Goal: Transaction & Acquisition: Purchase product/service

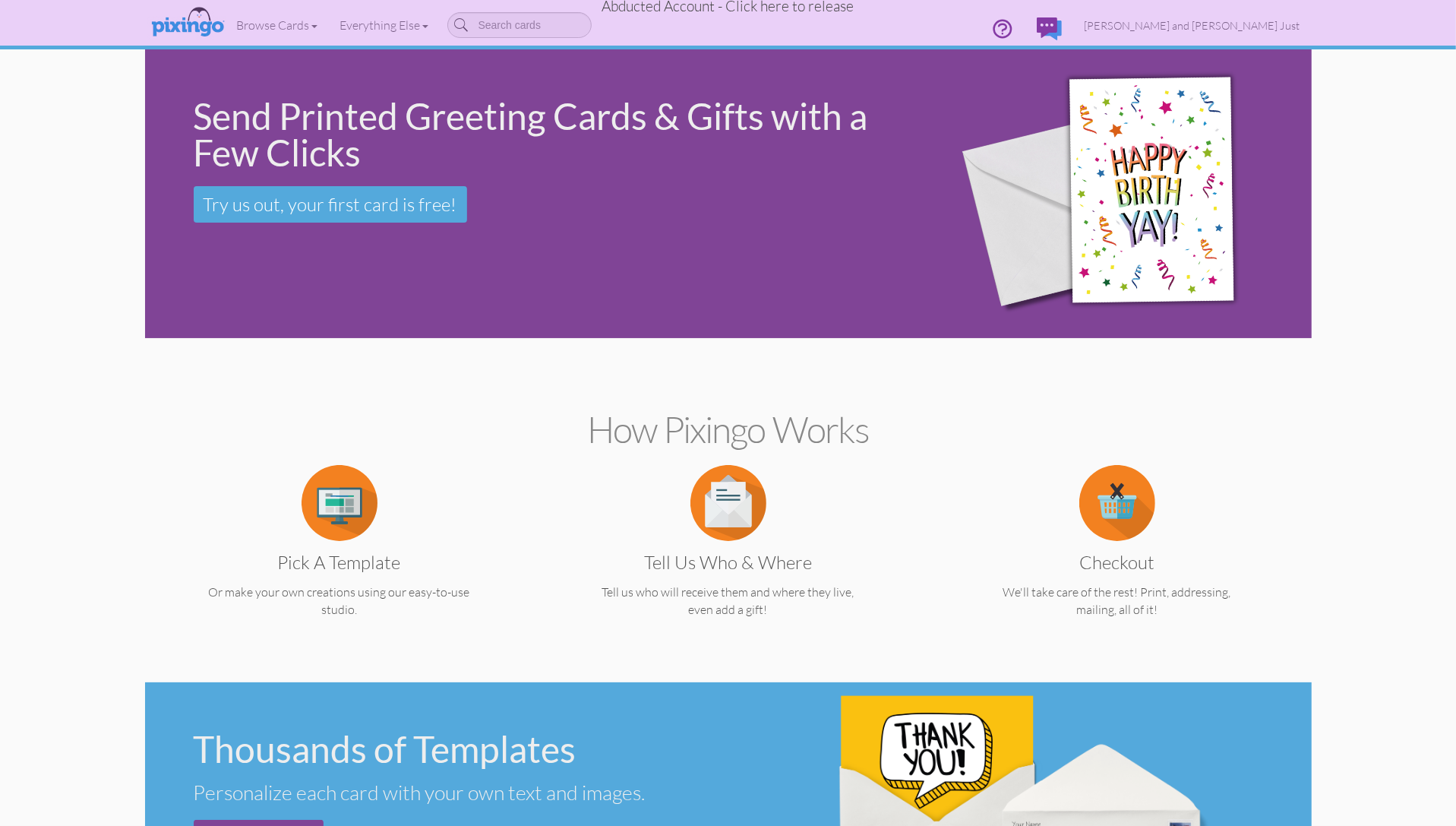
click at [763, 6] on span "Abducted Account - Click here to release" at bounding box center [728, 6] width 252 height 18
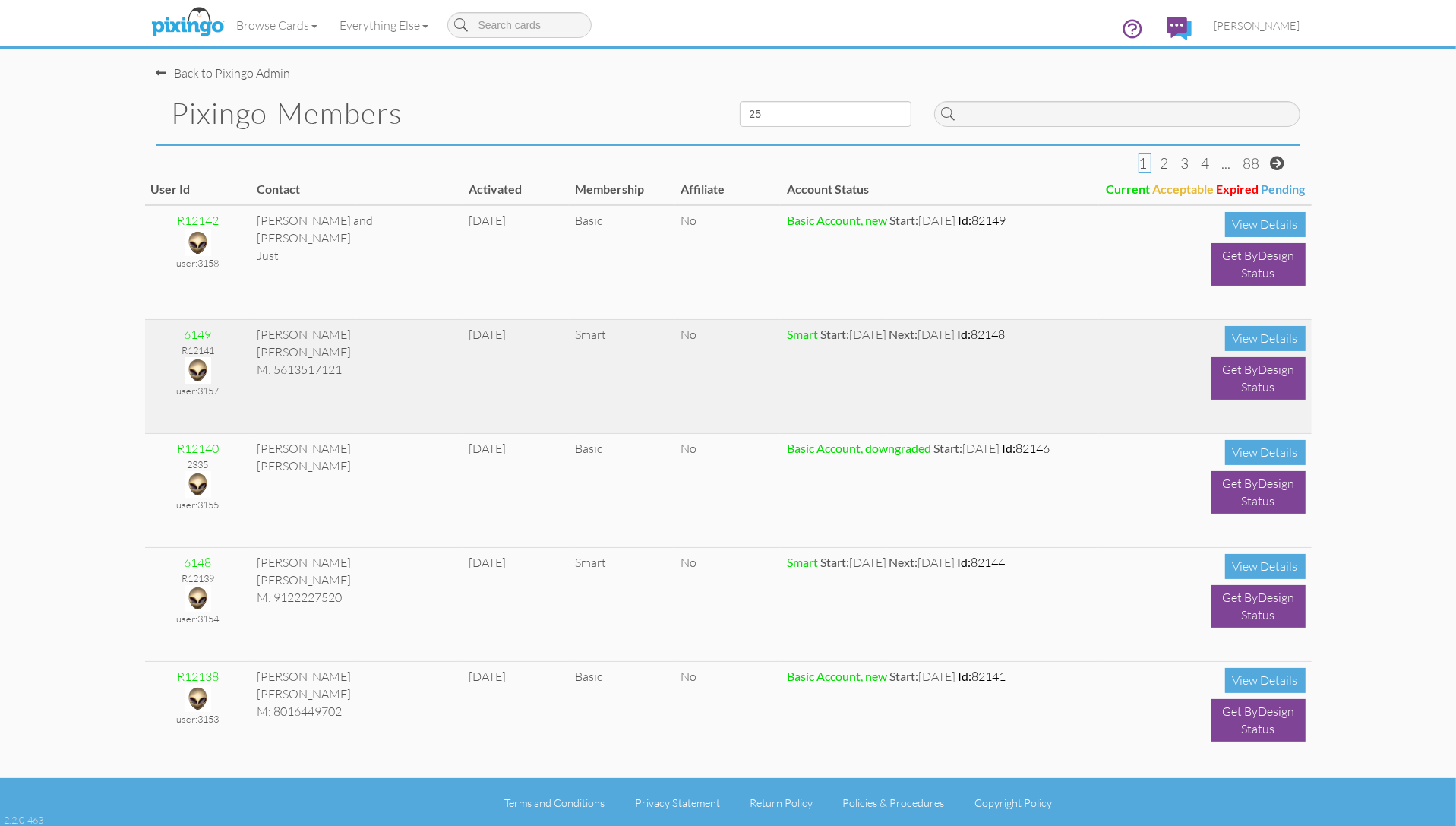
click at [202, 374] on img at bounding box center [198, 370] width 27 height 27
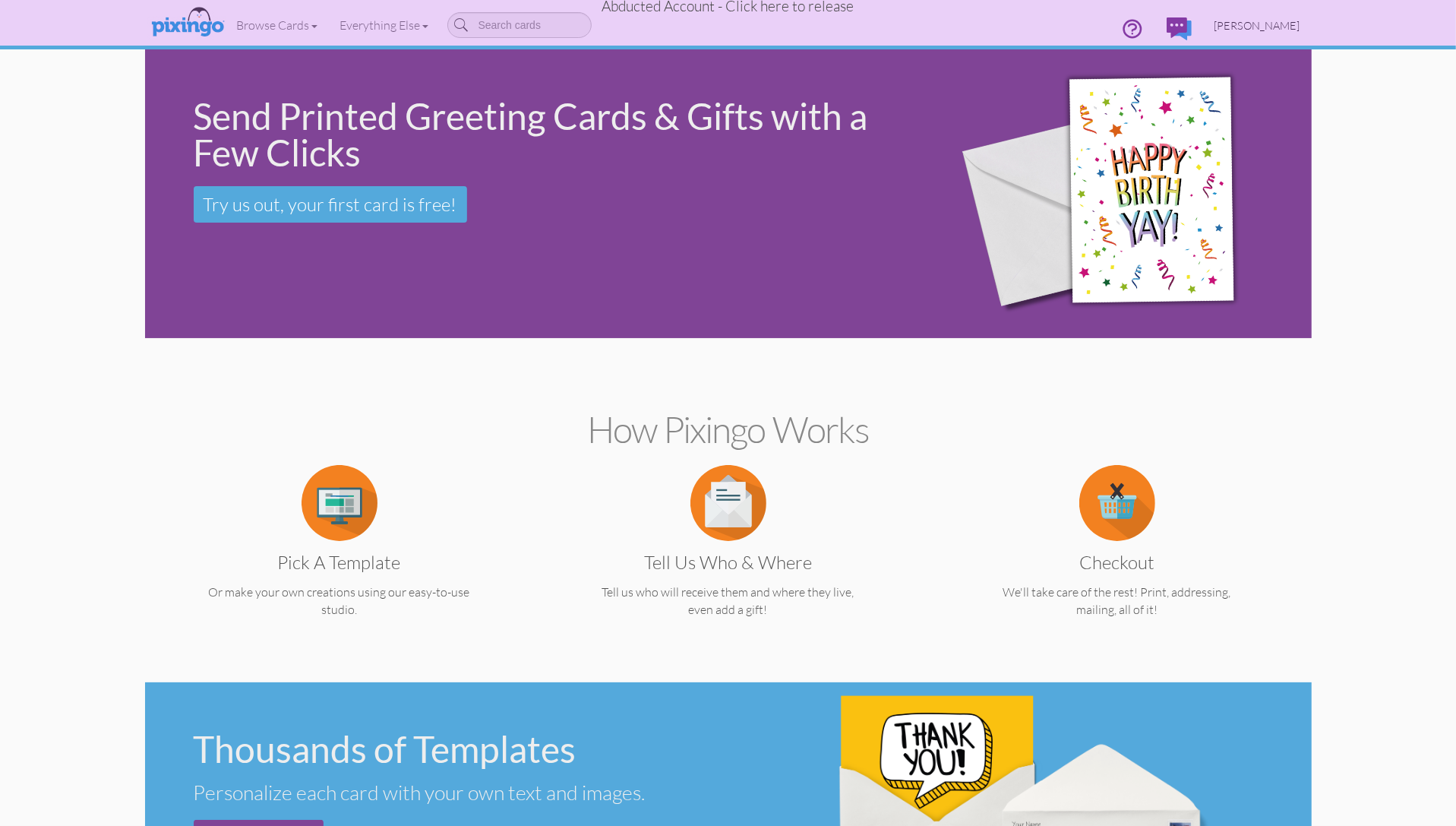
click at [1250, 28] on span "[PERSON_NAME]" at bounding box center [1257, 25] width 86 height 13
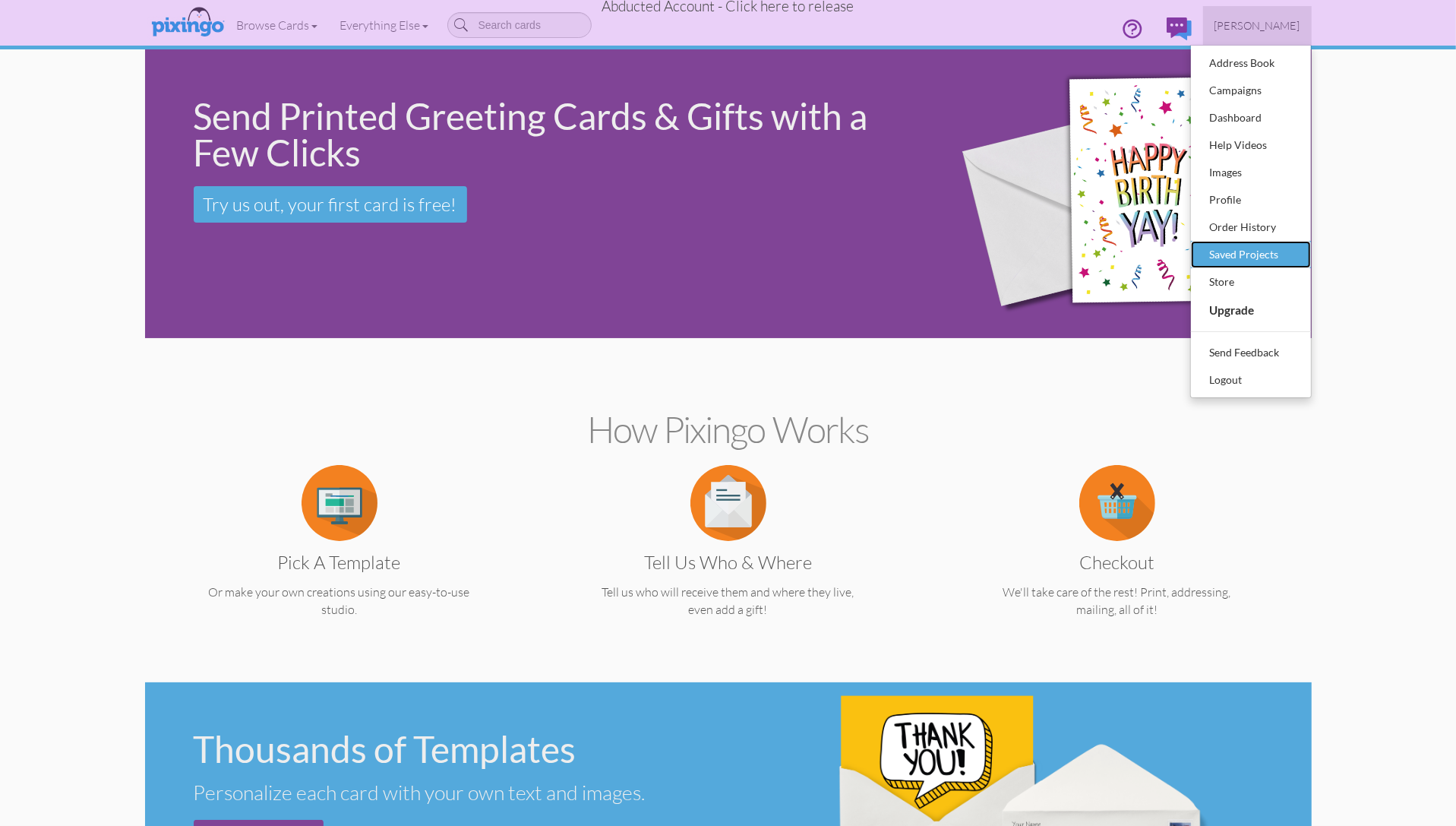
click at [1234, 256] on div "Saved Projects" at bounding box center [1250, 254] width 89 height 23
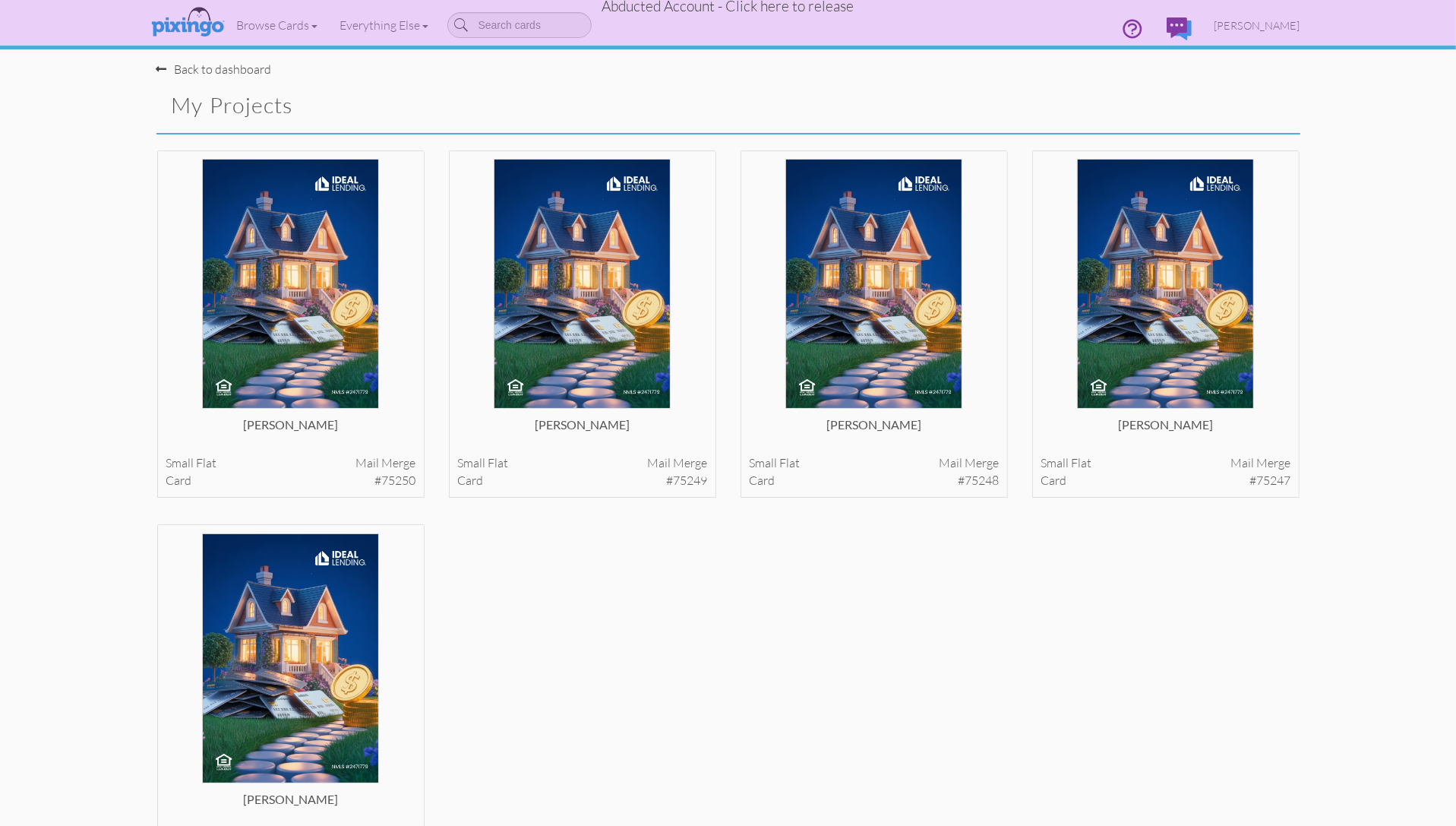
click at [1308, 524] on div "[PERSON_NAME] small flat Mail merge card #75250 View Details flat" at bounding box center [728, 524] width 1167 height 748
click at [1175, 359] on img at bounding box center [1166, 284] width 178 height 250
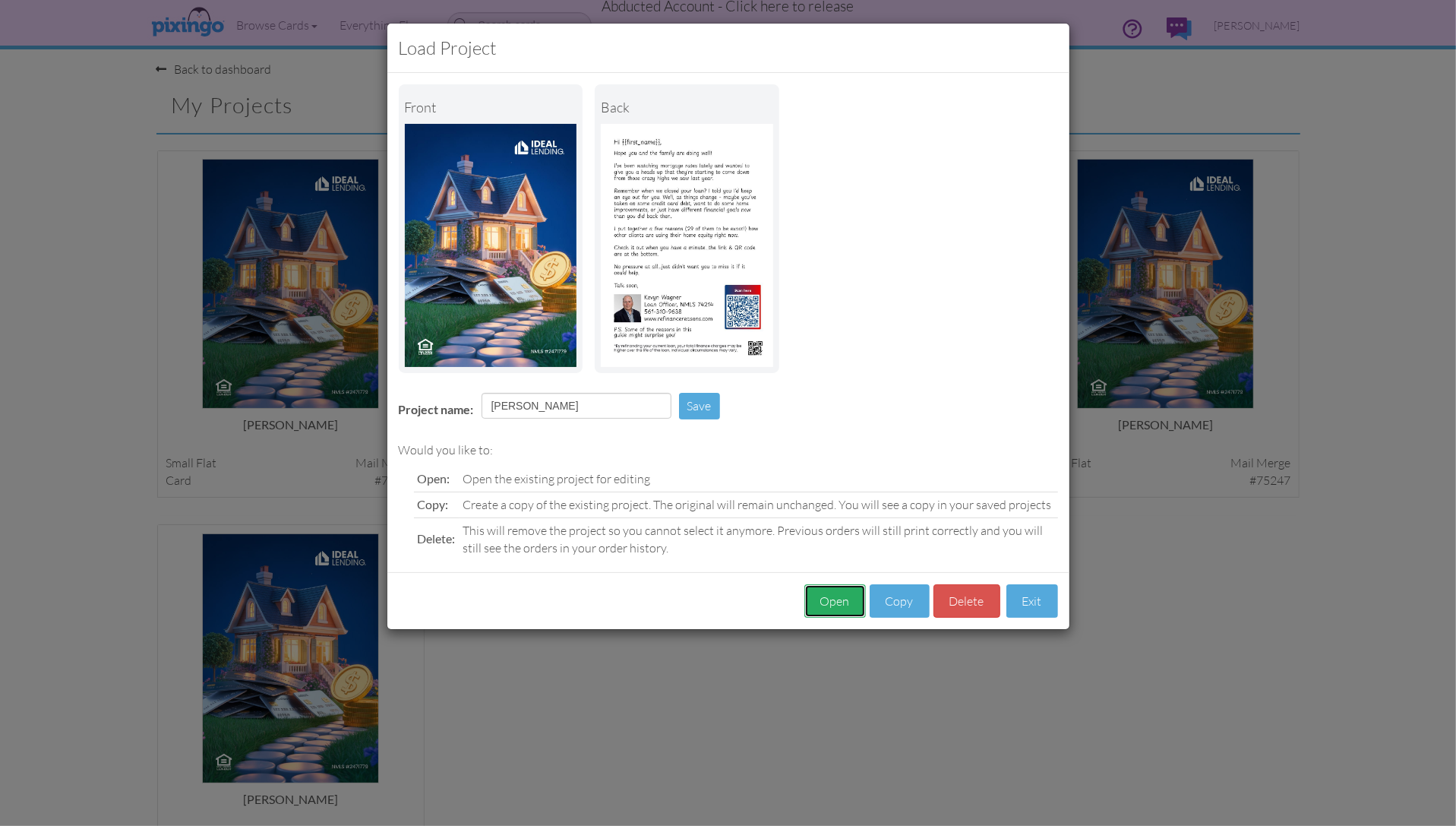
click at [841, 597] on button "Open" at bounding box center [835, 601] width 62 height 34
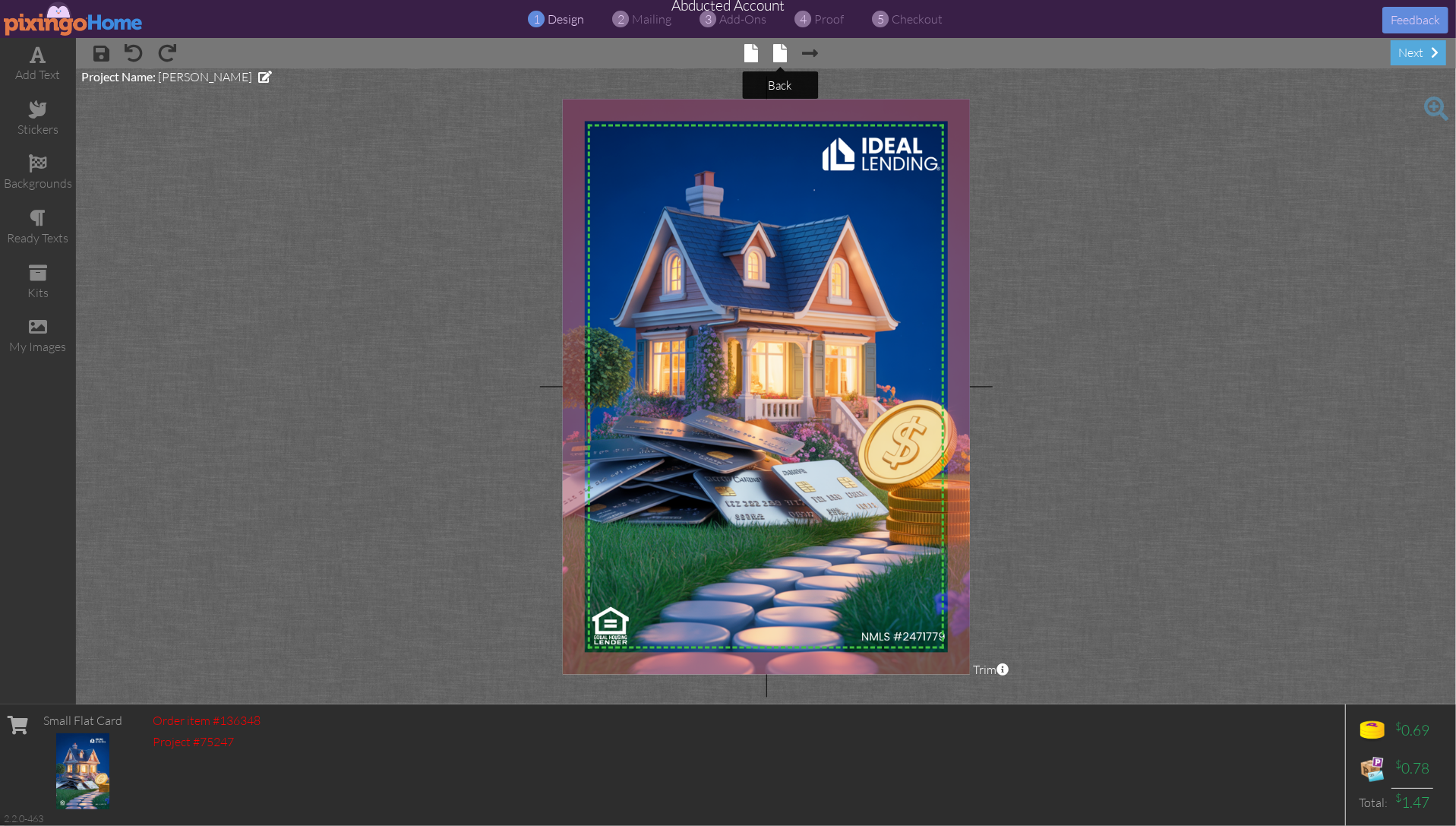
click at [782, 51] on span at bounding box center [780, 53] width 13 height 18
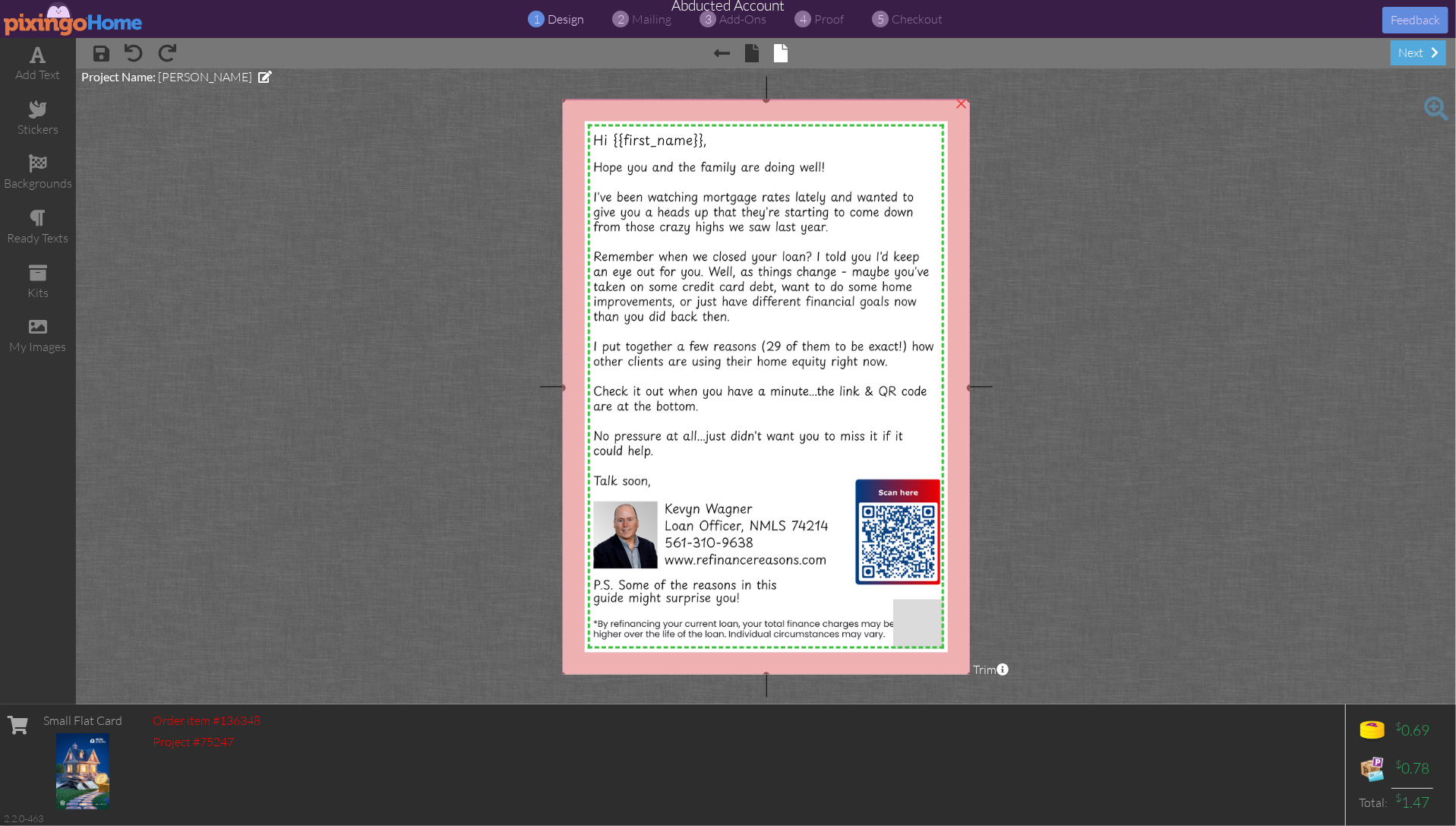
click at [758, 281] on img at bounding box center [766, 388] width 409 height 577
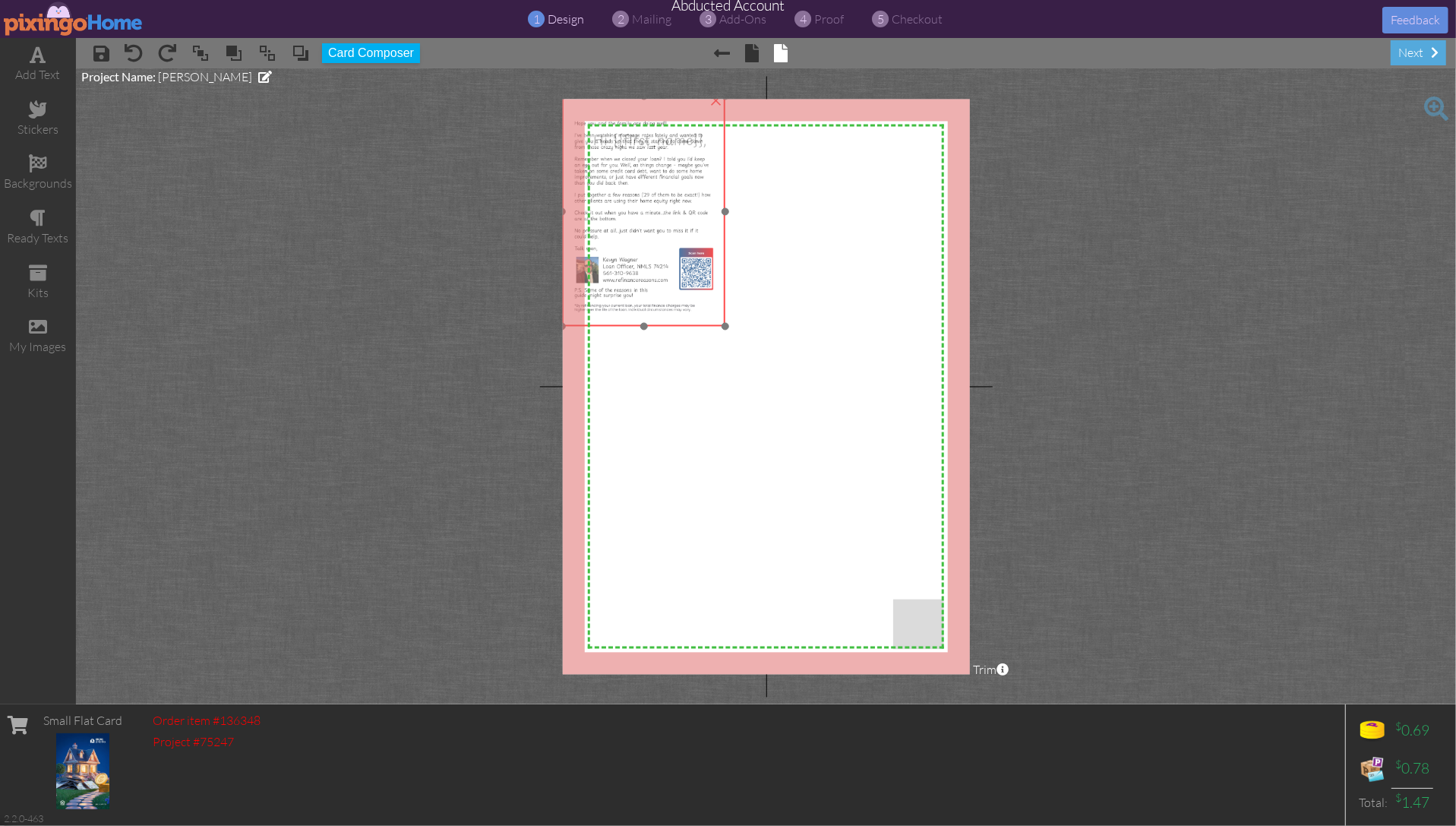
drag, startPoint x: 690, startPoint y: 292, endPoint x: 670, endPoint y: 260, distance: 37.7
click at [670, 260] on img at bounding box center [644, 211] width 163 height 230
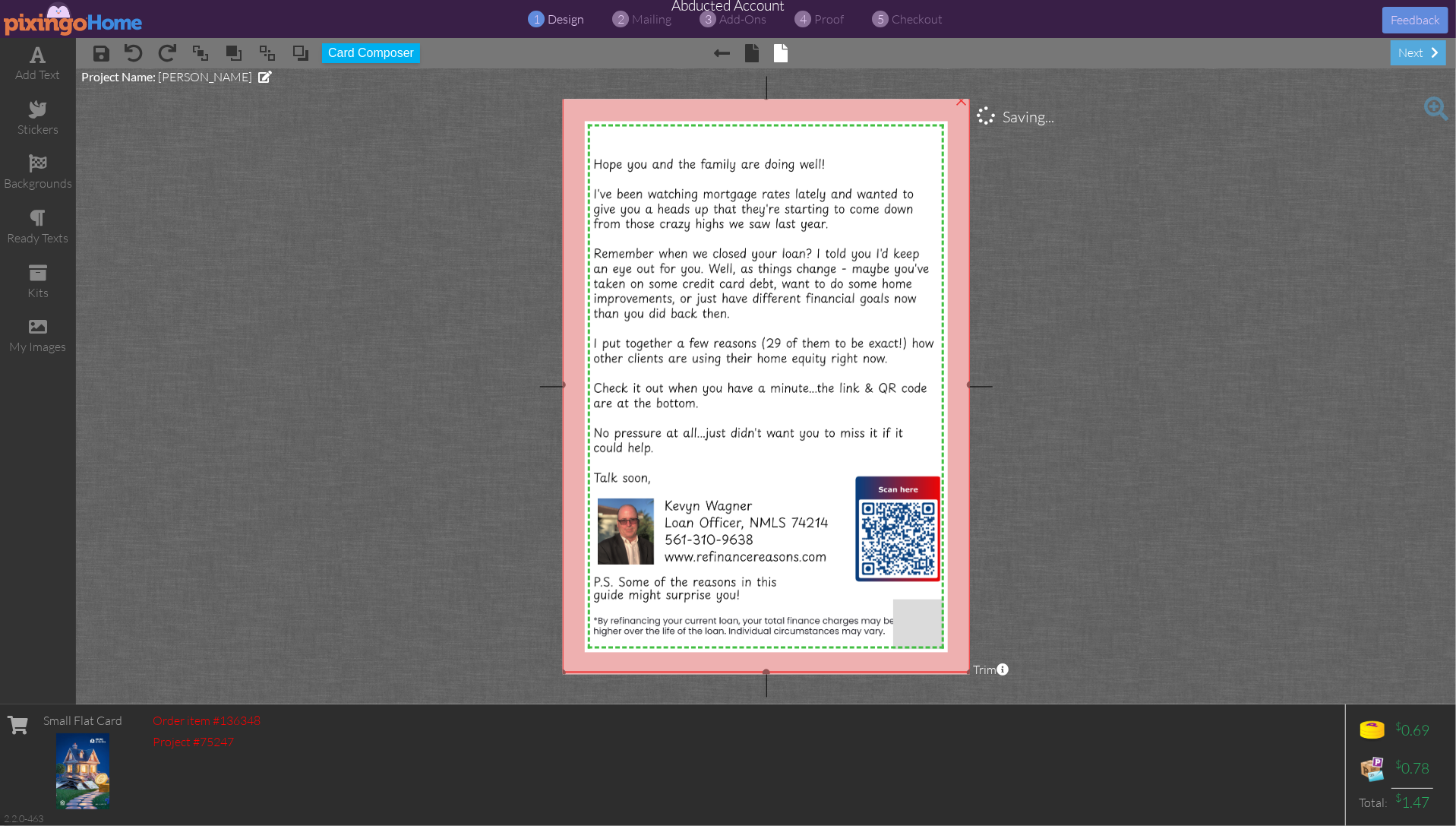
drag, startPoint x: 727, startPoint y: 328, endPoint x: 857, endPoint y: 674, distance: 369.6
click at [857, 674] on project-studio-wrapper "X X X X X X X X X X X X X X X X X X X X X X X X X X X X X X X X X X X X X X X X…" at bounding box center [766, 386] width 1380 height 636
click at [1042, 510] on project-studio-wrapper "X X X X X X X X X X X X X X X X X X X X X X X X X X X X X X X X X X X X X X X X…" at bounding box center [766, 386] width 1380 height 636
click at [694, 341] on img at bounding box center [766, 385] width 408 height 577
click at [299, 51] on span at bounding box center [301, 53] width 18 height 23
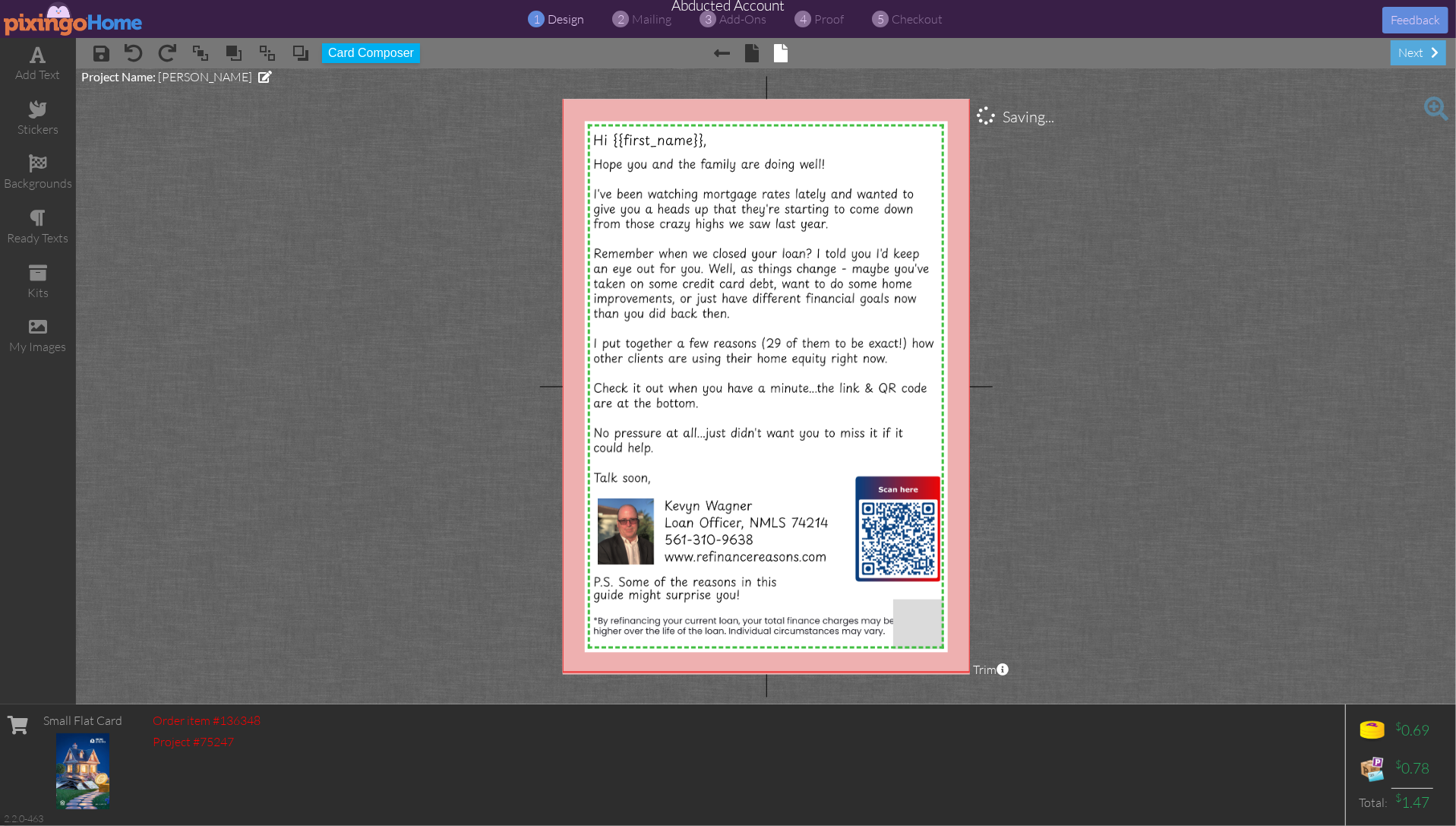
click at [1025, 243] on project-studio-wrapper "X X X X X X X X X X X X X X X X X X X X X X X X X X X X X X X X X X X X X X X X…" at bounding box center [766, 386] width 1380 height 636
click at [827, 20] on span "proof" at bounding box center [830, 18] width 29 height 15
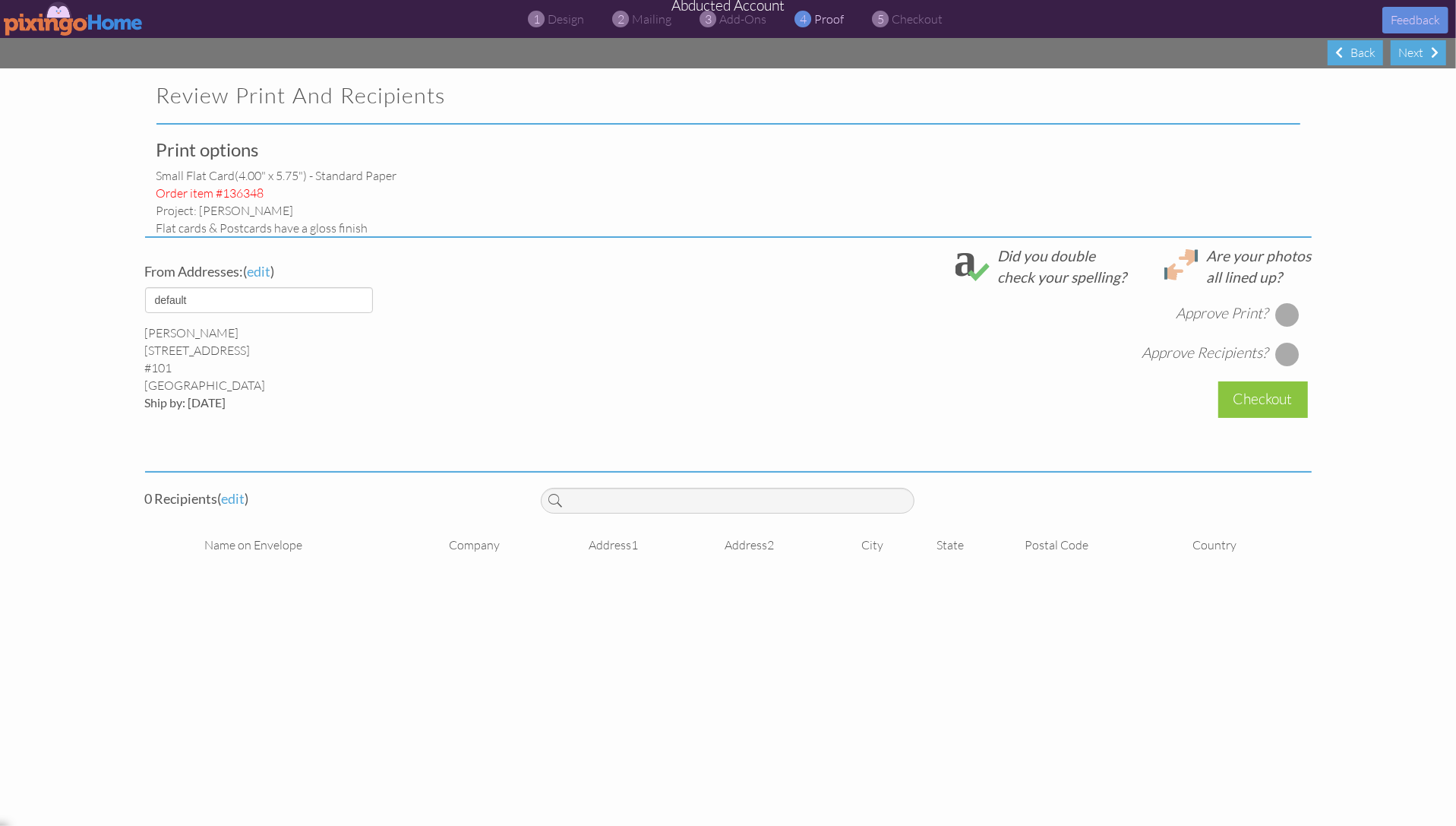
select select "object:1307"
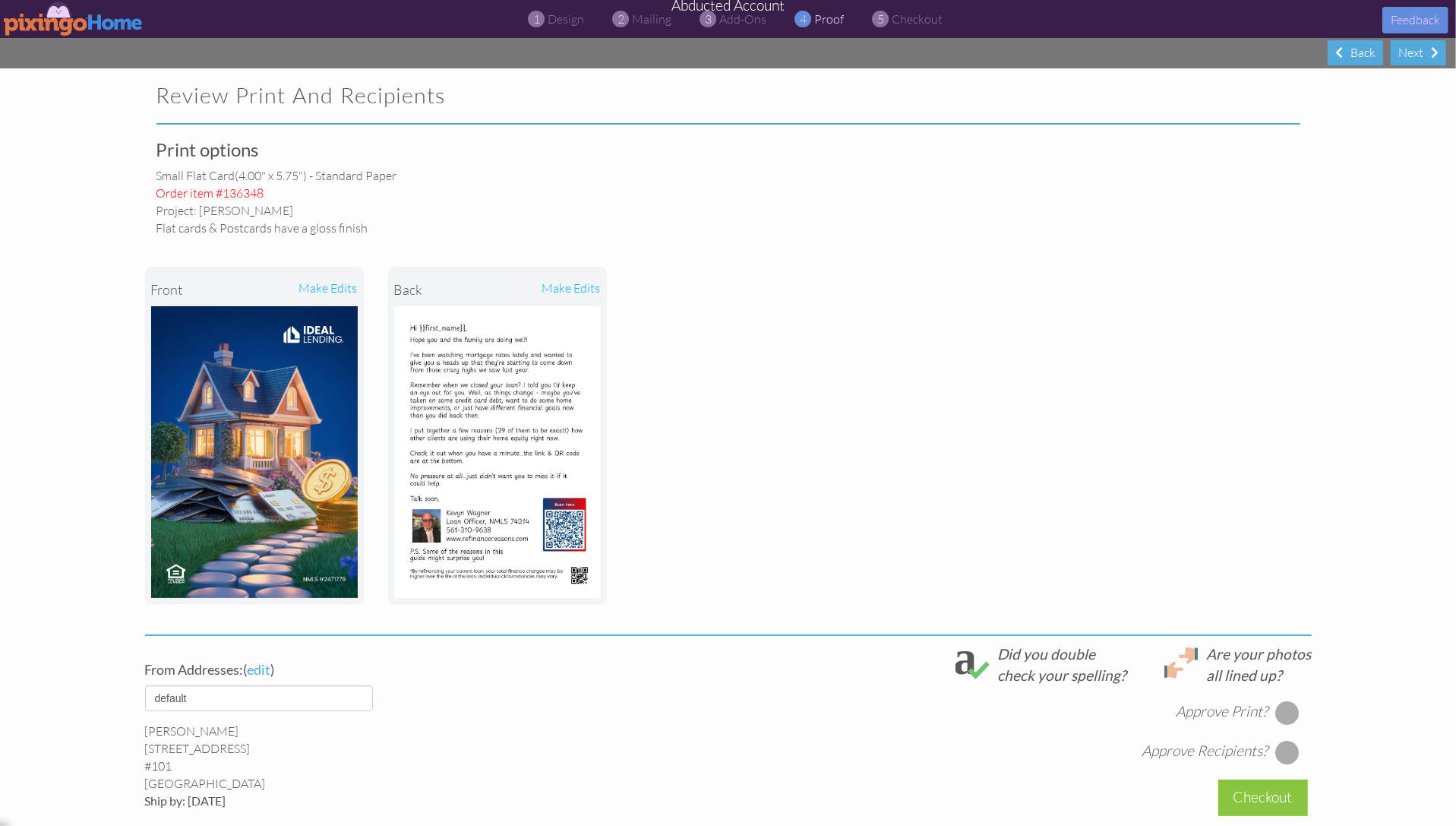
click at [1058, 284] on div "front make edits back make edits" at bounding box center [728, 435] width 1167 height 398
click at [1208, 181] on div "Print options small flat card (4.00" x 5.75") - Standard paper Order item #1363…" at bounding box center [728, 564] width 1167 height 849
click at [1374, 270] on project-proof "Review Print and Recipients Print options small flat card (4.00" x 5.75") - Sta…" at bounding box center [728, 528] width 1456 height 920
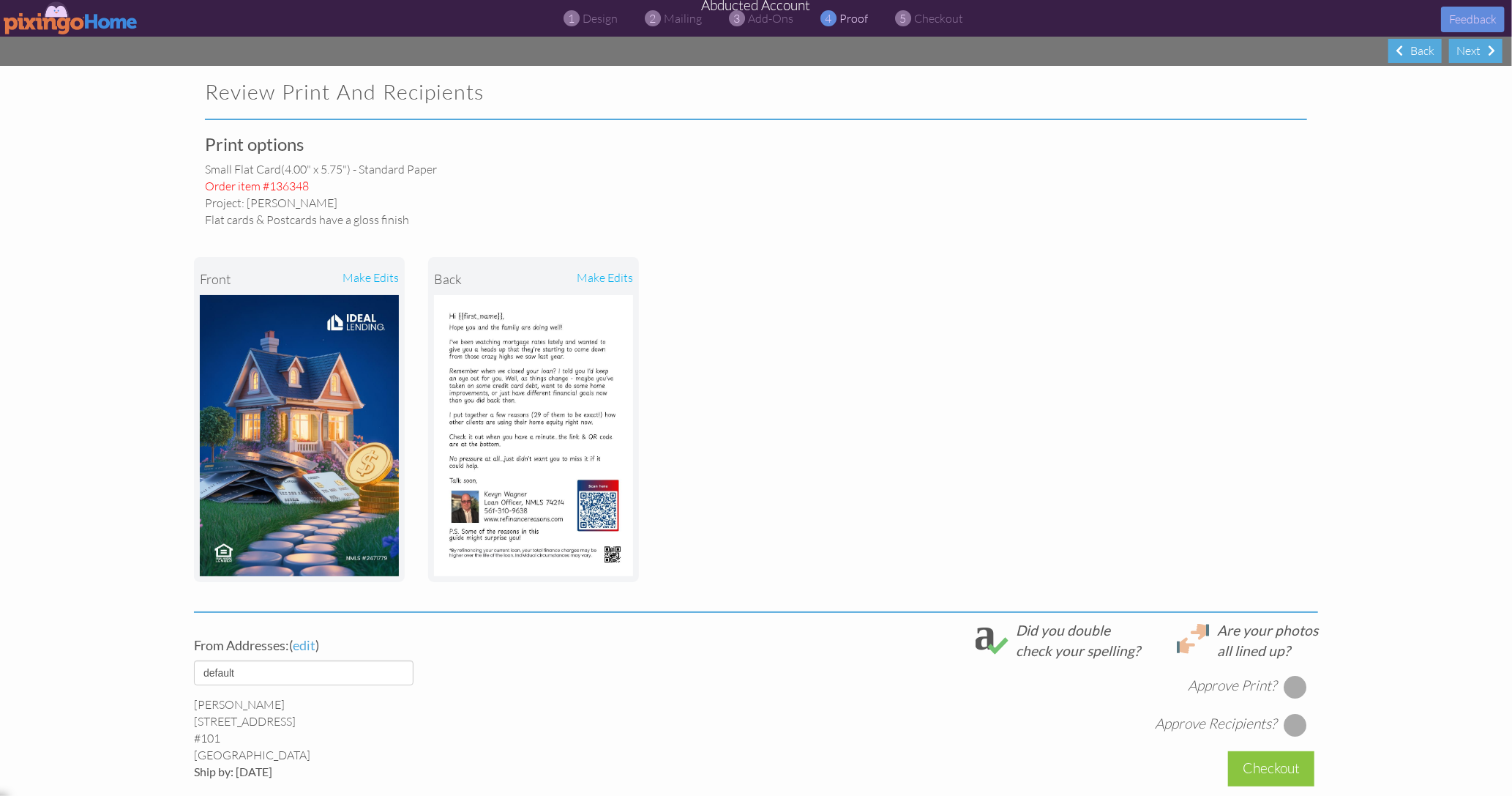
click at [842, 238] on div "front make edits back make edits" at bounding box center [756, 419] width 1124 height 384
click at [76, 26] on img at bounding box center [71, 18] width 135 height 33
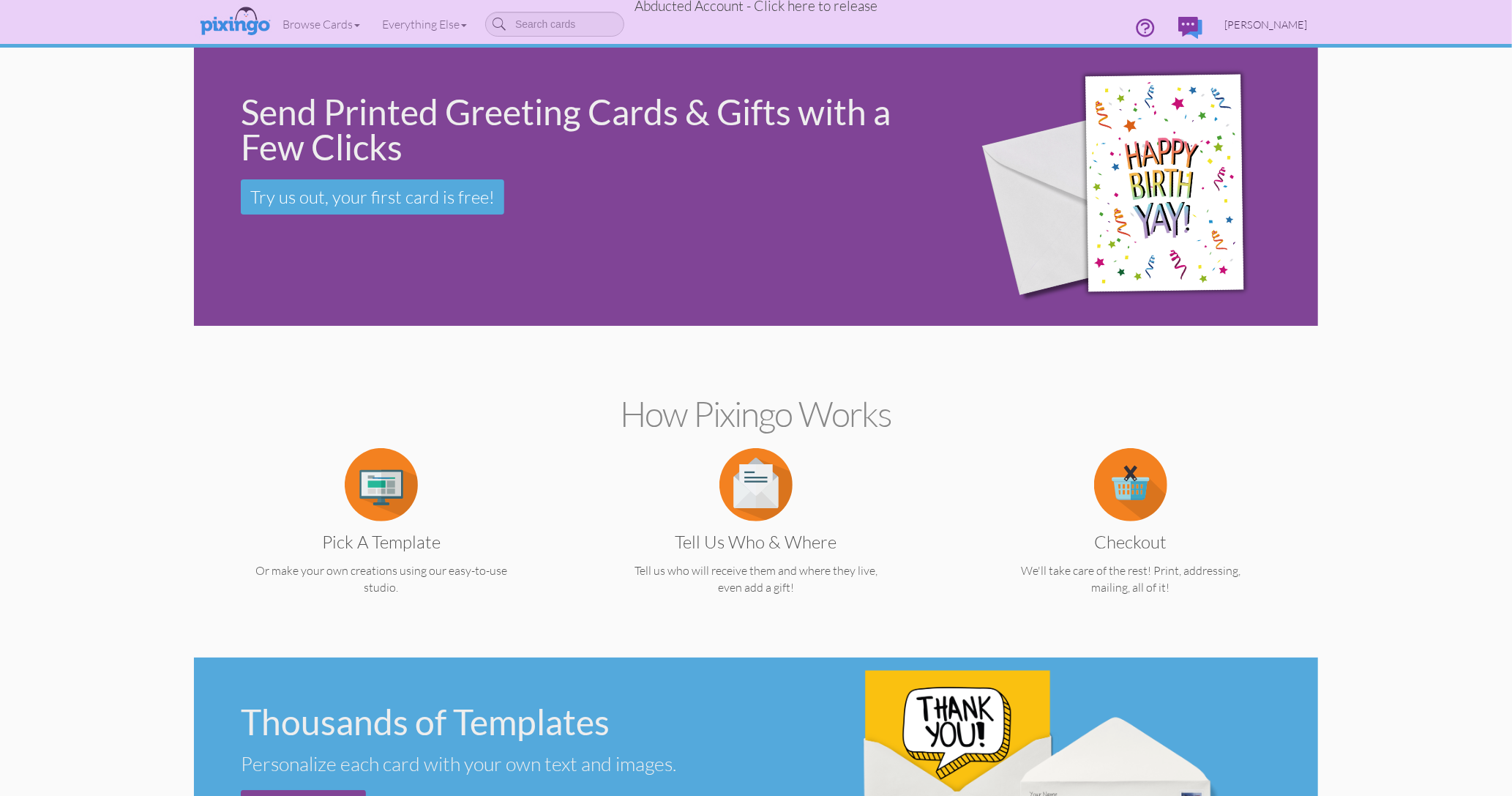
click at [1271, 23] on span "[PERSON_NAME]" at bounding box center [1266, 24] width 83 height 12
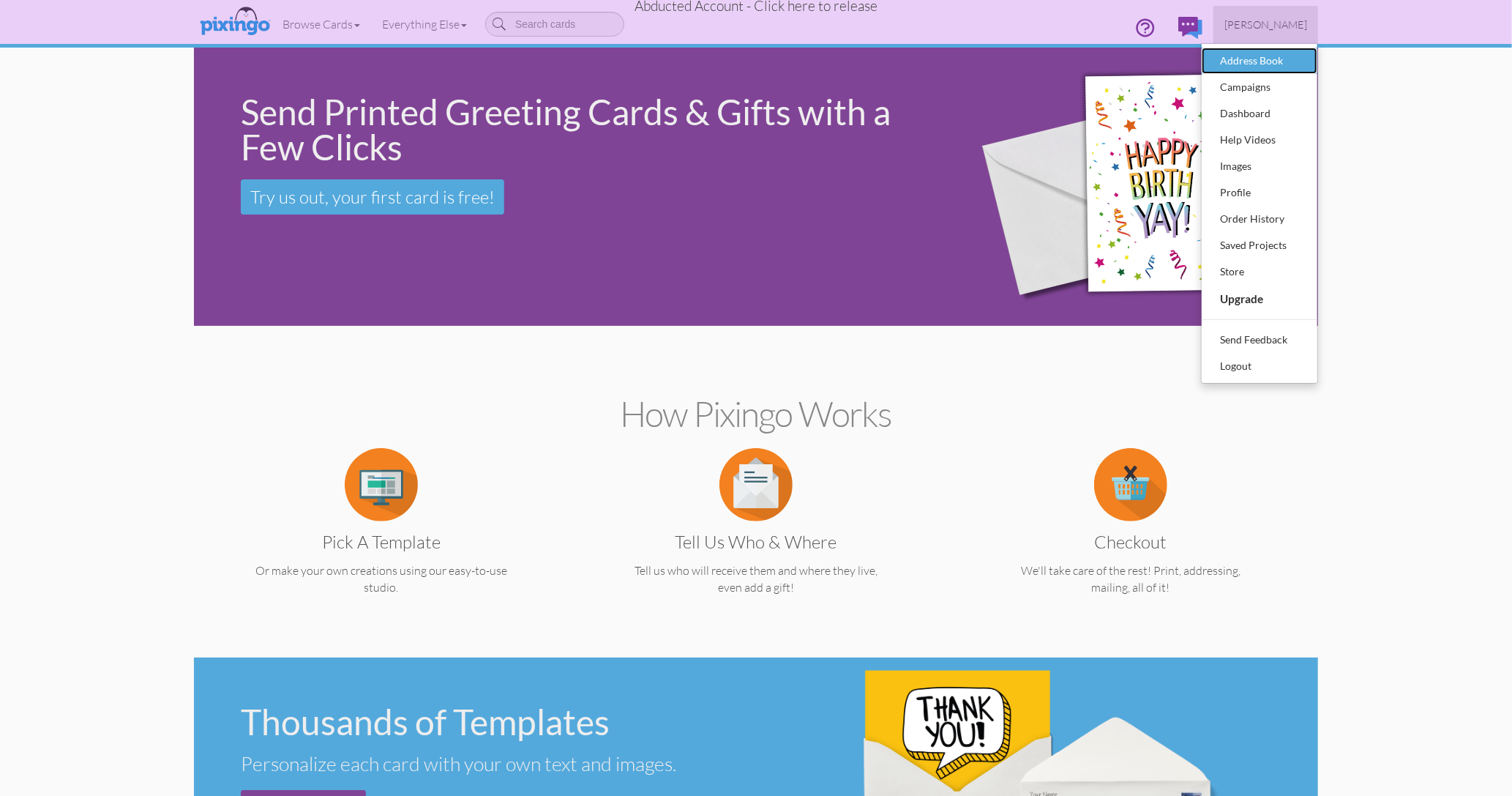
click at [1265, 60] on div "Address Book" at bounding box center [1259, 60] width 86 height 22
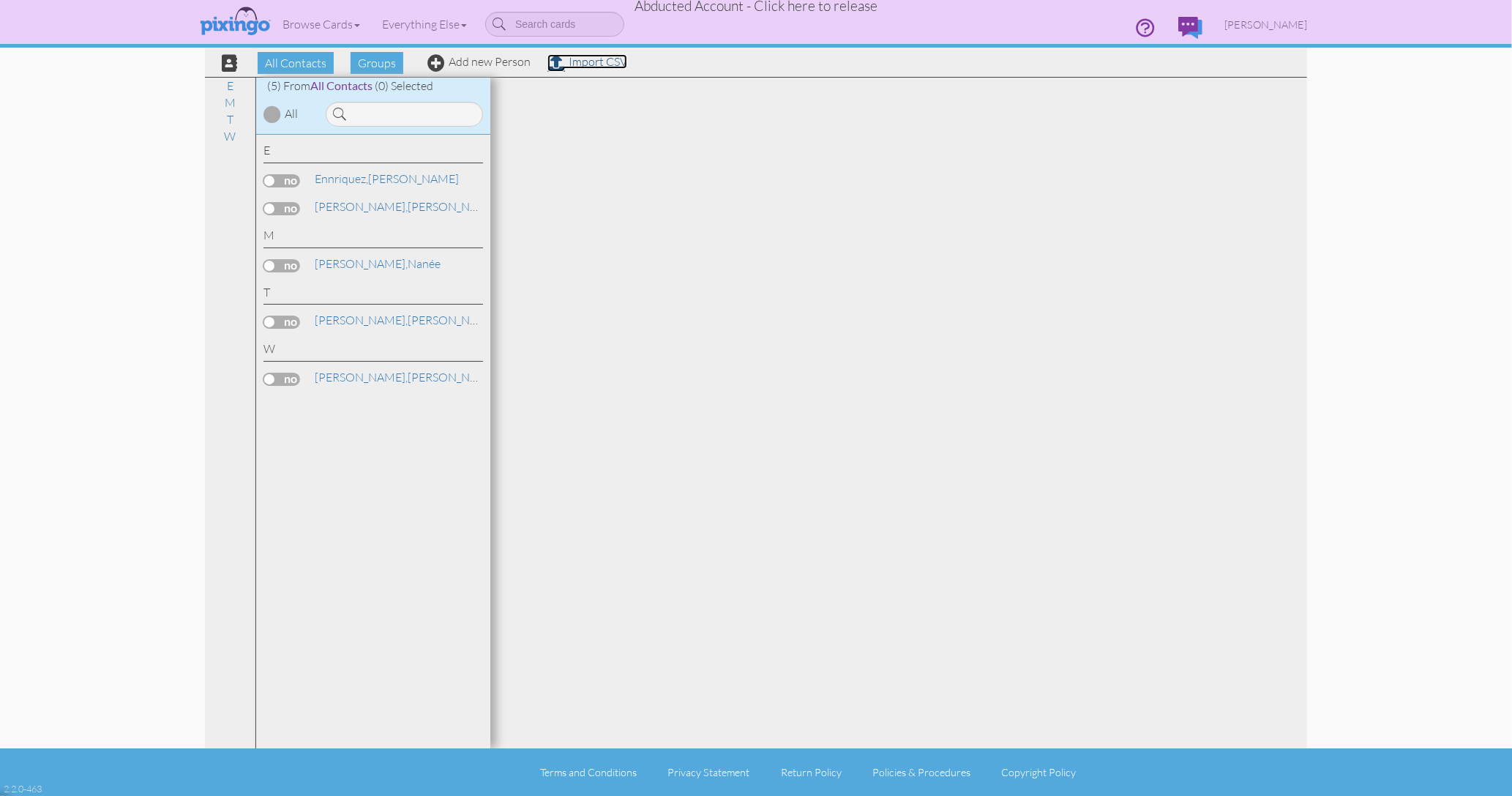
click at [601, 65] on link "Import CSV" at bounding box center [587, 61] width 80 height 14
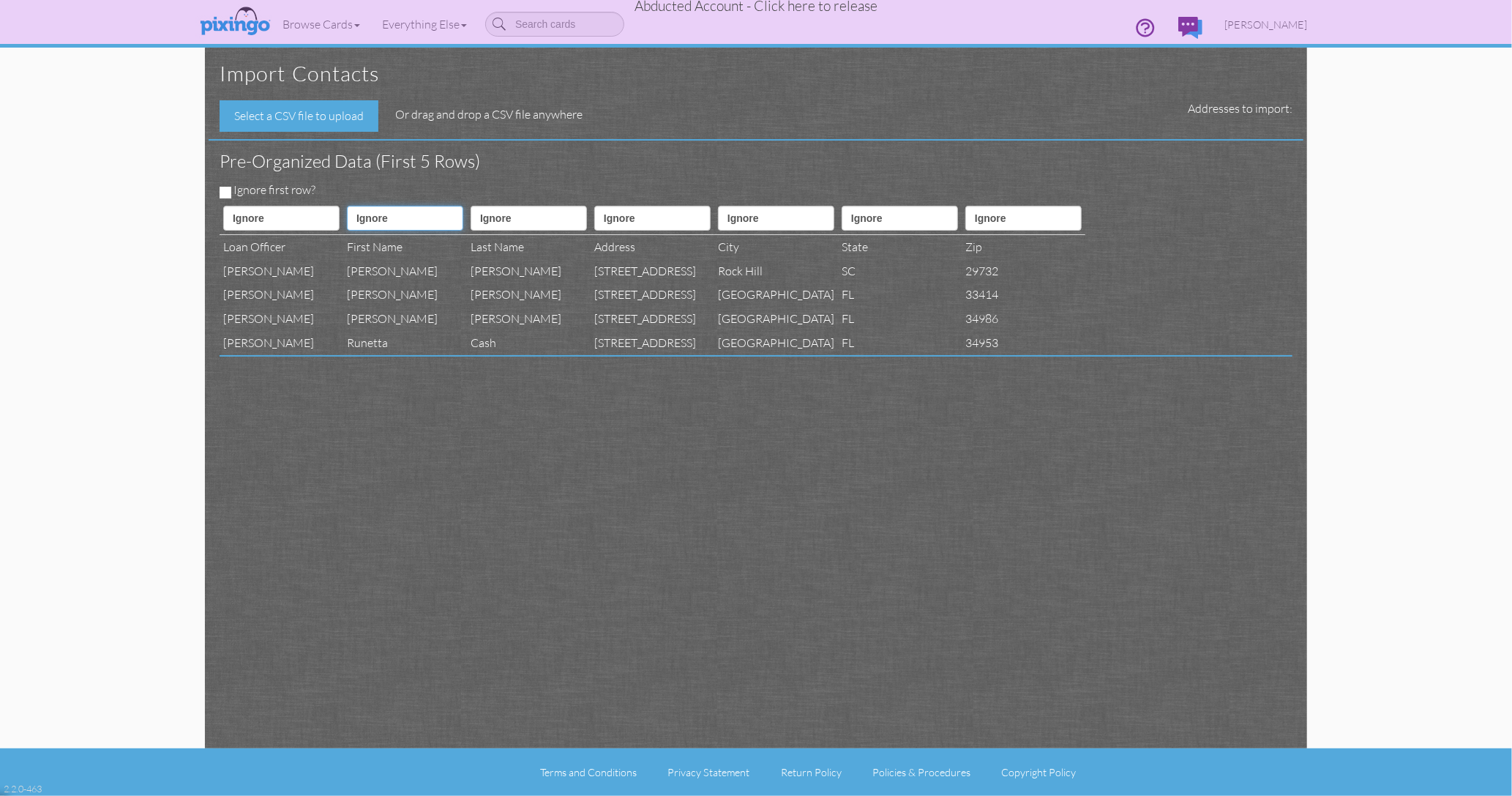
click at [434, 219] on select "Ignore ---------- First name Last name ---------- Address 1 Address 2 City Stat…" at bounding box center [405, 218] width 117 height 25
select select "object:1972"
click at [360, 206] on select "Ignore ---------- First name Last name ---------- Address 1 Address 2 City Stat…" at bounding box center [405, 218] width 117 height 25
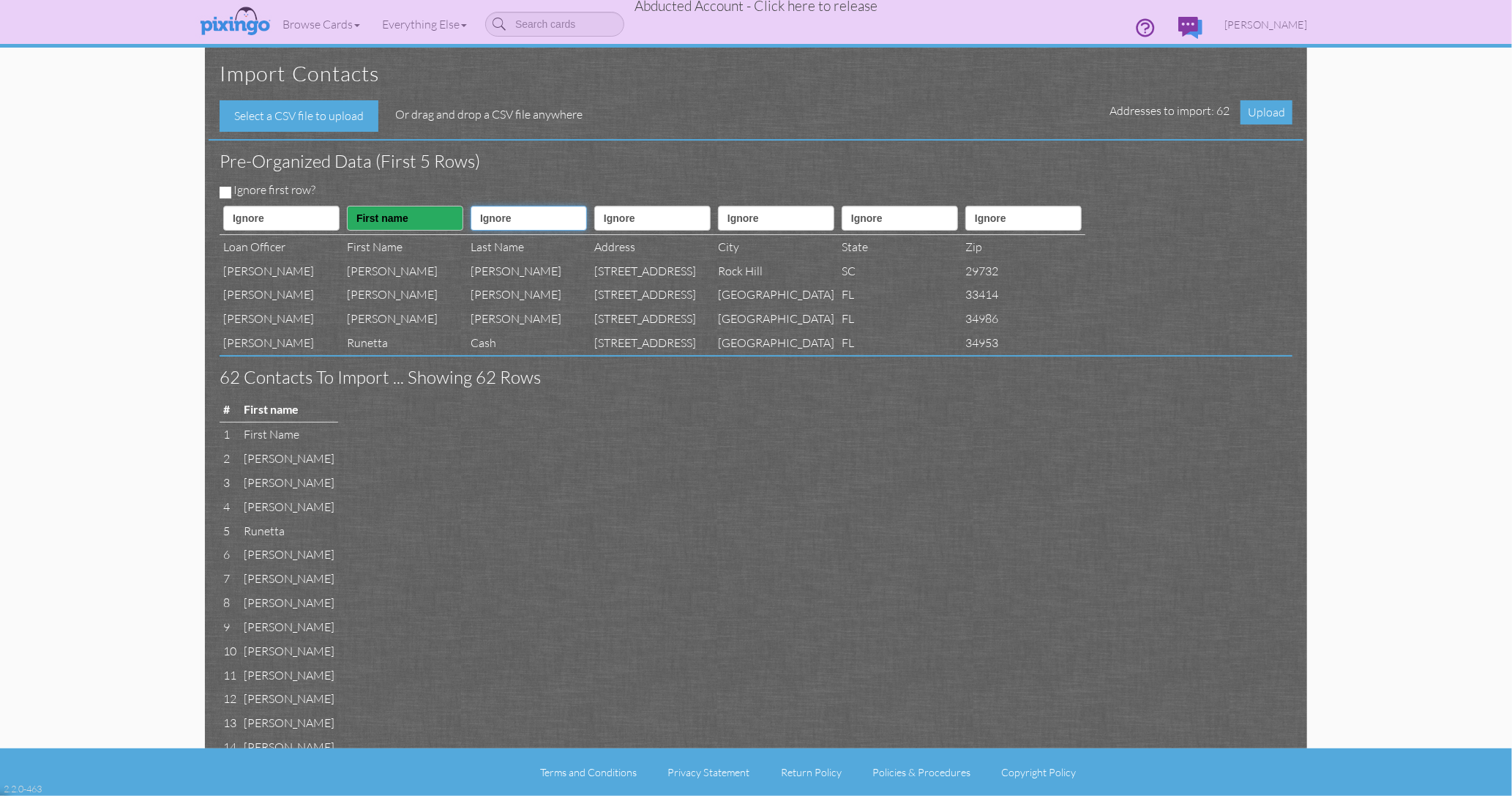
click at [530, 217] on select "Ignore ---------- First name Last name ---------- Address 1 Address 2 City Stat…" at bounding box center [529, 218] width 117 height 25
select select "object:1973"
click at [498, 206] on select "Ignore ---------- First name Last name ---------- Address 1 Address 2 City Stat…" at bounding box center [529, 218] width 117 height 25
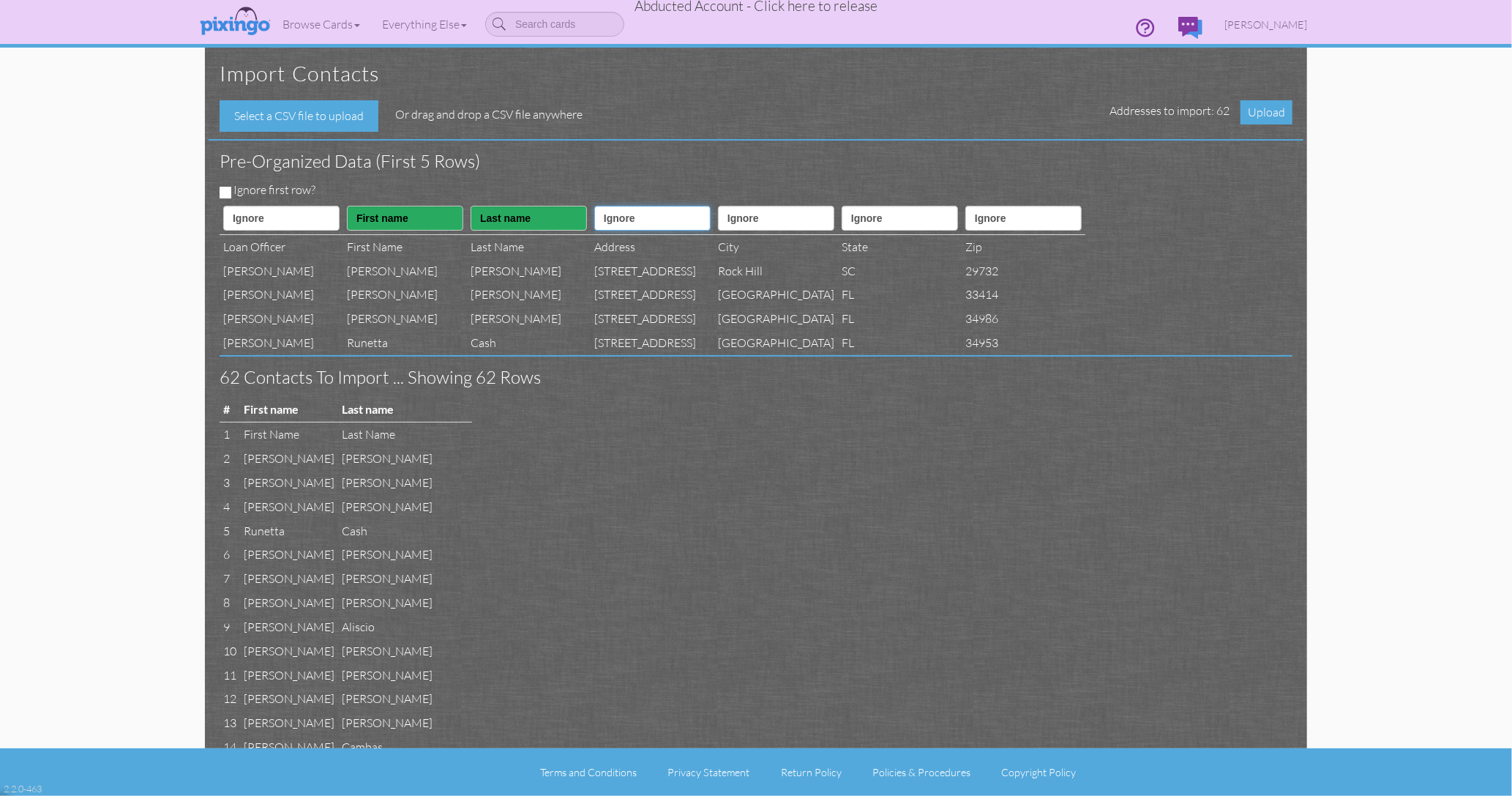
click at [683, 224] on select "Ignore ---------- First name Last name ---------- Address 1 Address 2 City Stat…" at bounding box center [652, 218] width 117 height 25
select select "object:1975"
click at [636, 206] on select "Ignore ---------- First name Last name ---------- Address 1 Address 2 City Stat…" at bounding box center [652, 218] width 117 height 25
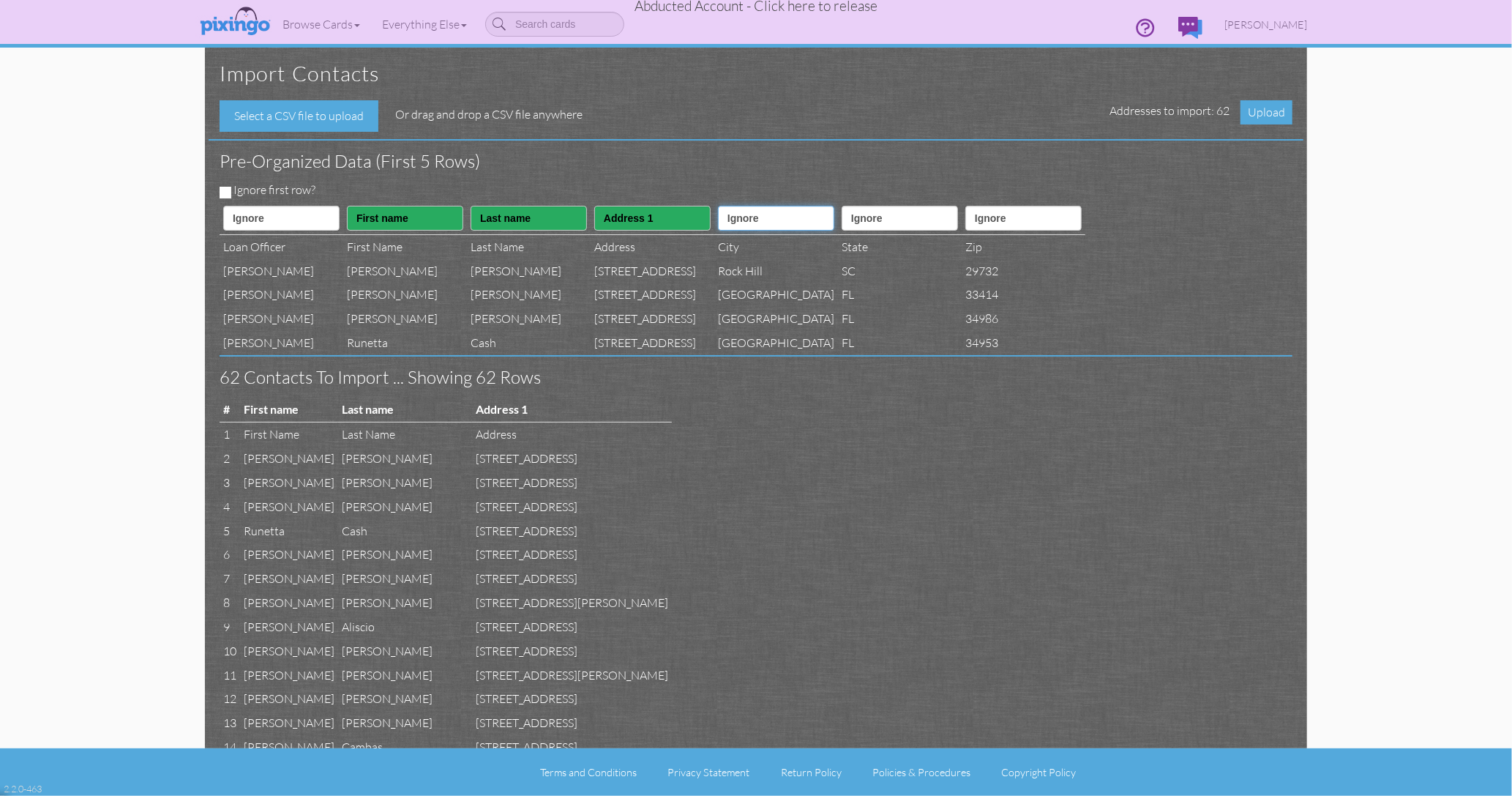
click at [789, 222] on select "Ignore ---------- First name Last name ---------- Address 1 Address 2 City Stat…" at bounding box center [776, 218] width 117 height 25
select select "object:1977"
click at [778, 206] on select "Ignore ---------- First name Last name ---------- Address 1 Address 2 City Stat…" at bounding box center [776, 218] width 117 height 25
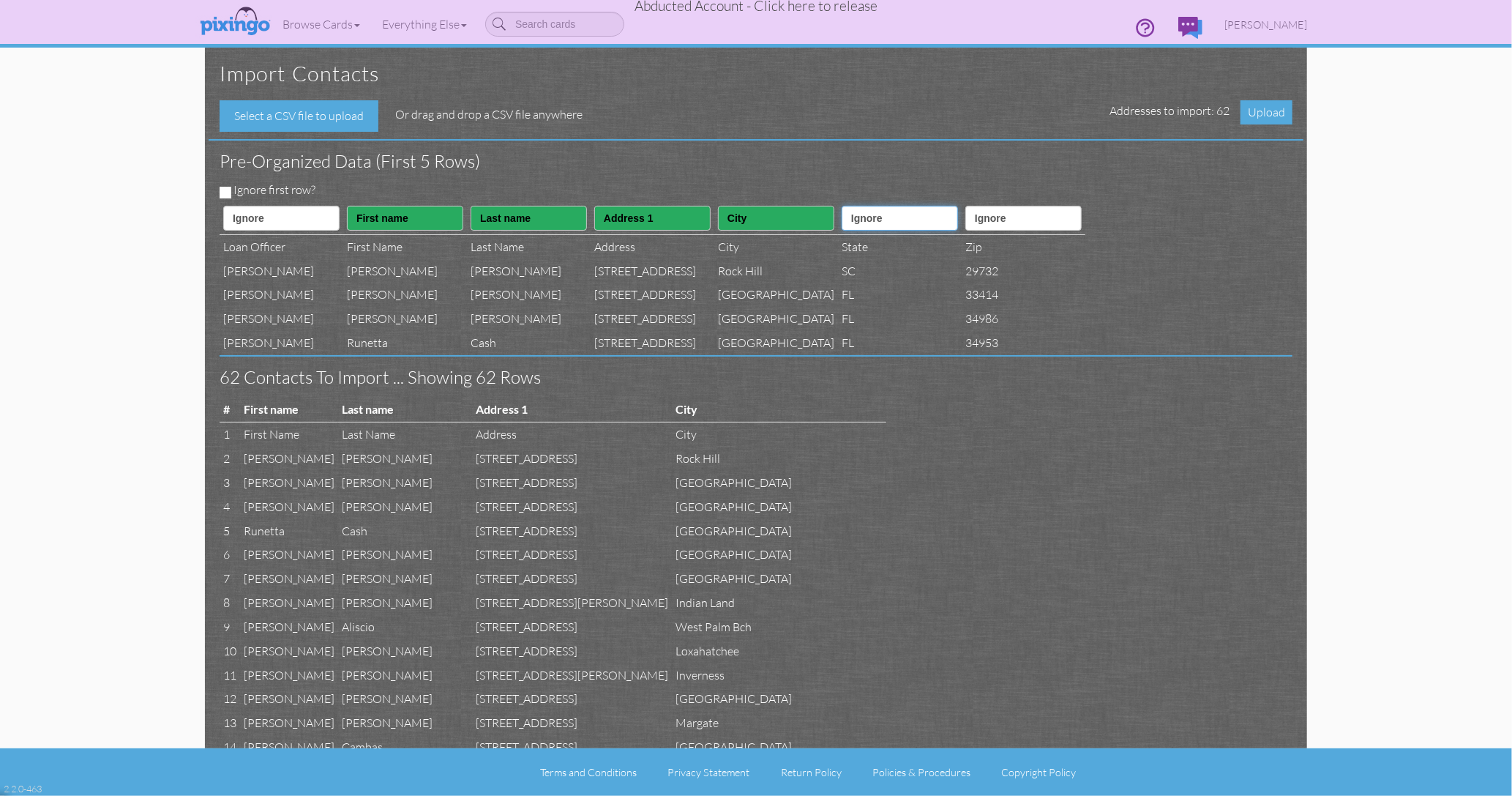
click at [935, 220] on select "Ignore ---------- First name Last name ---------- Address 1 Address 2 City Stat…" at bounding box center [900, 218] width 117 height 25
select select "object:1978"
click at [916, 206] on select "Ignore ---------- First name Last name ---------- Address 1 Address 2 City Stat…" at bounding box center [900, 218] width 117 height 25
click at [1082, 216] on select "Ignore ---------- First name Last name ---------- Address 1 Address 2 City Stat…" at bounding box center [1023, 218] width 117 height 25
select select "object:1979"
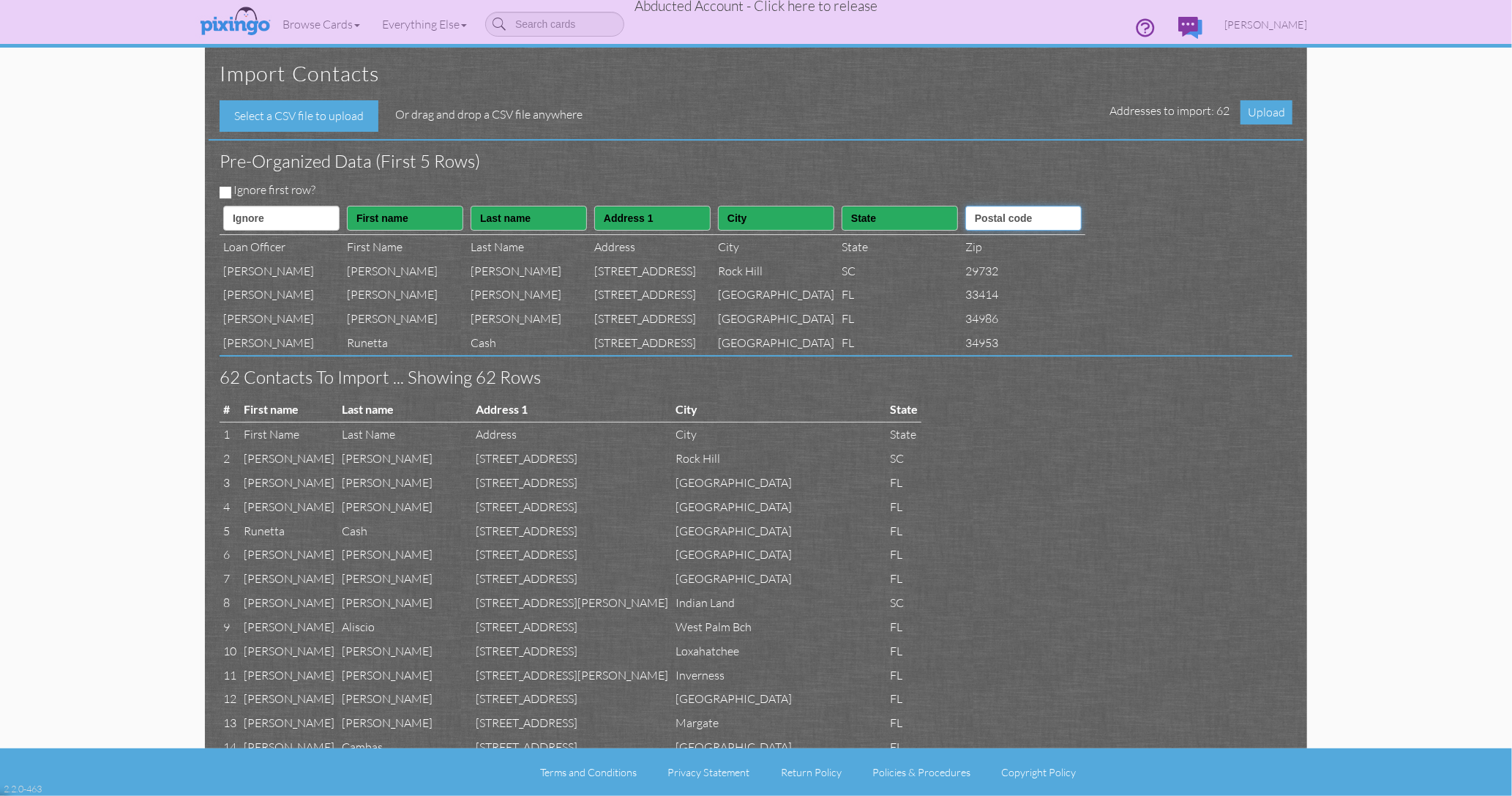
click at [1052, 206] on select "Ignore ---------- First name Last name ---------- Address 1 Address 2 City Stat…" at bounding box center [1023, 218] width 117 height 25
click at [1263, 112] on span "Upload" at bounding box center [1267, 113] width 52 height 24
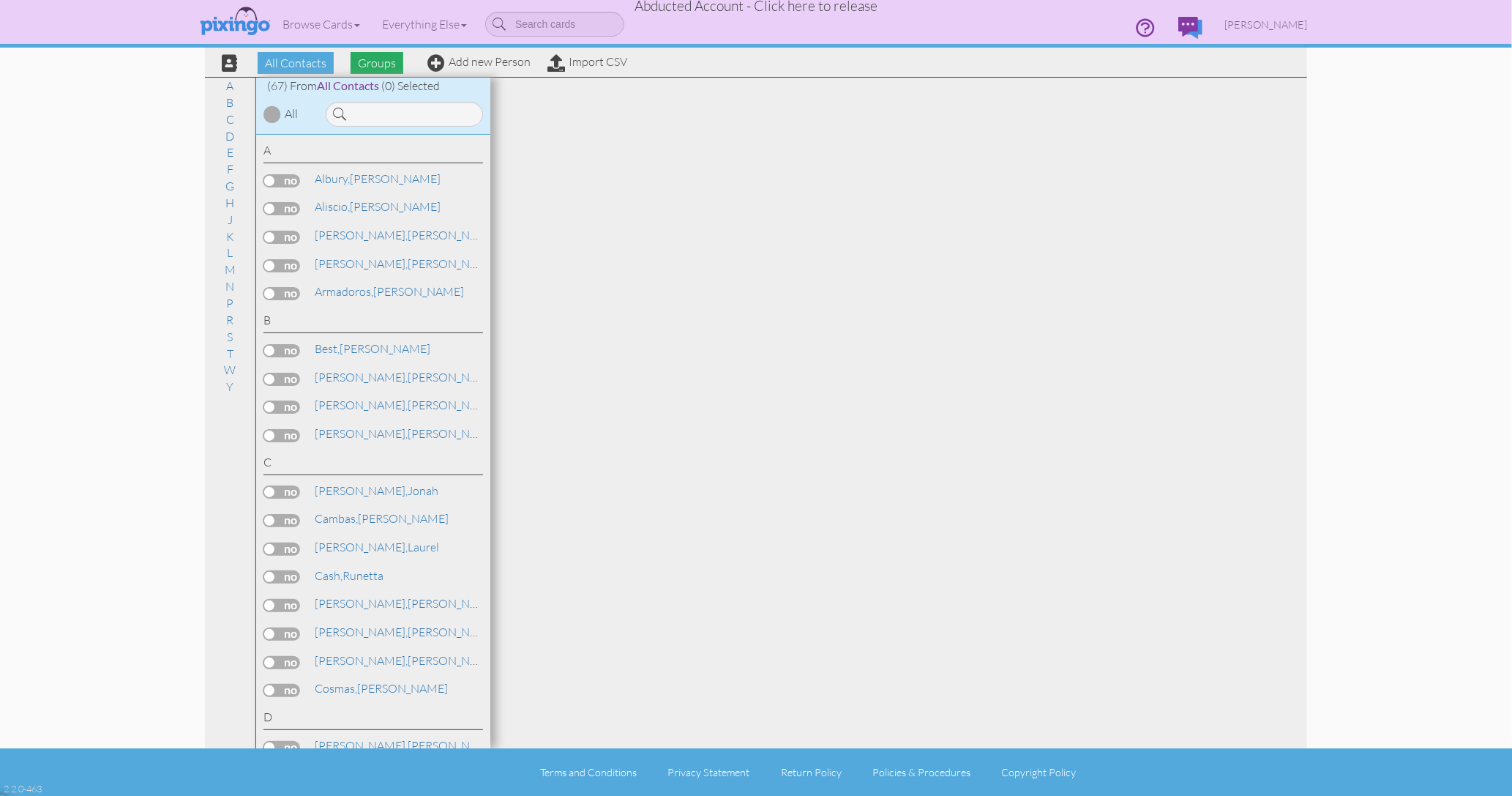
click at [375, 66] on span "Groups" at bounding box center [376, 63] width 53 height 22
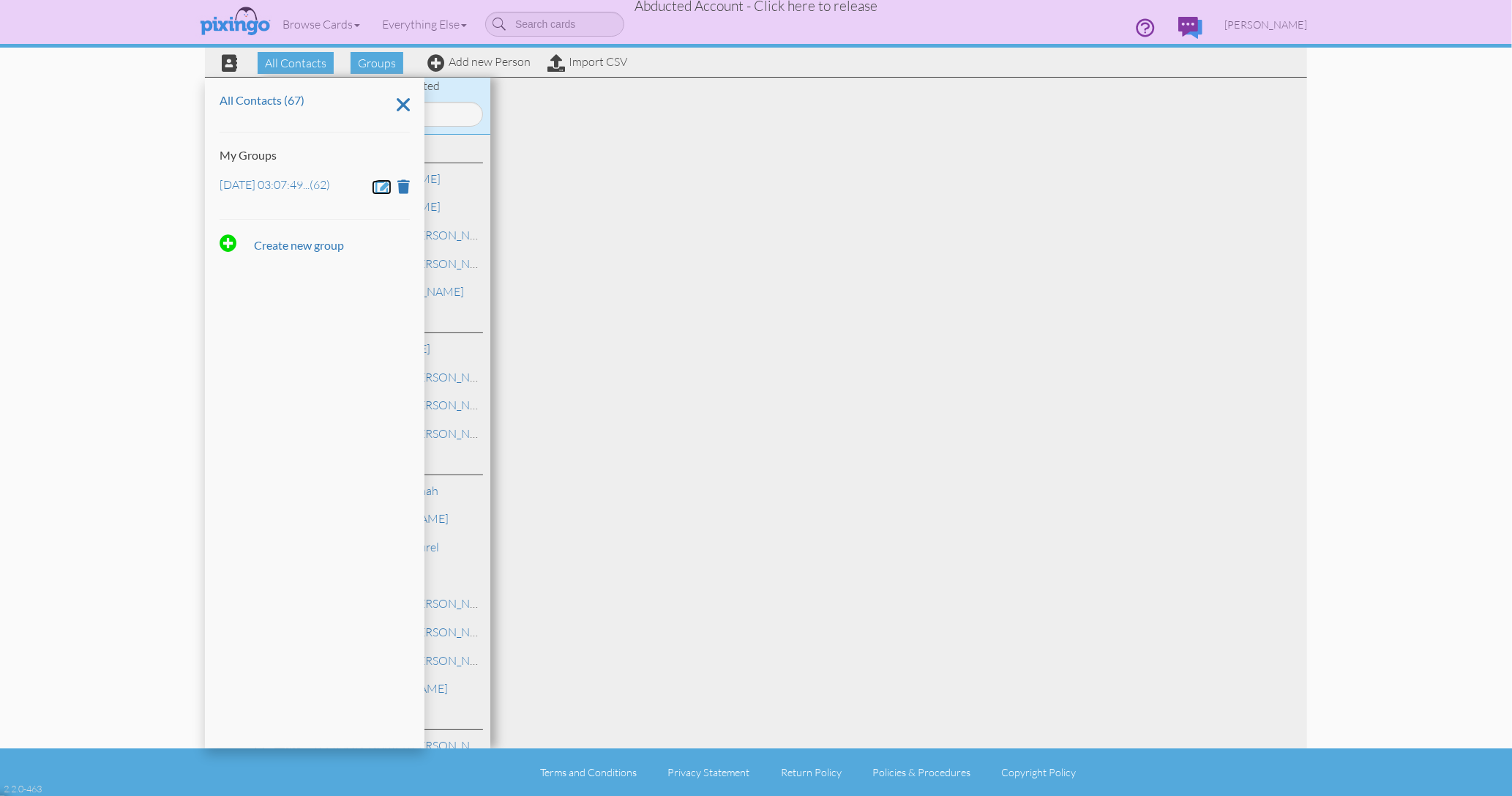
click at [383, 187] on span at bounding box center [383, 186] width 16 height 14
drag, startPoint x: 325, startPoint y: 185, endPoint x: 187, endPoint y: 182, distance: 138.0
click at [187, 182] on contacts "Toggle navigation Visit Pixingo Mobile Browse Cards Business Accounting Automot…" at bounding box center [756, 398] width 1512 height 796
type input "[PERSON_NAME] Clients"
click at [256, 226] on span at bounding box center [262, 228] width 14 height 22
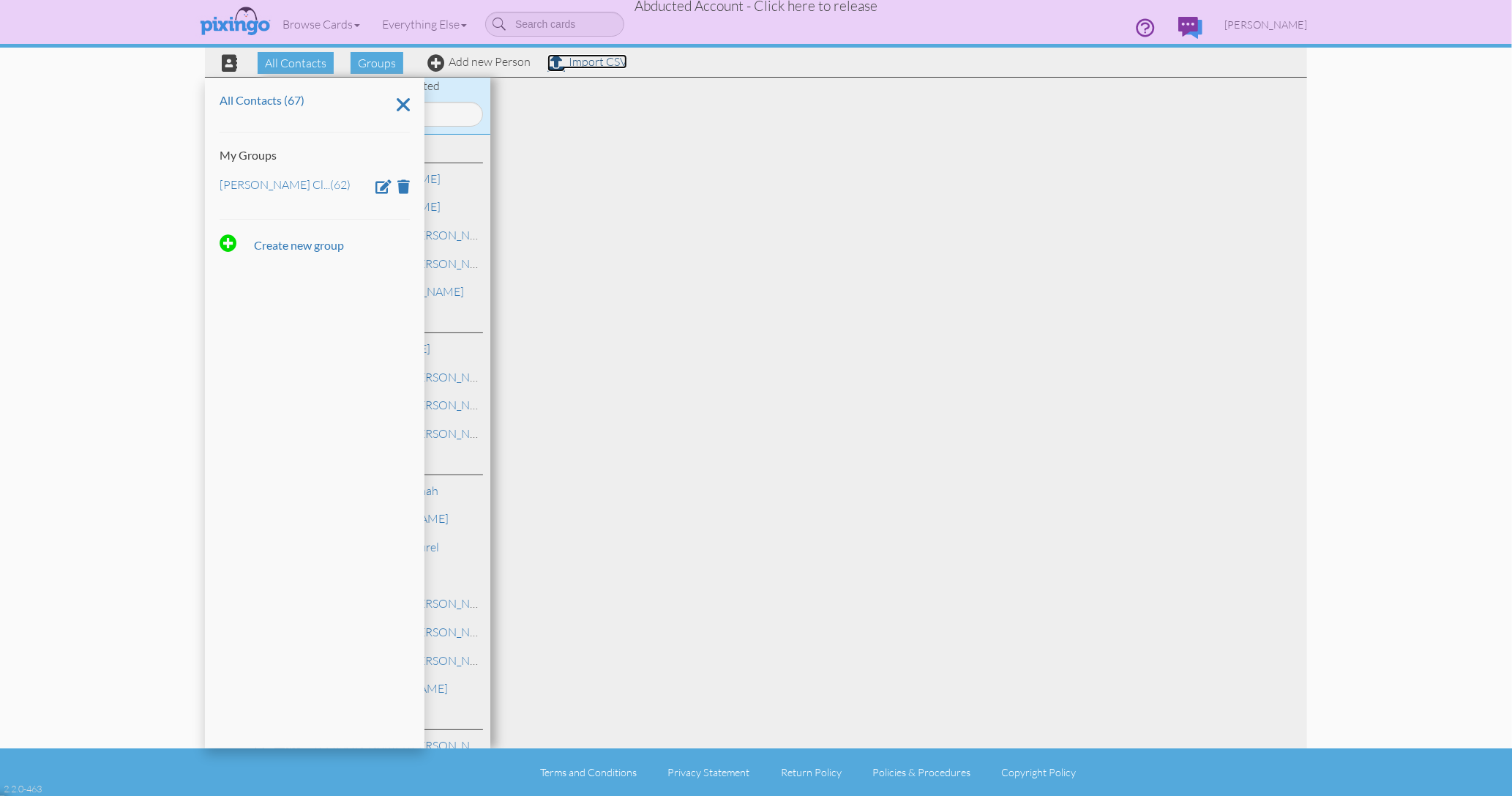
click at [584, 65] on link "Import CSV" at bounding box center [587, 61] width 80 height 14
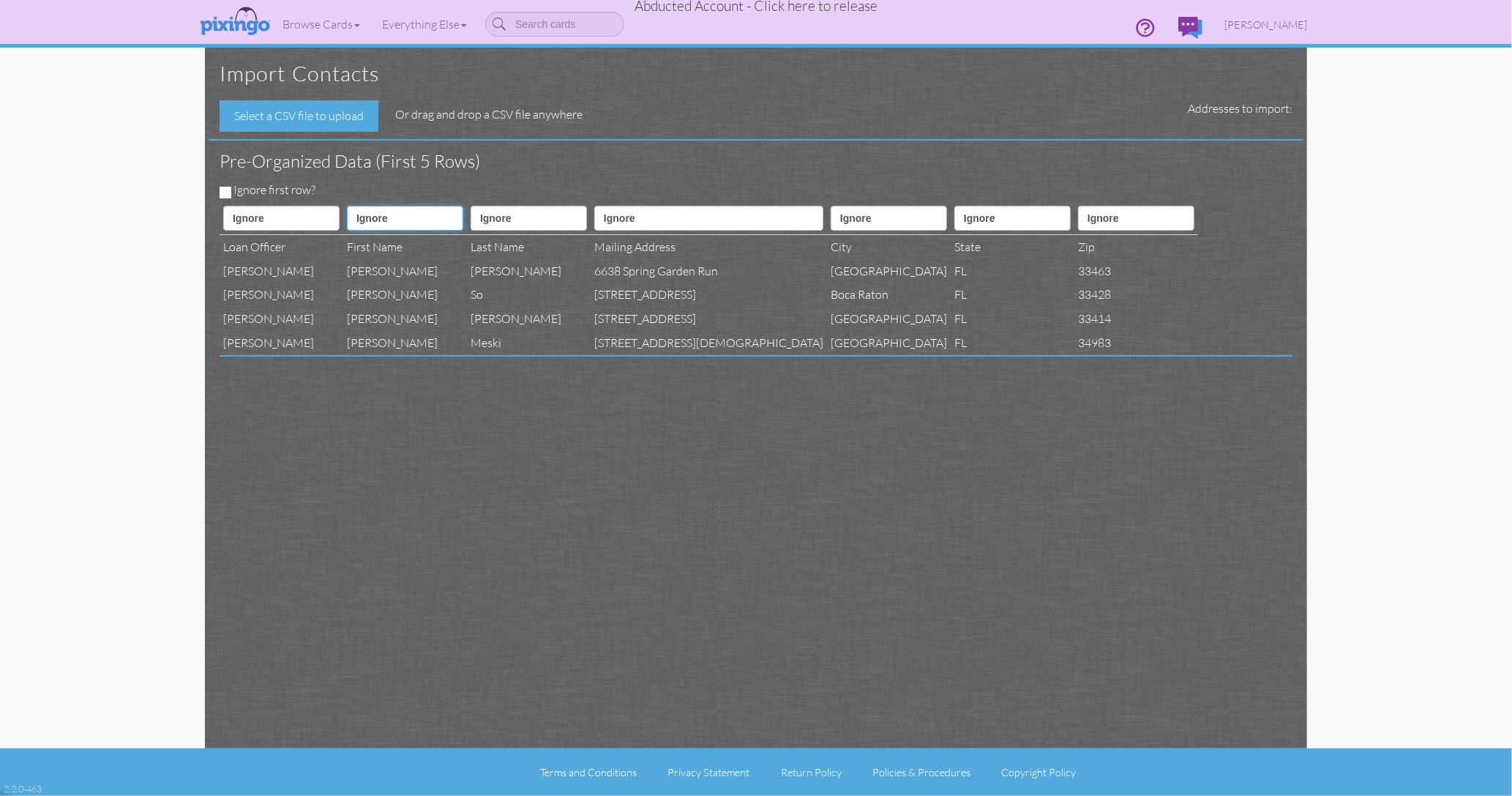
click at [411, 215] on select "Ignore ---------- First name Last name ---------- Address 1 Address 2 City Stat…" at bounding box center [405, 218] width 117 height 25
select select "object:4018"
click at [360, 206] on select "Ignore ---------- First name Last name ---------- Address 1 Address 2 City Stat…" at bounding box center [405, 218] width 117 height 25
click at [543, 213] on select "Ignore ---------- First name Last name ---------- Address 1 Address 2 City Stat…" at bounding box center [529, 218] width 117 height 25
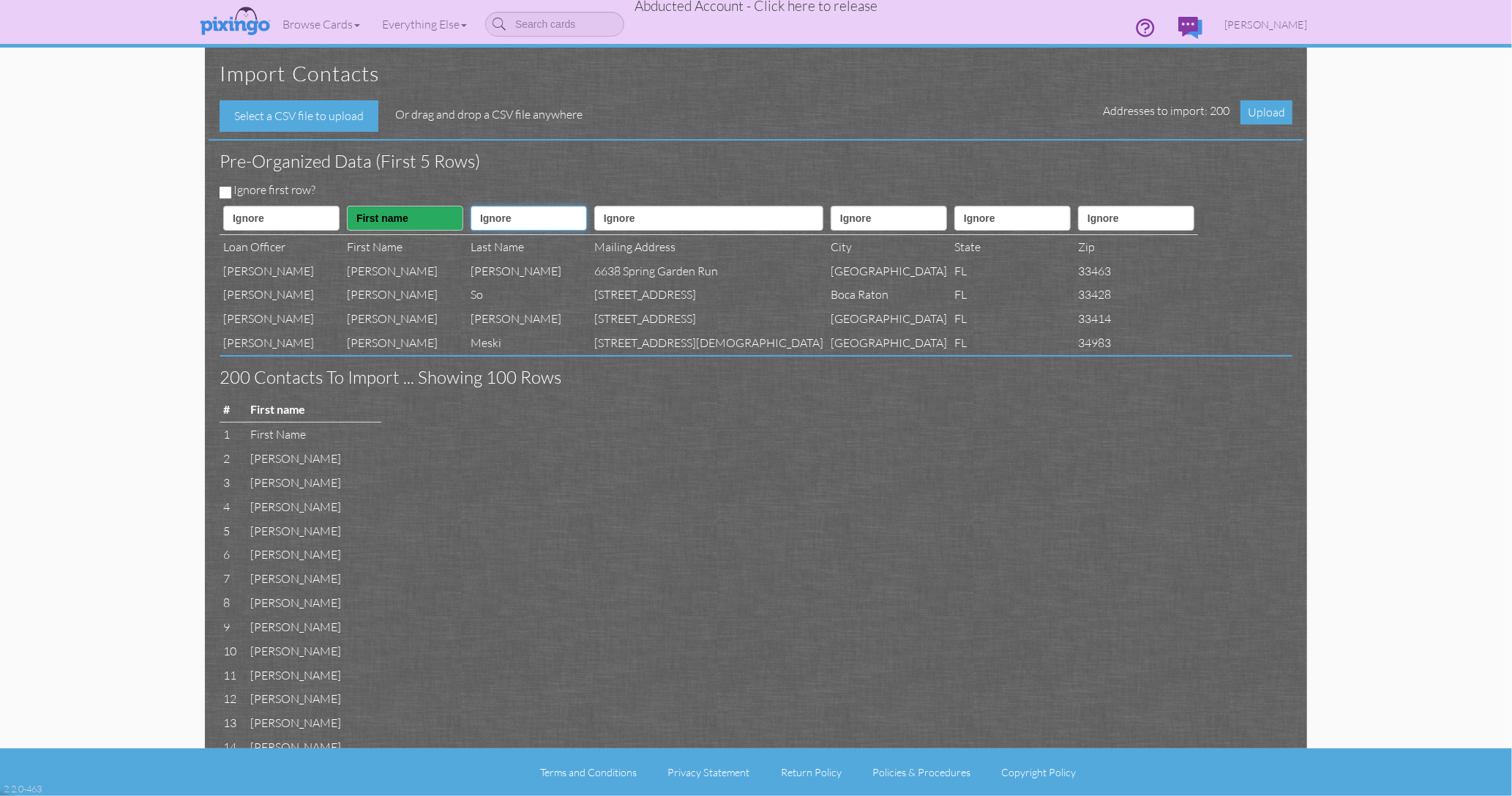
select select "object:4019"
click at [498, 206] on select "Ignore ---------- First name Last name ---------- Address 1 Address 2 City Stat…" at bounding box center [529, 218] width 117 height 25
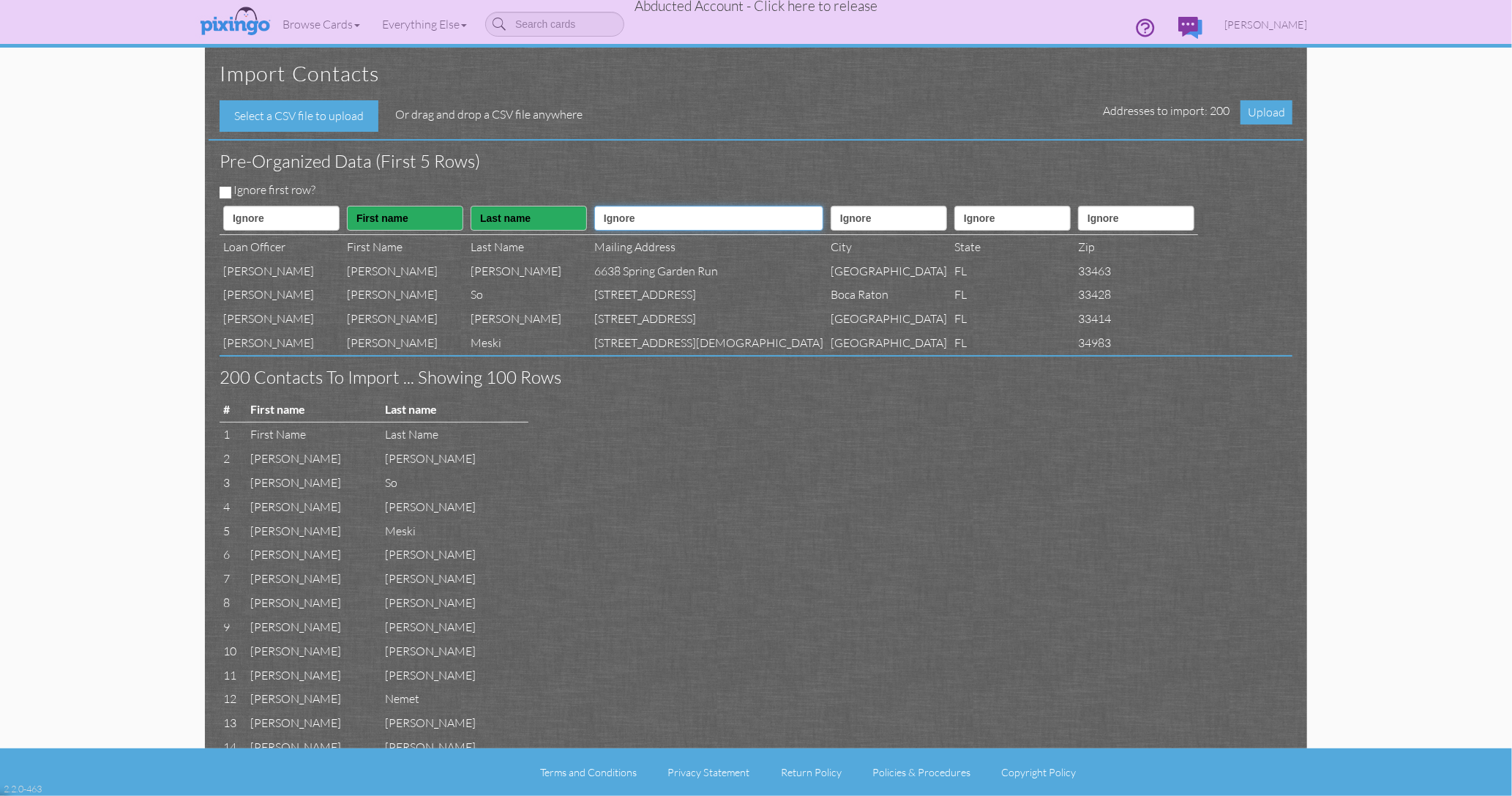
click at [658, 213] on select "Ignore ---------- First name Last name ---------- Address 1 Address 2 City Stat…" at bounding box center [709, 218] width 229 height 25
select select "object:4021"
click at [636, 206] on select "Ignore ---------- First name Last name ---------- Address 1 Address 2 City Stat…" at bounding box center [709, 218] width 229 height 25
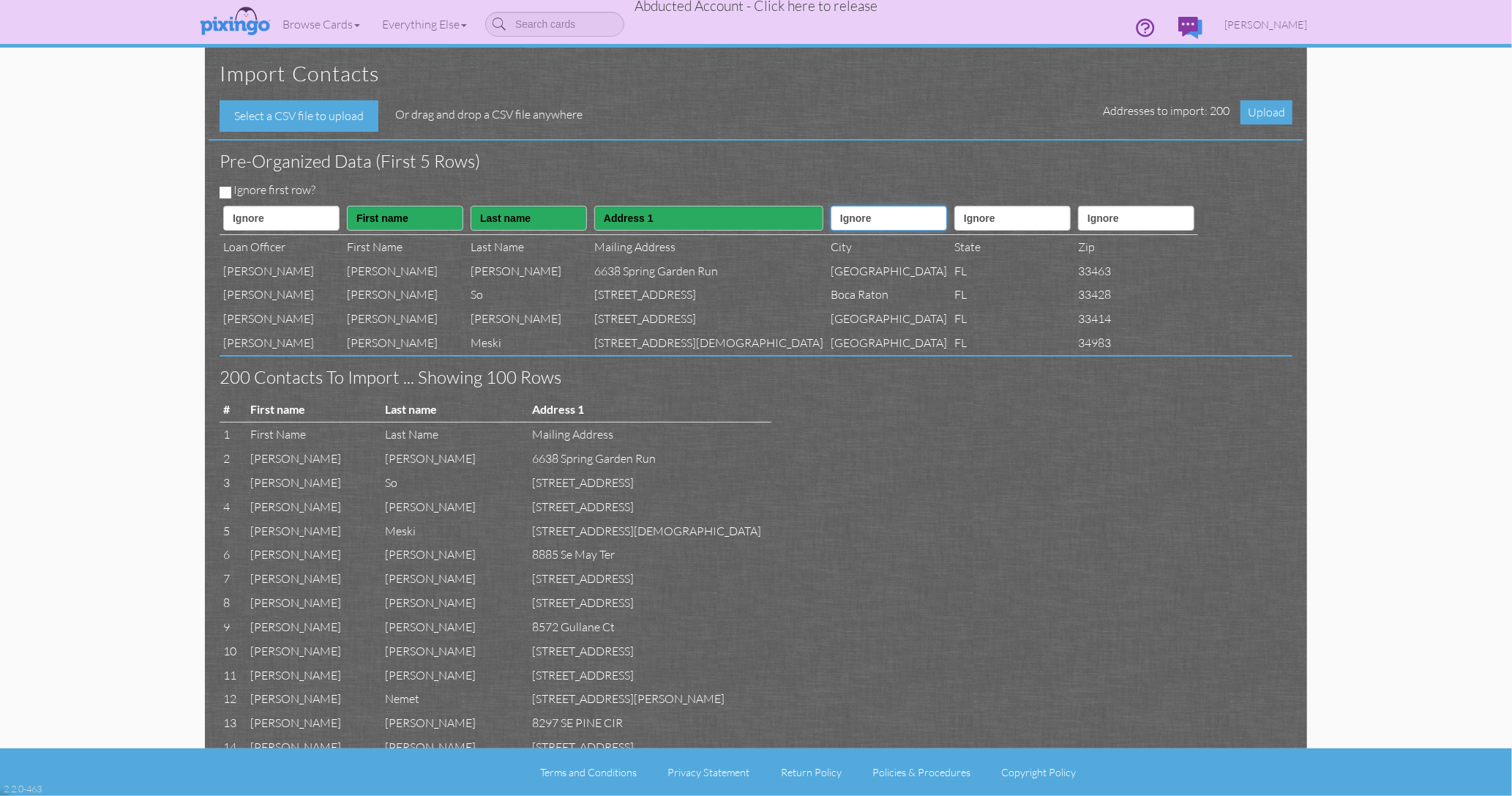
click at [831, 220] on select "Ignore ---------- First name Last name ---------- Address 1 Address 2 City Stat…" at bounding box center [889, 218] width 117 height 25
select select "object:4023"
click at [831, 206] on select "Ignore ---------- First name Last name ---------- Address 1 Address 2 City Stat…" at bounding box center [889, 218] width 117 height 25
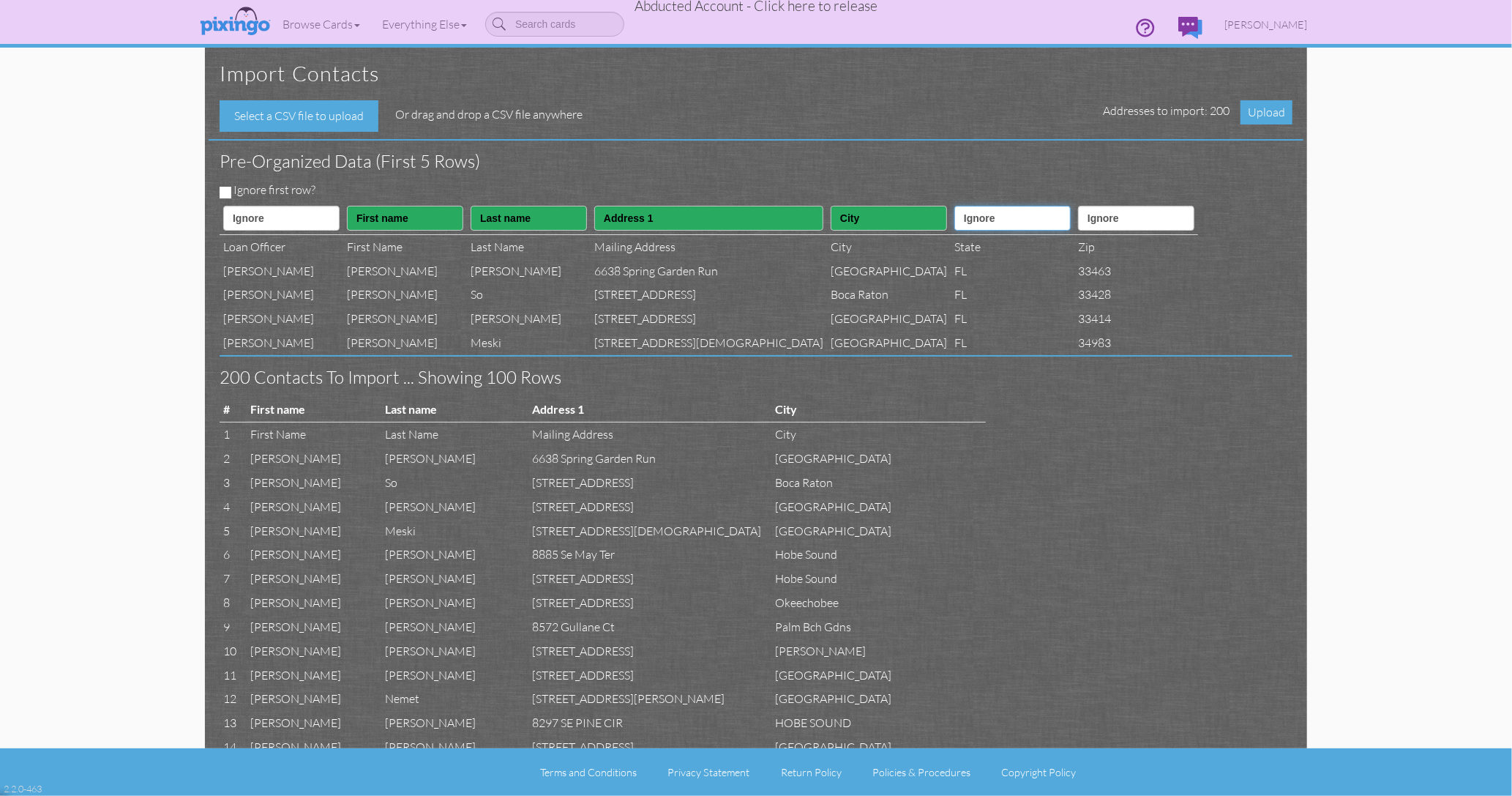
click at [955, 212] on select "Ignore ---------- First name Last name ---------- Address 1 Address 2 City Stat…" at bounding box center [1013, 218] width 117 height 25
select select "object:4024"
click at [955, 206] on select "Ignore ---------- First name Last name ---------- Address 1 Address 2 City Stat…" at bounding box center [1013, 218] width 117 height 25
click at [1078, 224] on select "Ignore ---------- First name Last name ---------- Address 1 Address 2 City Stat…" at bounding box center [1136, 218] width 117 height 25
select select "object:4025"
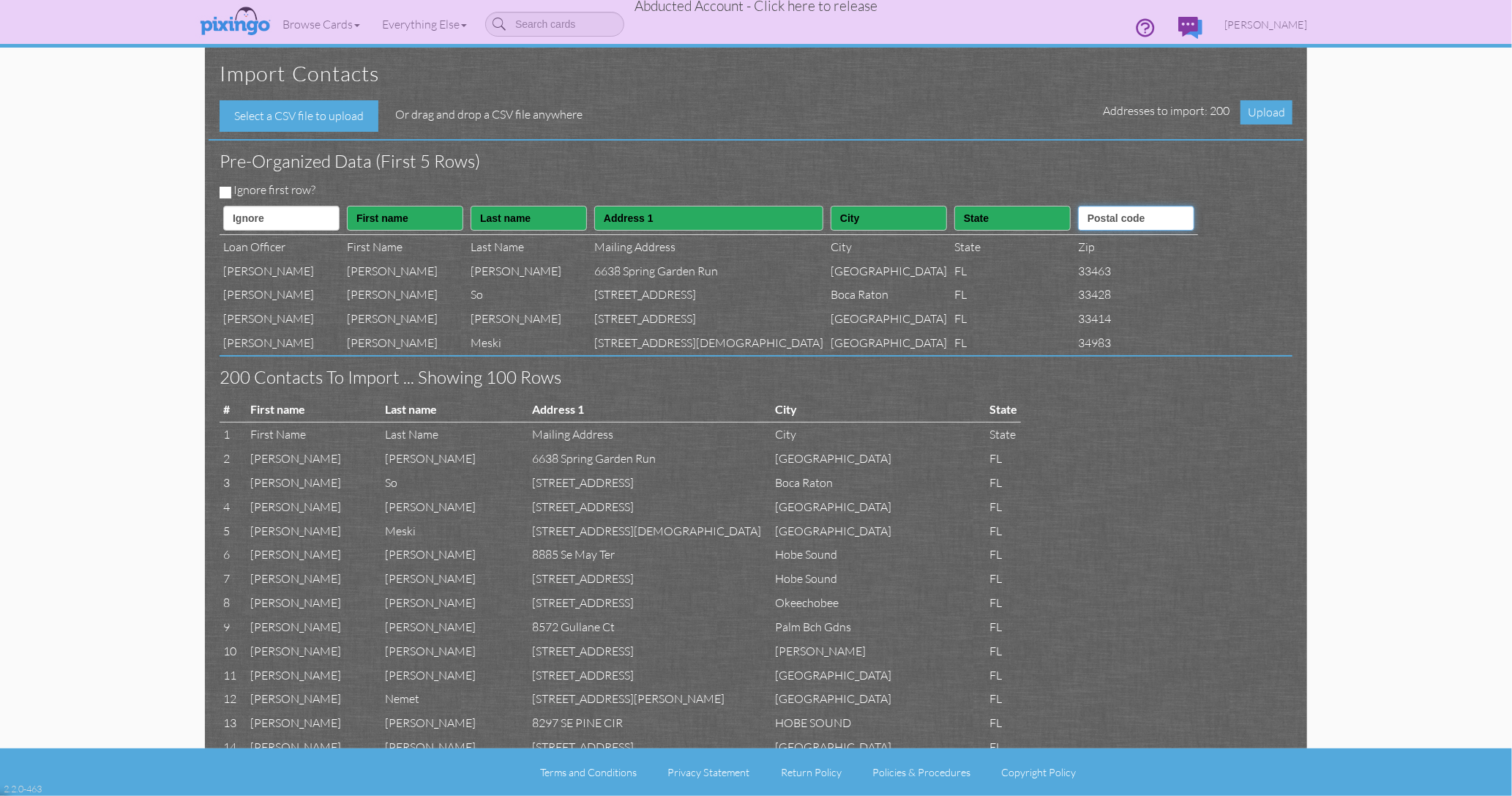
click at [1078, 206] on select "Ignore ---------- First name Last name ---------- Address 1 Address 2 City Stat…" at bounding box center [1136, 218] width 117 height 25
click at [226, 191] on input "Ignore first row?" at bounding box center [225, 192] width 11 height 11
checkbox input "true"
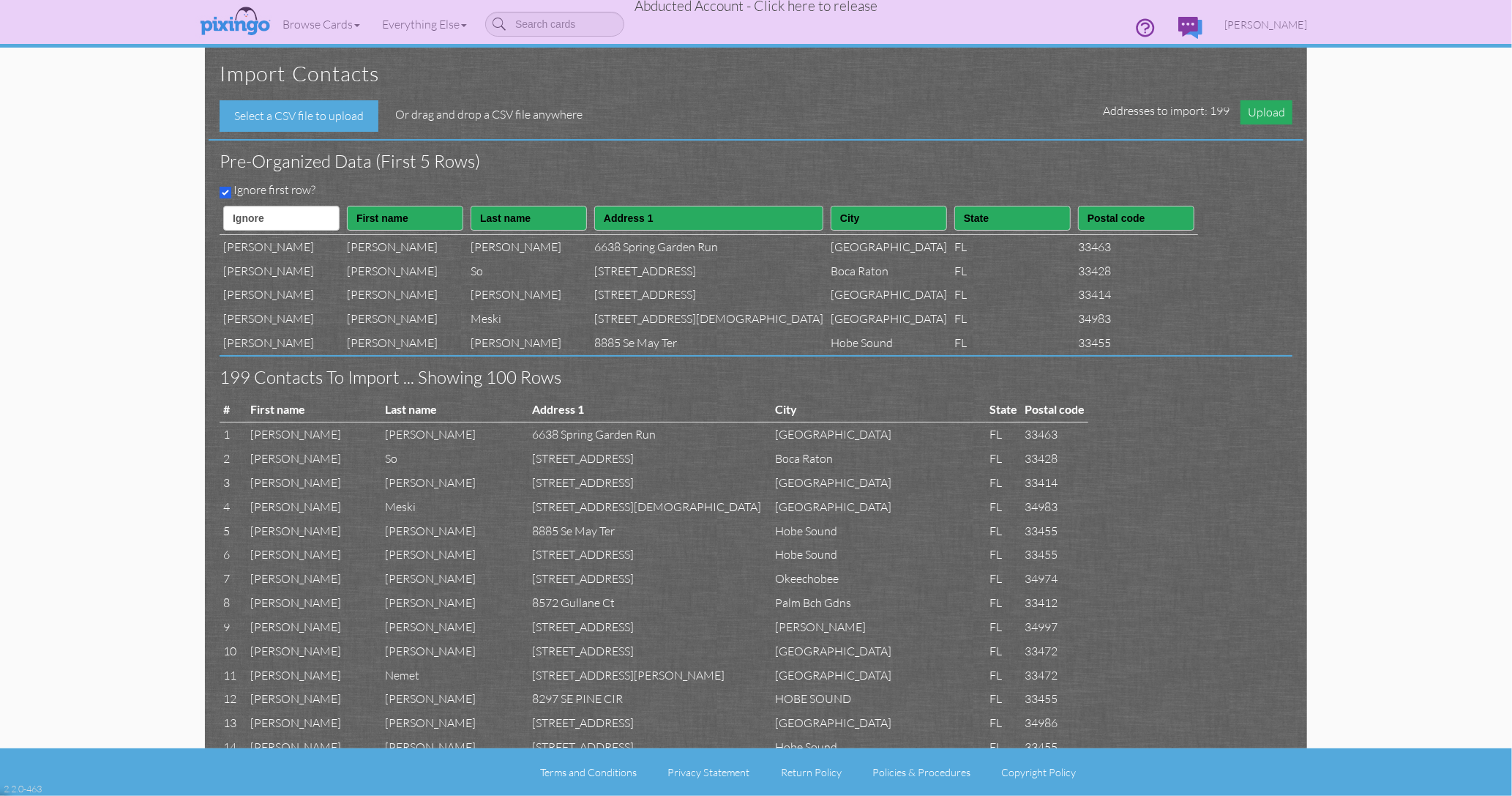
click at [1252, 115] on span "Upload" at bounding box center [1267, 113] width 52 height 24
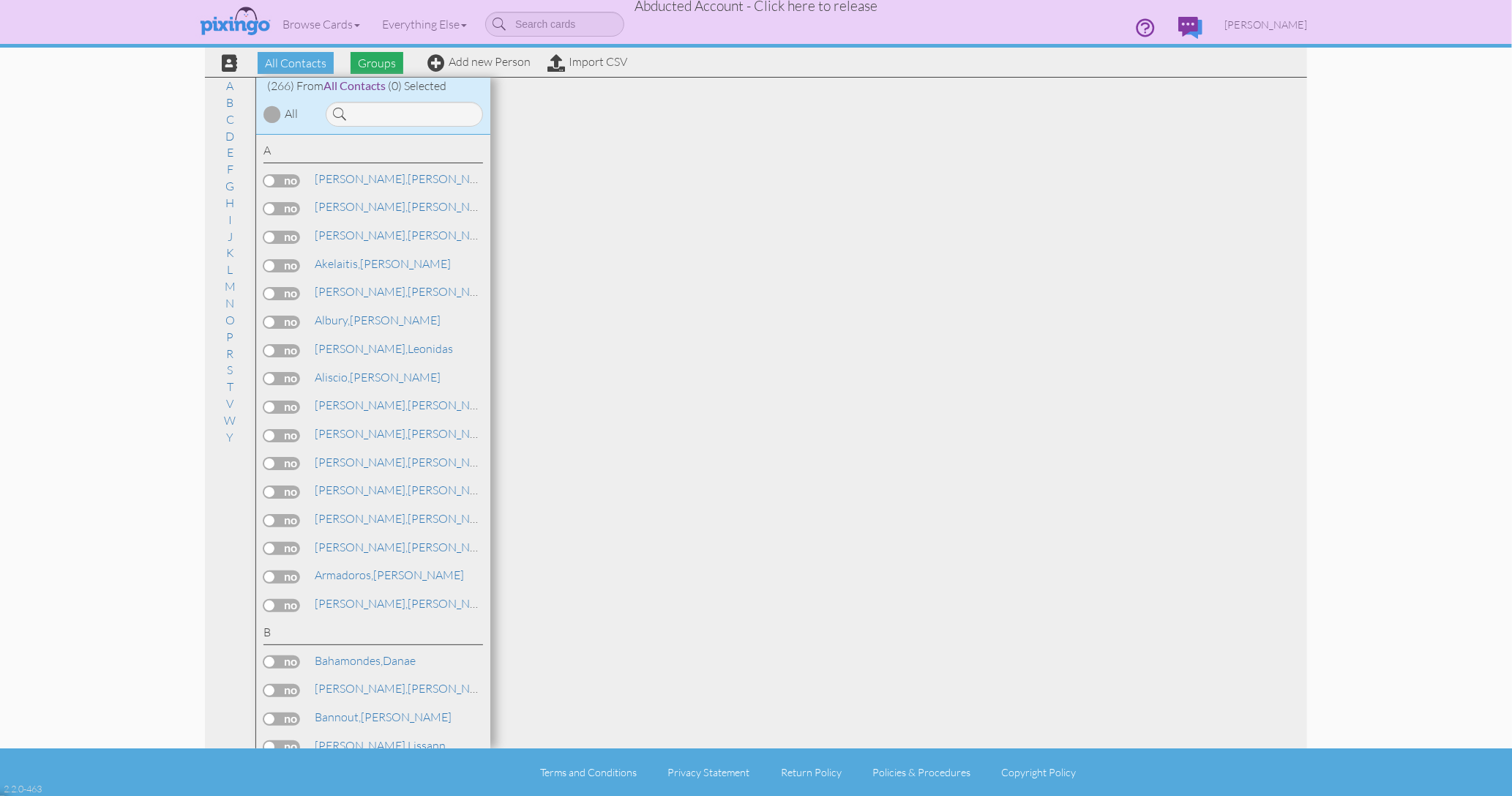
click at [371, 61] on span "Groups" at bounding box center [376, 63] width 53 height 22
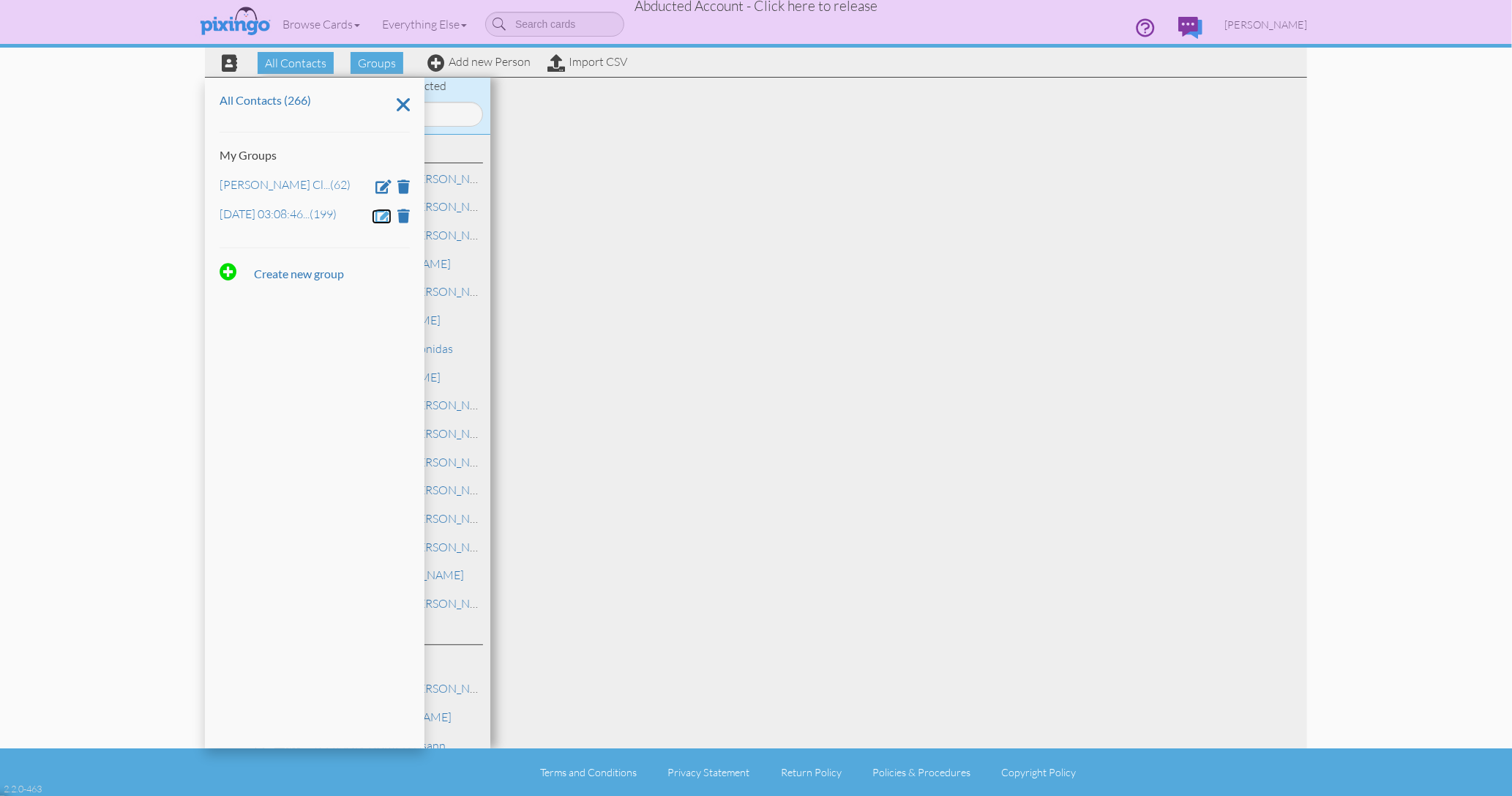
click at [384, 214] on span at bounding box center [383, 216] width 16 height 14
drag, startPoint x: 360, startPoint y: 217, endPoint x: 204, endPoint y: 211, distance: 156.1
click at [205, 211] on div "All Contacts (266) My Groups [PERSON_NAME] Cl ... (62) [DATE] 03:08:46 PM Creat…" at bounding box center [315, 413] width 219 height 671
type input "[PERSON_NAME] Clients"
click at [263, 259] on span at bounding box center [262, 258] width 14 height 22
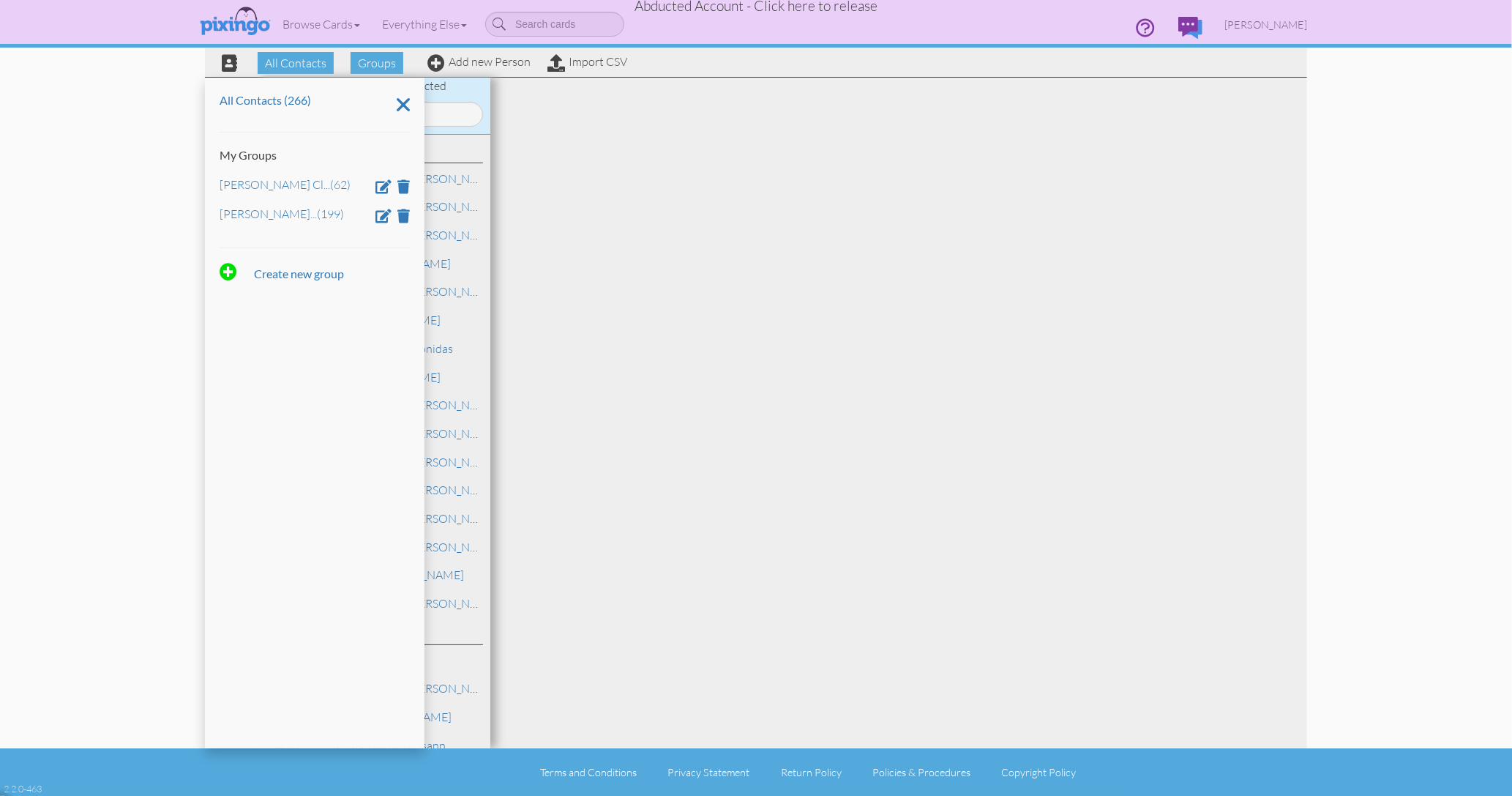
click at [393, 256] on div "All Contacts (266) My Groups [PERSON_NAME] Cl ... (62) Nanee [PERSON_NAME] ... …" at bounding box center [315, 413] width 219 height 671
click at [274, 186] on link "[PERSON_NAME] Cl ... (62)" at bounding box center [285, 184] width 131 height 14
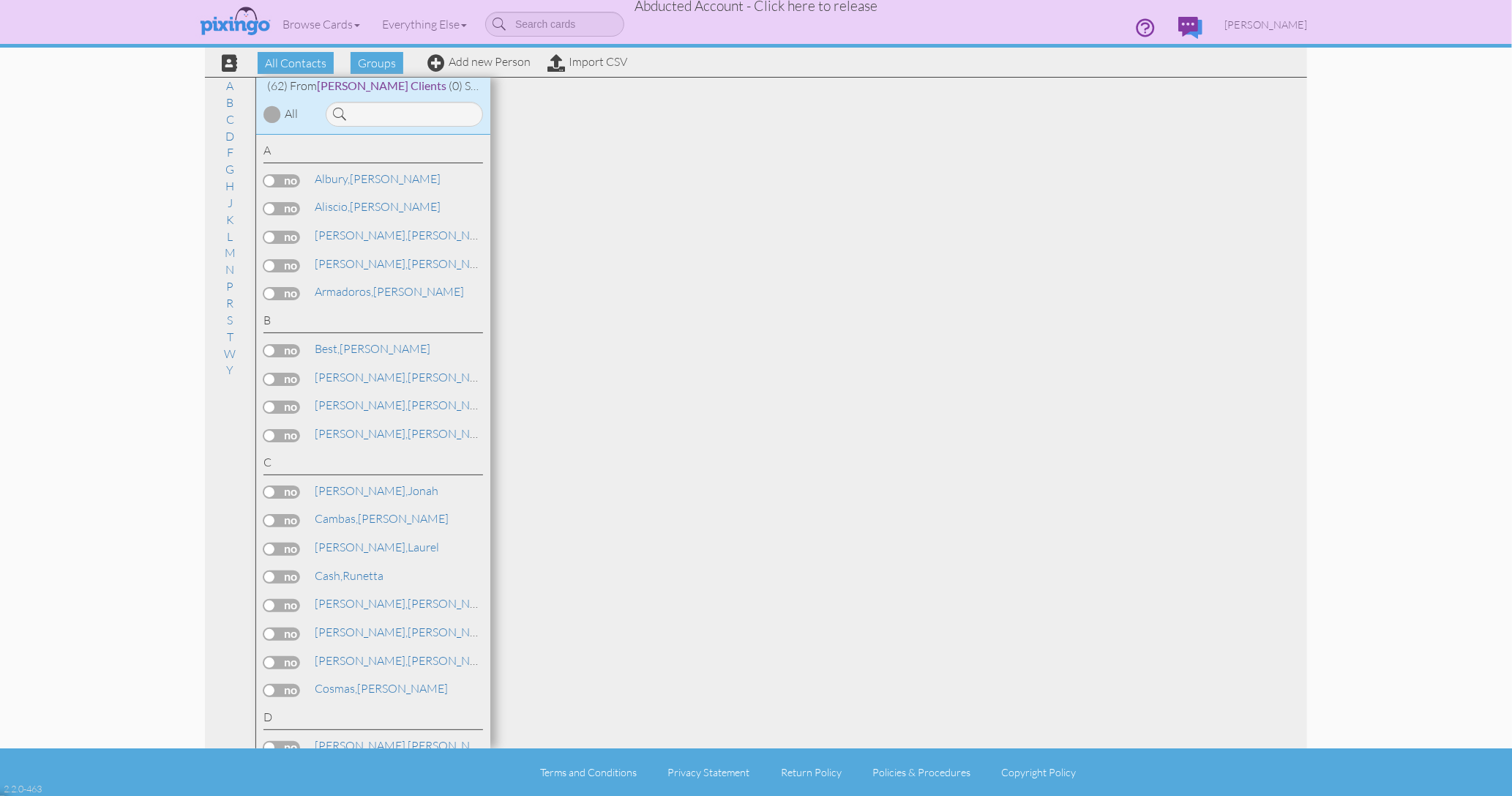
click at [369, 131] on div "(62) From [PERSON_NAME] Clients (0) Selected All" at bounding box center [373, 106] width 234 height 57
click at [363, 114] on input at bounding box center [404, 114] width 158 height 25
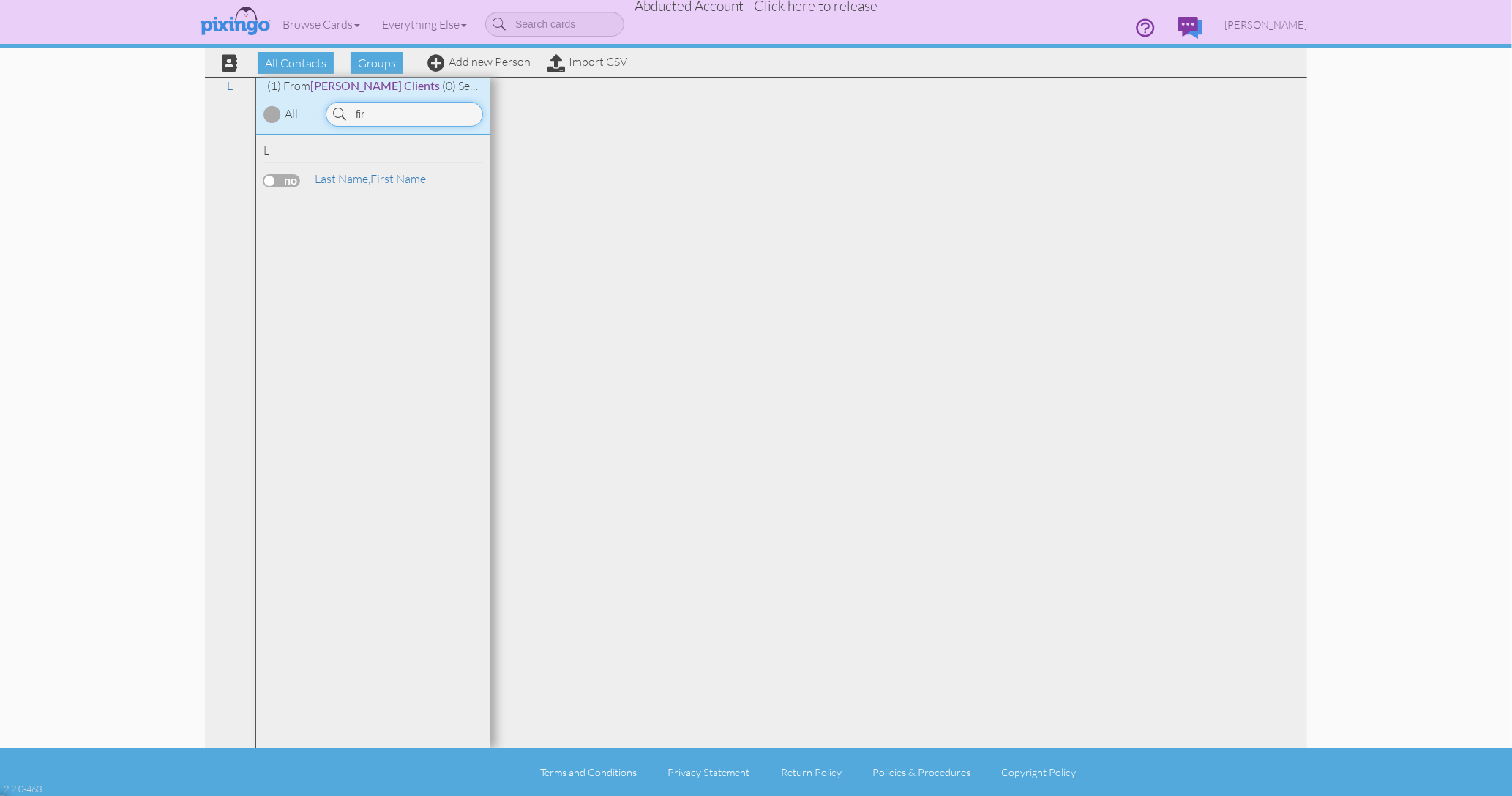
type input "fir"
click at [288, 177] on label at bounding box center [282, 181] width 37 height 13
click at [0, 0] on input "checkbox" at bounding box center [0, 0] width 0 height 0
click at [353, 180] on span "Last Name," at bounding box center [342, 178] width 56 height 14
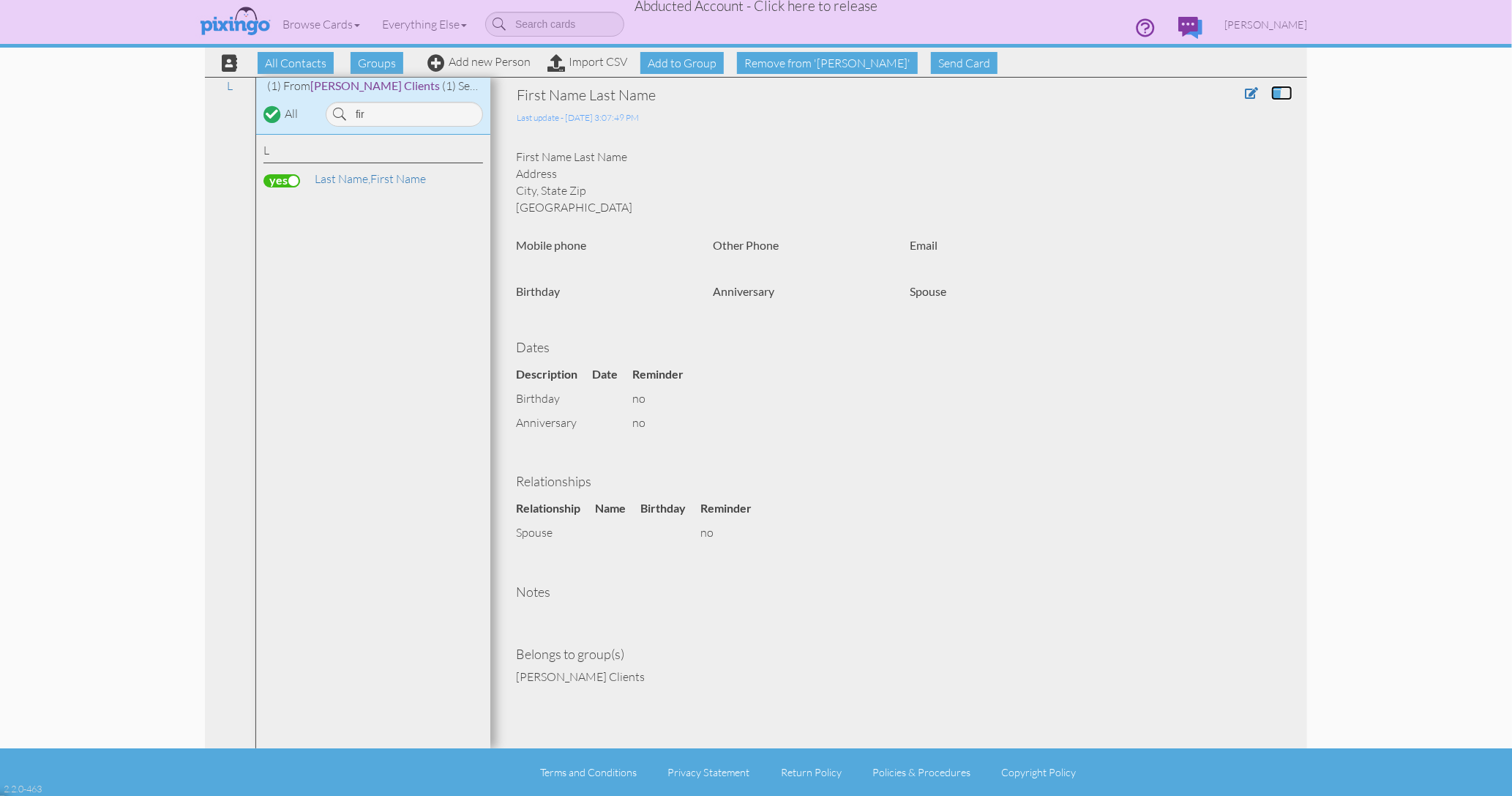
click at [1280, 94] on span at bounding box center [1276, 92] width 10 height 11
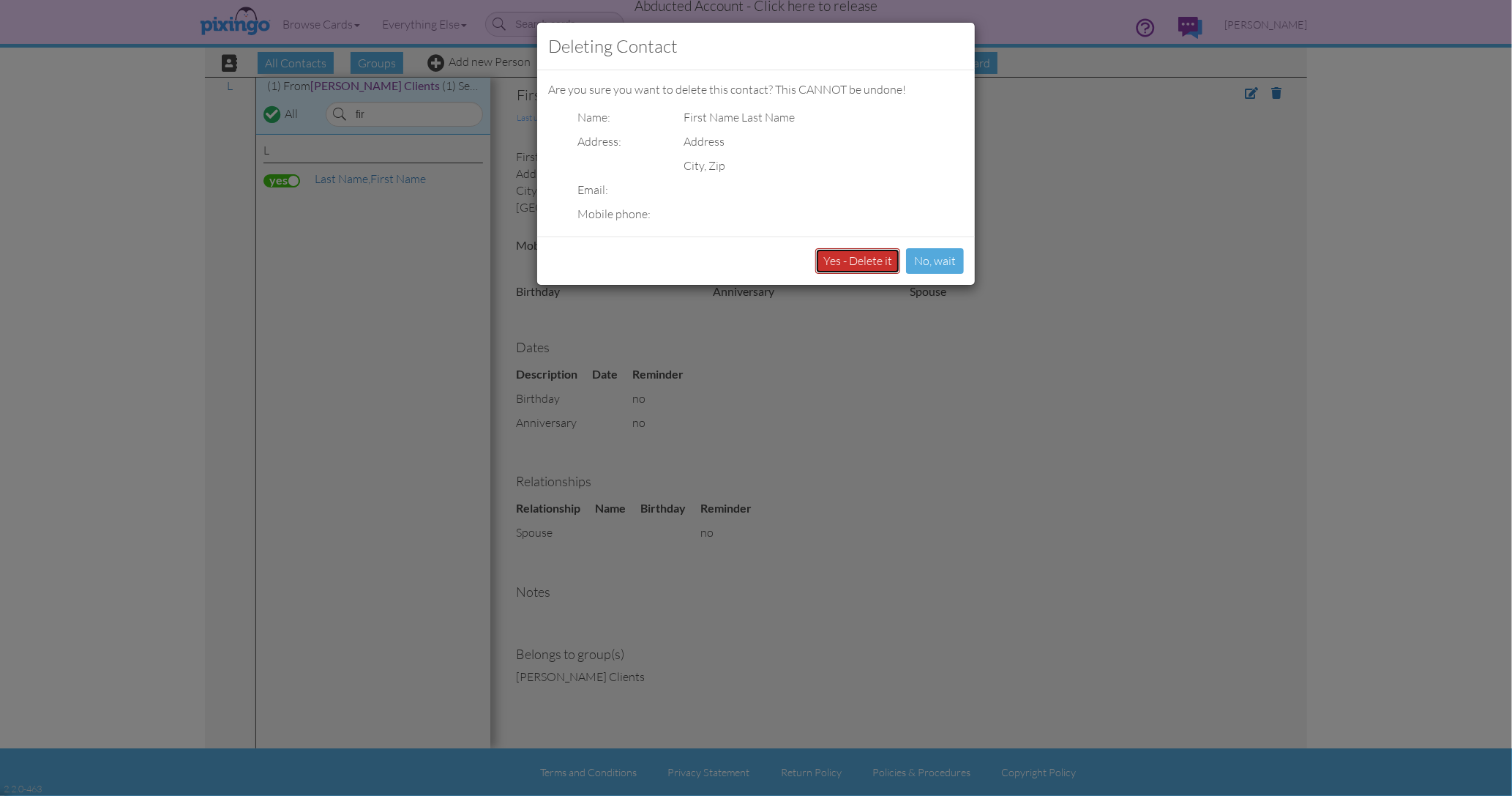
click at [854, 260] on button "Yes - Delete it" at bounding box center [857, 262] width 85 height 26
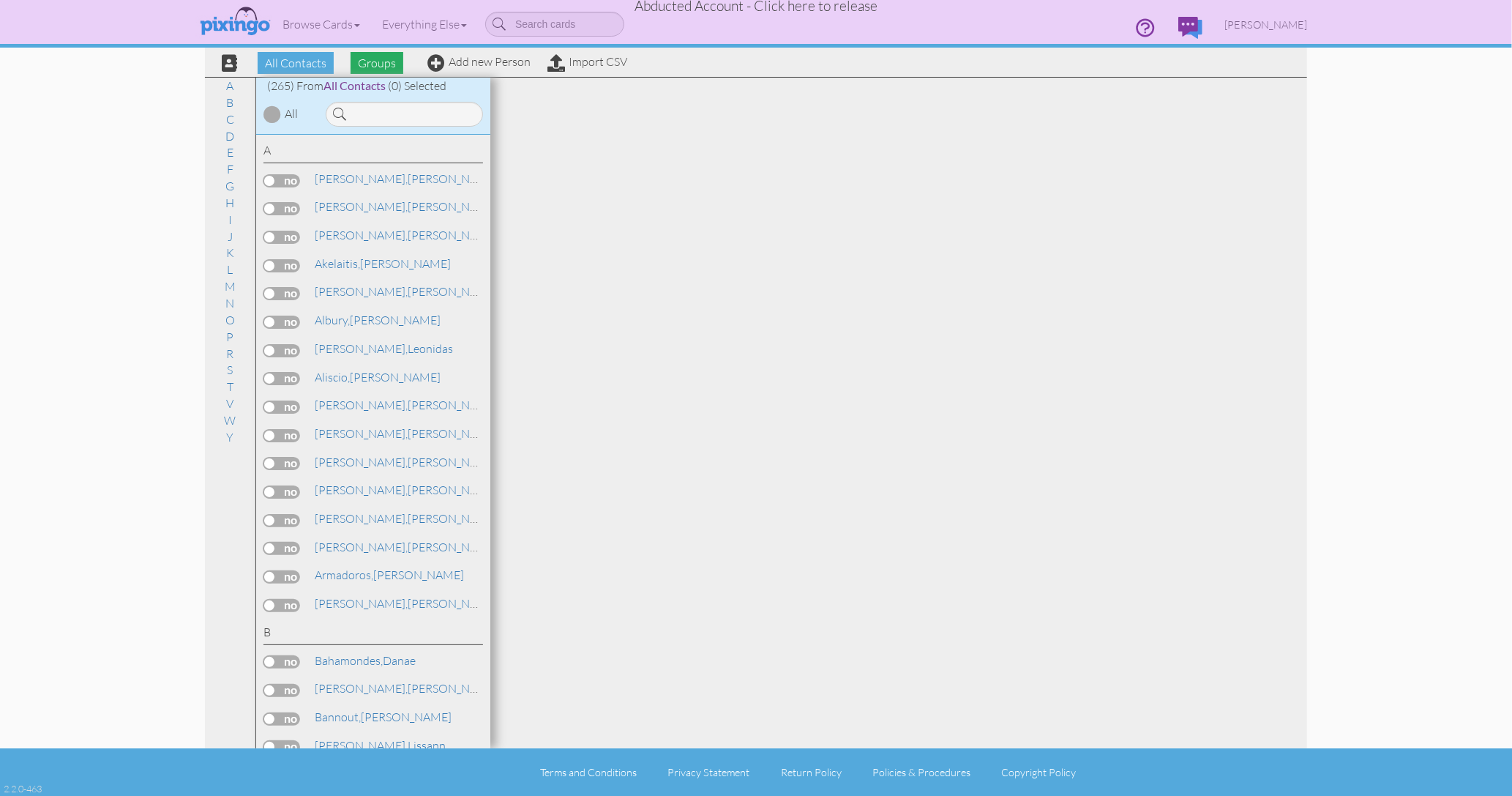
click at [383, 65] on span "Groups" at bounding box center [376, 63] width 53 height 22
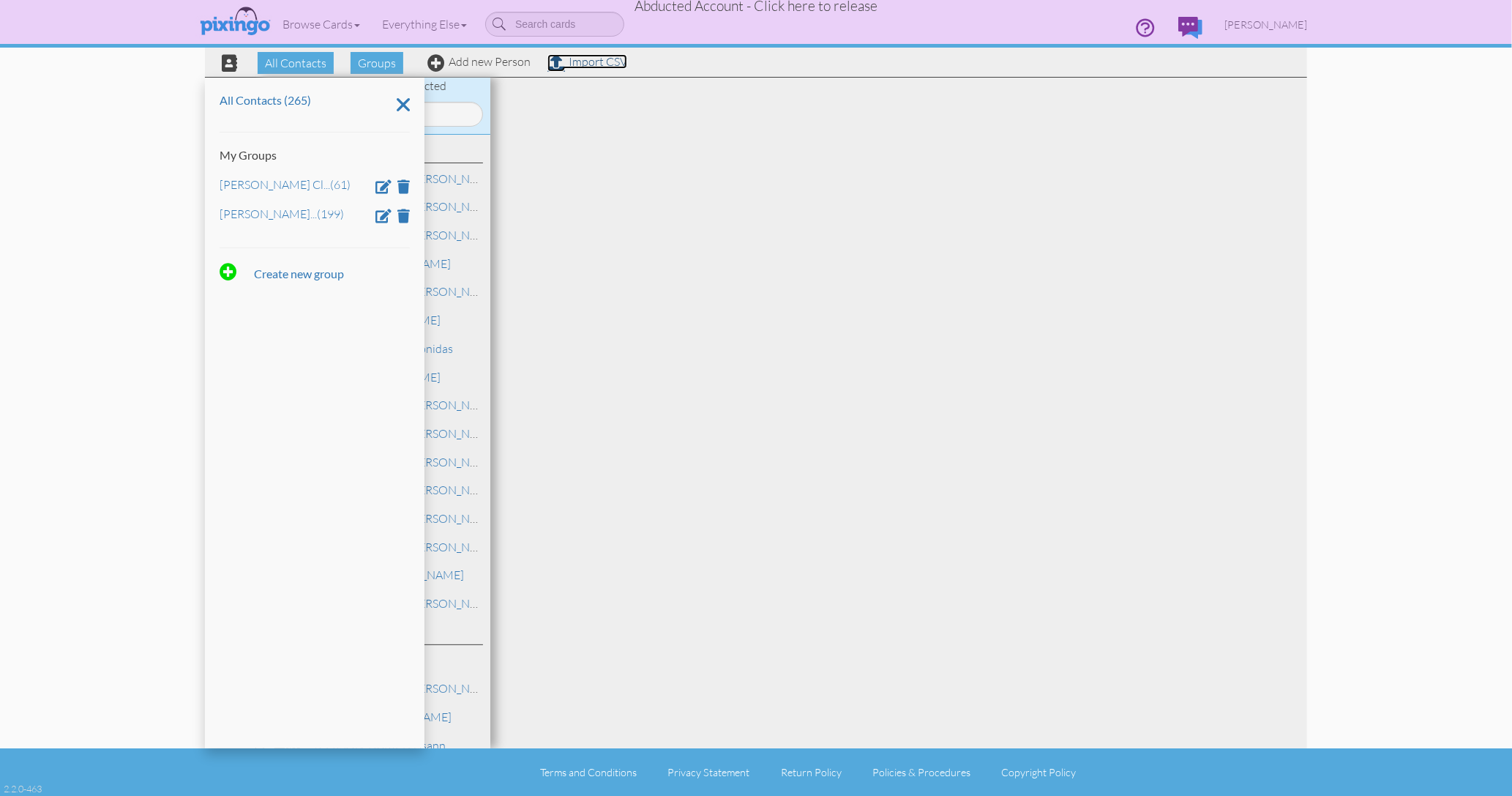
click at [577, 63] on link "Import CSV" at bounding box center [587, 61] width 80 height 14
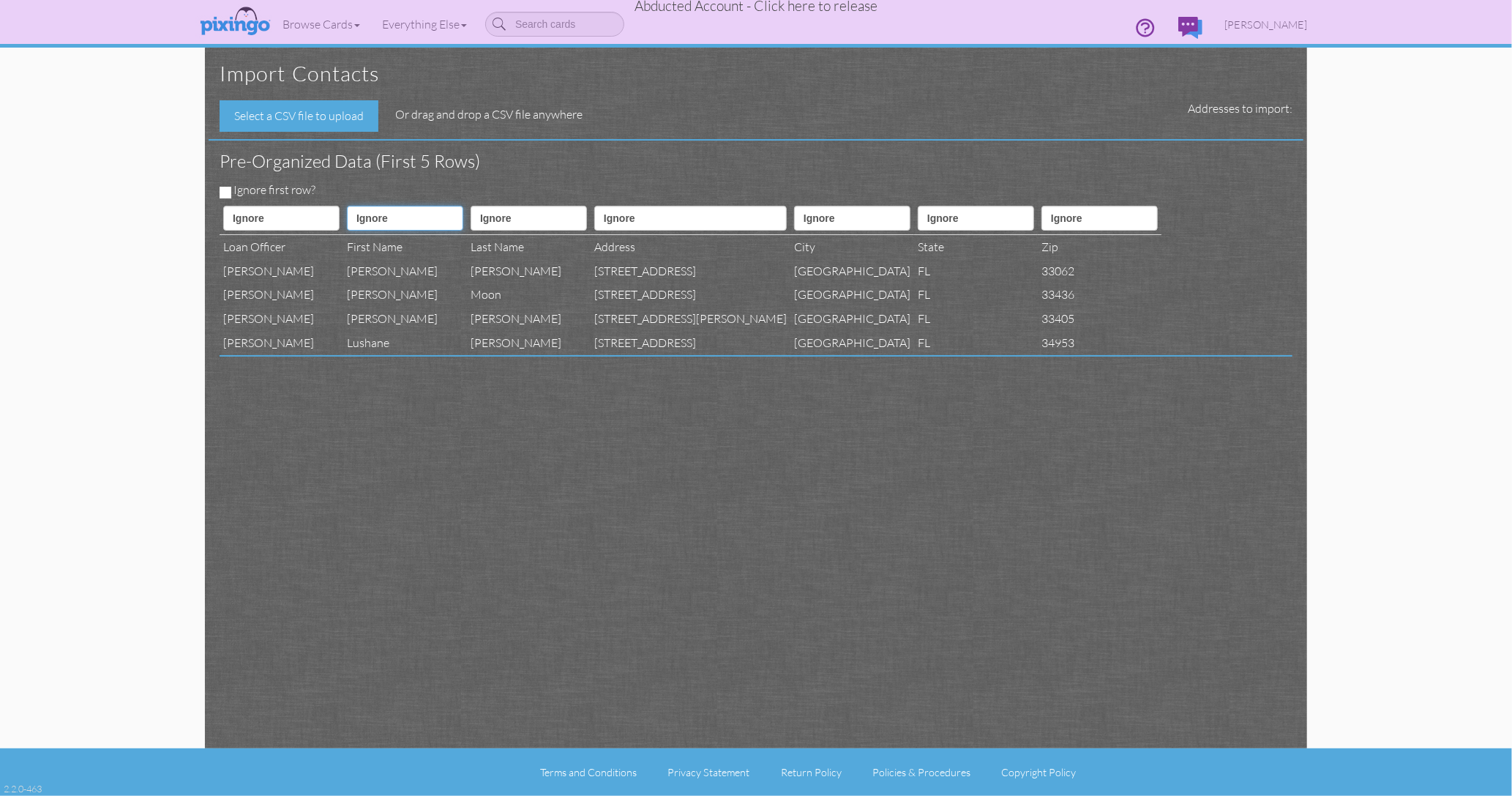
click at [419, 212] on select "Ignore ---------- First name Last name ---------- Address 1 Address 2 City Stat…" at bounding box center [405, 218] width 117 height 25
select select "object:1180"
click at [360, 206] on select "Ignore ---------- First name Last name ---------- Address 1 Address 2 City Stat…" at bounding box center [405, 218] width 117 height 25
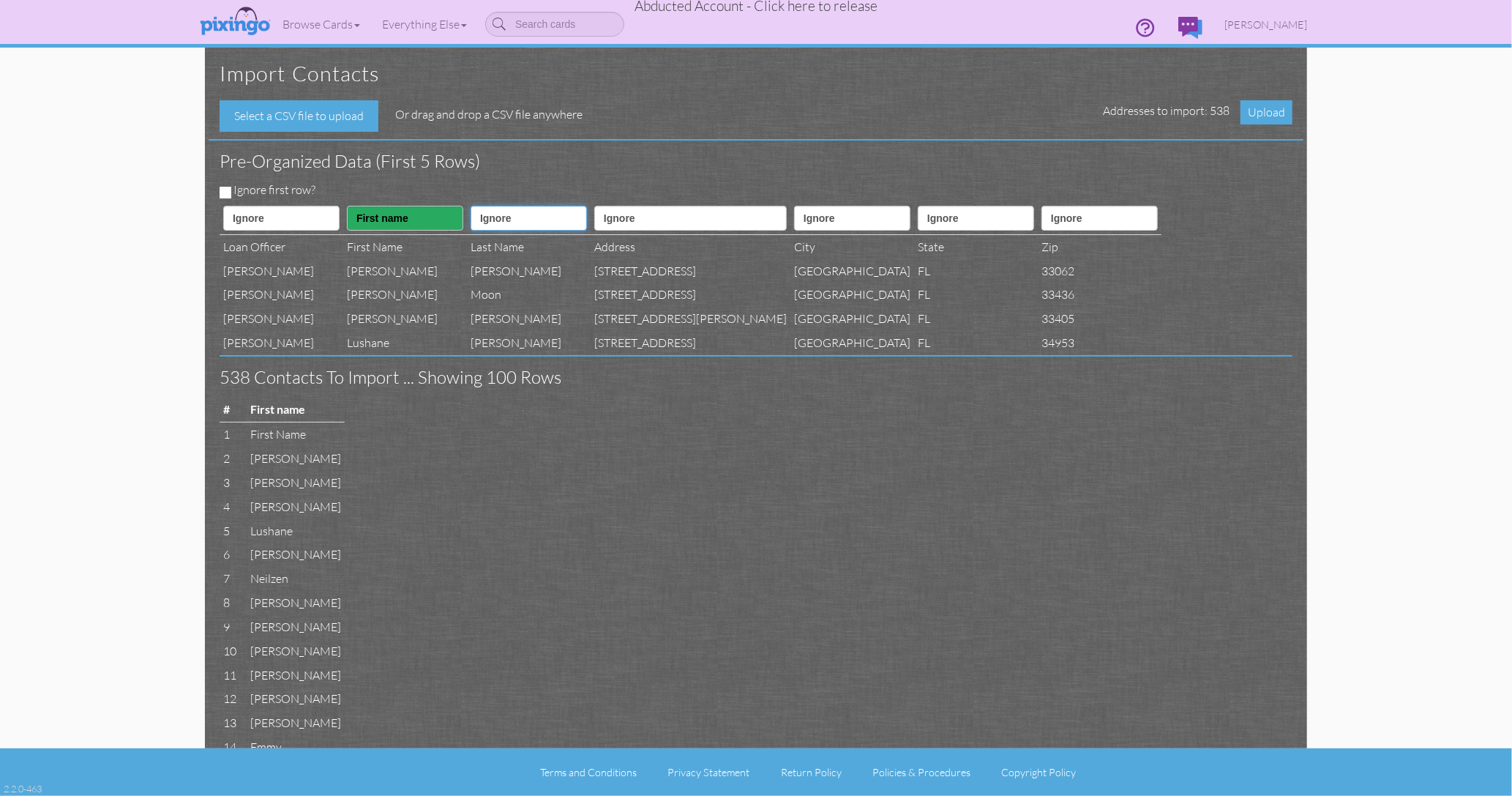
click at [524, 218] on select "Ignore ---------- First name Last name ---------- Address 1 Address 2 City Stat…" at bounding box center [529, 218] width 117 height 25
select select "object:1181"
click at [498, 206] on select "Ignore ---------- First name Last name ---------- Address 1 Address 2 City Stat…" at bounding box center [529, 218] width 117 height 25
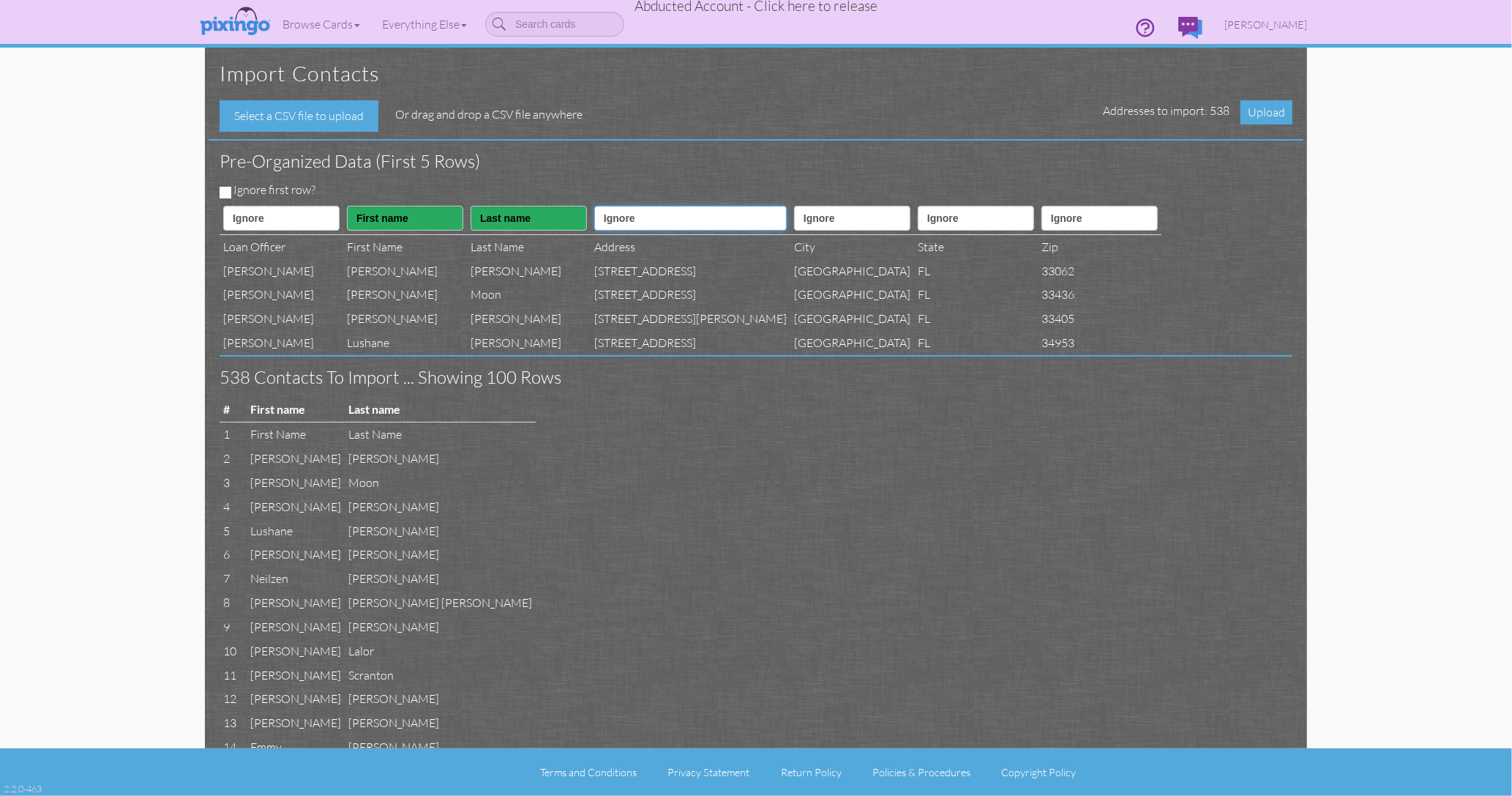
click at [681, 213] on select "Ignore ---------- First name Last name ---------- Address 1 Address 2 City Stat…" at bounding box center [690, 218] width 193 height 25
select select "object:1183"
click at [636, 206] on select "Ignore ---------- First name Last name ---------- Address 1 Address 2 City Stat…" at bounding box center [690, 218] width 193 height 25
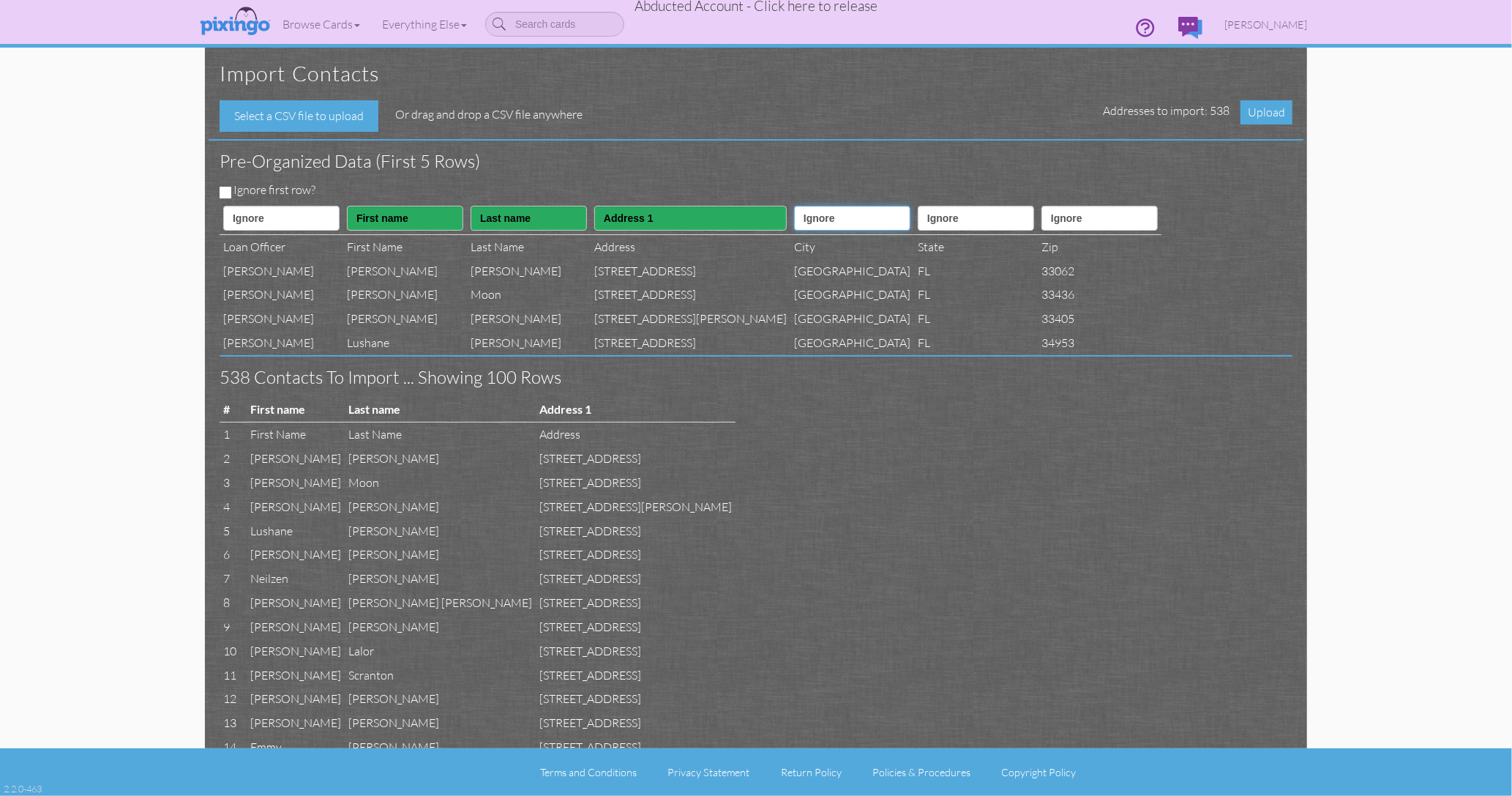
click at [834, 218] on select "Ignore ---------- First name Last name ---------- Address 1 Address 2 City Stat…" at bounding box center [852, 218] width 117 height 25
select select "object:1185"
click at [794, 206] on select "Ignore ---------- First name Last name ---------- Address 1 Address 2 City Stat…" at bounding box center [852, 218] width 117 height 25
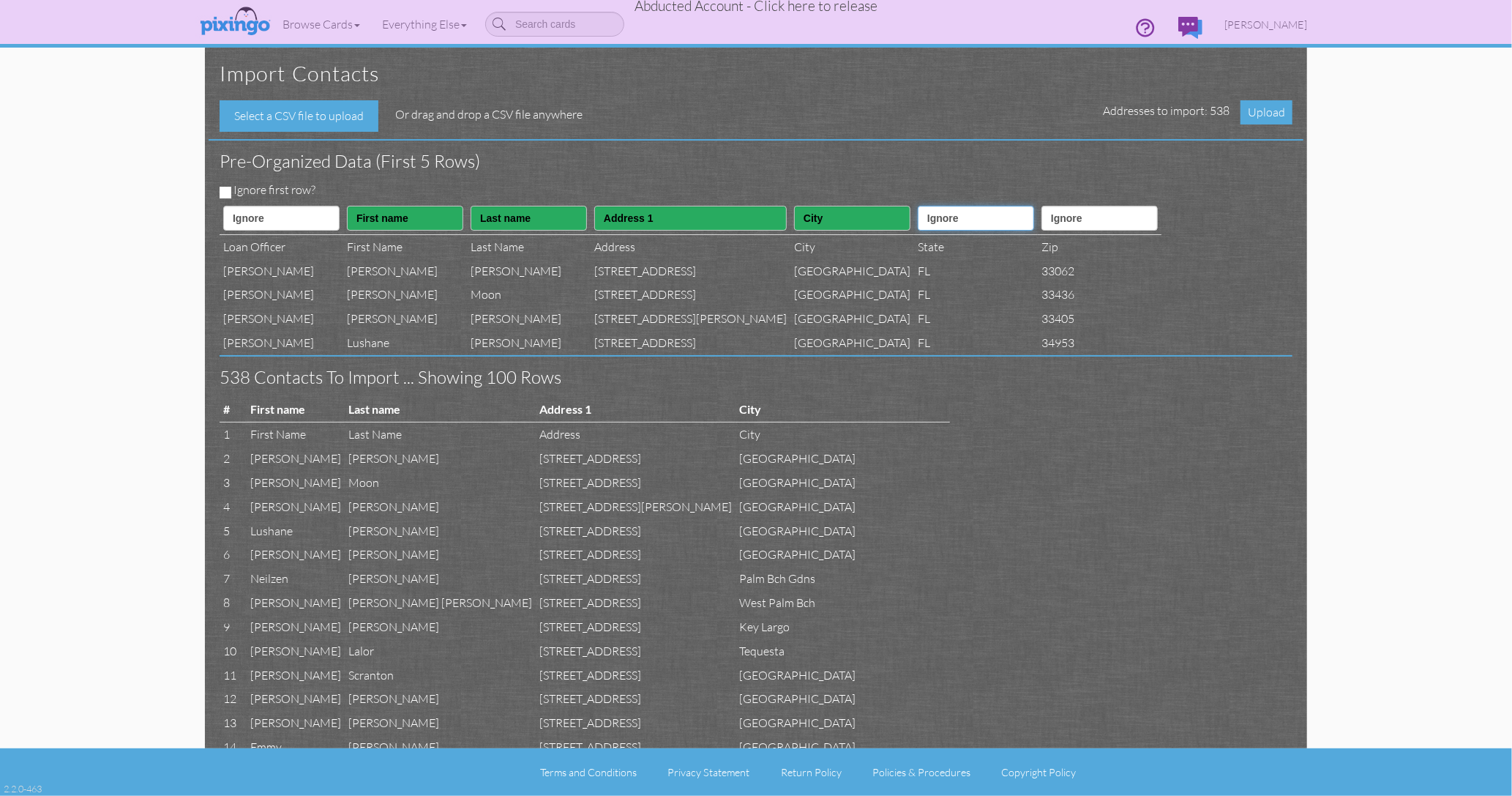
click at [958, 224] on select "Ignore ---------- First name Last name ---------- Address 1 Address 2 City Stat…" at bounding box center [975, 218] width 117 height 25
select select "object:1186"
click at [930, 206] on select "Ignore ---------- First name Last name ---------- Address 1 Address 2 City Stat…" at bounding box center [975, 218] width 117 height 25
click at [1084, 228] on select "Ignore ---------- First name Last name ---------- Address 1 Address 2 City Stat…" at bounding box center [1100, 218] width 117 height 25
select select "object:1187"
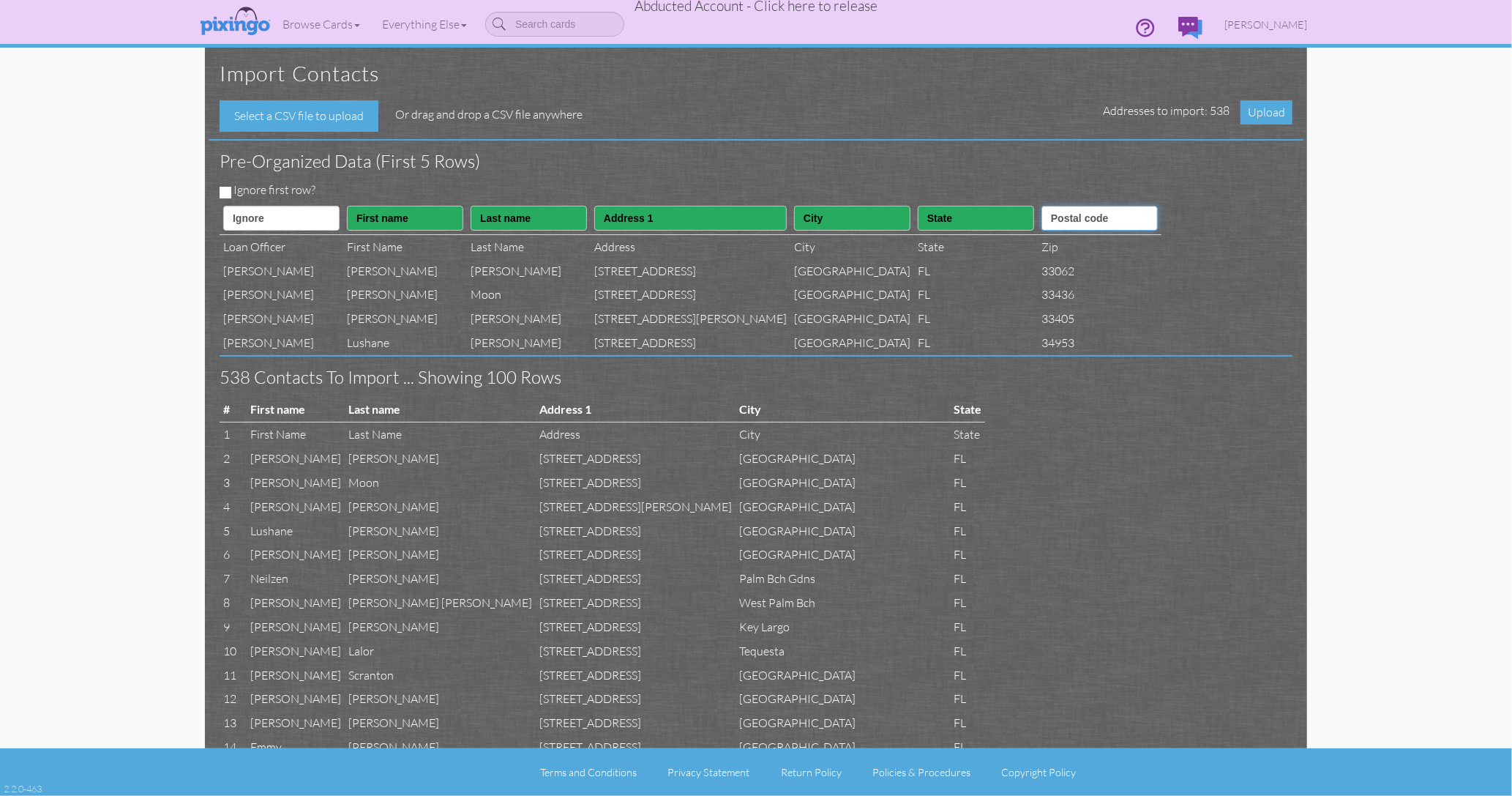
click at [1066, 206] on select "Ignore ---------- First name Last name ---------- Address 1 Address 2 City Stat…" at bounding box center [1100, 218] width 117 height 25
click at [223, 191] on input "Ignore first row?" at bounding box center [225, 192] width 11 height 11
checkbox input "true"
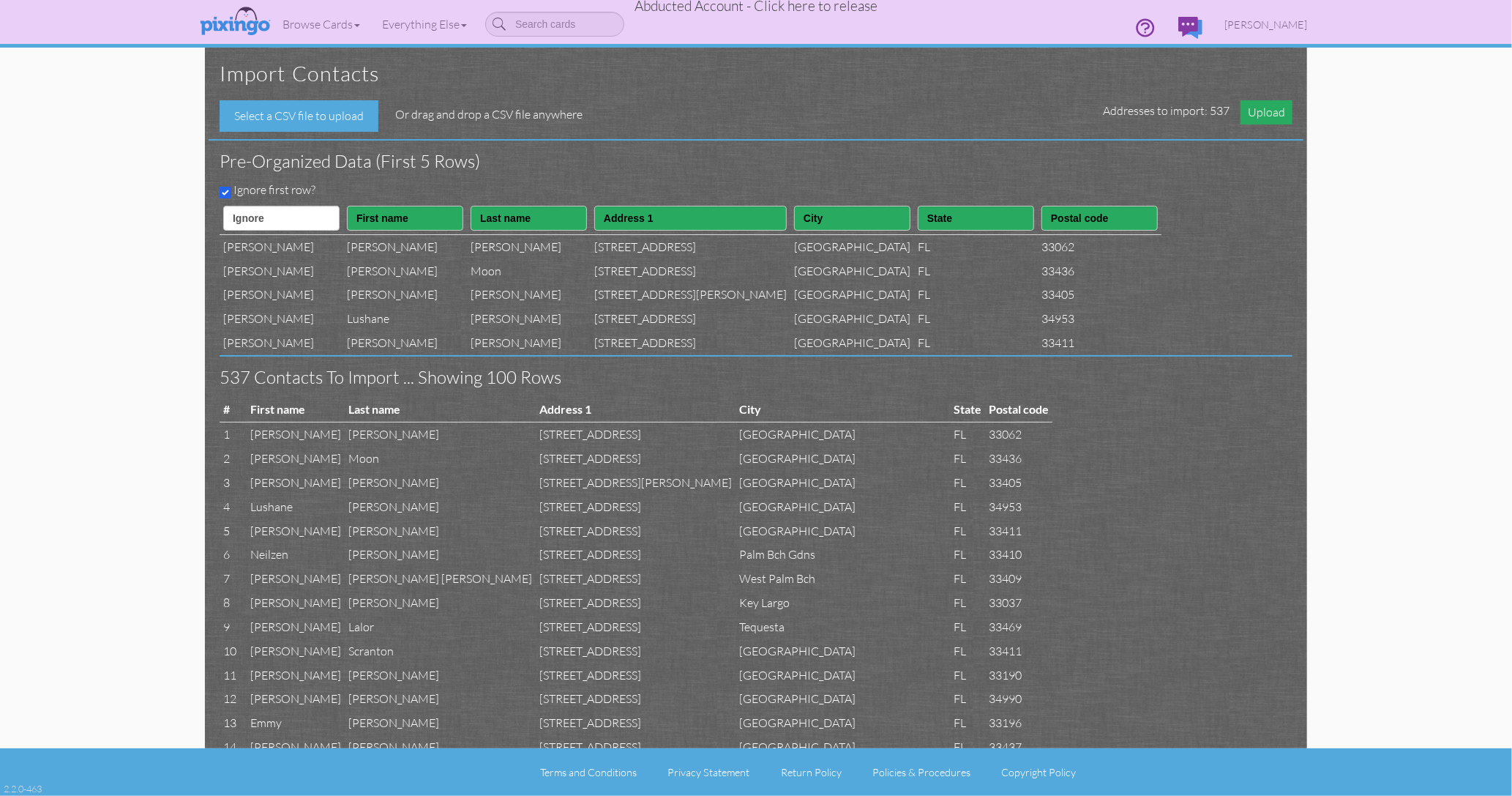
click at [1263, 117] on span "Upload" at bounding box center [1267, 113] width 52 height 24
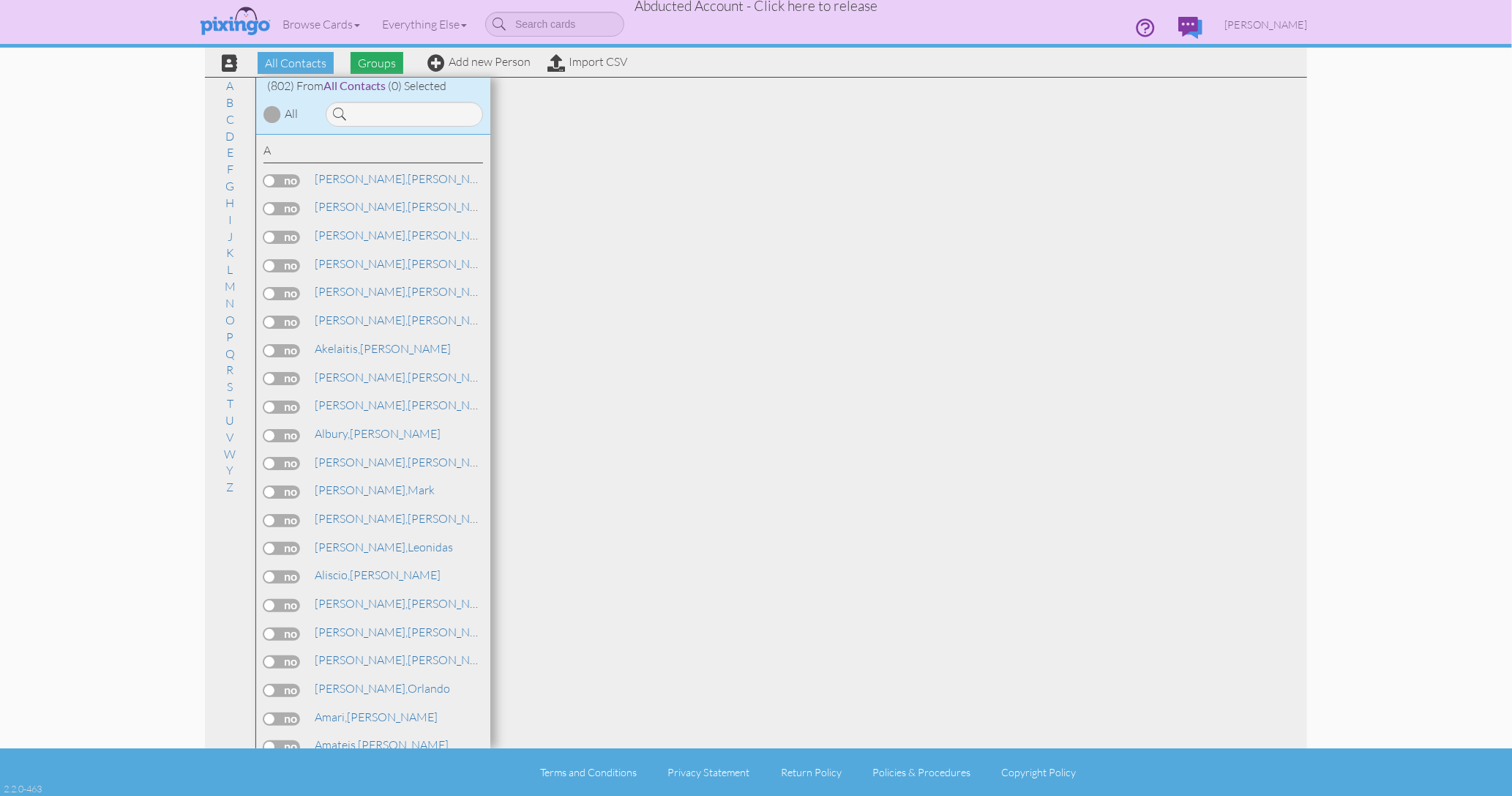
click at [376, 58] on span "Groups" at bounding box center [376, 63] width 53 height 22
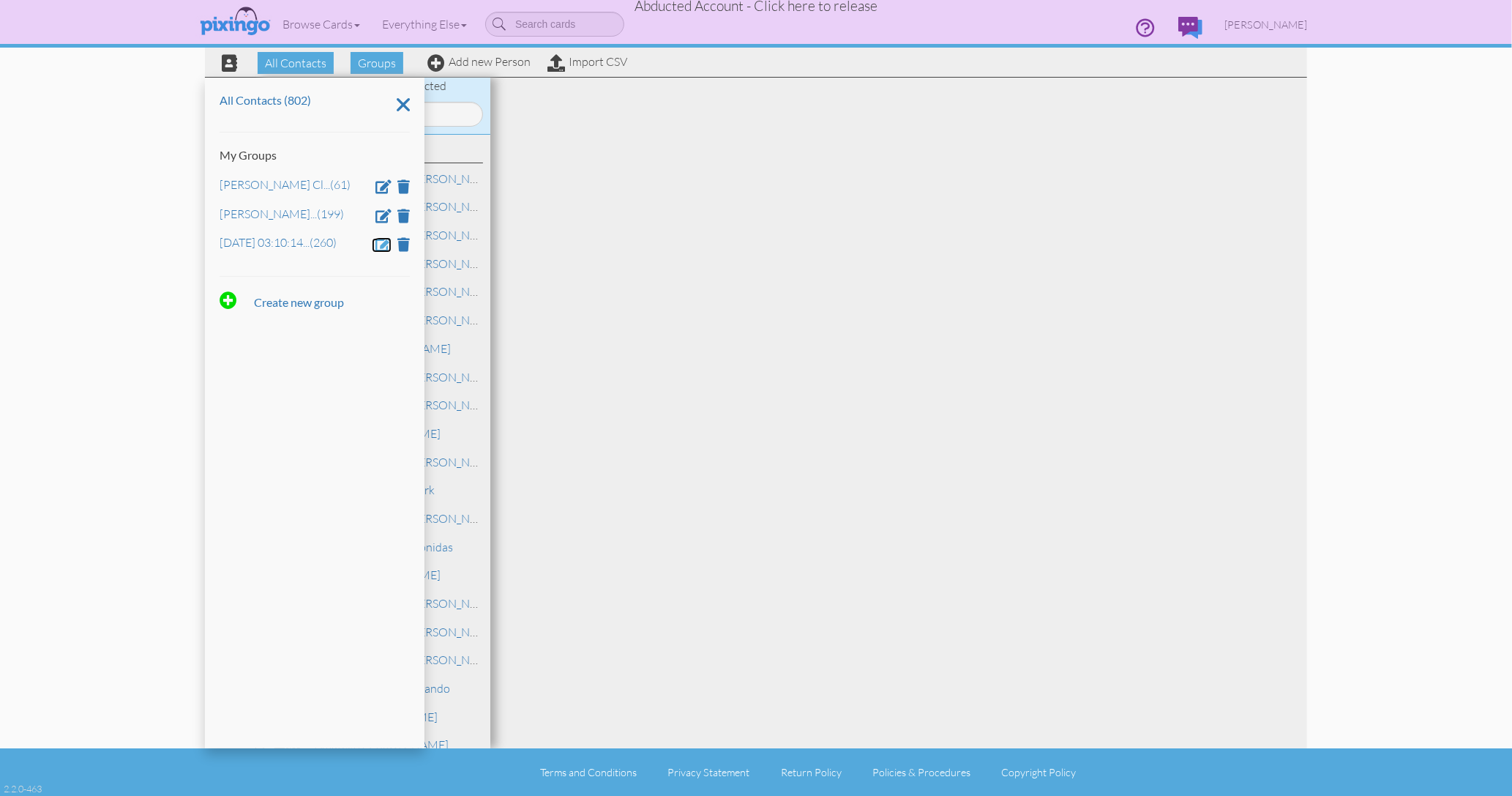
click at [381, 244] on span at bounding box center [383, 244] width 16 height 14
drag, startPoint x: 332, startPoint y: 248, endPoint x: 213, endPoint y: 239, distance: 119.3
click at [213, 239] on div "All Contacts (802) My Groups Kevin Wagner Cl ... (61) Nanee Maffeo Cl ... (199)…" at bounding box center [315, 413] width 219 height 671
type input "Shana Enriquez Clients"
click at [256, 292] on span at bounding box center [262, 286] width 14 height 22
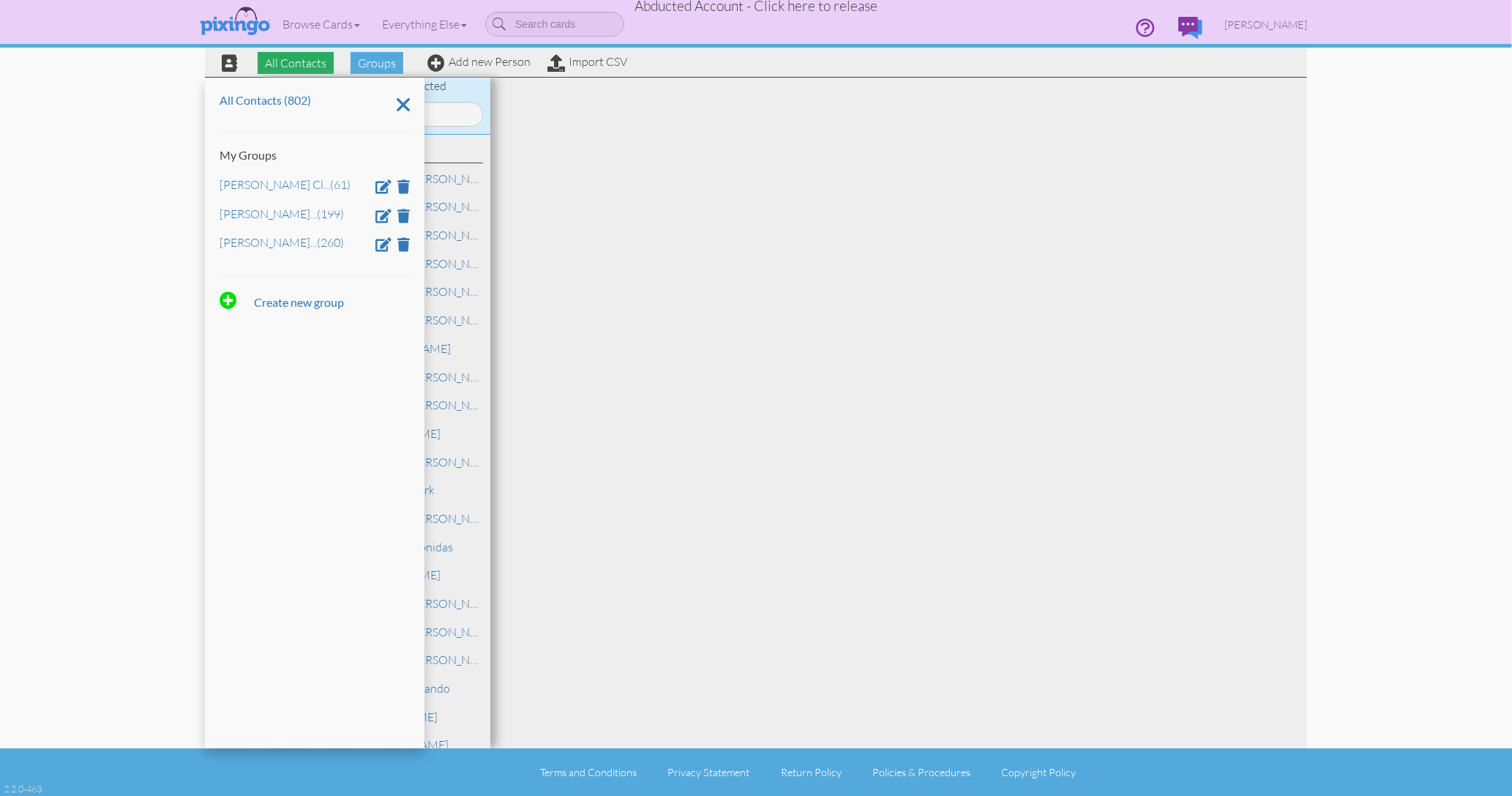
click at [308, 61] on span "All Contacts" at bounding box center [296, 63] width 76 height 22
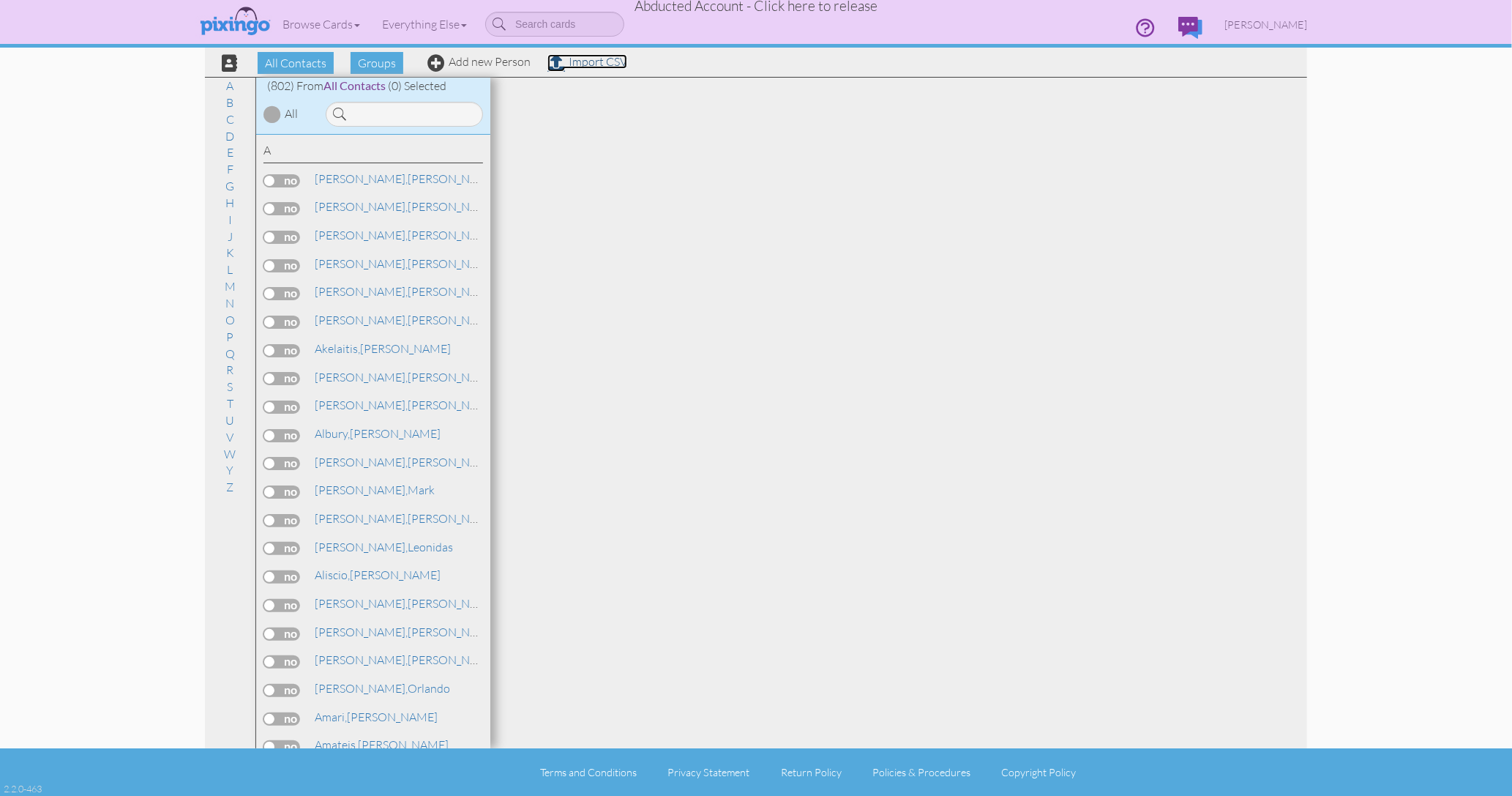
click at [584, 64] on link "Import CSV" at bounding box center [587, 61] width 80 height 14
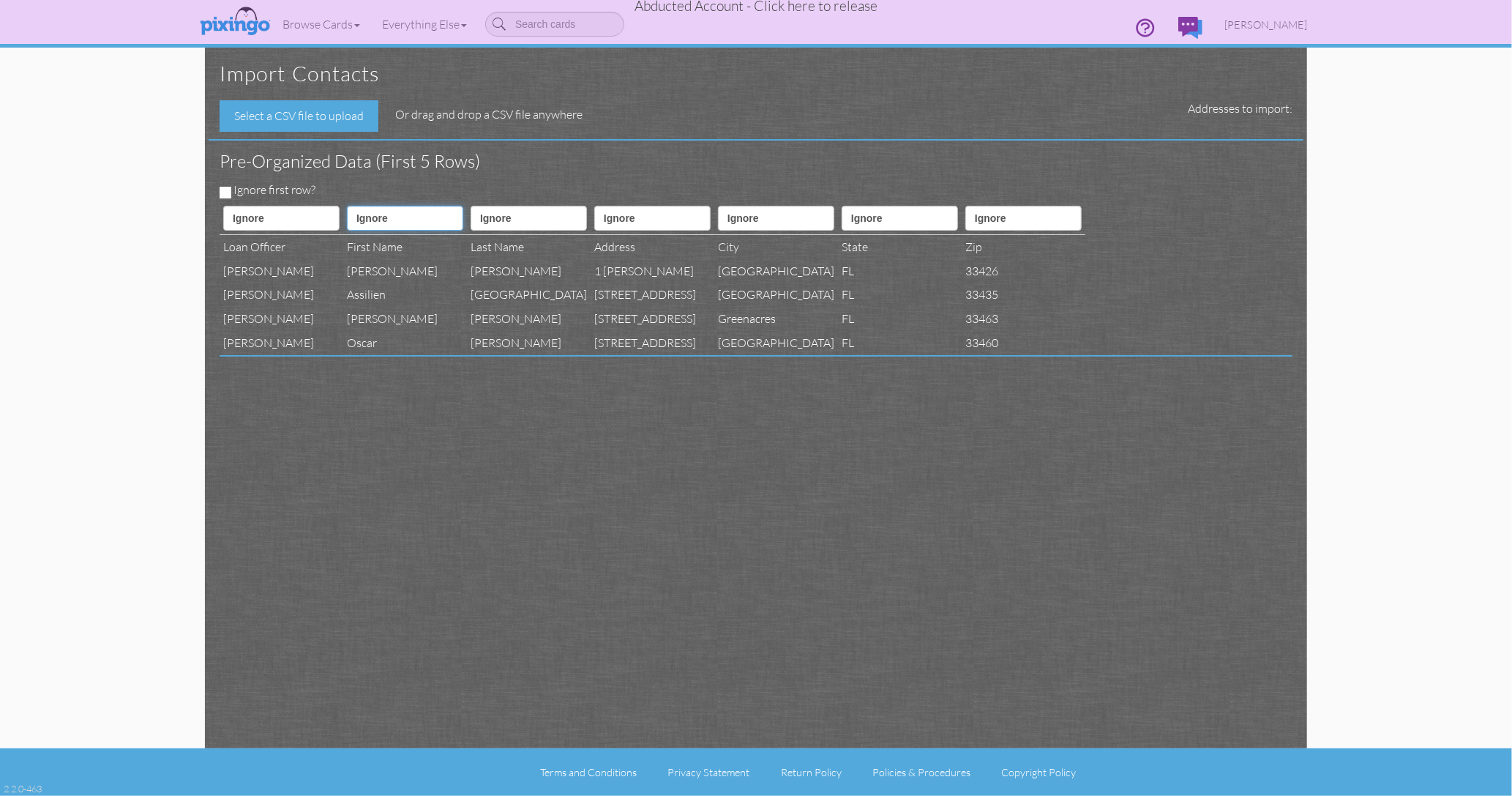
click at [423, 219] on select "Ignore ---------- First name Last name ---------- Address 1 Address 2 City Stat…" at bounding box center [405, 218] width 117 height 25
select select "object:6905"
click at [360, 206] on select "Ignore ---------- First name Last name ---------- Address 1 Address 2 City Stat…" at bounding box center [405, 218] width 117 height 25
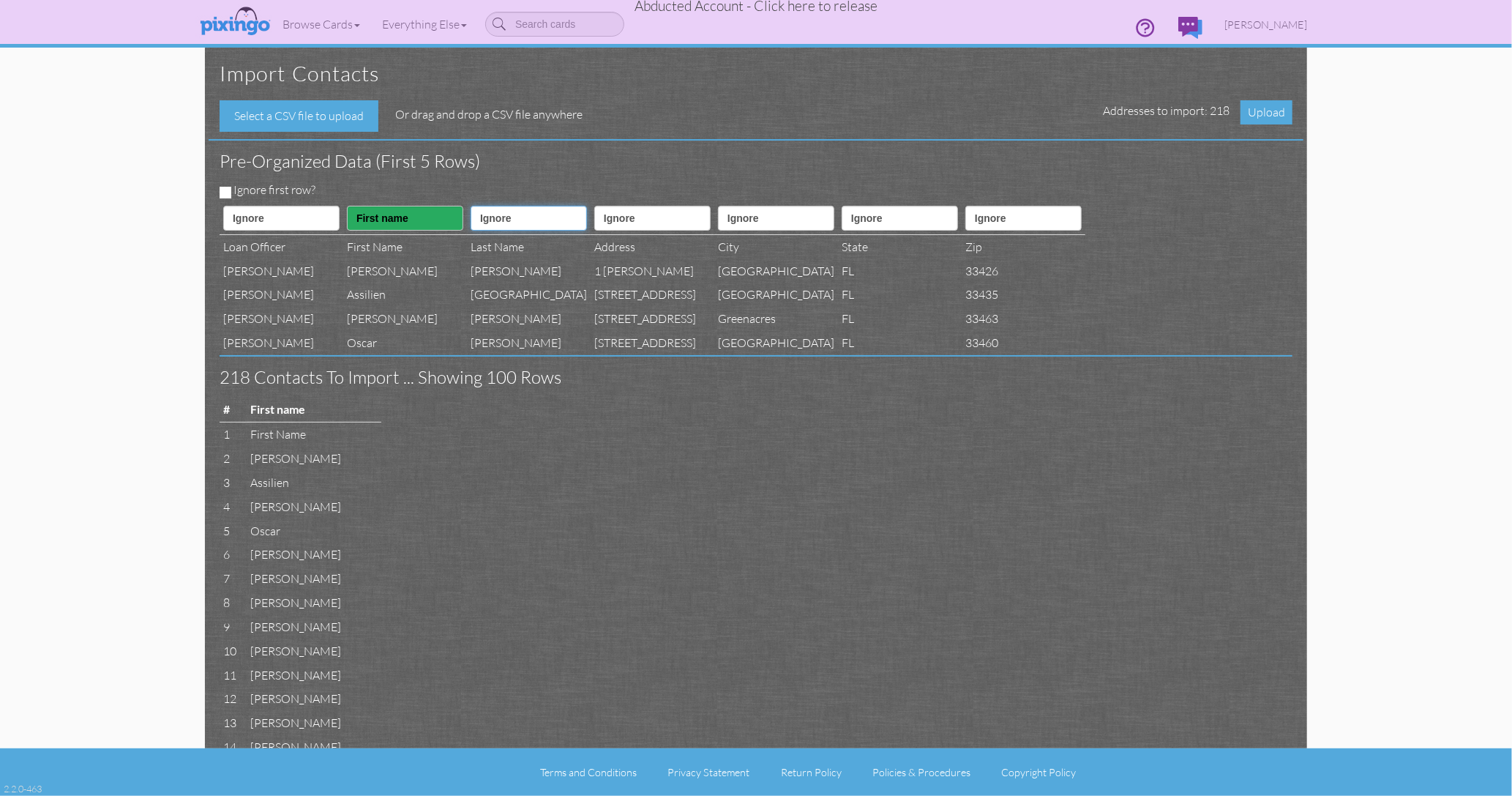
click at [530, 217] on select "Ignore ---------- First name Last name ---------- Address 1 Address 2 City Stat…" at bounding box center [529, 218] width 117 height 25
select select "object:6906"
click at [498, 206] on select "Ignore ---------- First name Last name ---------- Address 1 Address 2 City Stat…" at bounding box center [529, 218] width 117 height 25
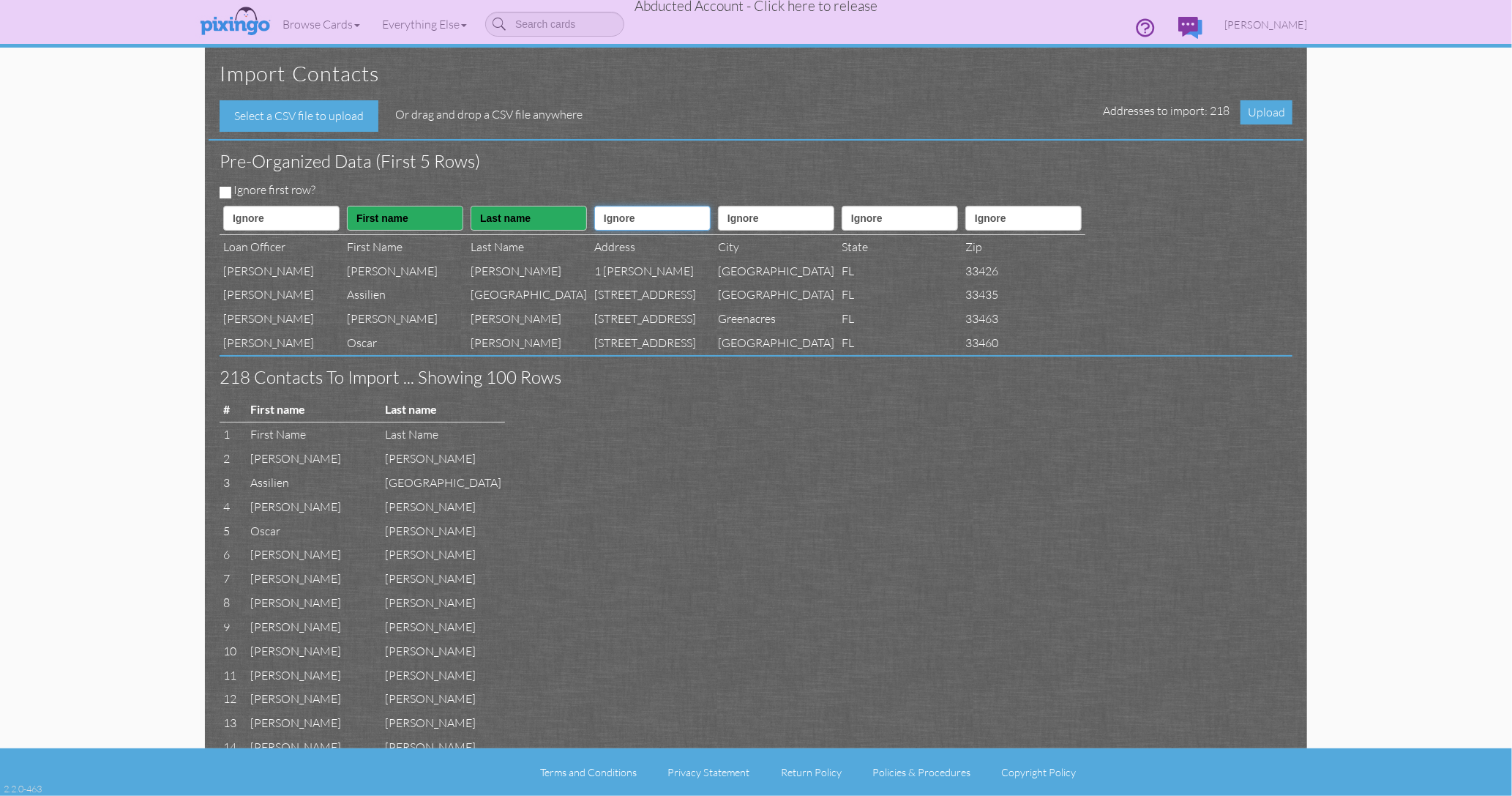
click at [675, 224] on select "Ignore ---------- First name Last name ---------- Address 1 Address 2 City Stat…" at bounding box center [652, 218] width 117 height 25
select select "object:6908"
click at [636, 206] on select "Ignore ---------- First name Last name ---------- Address 1 Address 2 City Stat…" at bounding box center [652, 218] width 117 height 25
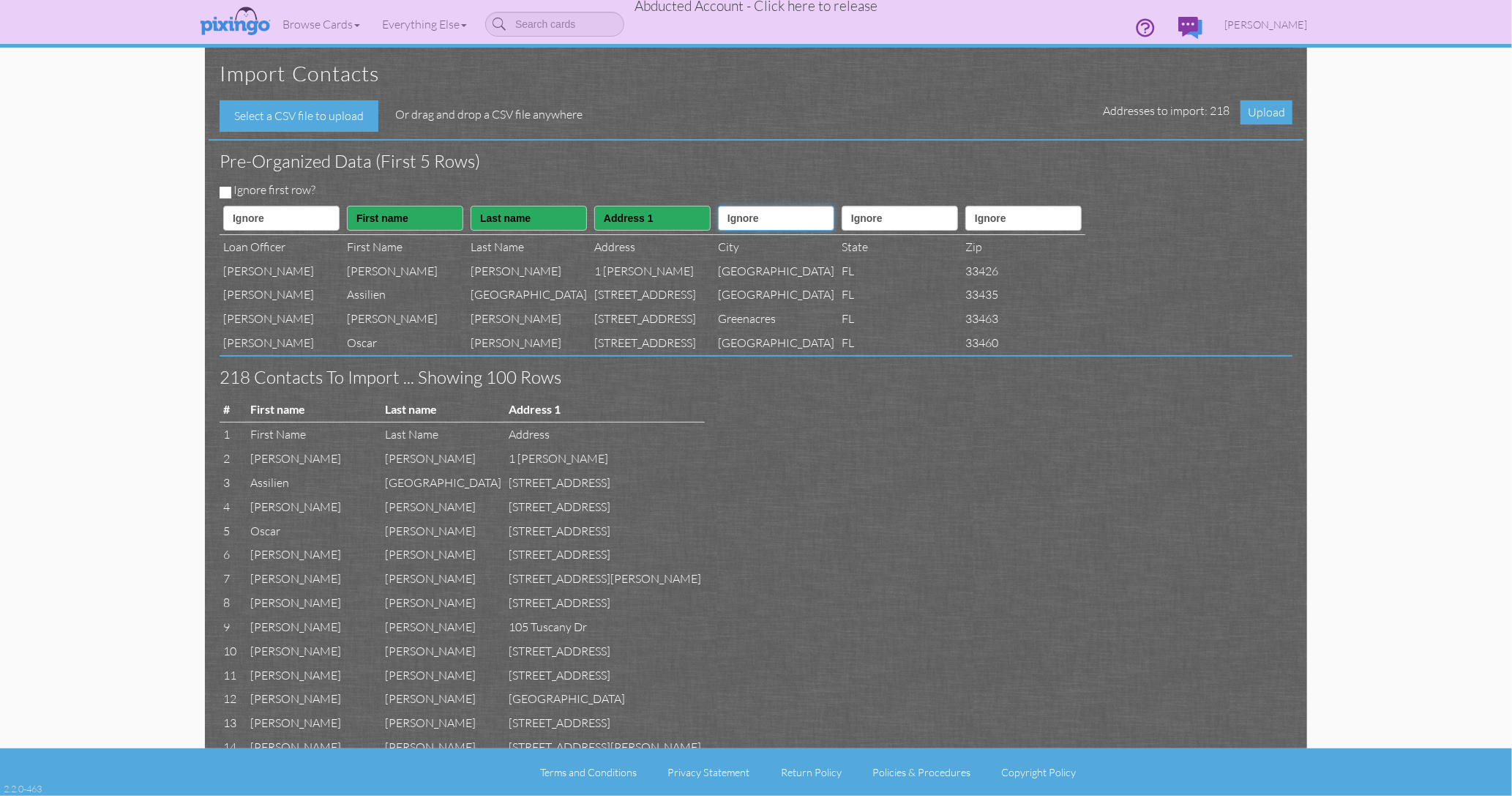
click at [812, 222] on select "Ignore ---------- First name Last name ---------- Address 1 Address 2 City Stat…" at bounding box center [776, 218] width 117 height 25
select select "object:6910"
click at [789, 206] on select "Ignore ---------- First name Last name ---------- Address 1 Address 2 City Stat…" at bounding box center [776, 218] width 117 height 25
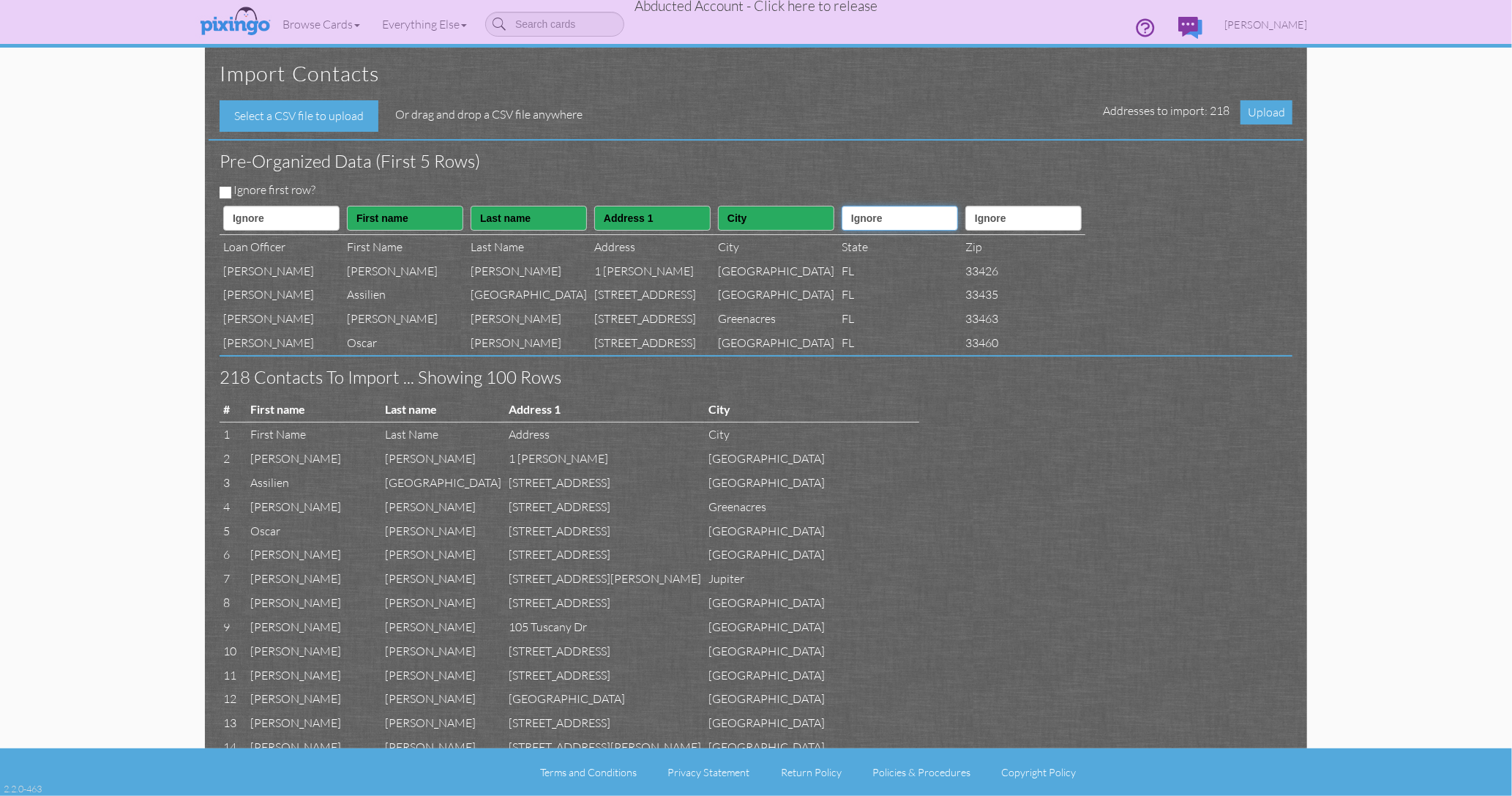
click at [949, 219] on select "Ignore ---------- First name Last name ---------- Address 1 Address 2 City Stat…" at bounding box center [900, 218] width 117 height 25
select select "object:6911"
click at [926, 206] on select "Ignore ---------- First name Last name ---------- Address 1 Address 2 City Stat…" at bounding box center [900, 218] width 117 height 25
click at [1082, 218] on select "Ignore ---------- First name Last name ---------- Address 1 Address 2 City Stat…" at bounding box center [1023, 218] width 117 height 25
select select "object:6912"
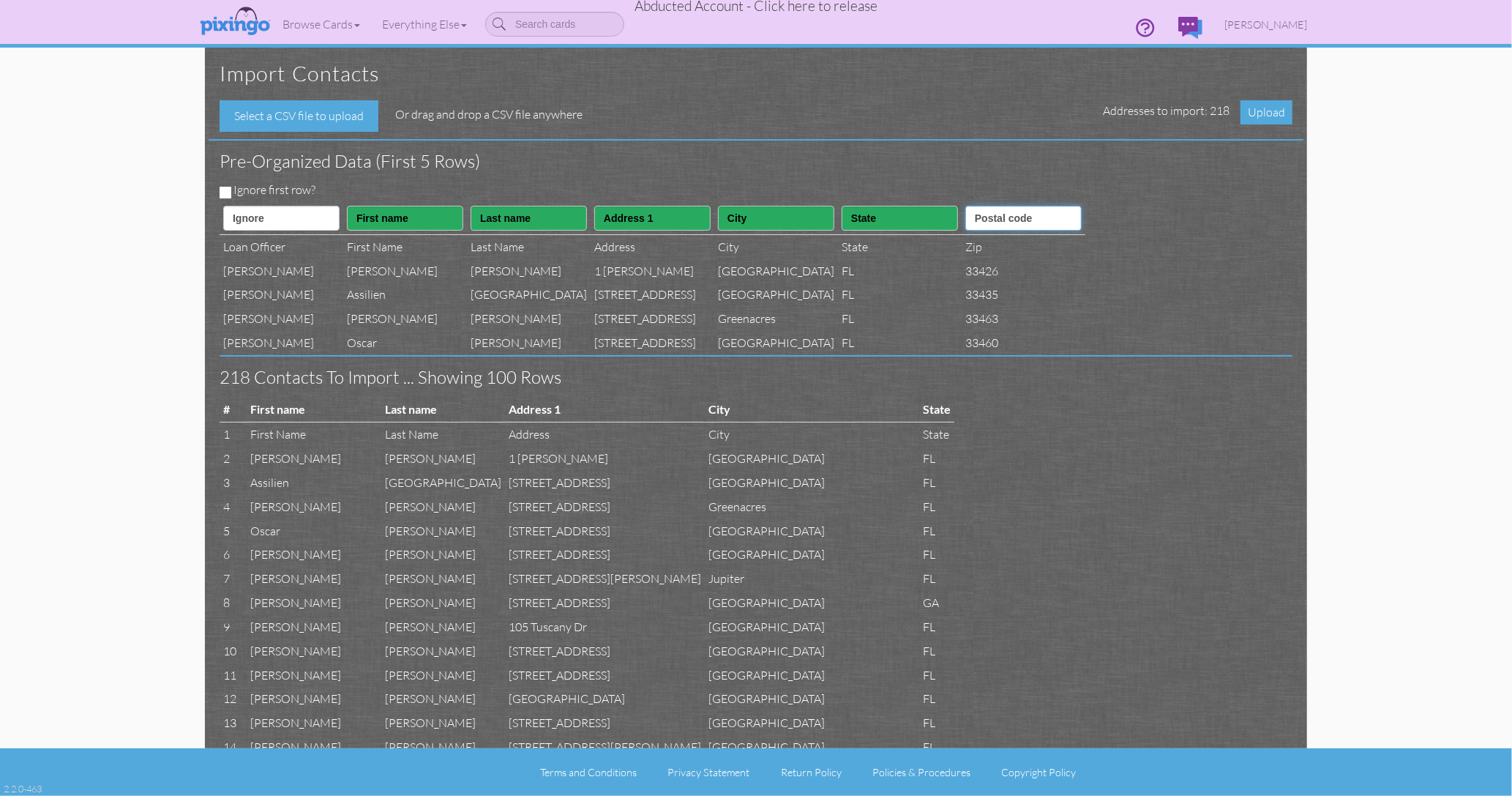
click at [1064, 206] on select "Ignore ---------- First name Last name ---------- Address 1 Address 2 City Stat…" at bounding box center [1023, 218] width 117 height 25
click at [223, 188] on input "Ignore first row?" at bounding box center [225, 192] width 11 height 11
checkbox input "true"
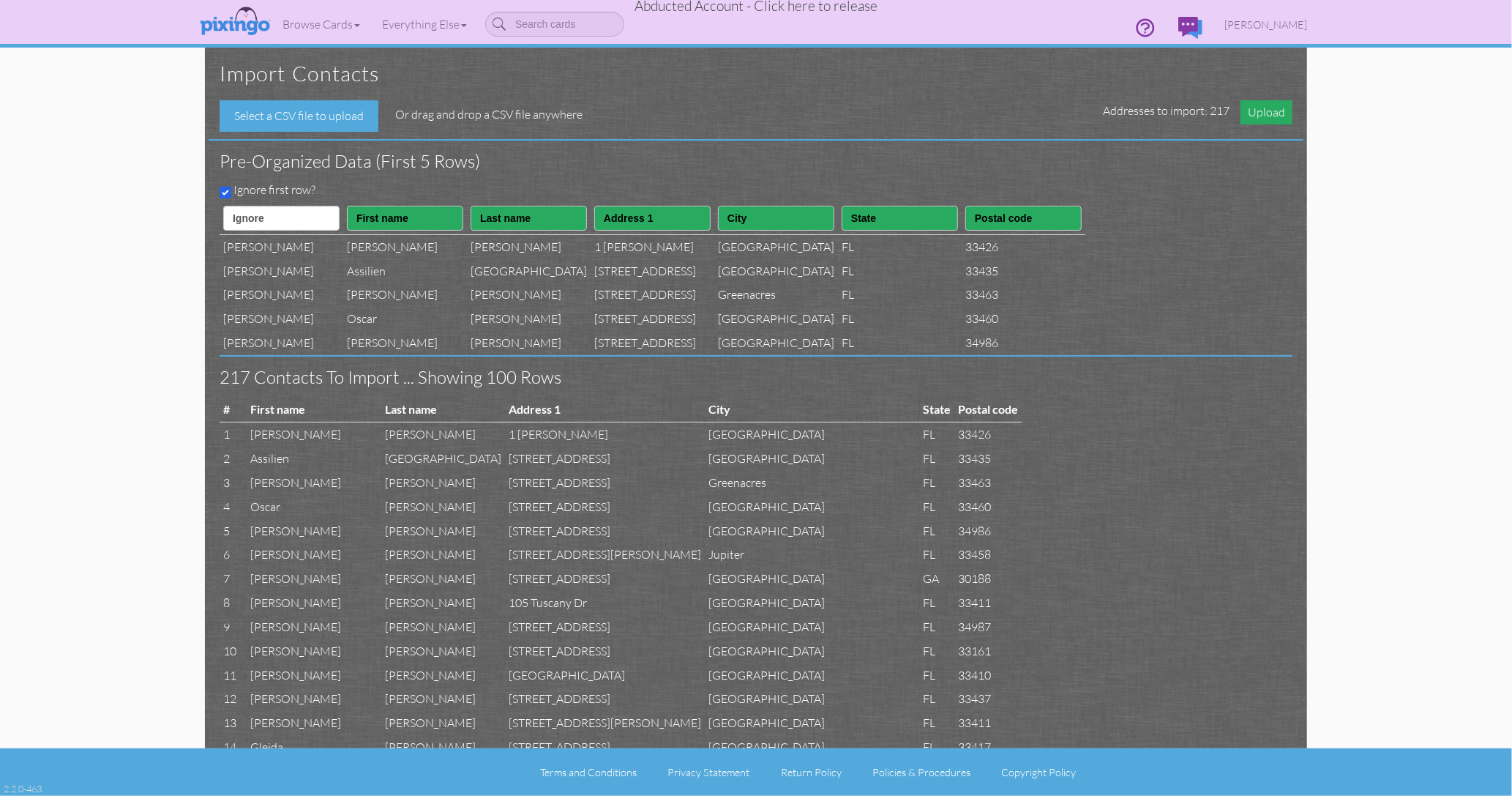
click at [1265, 117] on span "Upload" at bounding box center [1267, 113] width 52 height 24
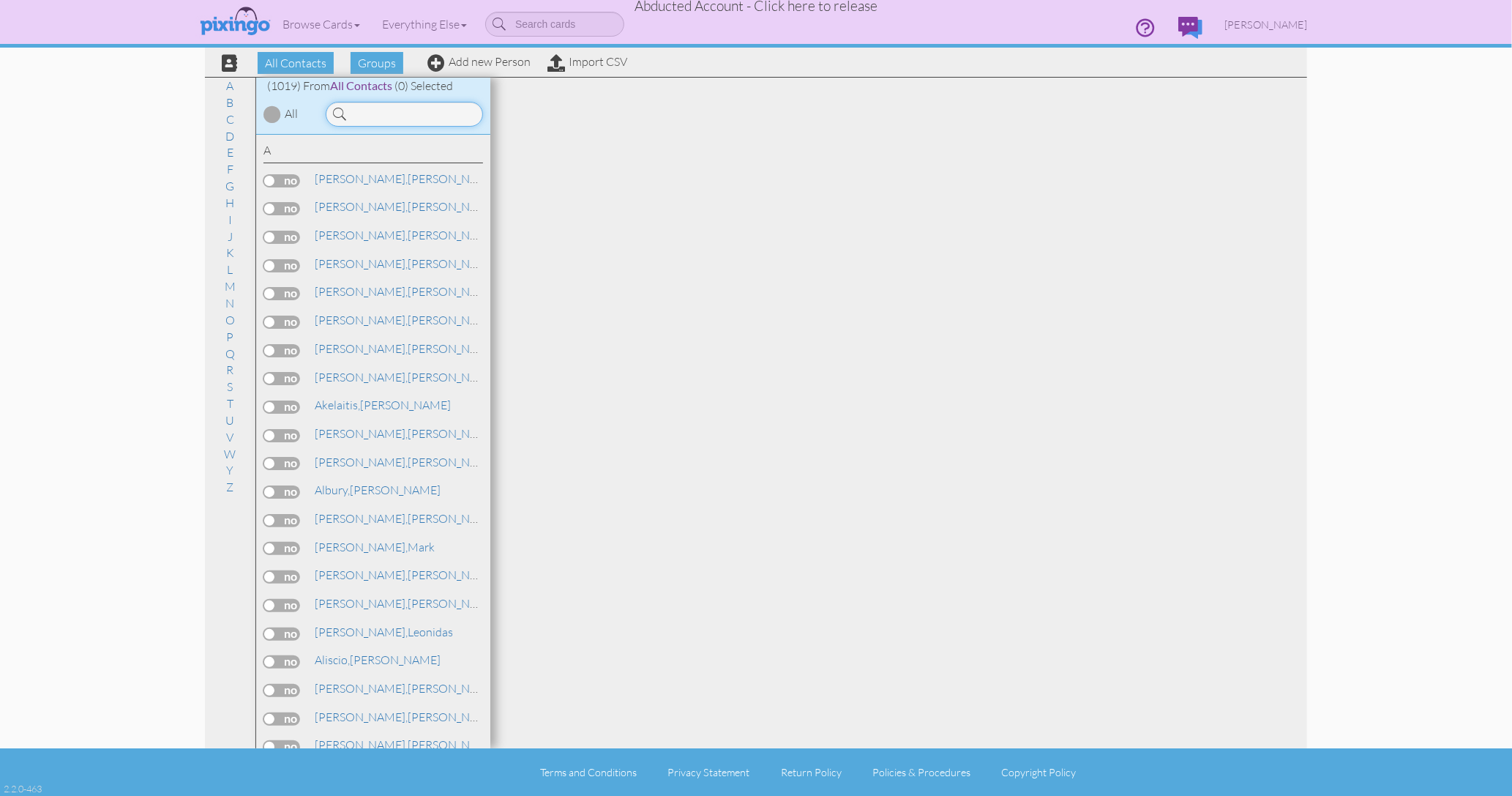
click at [377, 110] on input at bounding box center [404, 114] width 158 height 25
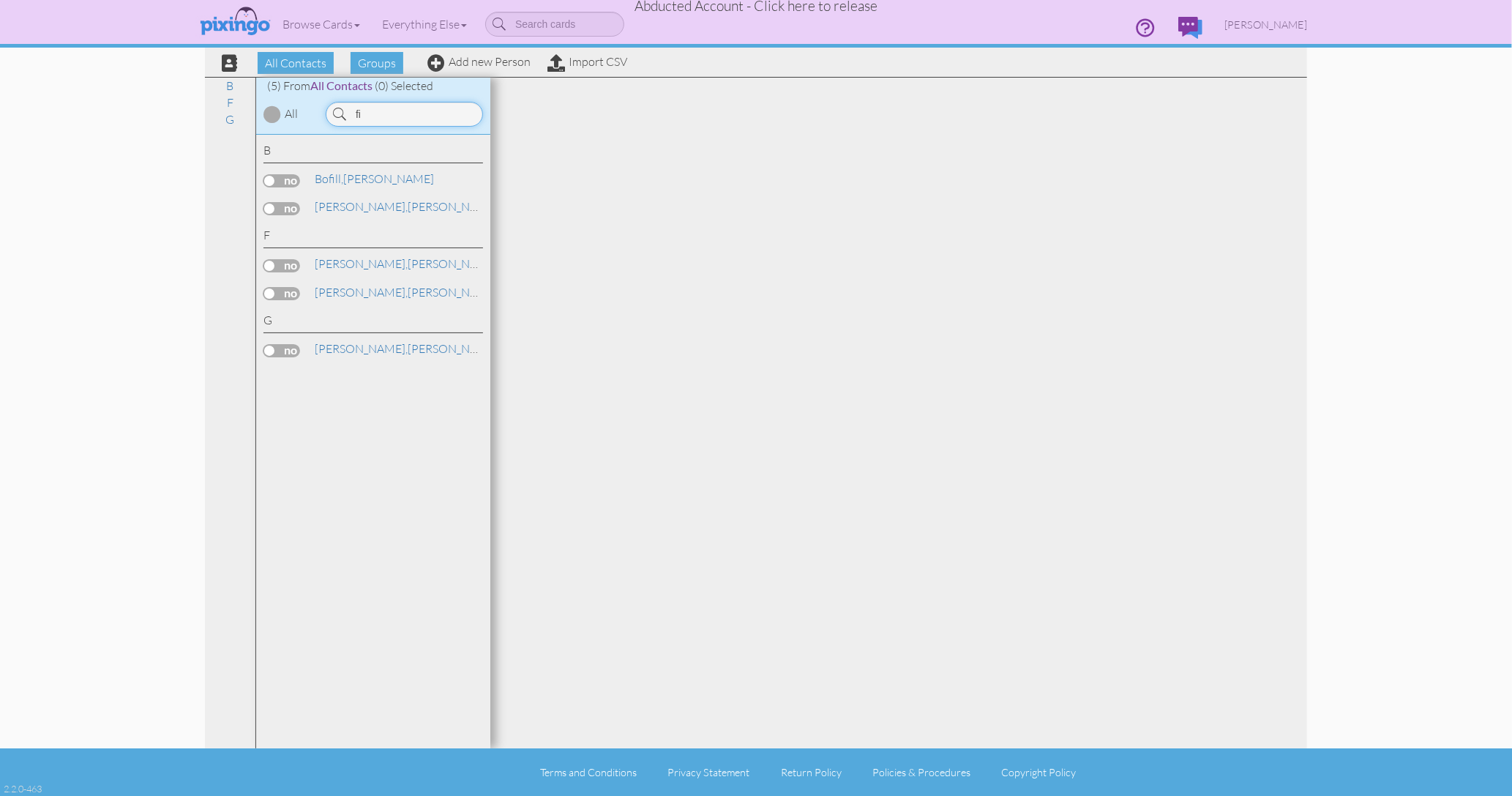
type input "f"
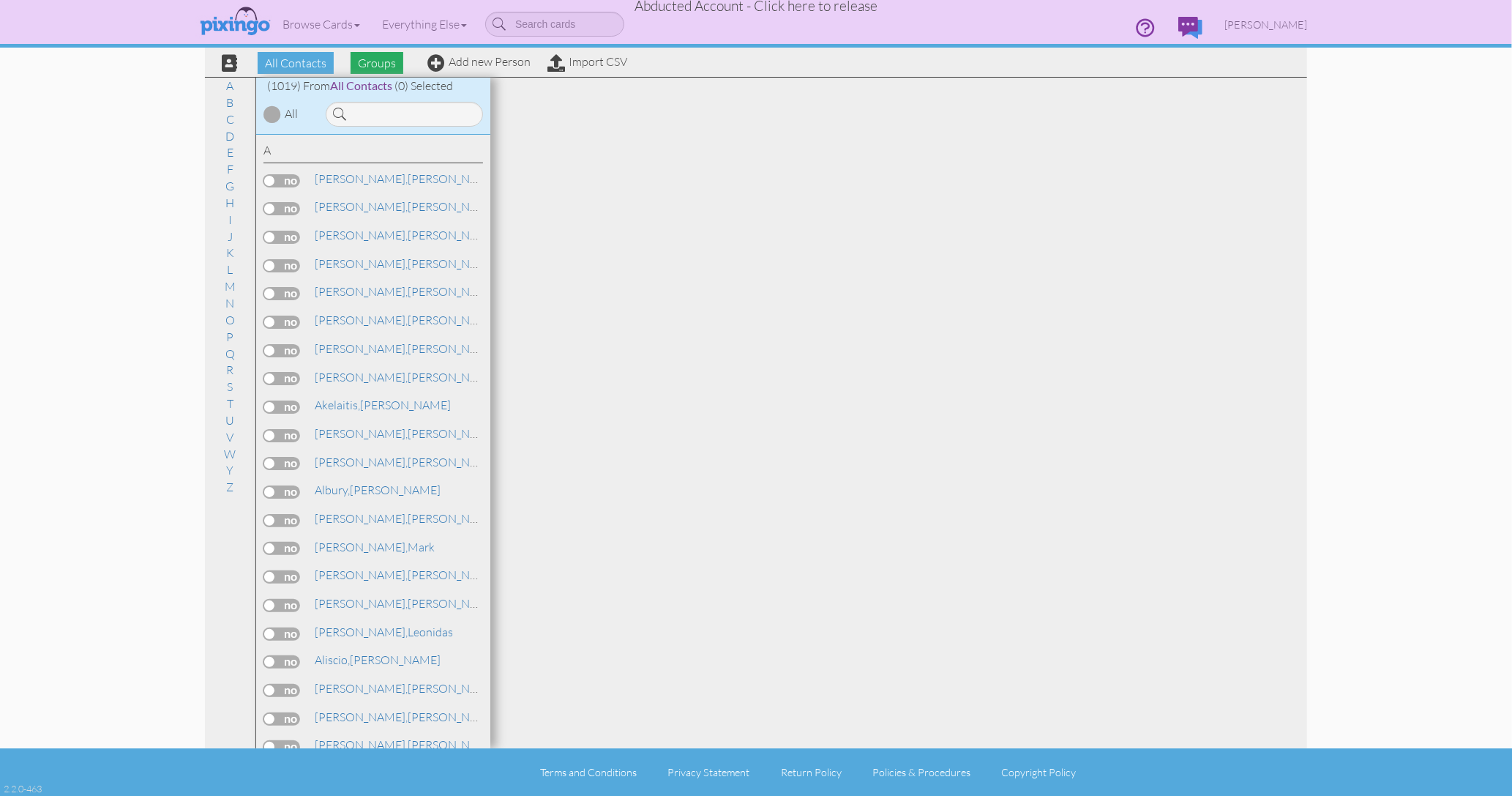
click at [380, 64] on span "Groups" at bounding box center [376, 63] width 53 height 22
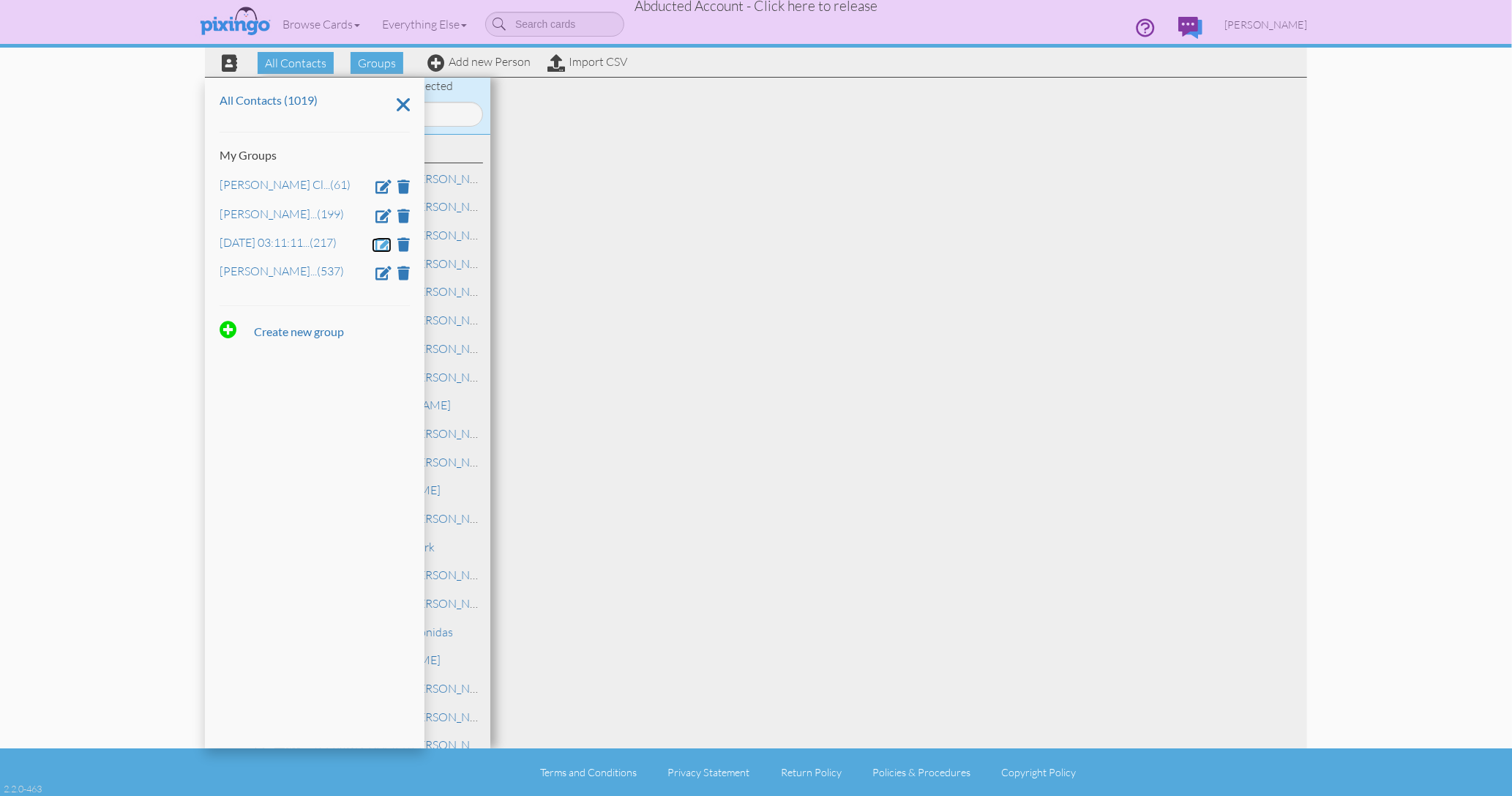
click at [389, 246] on span at bounding box center [383, 244] width 16 height 14
drag, startPoint x: 313, startPoint y: 246, endPoint x: 181, endPoint y: 239, distance: 132.2
click at [181, 239] on contacts "Toggle navigation Visit Pixingo Mobile Browse Cards Business Accounting Automot…" at bounding box center [756, 398] width 1512 height 796
type input "Wilson Enriquez Clients"
click at [267, 292] on span at bounding box center [262, 286] width 14 height 22
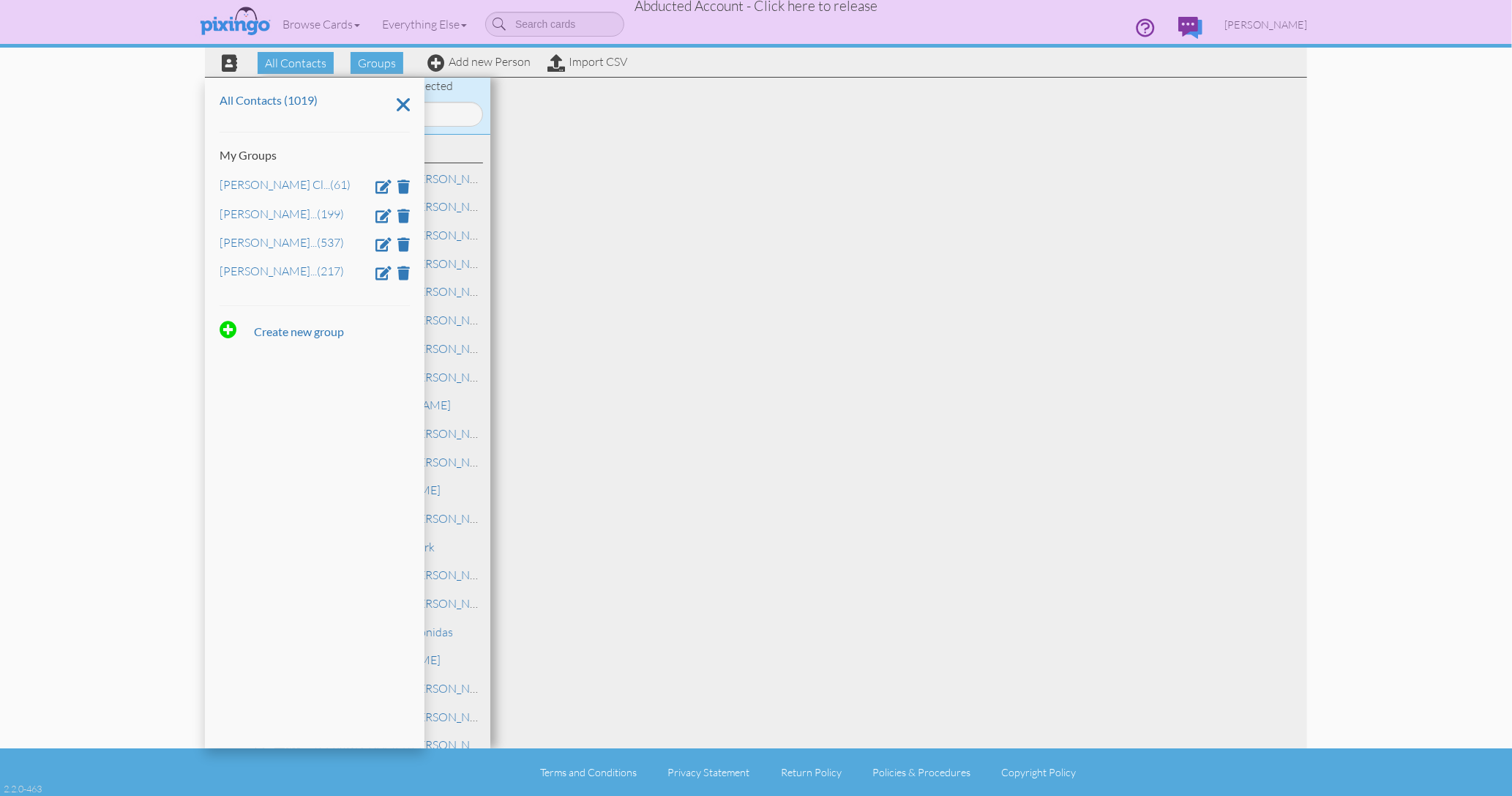
click at [383, 415] on div "All Contacts (1019) My Groups Kevin Wagner Cl ... (61) Nanee Maffeo Cl ... (199…" at bounding box center [315, 413] width 219 height 671
click at [346, 407] on div "All Contacts (1019) My Groups Kevin Wagner Cl ... (61) Nanee Maffeo Cl ... (199…" at bounding box center [315, 413] width 219 height 671
click at [585, 65] on link "Import CSV" at bounding box center [587, 61] width 80 height 14
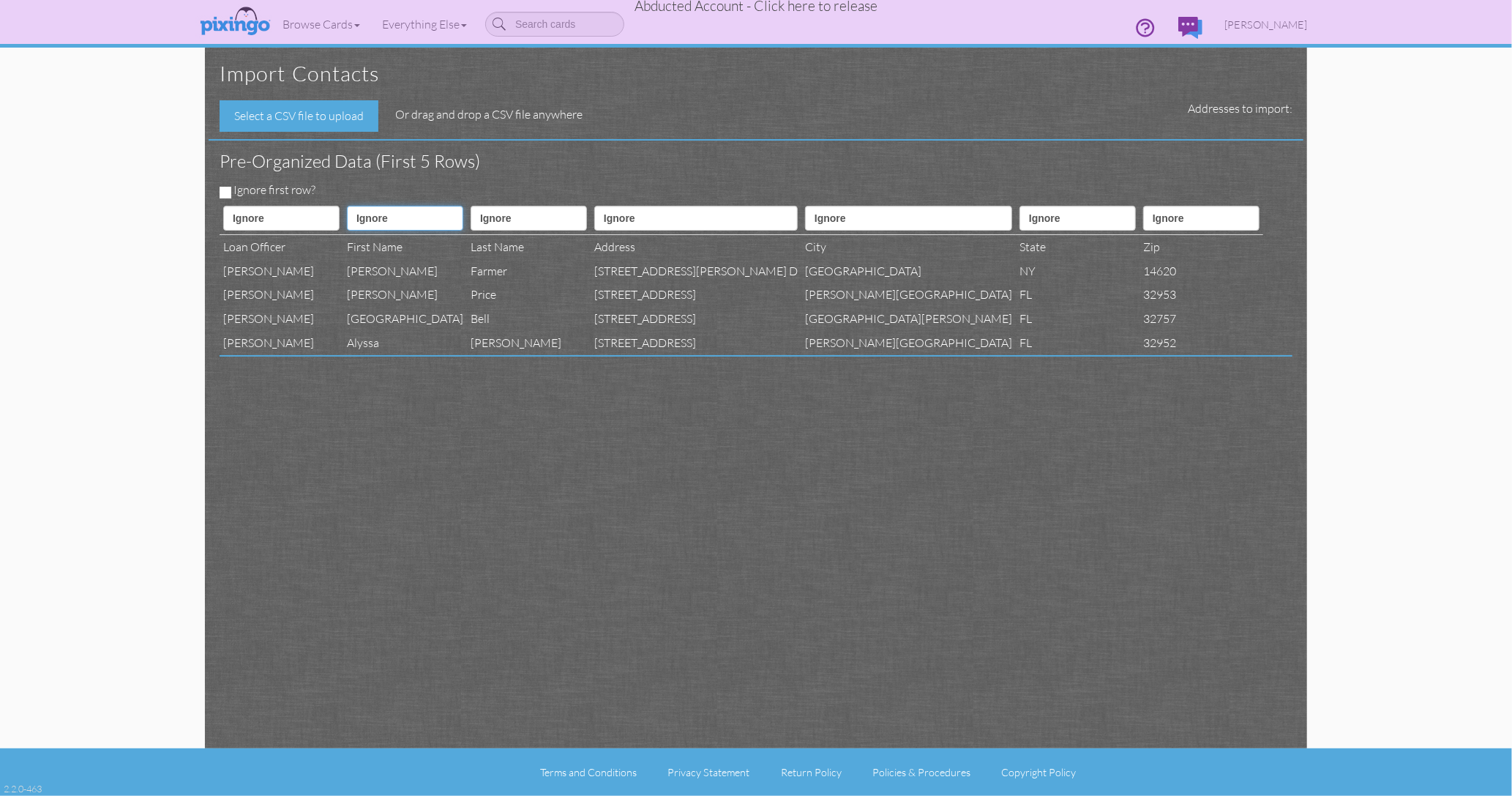
click at [402, 217] on select "Ignore ---------- First name Last name ---------- Address 1 Address 2 City Stat…" at bounding box center [405, 218] width 117 height 25
select select "object:15439"
click at [360, 206] on select "Ignore ---------- First name Last name ---------- Address 1 Address 2 City Stat…" at bounding box center [405, 218] width 117 height 25
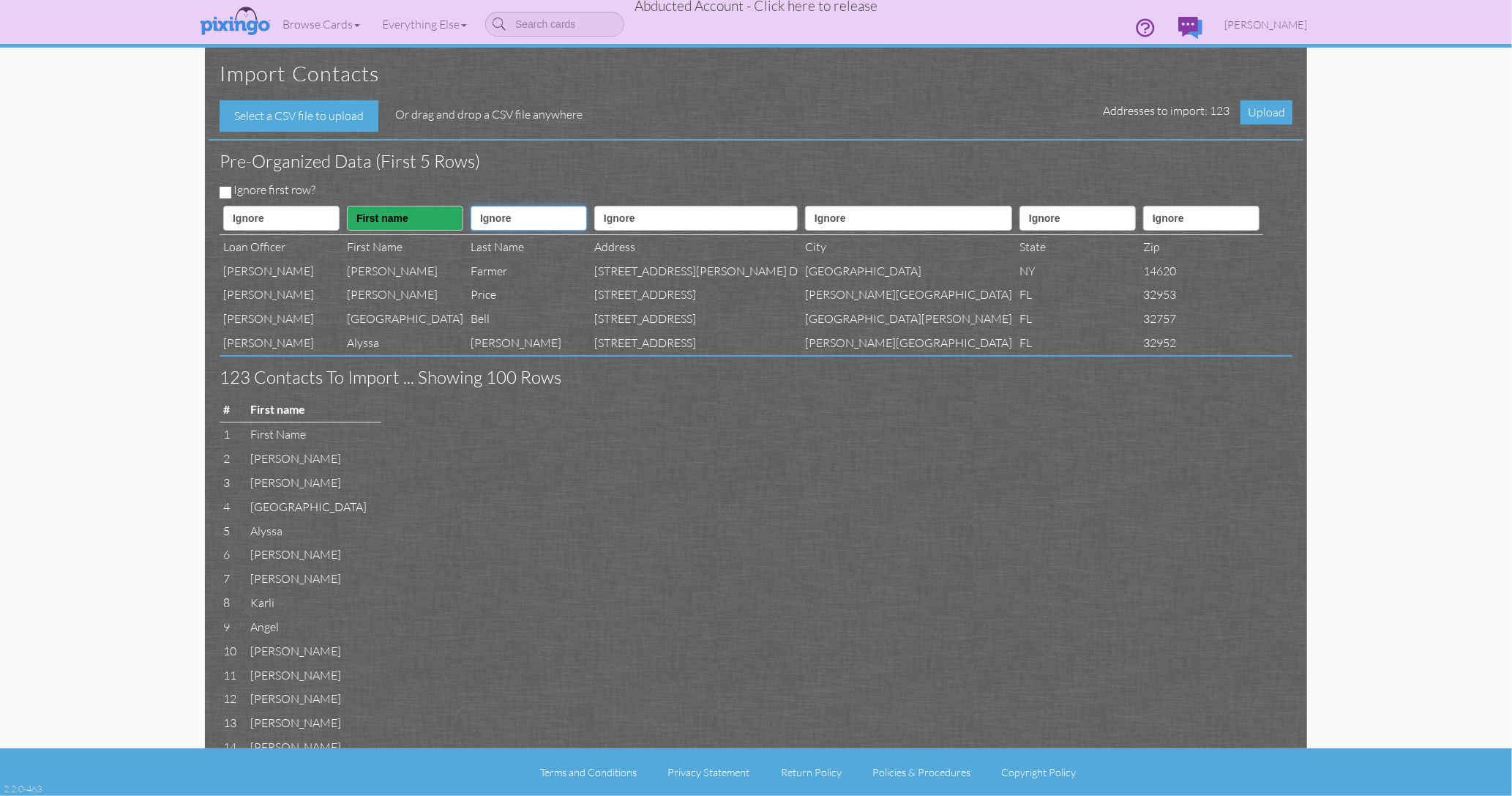
click at [572, 223] on select "Ignore ---------- First name Last name ---------- Address 1 Address 2 City Stat…" at bounding box center [529, 218] width 117 height 25
select select "object:15440"
click at [498, 206] on select "Ignore ---------- First name Last name ---------- Address 1 Address 2 City Stat…" at bounding box center [529, 218] width 117 height 25
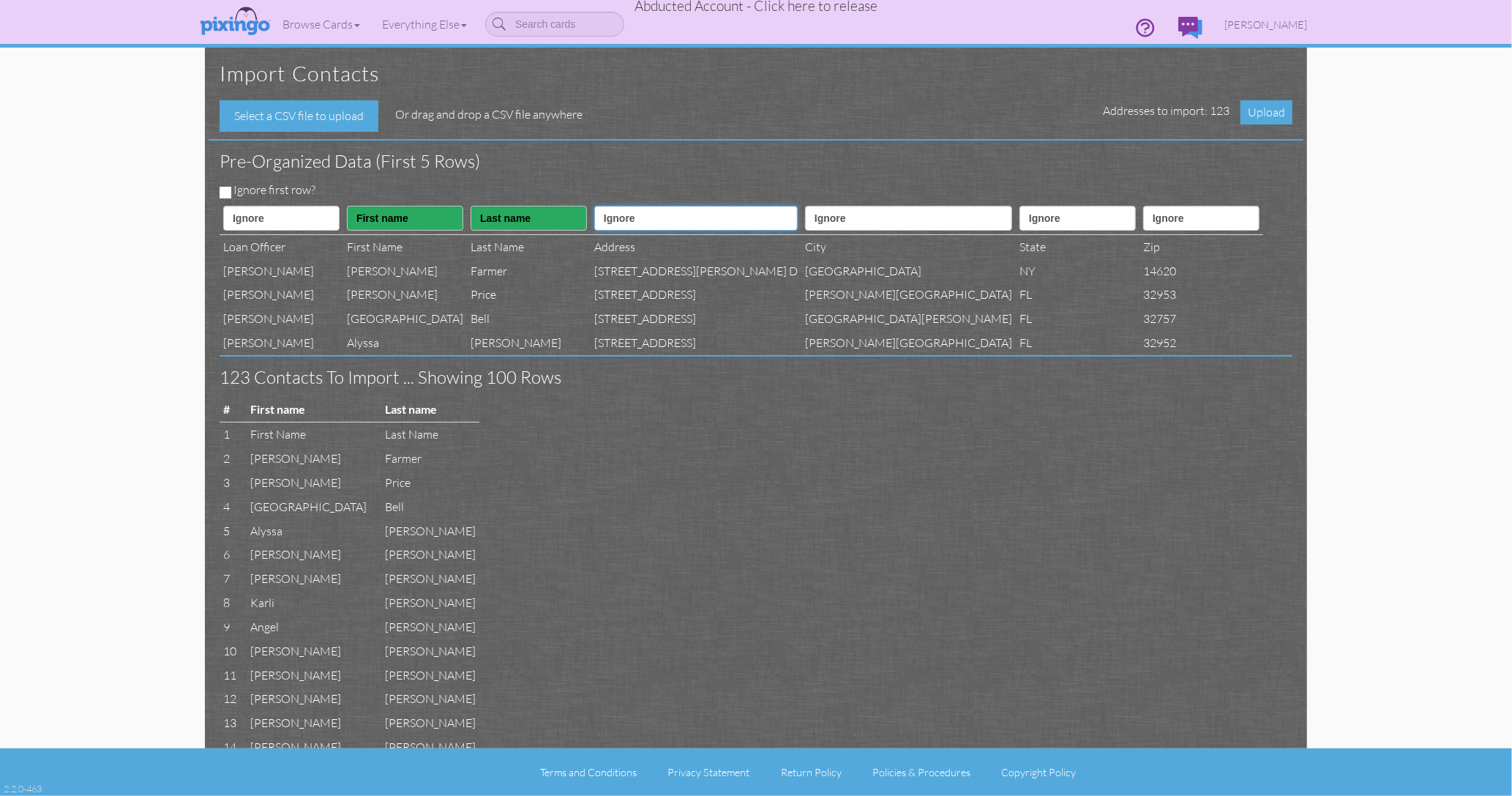
click at [687, 213] on select "Ignore ---------- First name Last name ---------- Address 1 Address 2 City Stat…" at bounding box center [696, 218] width 203 height 25
select select "object:15442"
click at [636, 206] on select "Ignore ---------- First name Last name ---------- Address 1 Address 2 City Stat…" at bounding box center [696, 218] width 203 height 25
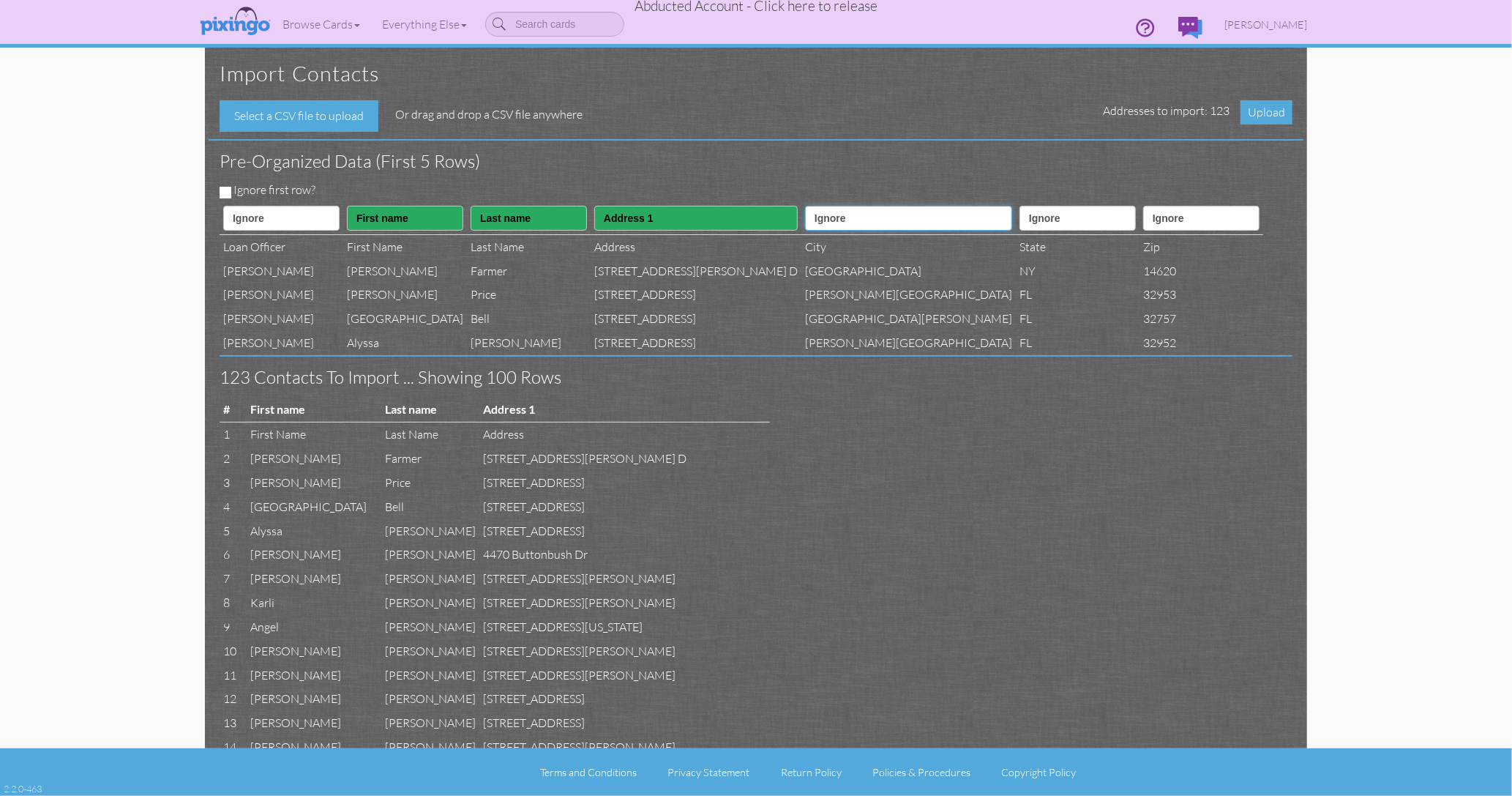
click at [806, 218] on select "Ignore ---------- First name Last name ---------- Address 1 Address 2 City Stat…" at bounding box center [909, 218] width 207 height 25
select select "object:15444"
click at [806, 206] on select "Ignore ---------- First name Last name ---------- Address 1 Address 2 City Stat…" at bounding box center [909, 218] width 207 height 25
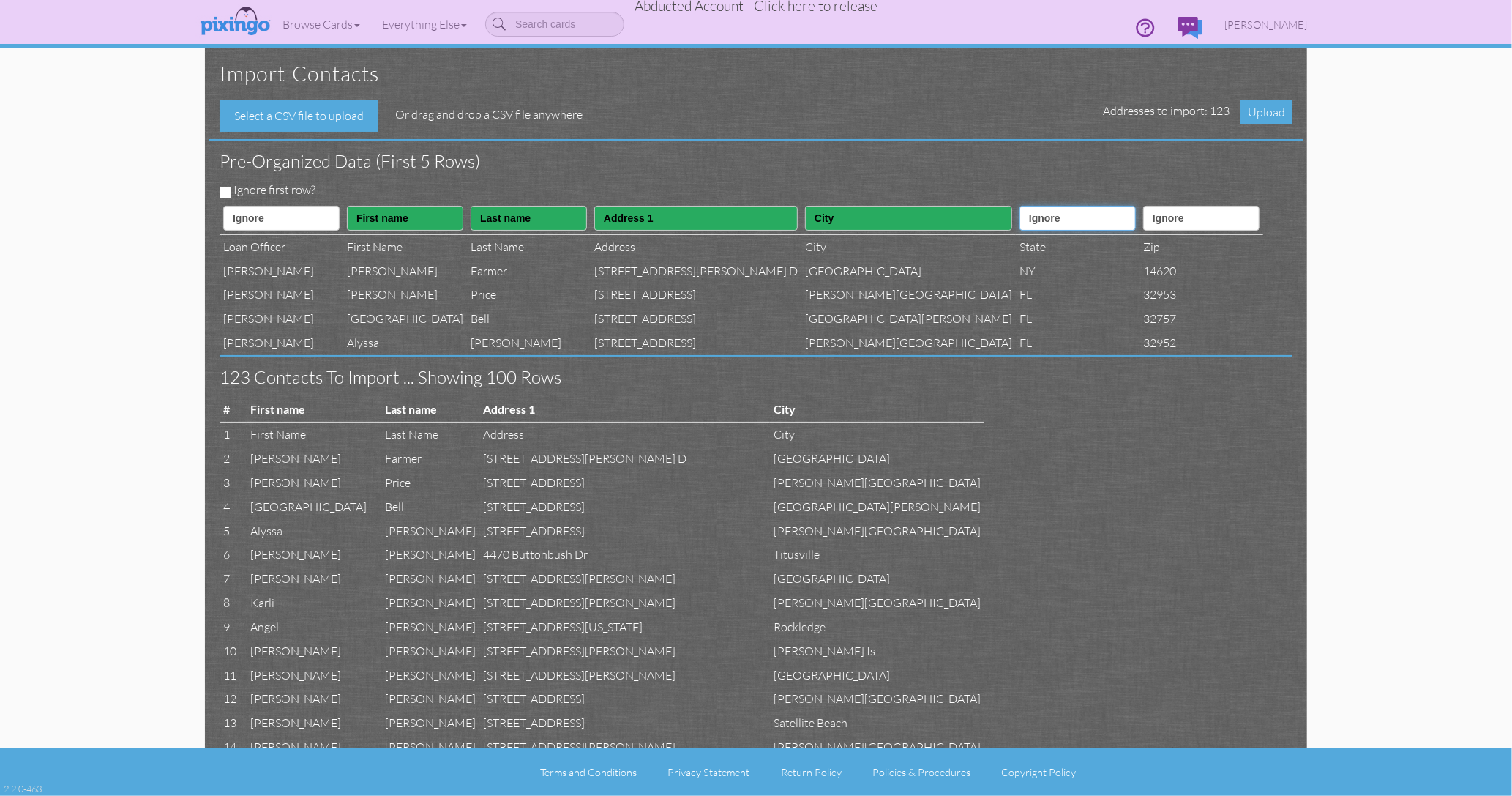
click at [1020, 226] on select "Ignore ---------- First name Last name ---------- Address 1 Address 2 City Stat…" at bounding box center [1078, 218] width 117 height 25
select select "object:15445"
click at [1020, 206] on select "Ignore ---------- First name Last name ---------- Address 1 Address 2 City Stat…" at bounding box center [1078, 218] width 117 height 25
click at [1143, 219] on select "Ignore ---------- First name Last name ---------- Address 1 Address 2 City Stat…" at bounding box center [1201, 218] width 117 height 25
select select "object:15446"
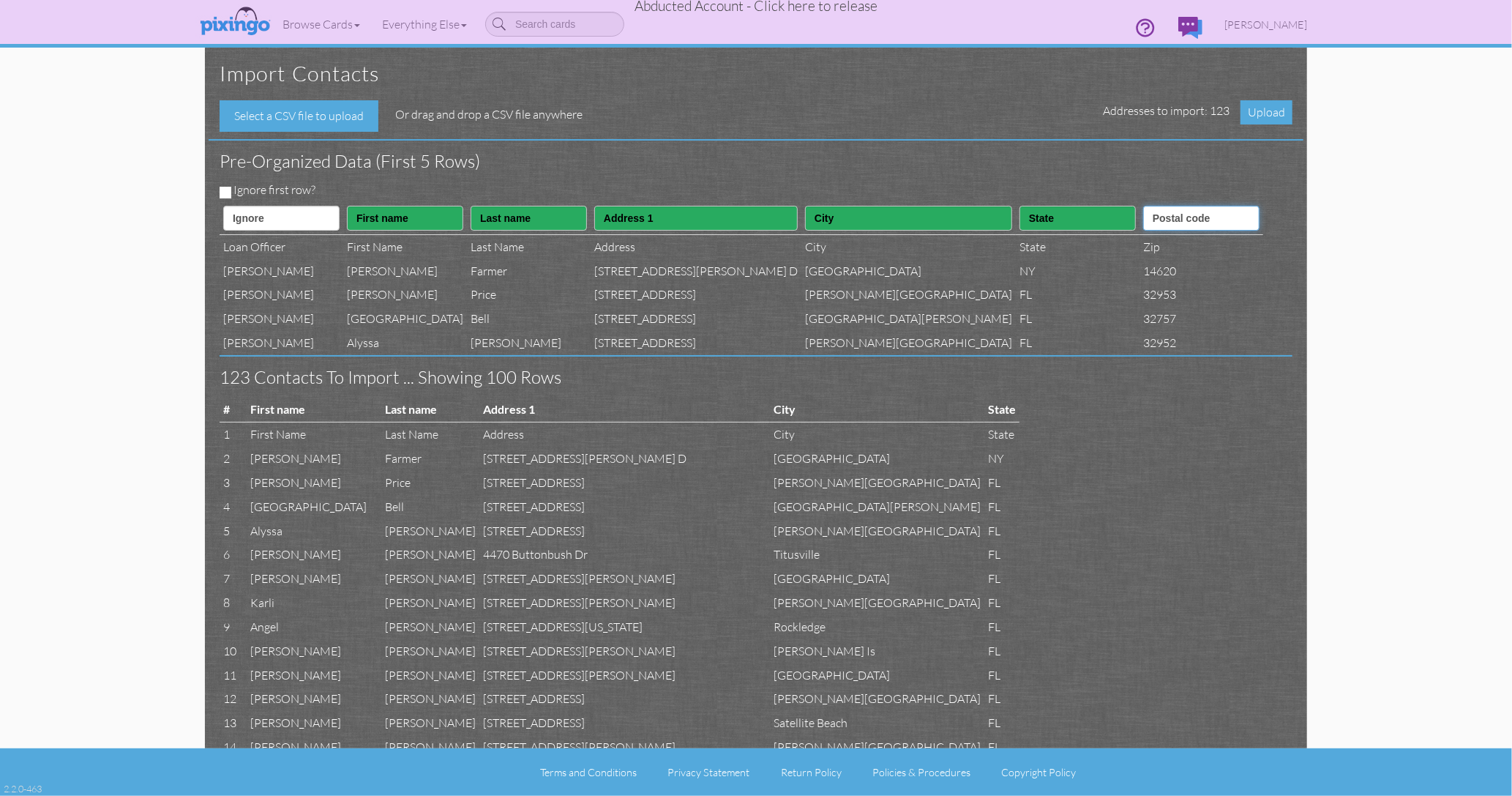
click at [1143, 206] on select "Ignore ---------- First name Last name ---------- Address 1 Address 2 City Stat…" at bounding box center [1201, 218] width 117 height 25
click at [226, 192] on input "Ignore first row?" at bounding box center [225, 192] width 11 height 11
checkbox input "true"
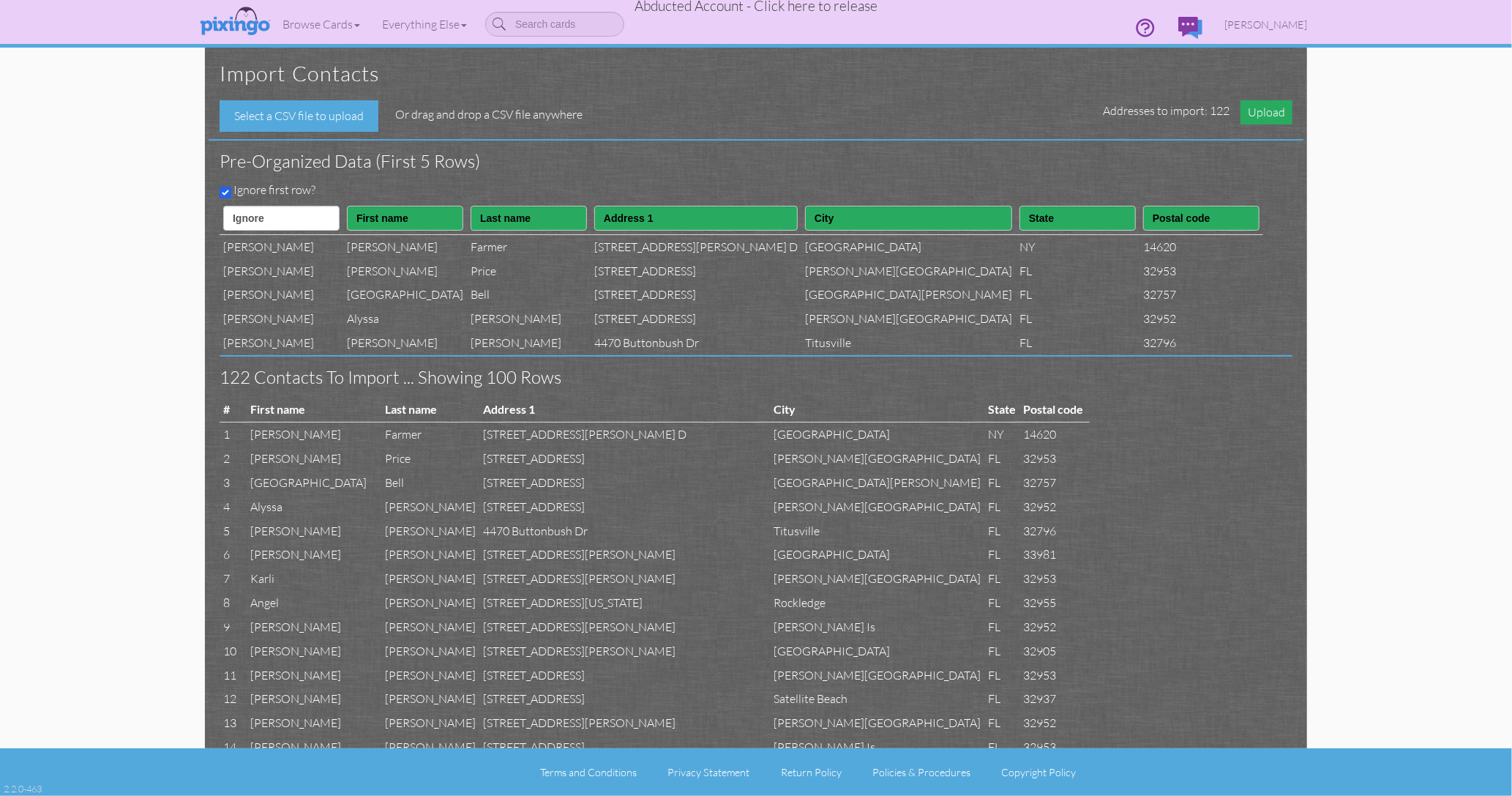
click at [1276, 116] on span "Upload" at bounding box center [1267, 113] width 52 height 24
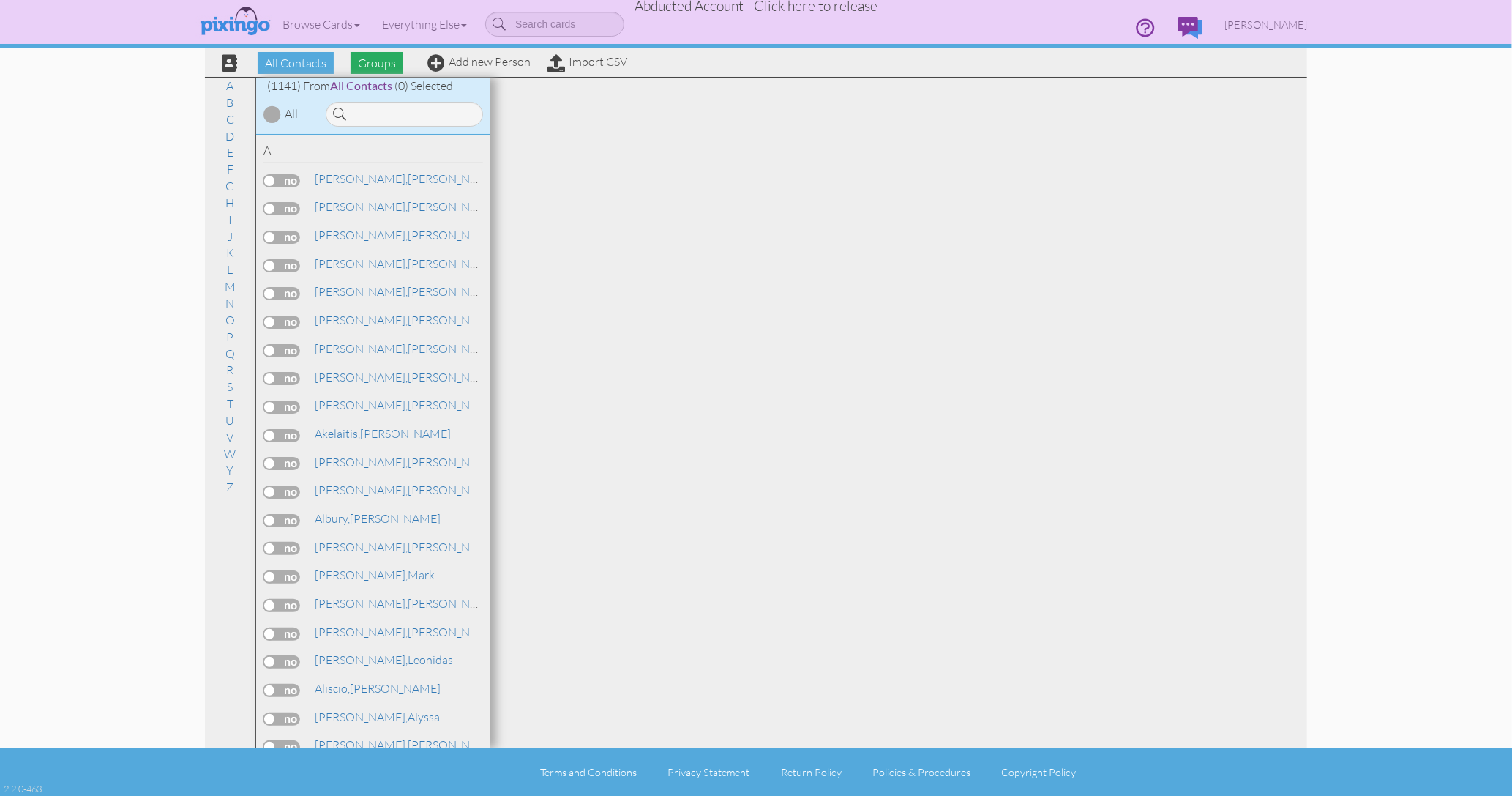
click at [370, 61] on span "Groups" at bounding box center [376, 63] width 53 height 22
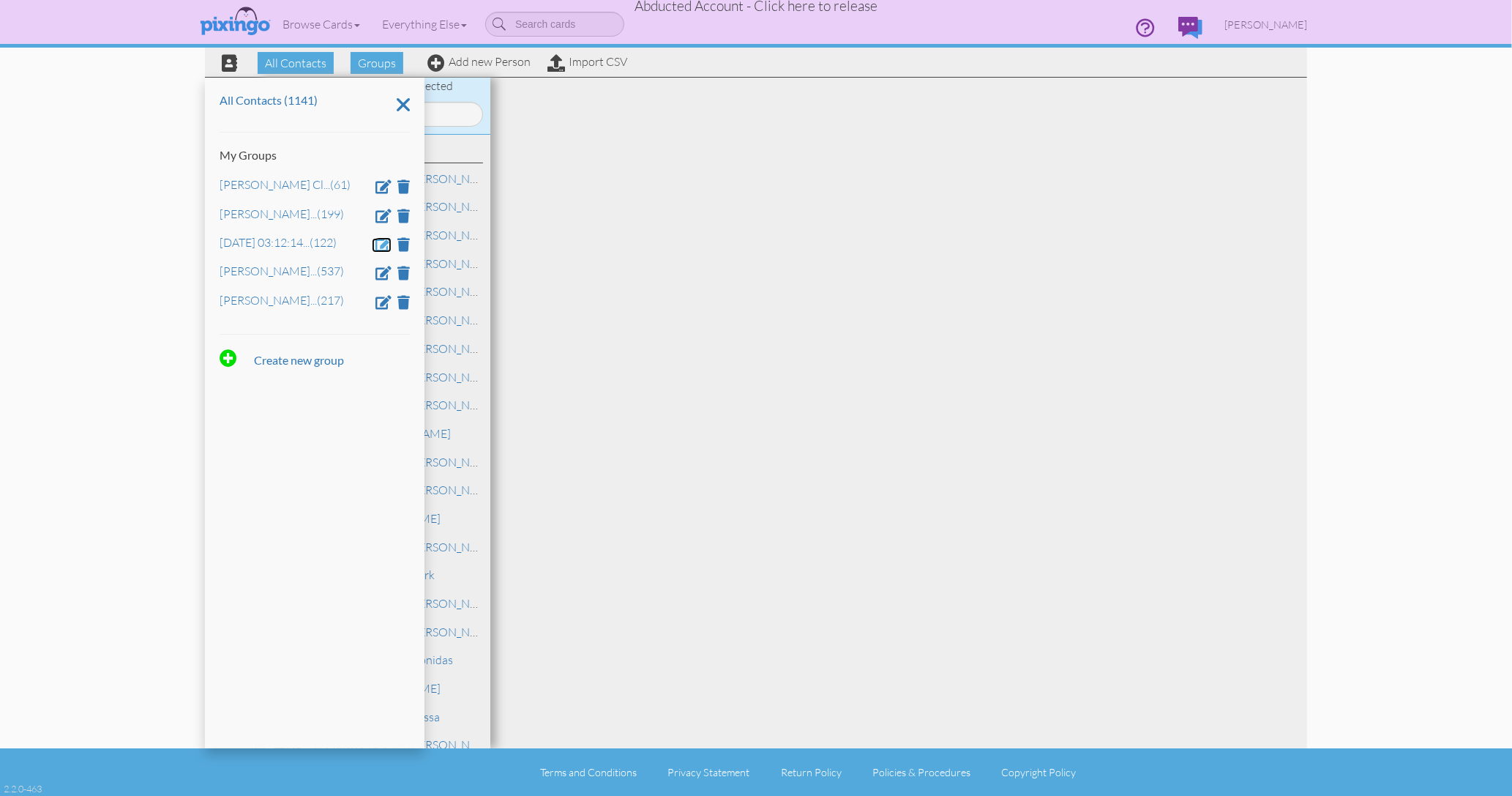
click at [386, 242] on span at bounding box center [383, 244] width 16 height 14
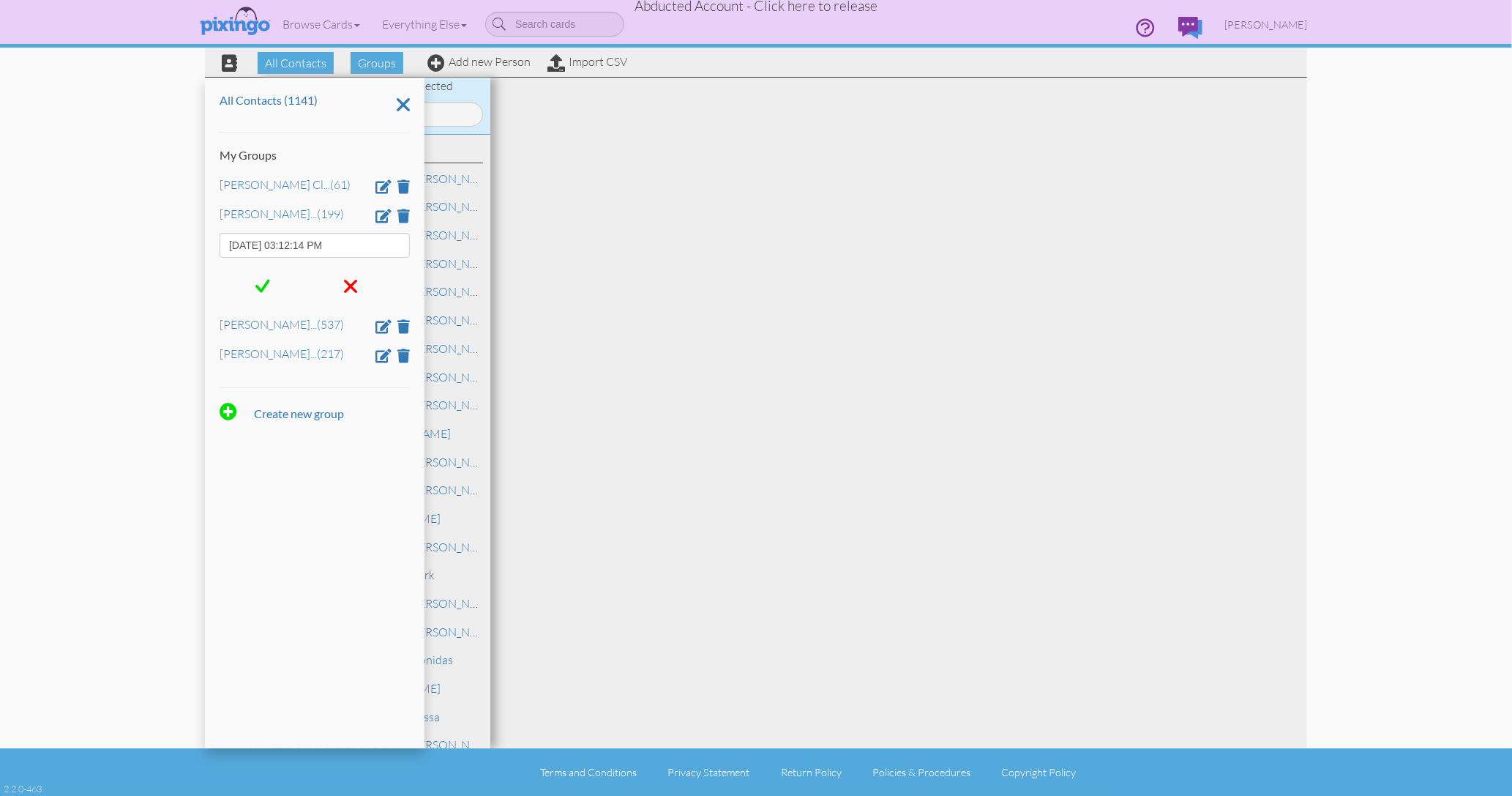
drag, startPoint x: 337, startPoint y: 248, endPoint x: 185, endPoint y: 242, distance: 152.1
click at [185, 242] on contacts "Toggle navigation Visit Pixingo Mobile Browse Cards Business Accounting Automot…" at bounding box center [756, 398] width 1512 height 796
type input "Jon Turla Clients"
click at [265, 279] on span at bounding box center [262, 286] width 14 height 22
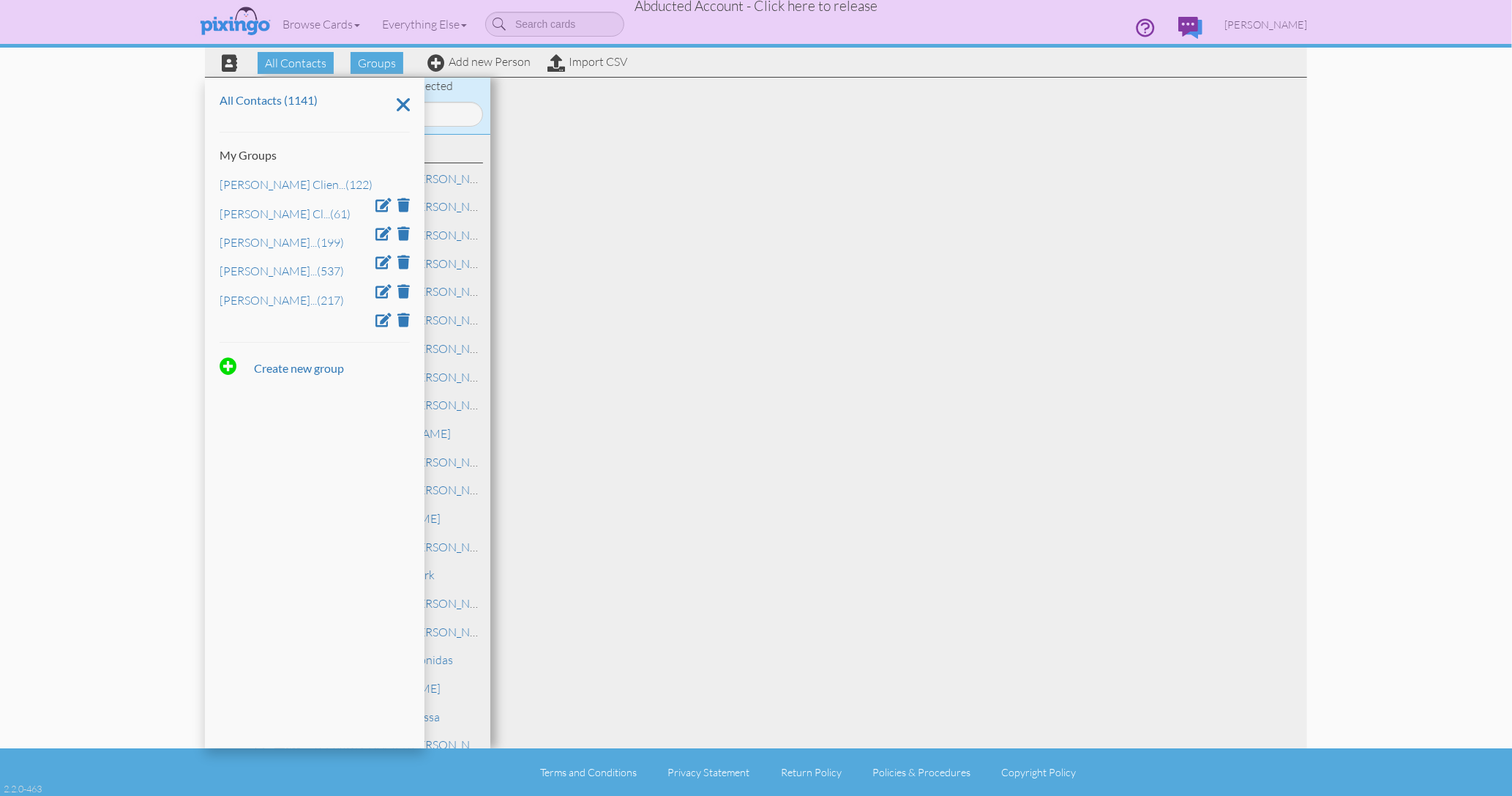
click at [384, 382] on div "All Contacts (1141) My Groups Jon Turla Clien ... (122) Kevin Wagner Cl ... (61…" at bounding box center [315, 413] width 219 height 671
click at [293, 65] on span "All Contacts" at bounding box center [296, 63] width 76 height 22
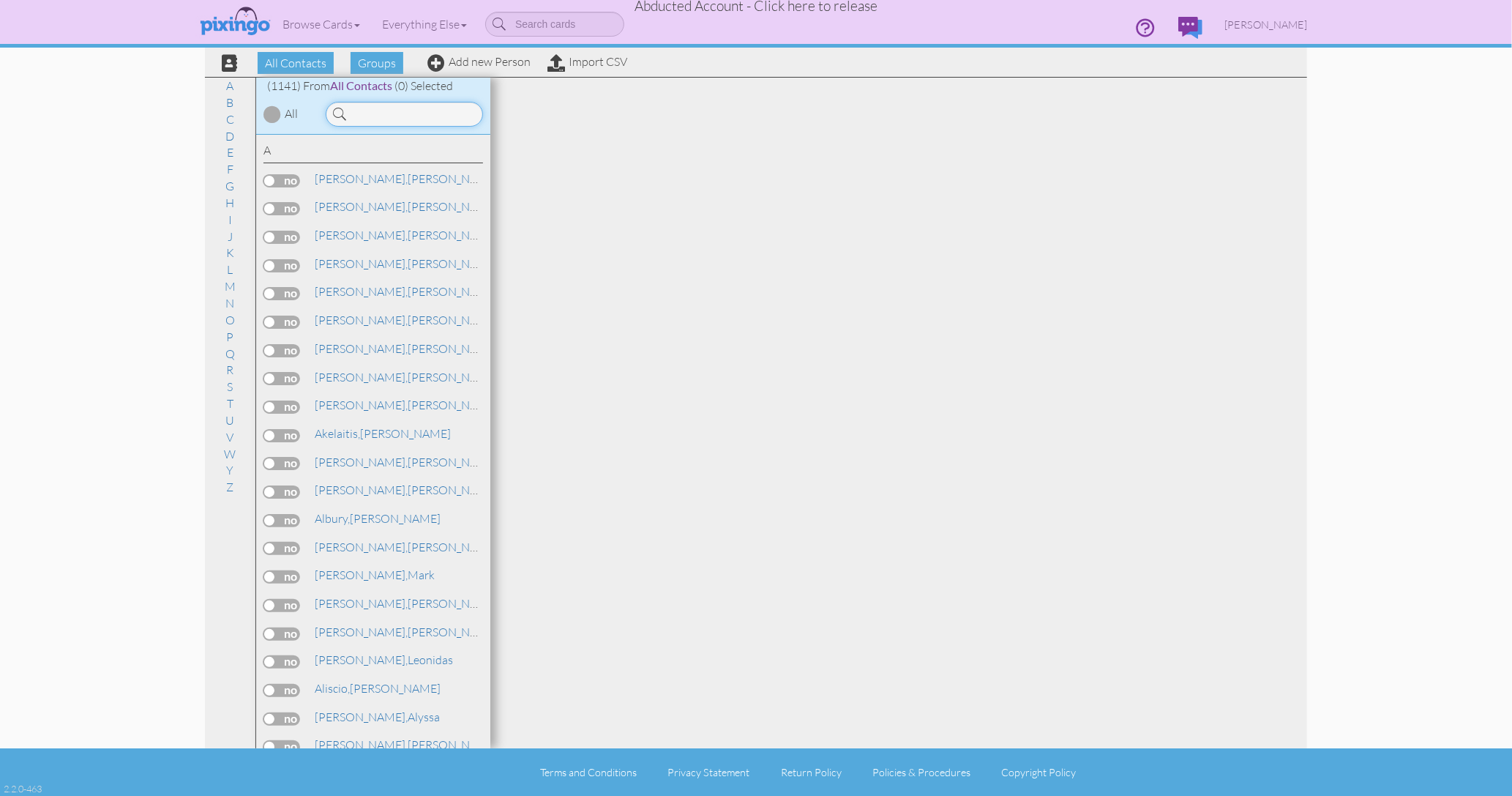
click at [354, 108] on input at bounding box center [404, 114] width 158 height 25
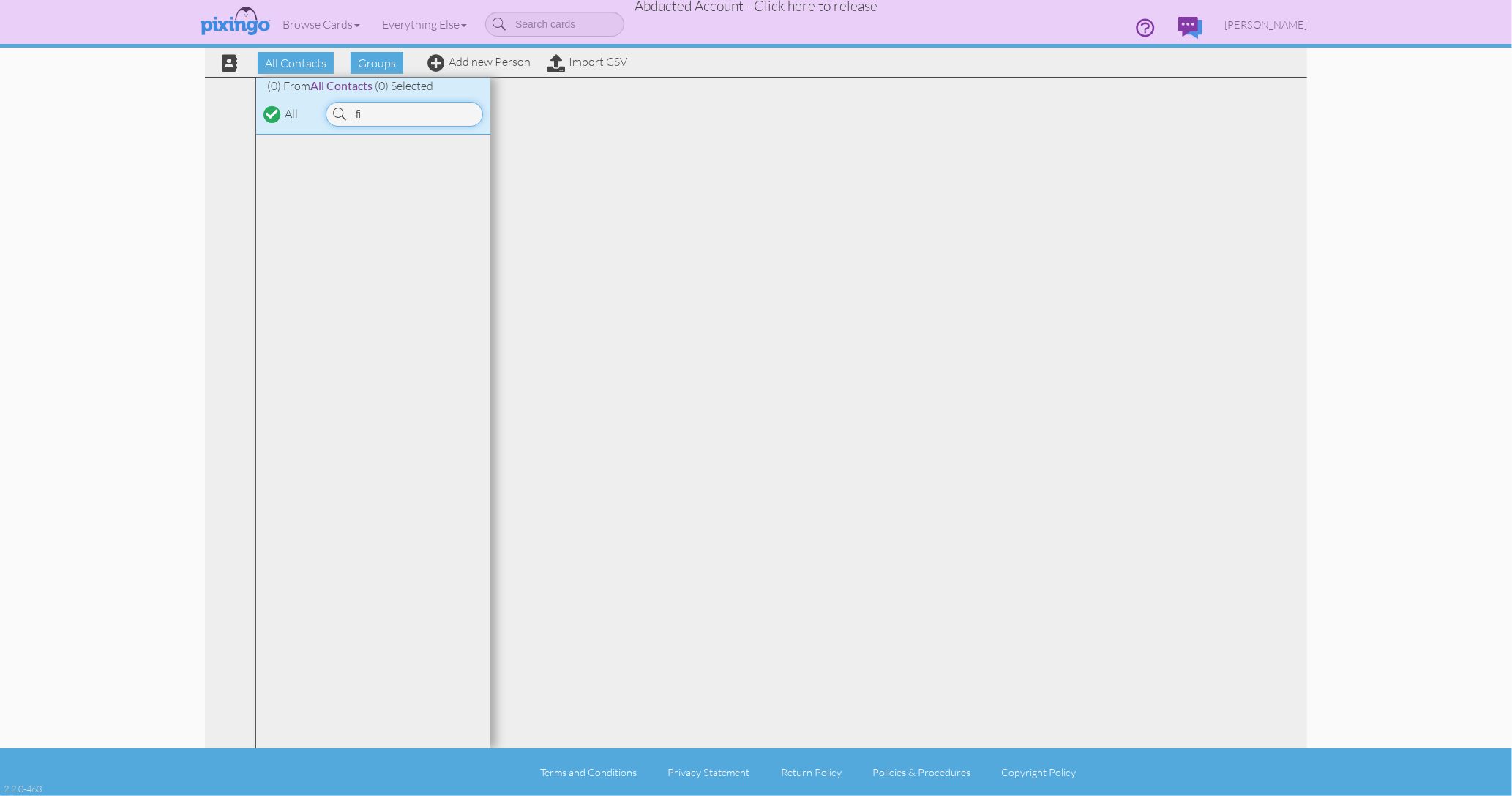
type input "f"
type input "turl"
click at [342, 177] on span "[PERSON_NAME]," at bounding box center [361, 178] width 93 height 14
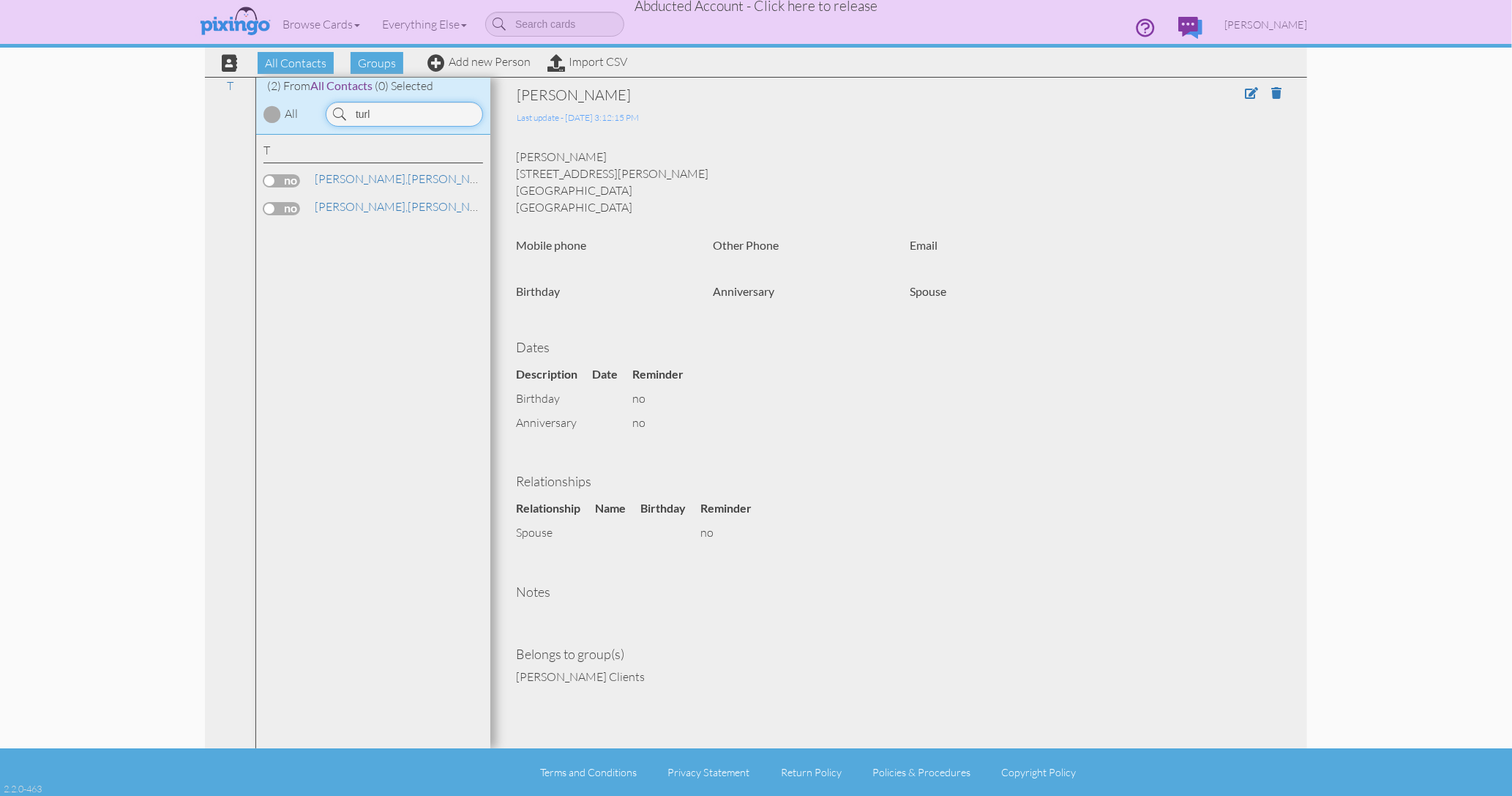
click at [408, 121] on input "turl" at bounding box center [404, 114] width 158 height 25
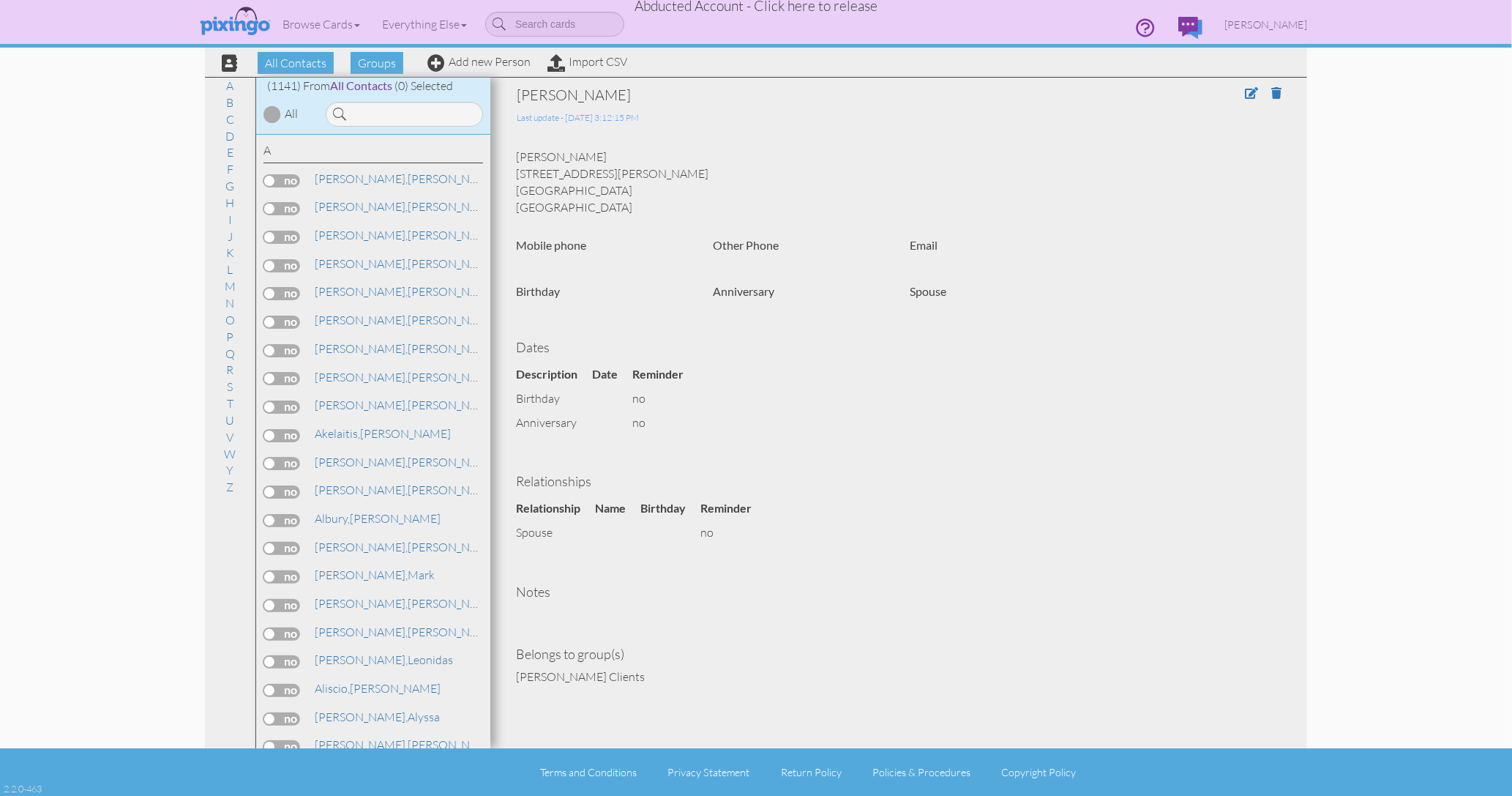
click at [962, 120] on div "Last update - 1 Oct 2025 @ 3:12:15 PM" at bounding box center [820, 115] width 607 height 21
click at [400, 119] on input at bounding box center [404, 114] width 158 height 25
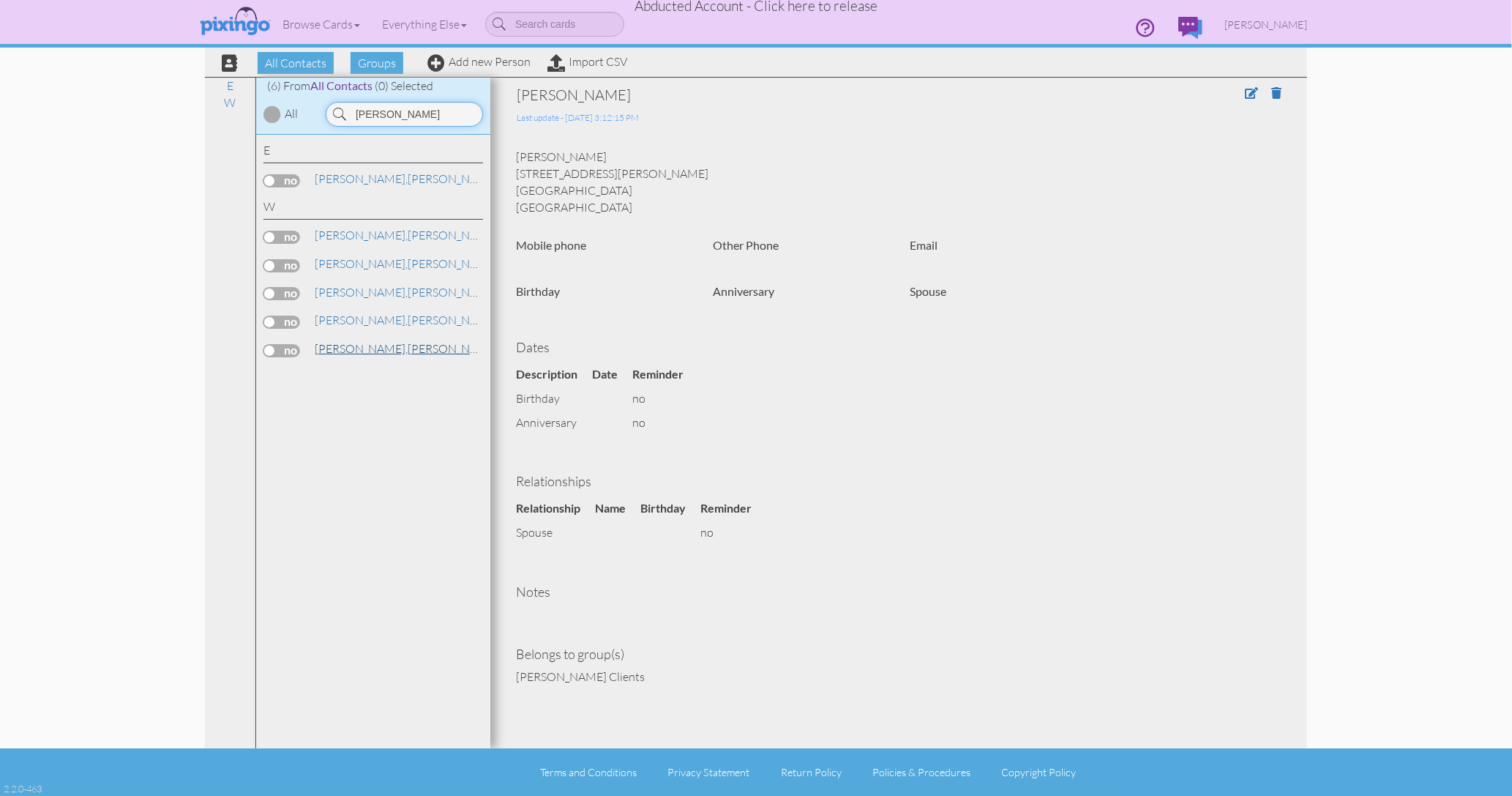
type input "wilson"
click at [350, 346] on span "[PERSON_NAME]," at bounding box center [361, 348] width 93 height 14
click at [351, 321] on span "[PERSON_NAME]," at bounding box center [361, 319] width 93 height 14
click at [355, 345] on link "Wilson, Walter" at bounding box center [406, 348] width 187 height 18
click at [340, 316] on span "[PERSON_NAME]," at bounding box center [361, 319] width 93 height 14
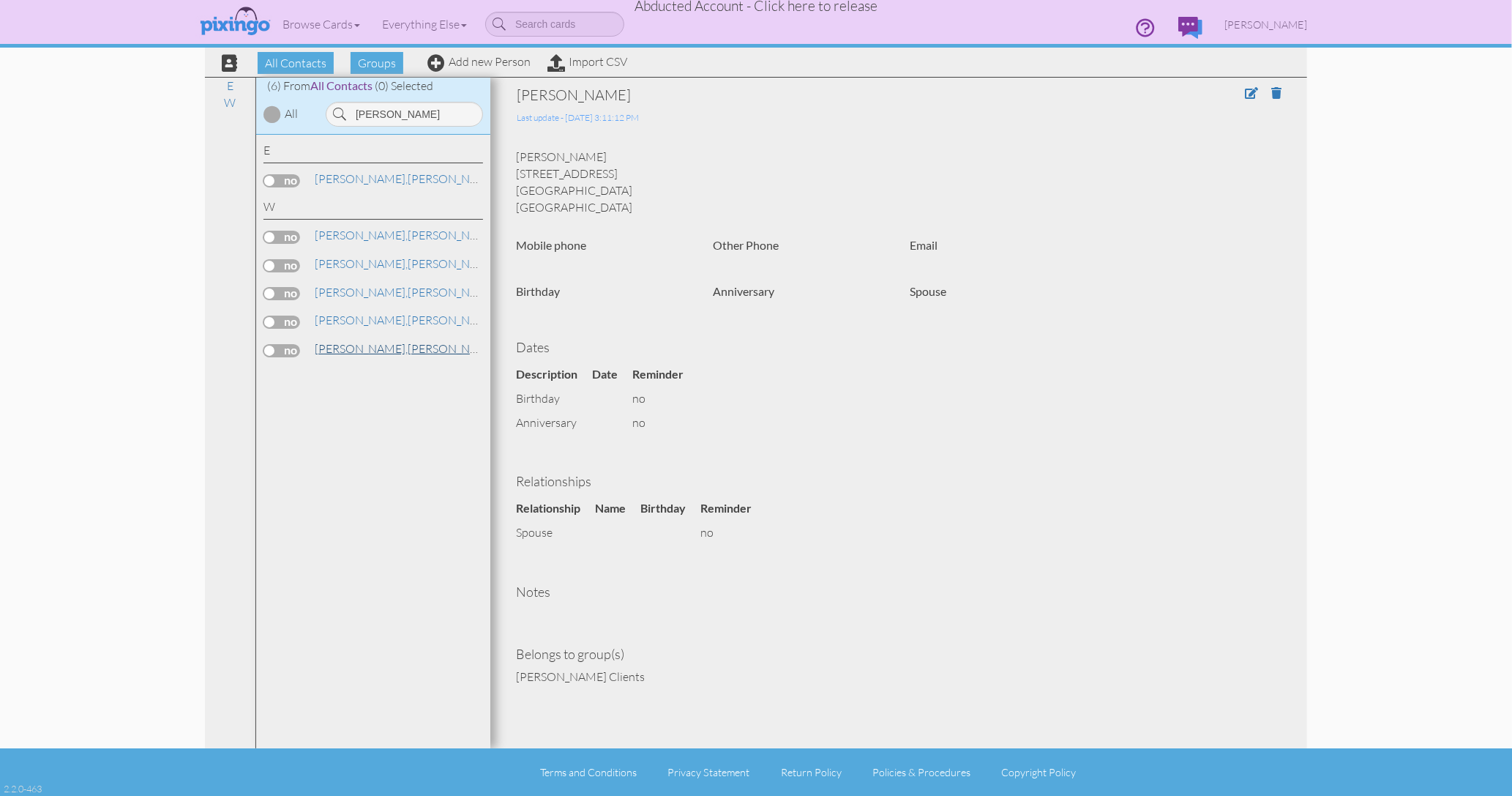
click at [338, 343] on span "[PERSON_NAME]," at bounding box center [361, 348] width 93 height 14
click at [380, 399] on div "E Enriquez, Wilson W Wilson, Erin" at bounding box center [373, 442] width 234 height 615
click at [336, 177] on span "[PERSON_NAME]," at bounding box center [361, 178] width 93 height 14
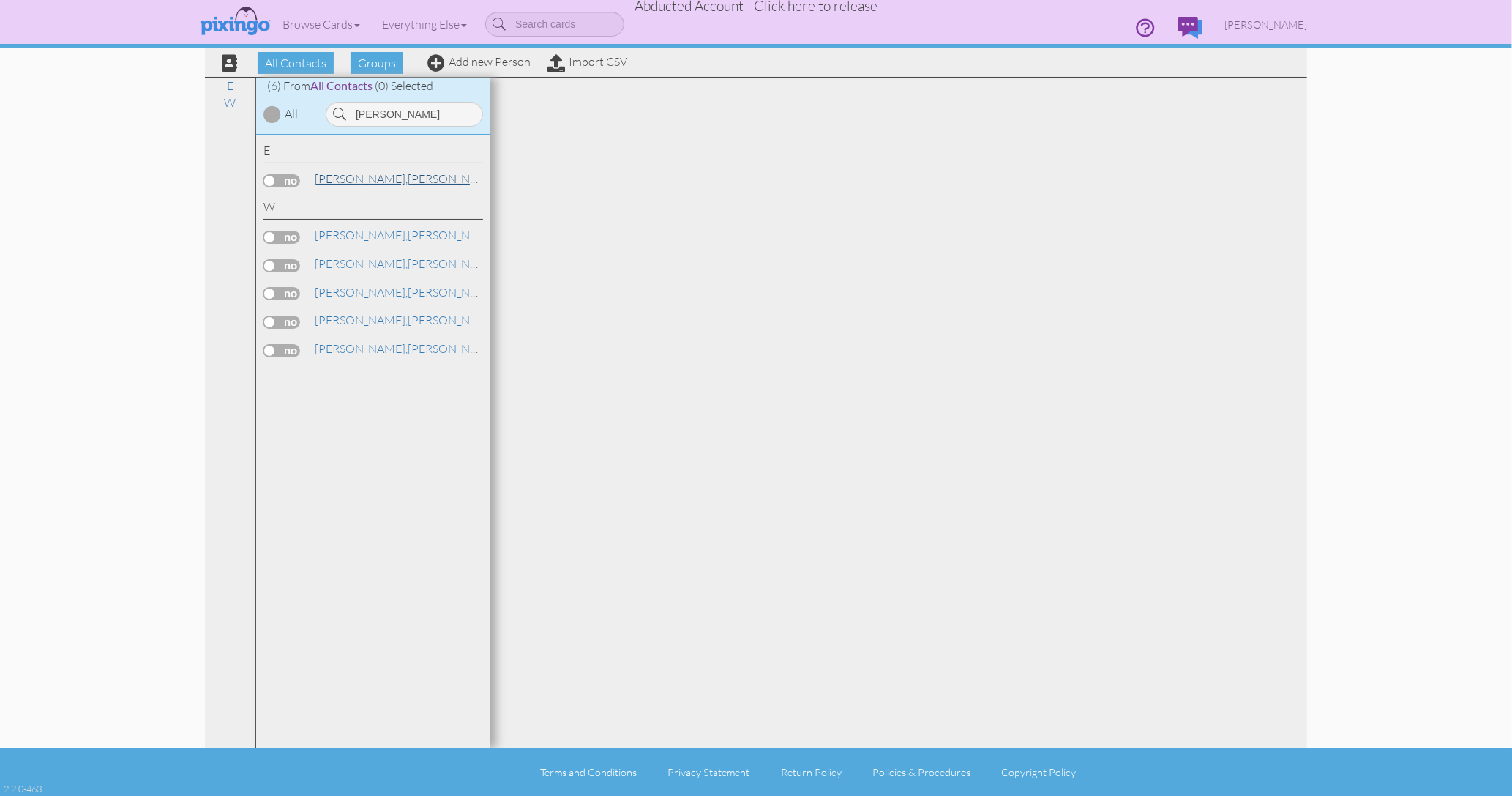
click at [336, 177] on span "[PERSON_NAME]," at bounding box center [361, 178] width 93 height 14
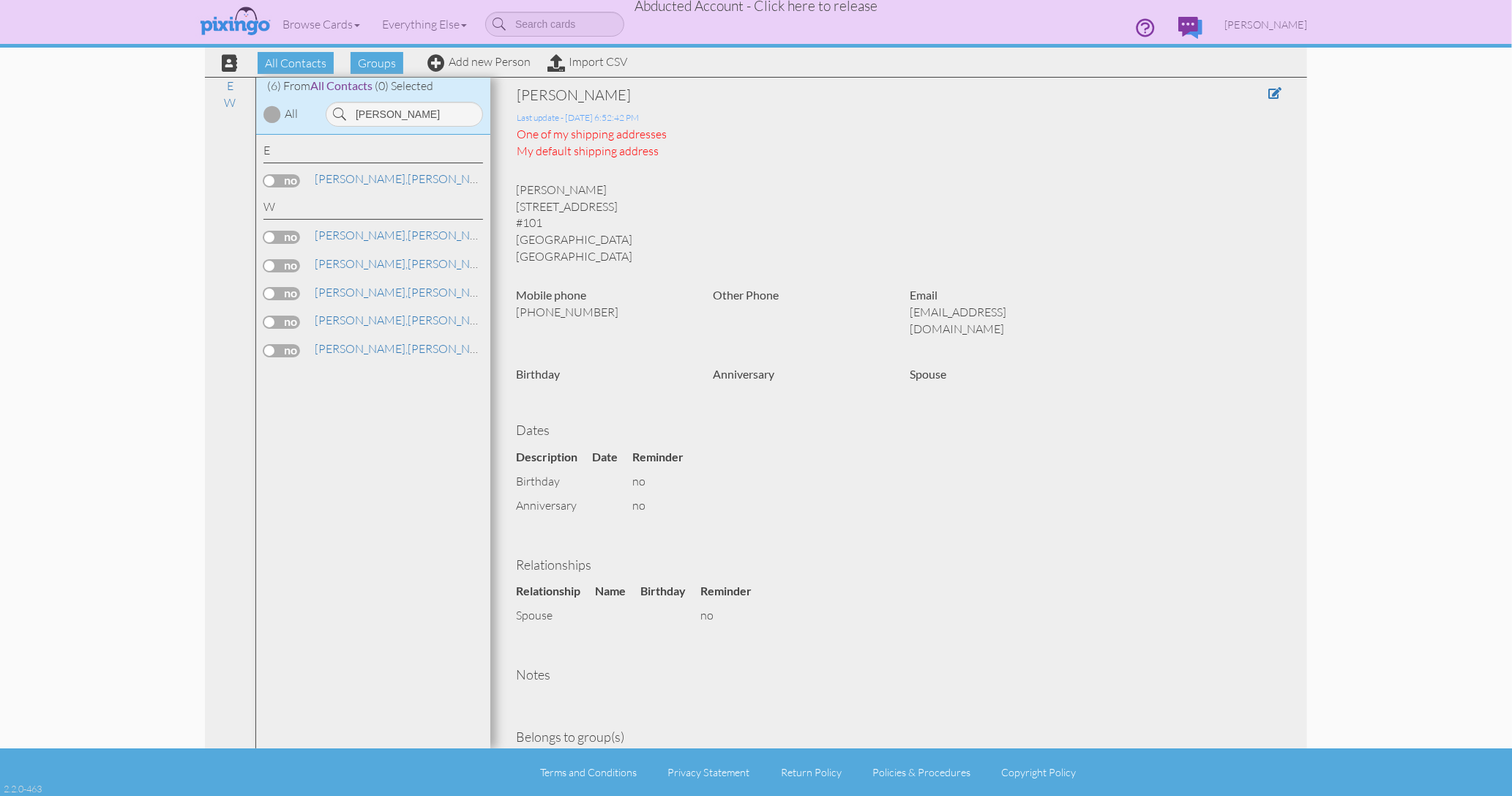
click at [386, 369] on div "E Enriquez, Wilson W Wilson, Erin" at bounding box center [373, 442] width 234 height 615
click at [374, 398] on div "E Enriquez, Wilson W Wilson, Erin" at bounding box center [373, 442] width 234 height 615
click at [802, 11] on span "Abducted Account - Click here to release" at bounding box center [756, 5] width 243 height 18
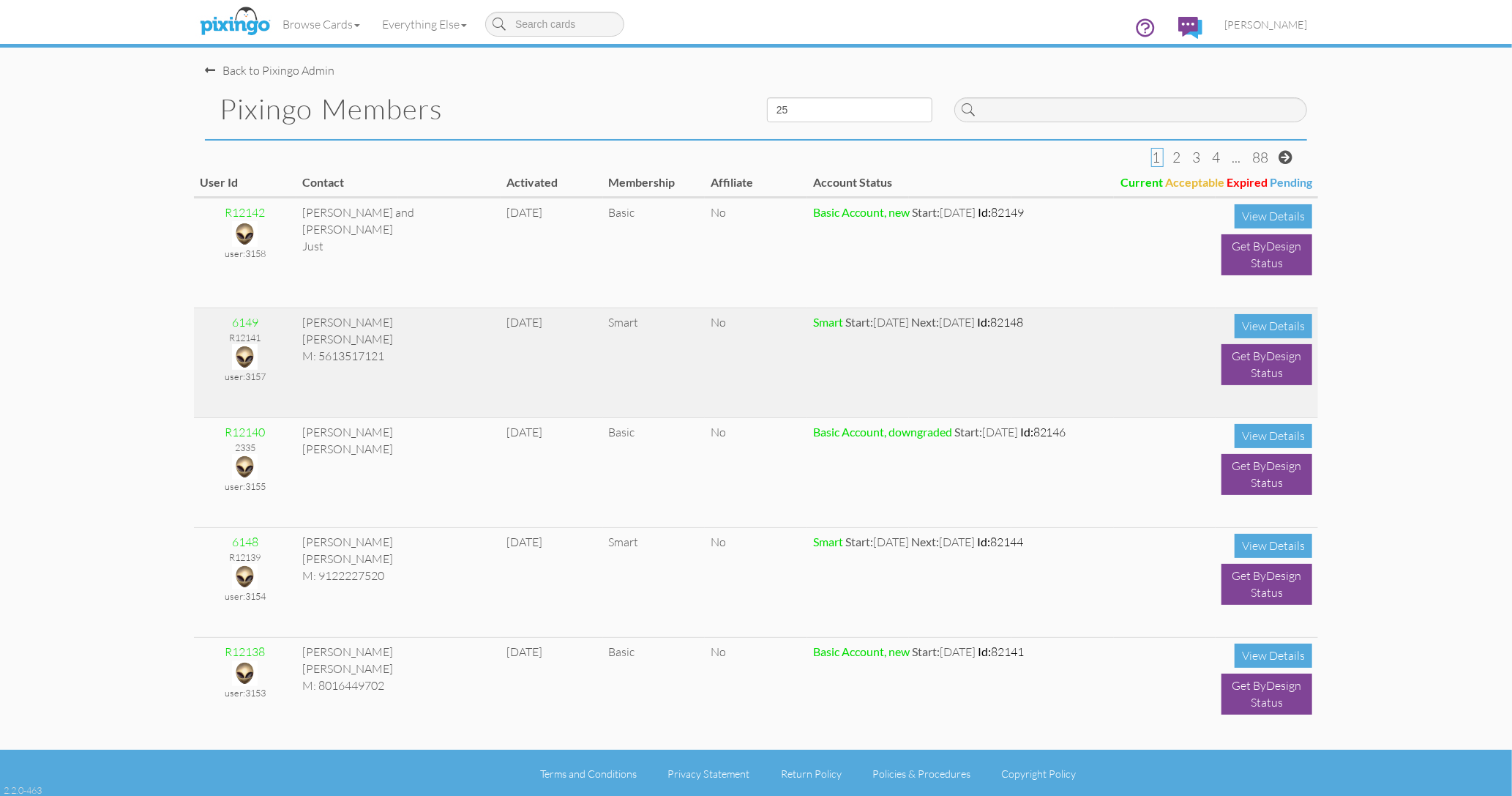
click at [250, 355] on img at bounding box center [245, 357] width 26 height 26
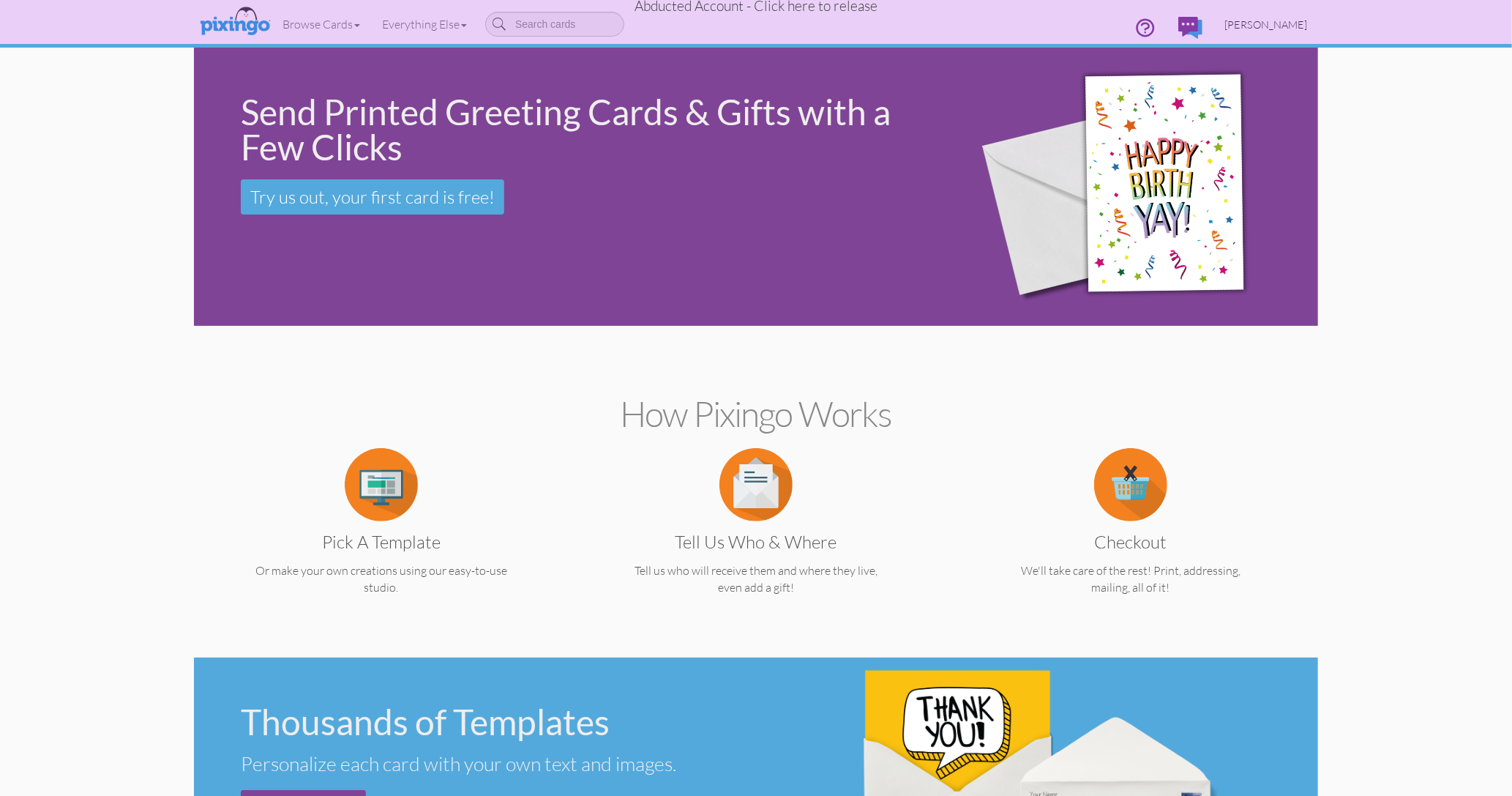
click at [1269, 27] on span "[PERSON_NAME]" at bounding box center [1266, 24] width 83 height 12
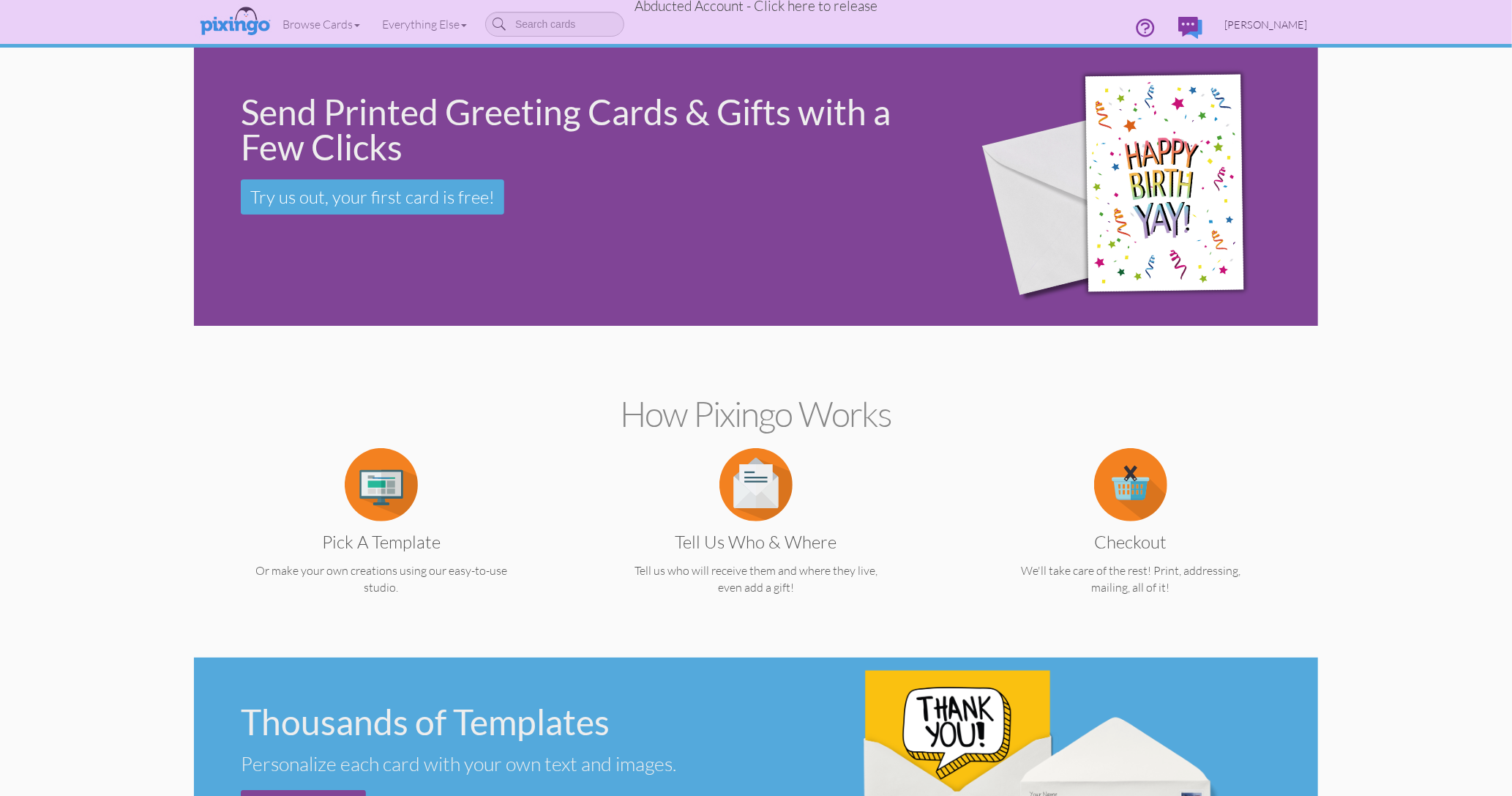
click at [1269, 30] on span "[PERSON_NAME]" at bounding box center [1266, 24] width 83 height 12
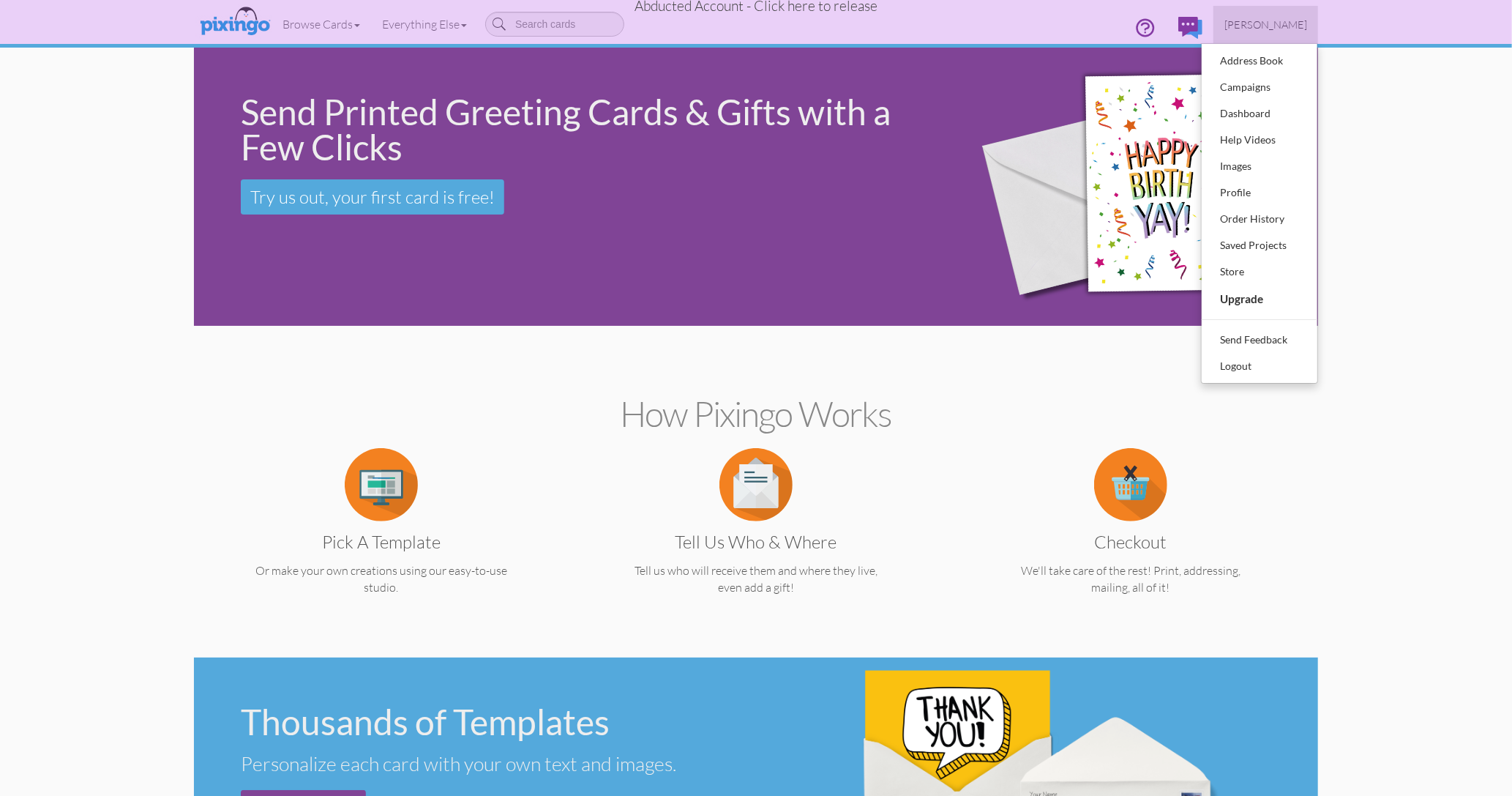
click at [849, 11] on span "Abducted Account - Click here to release" at bounding box center [756, 5] width 243 height 18
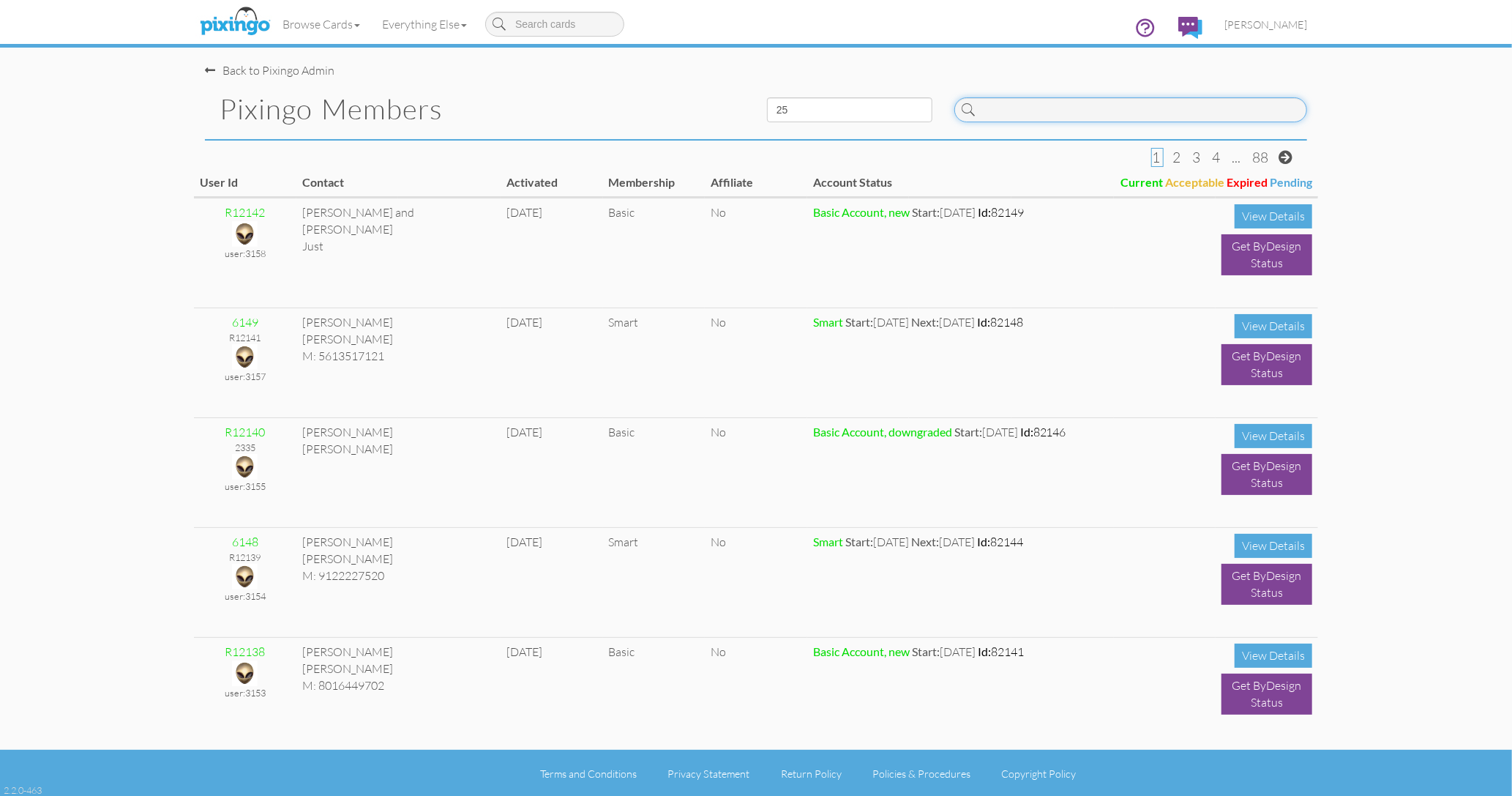
click at [1089, 114] on input at bounding box center [1131, 110] width 353 height 25
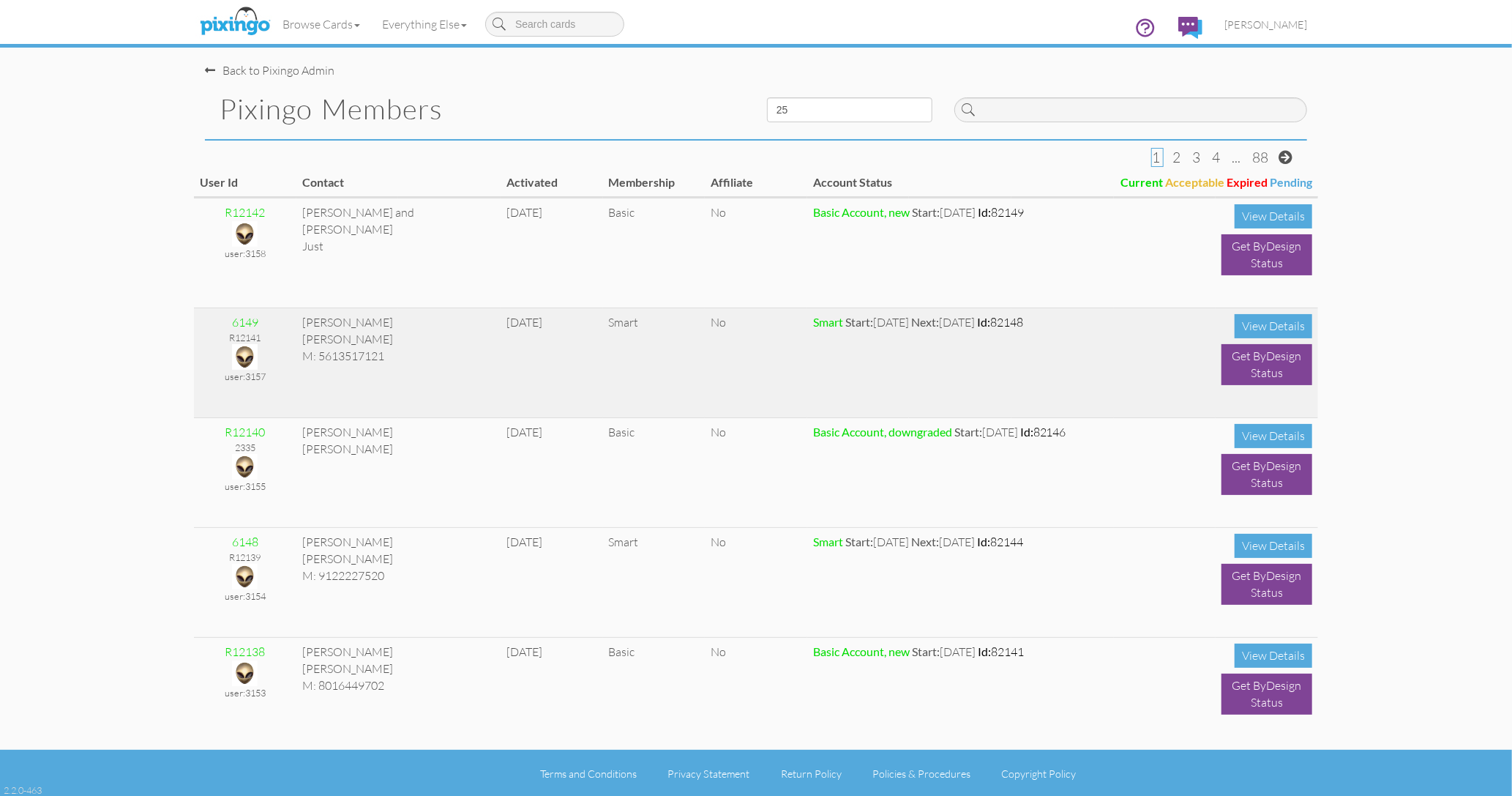
click at [242, 355] on img at bounding box center [245, 357] width 26 height 26
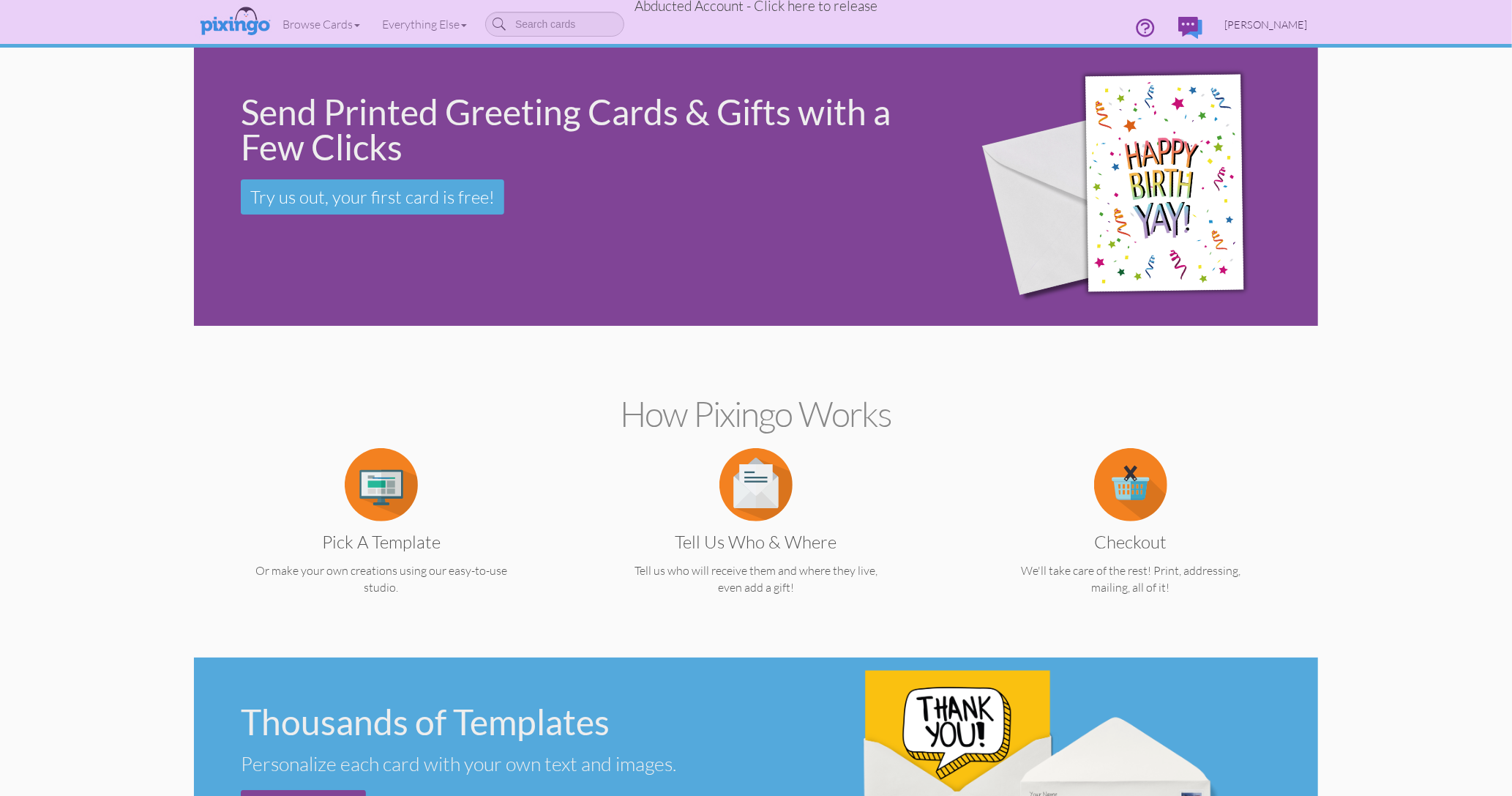
click at [1257, 16] on link "[PERSON_NAME]" at bounding box center [1266, 24] width 104 height 37
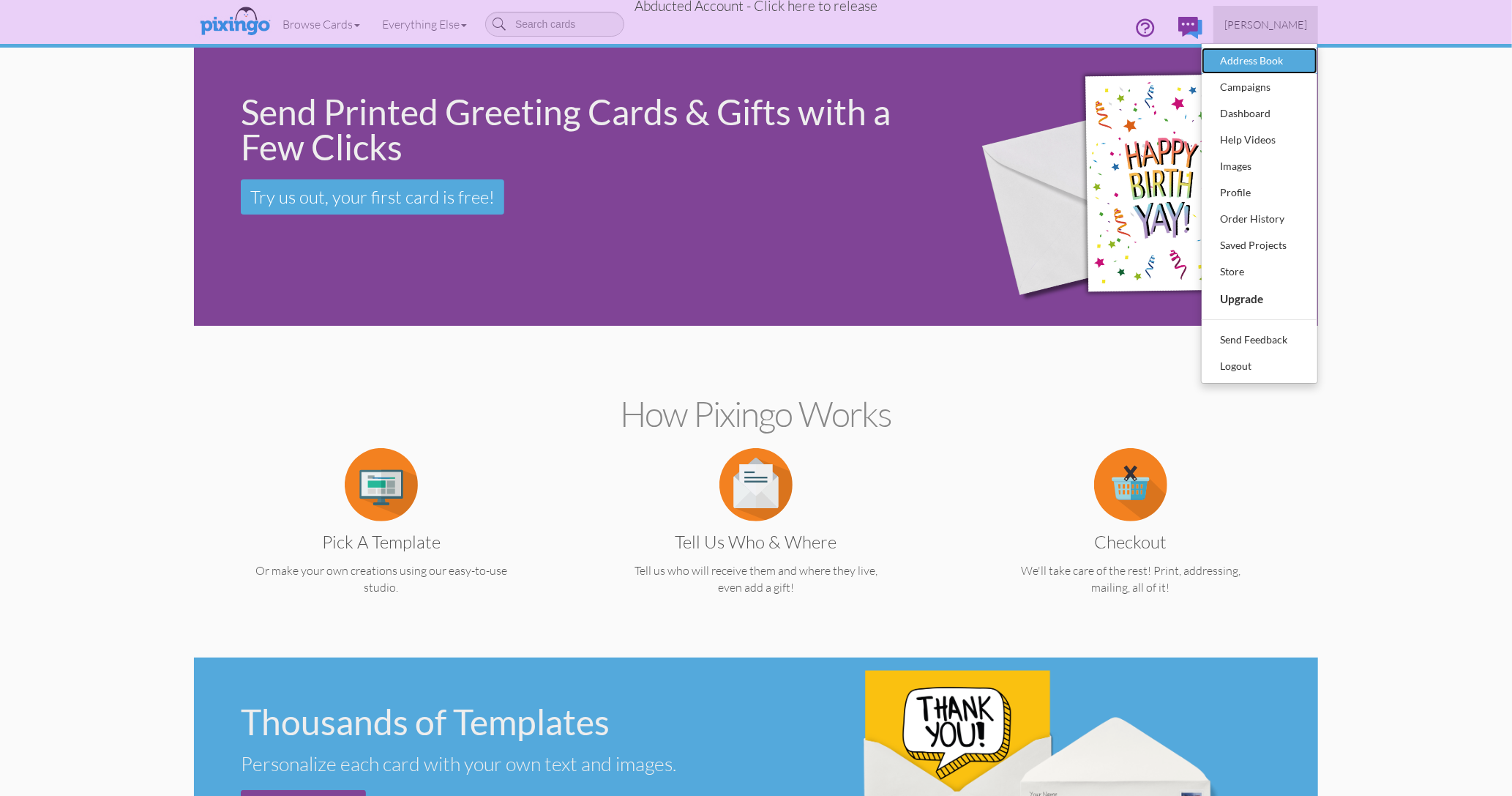
click at [1251, 63] on div "Address Book" at bounding box center [1259, 60] width 86 height 22
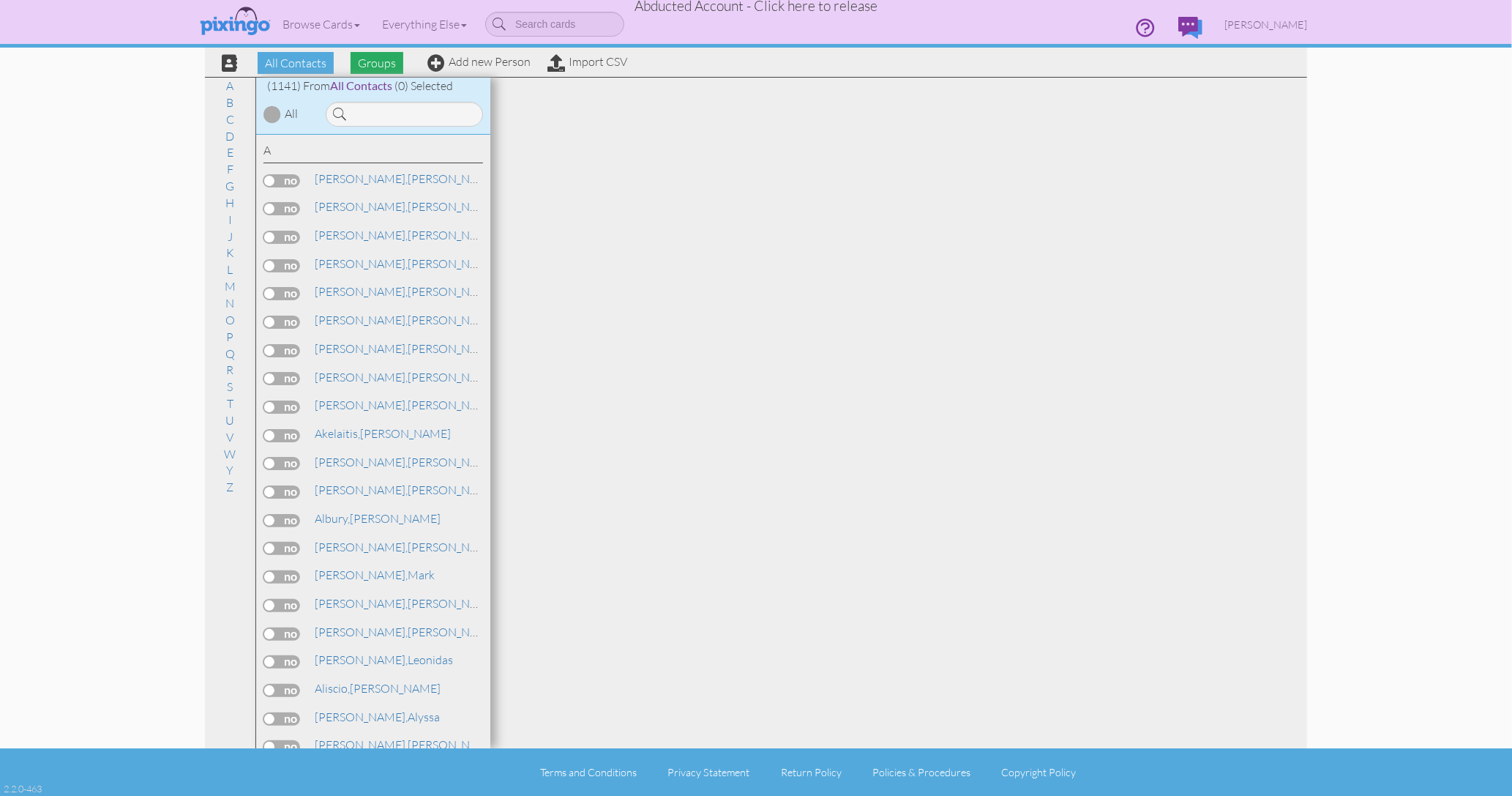
click at [372, 69] on span "Groups" at bounding box center [376, 63] width 53 height 22
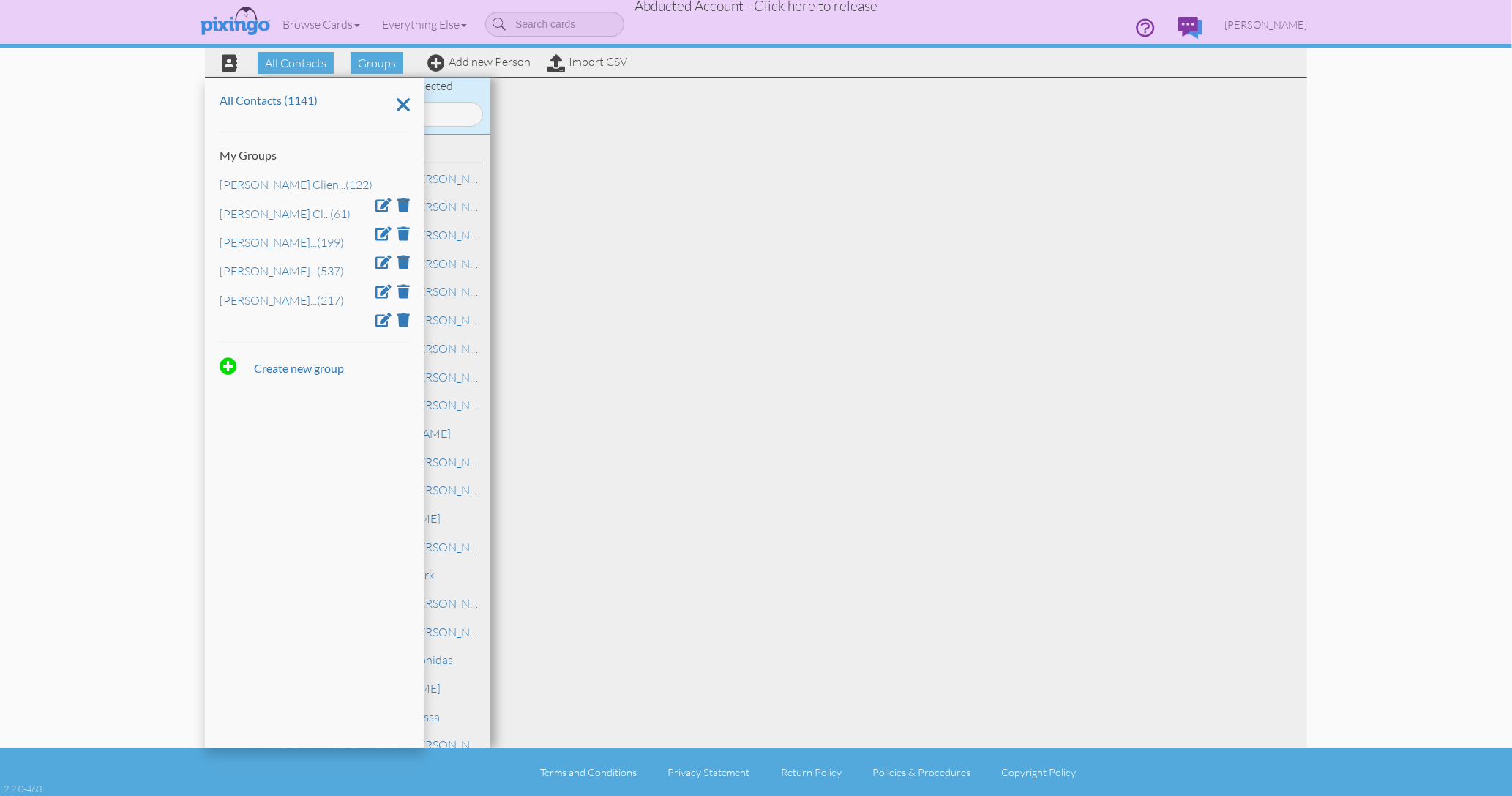
click at [866, 198] on div at bounding box center [899, 413] width 817 height 671
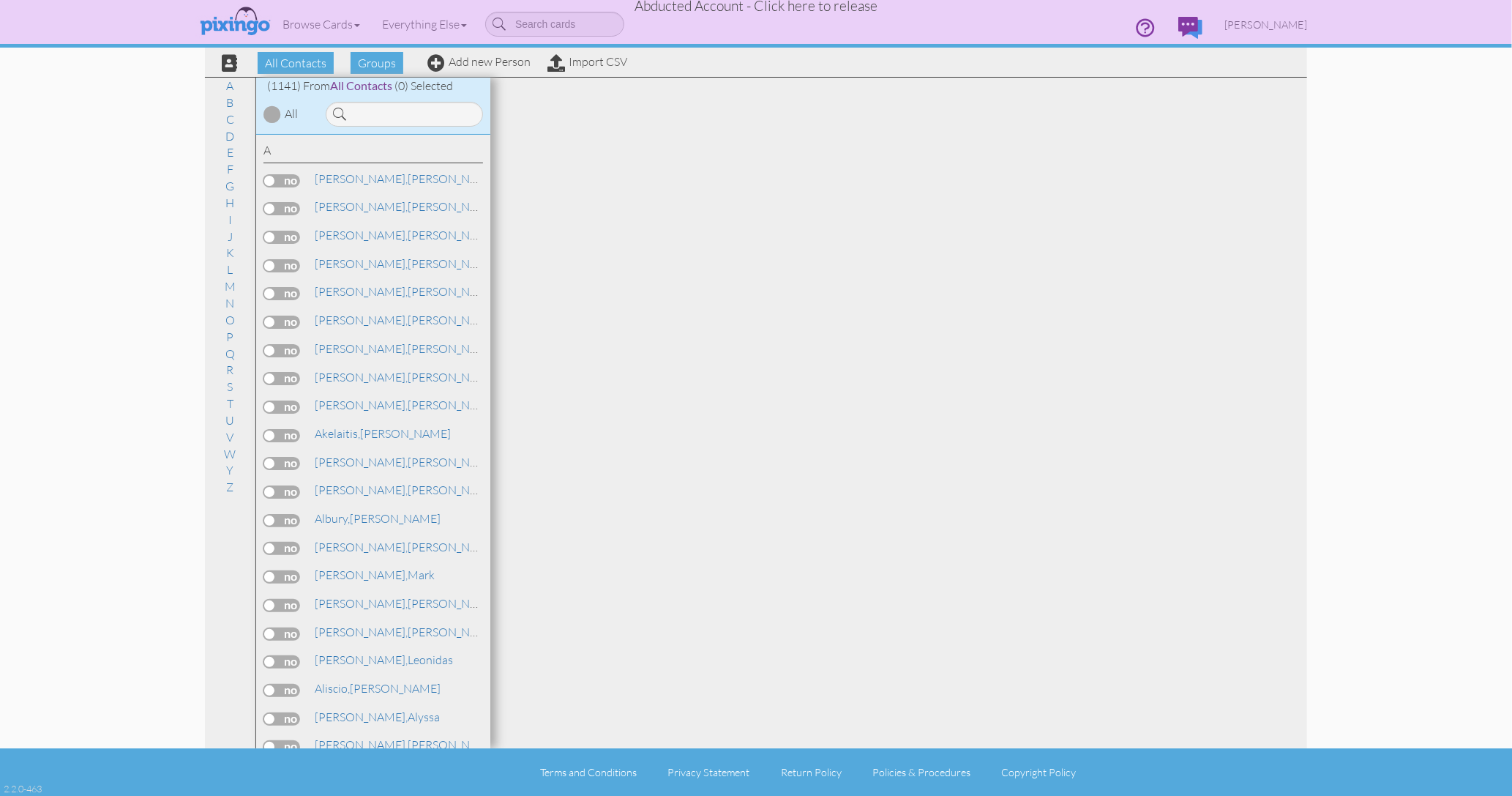
click at [768, 258] on div at bounding box center [899, 413] width 817 height 671
click at [1452, 88] on contacts "Toggle navigation Visit Pixingo Mobile Browse Cards Business Accounting Automot…" at bounding box center [756, 398] width 1512 height 796
click at [1283, 24] on span "[PERSON_NAME]" at bounding box center [1266, 24] width 83 height 12
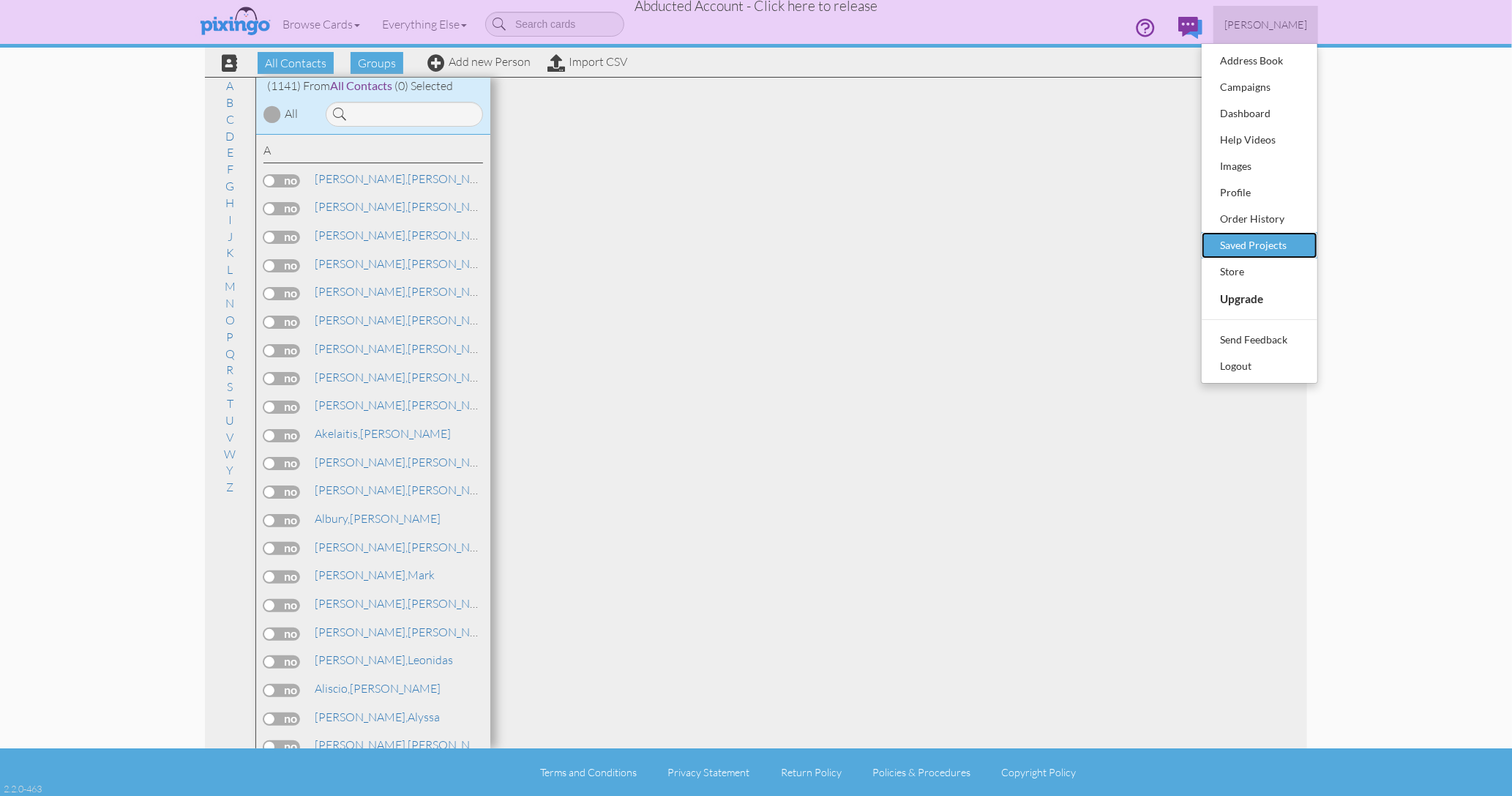
click at [1270, 234] on div "Saved Projects" at bounding box center [1259, 245] width 86 height 22
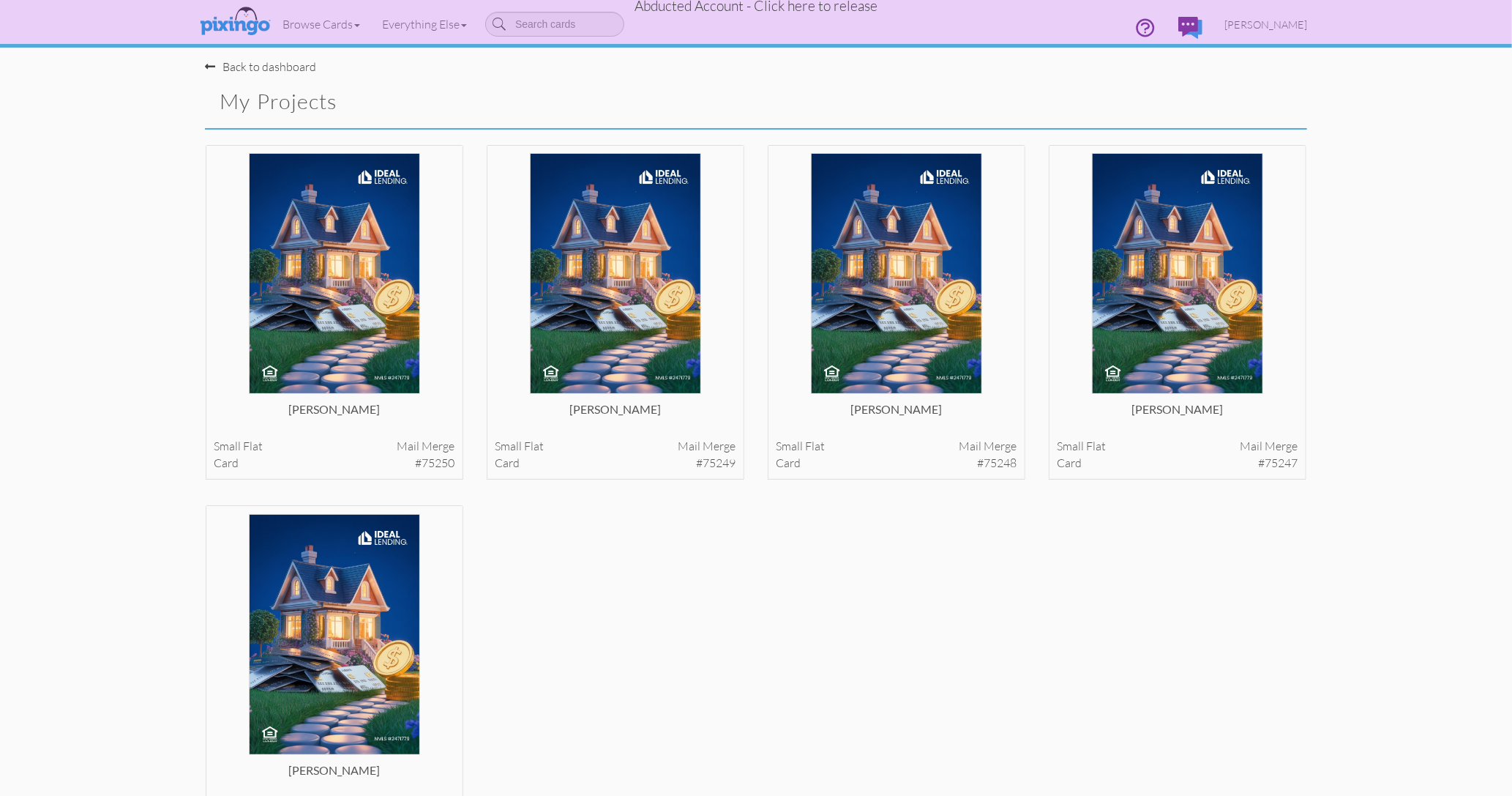
scroll to position [154, 0]
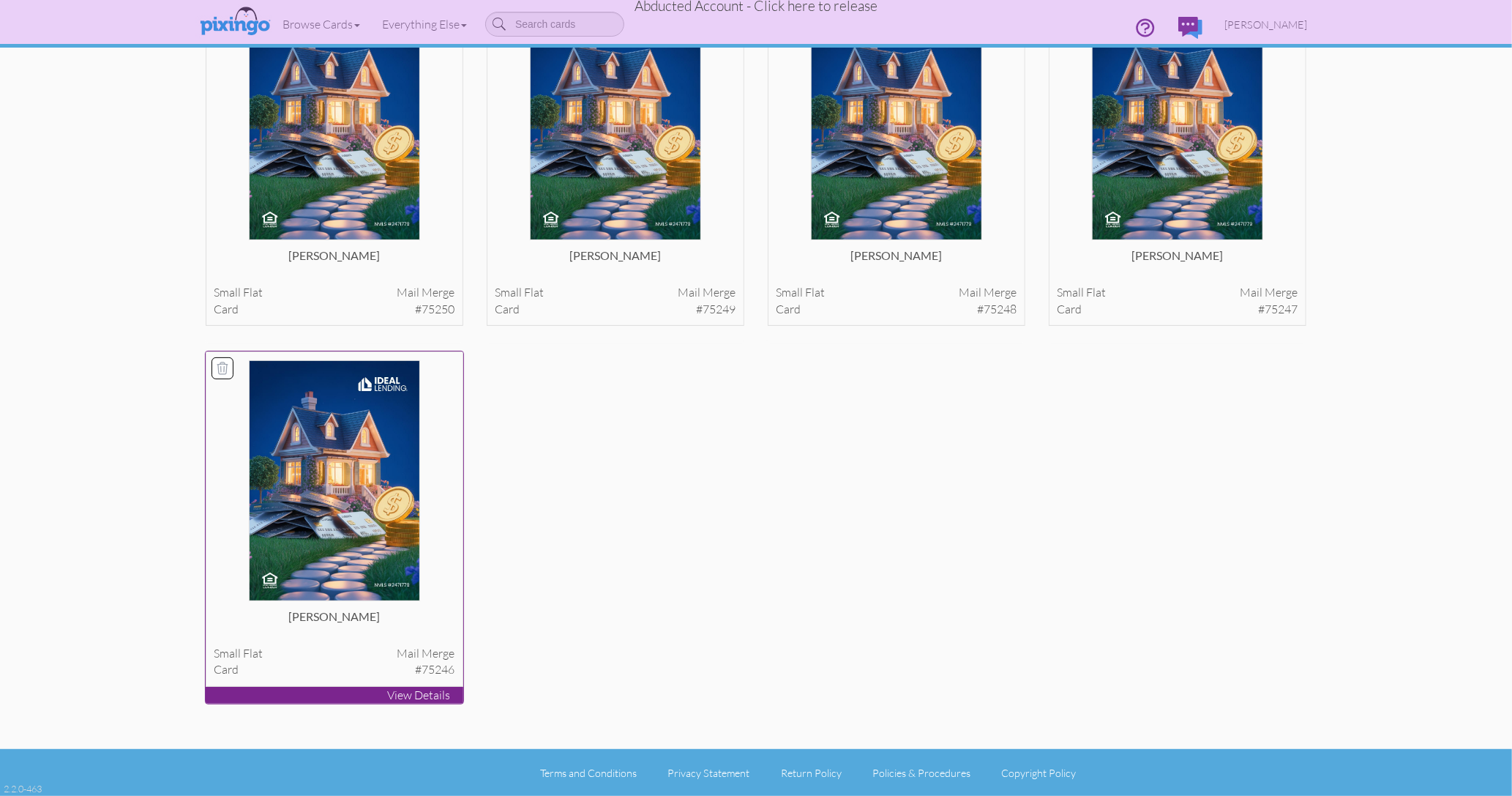
click at [354, 451] on img at bounding box center [335, 481] width 171 height 241
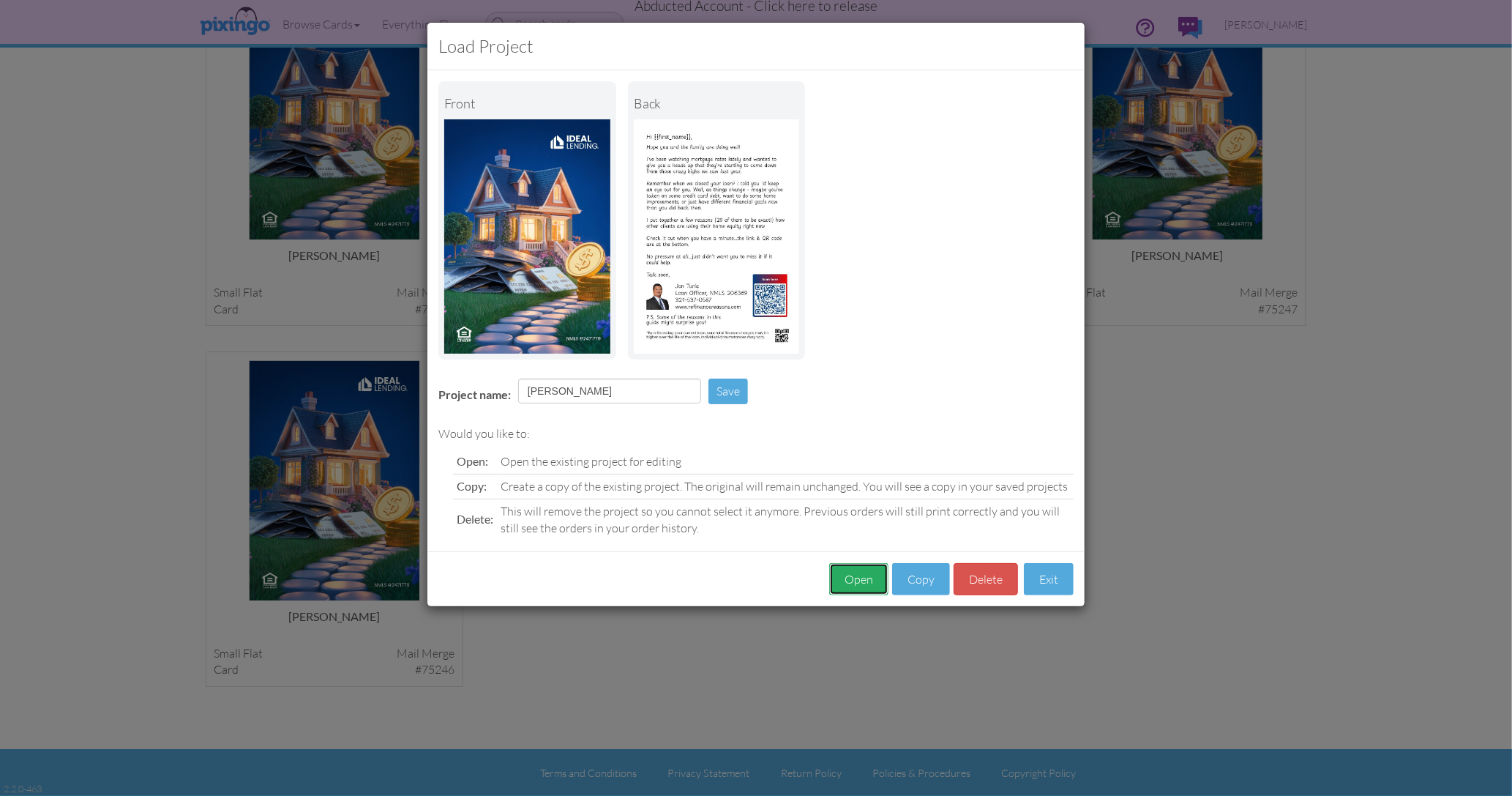
click at [867, 576] on button "Open" at bounding box center [859, 579] width 59 height 33
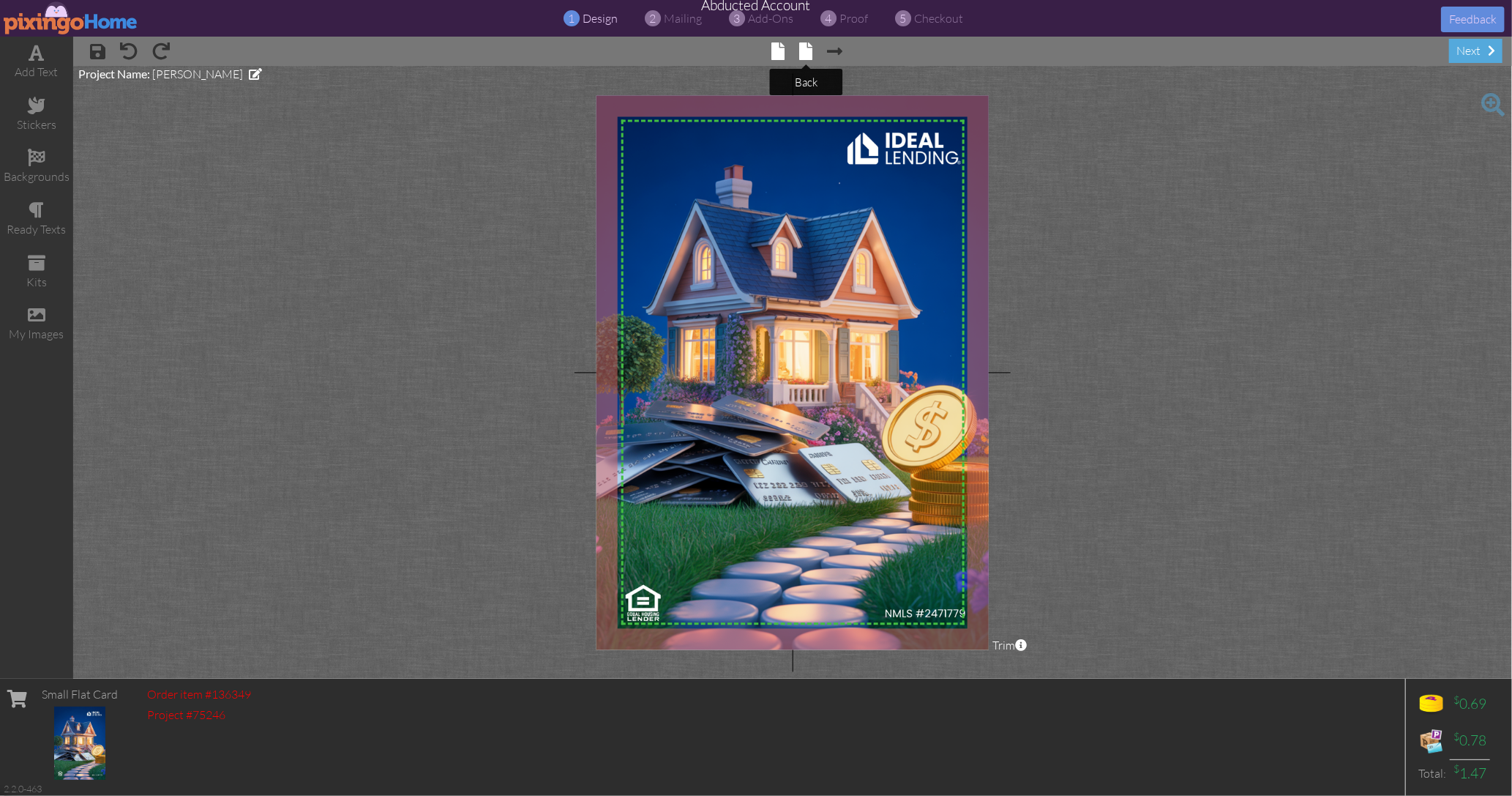
click at [809, 50] on span at bounding box center [806, 51] width 13 height 18
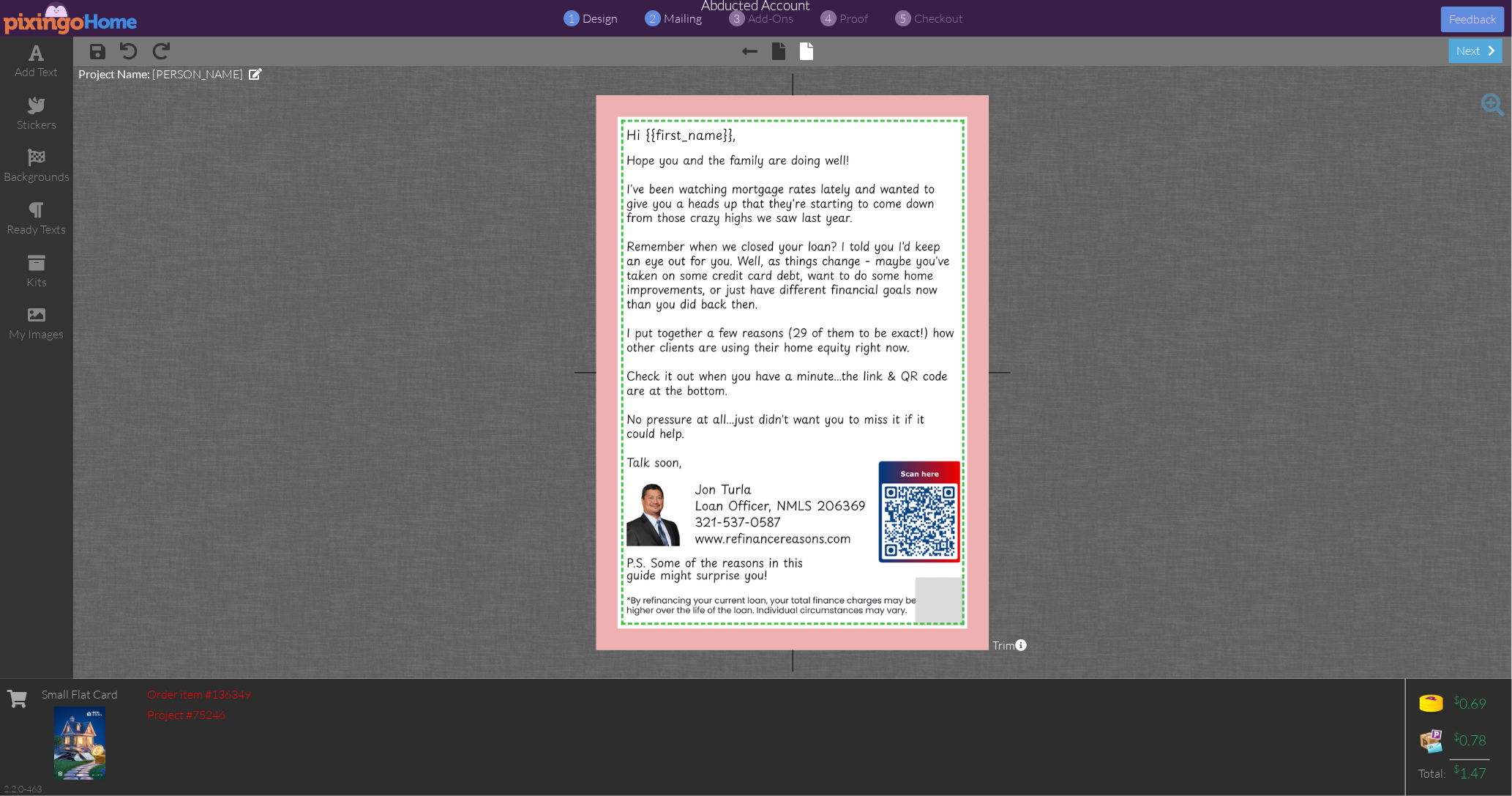
click at [673, 18] on span "mailing" at bounding box center [683, 18] width 38 height 14
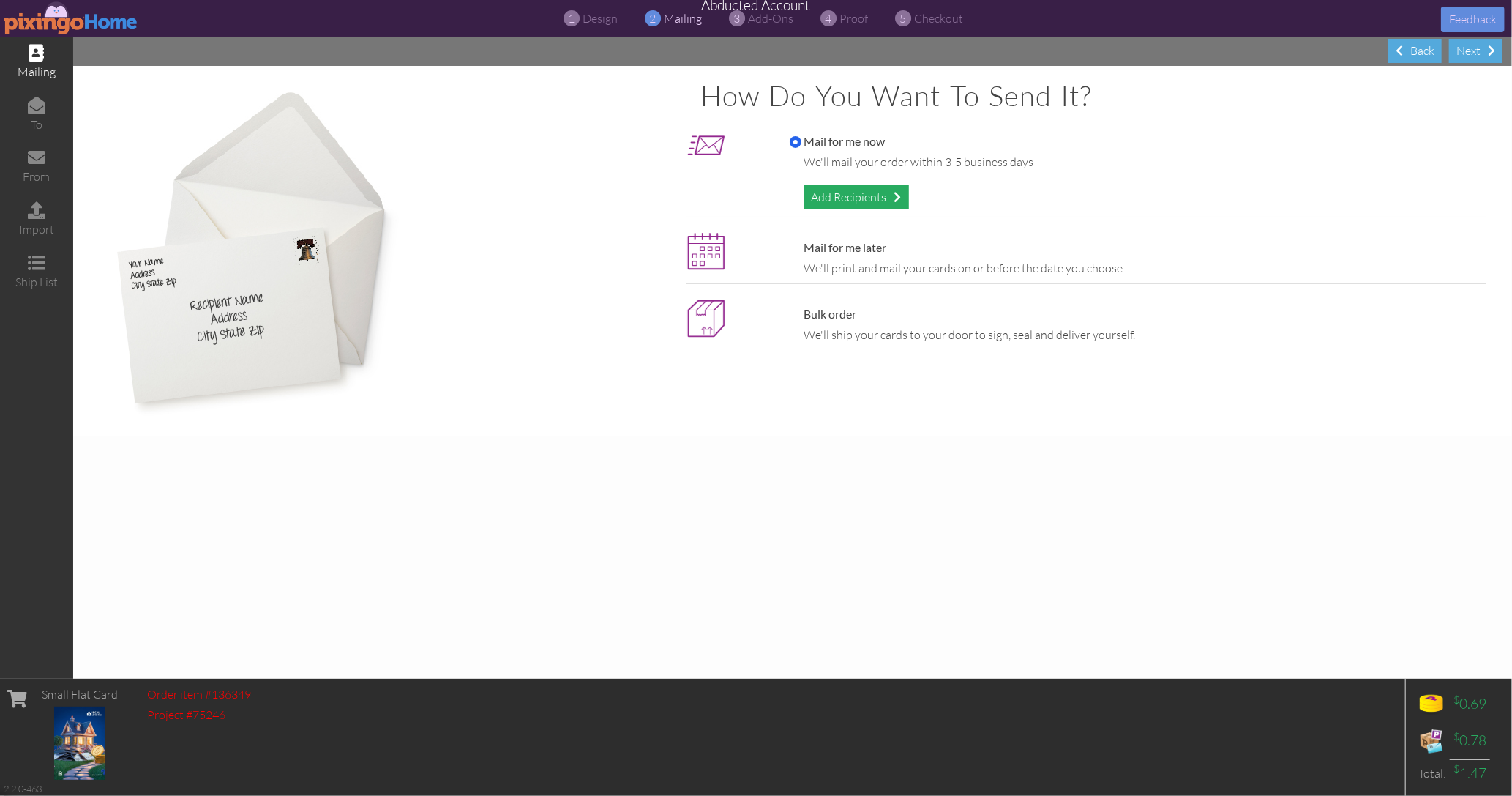
click at [870, 194] on div "Add Recipients" at bounding box center [857, 197] width 104 height 24
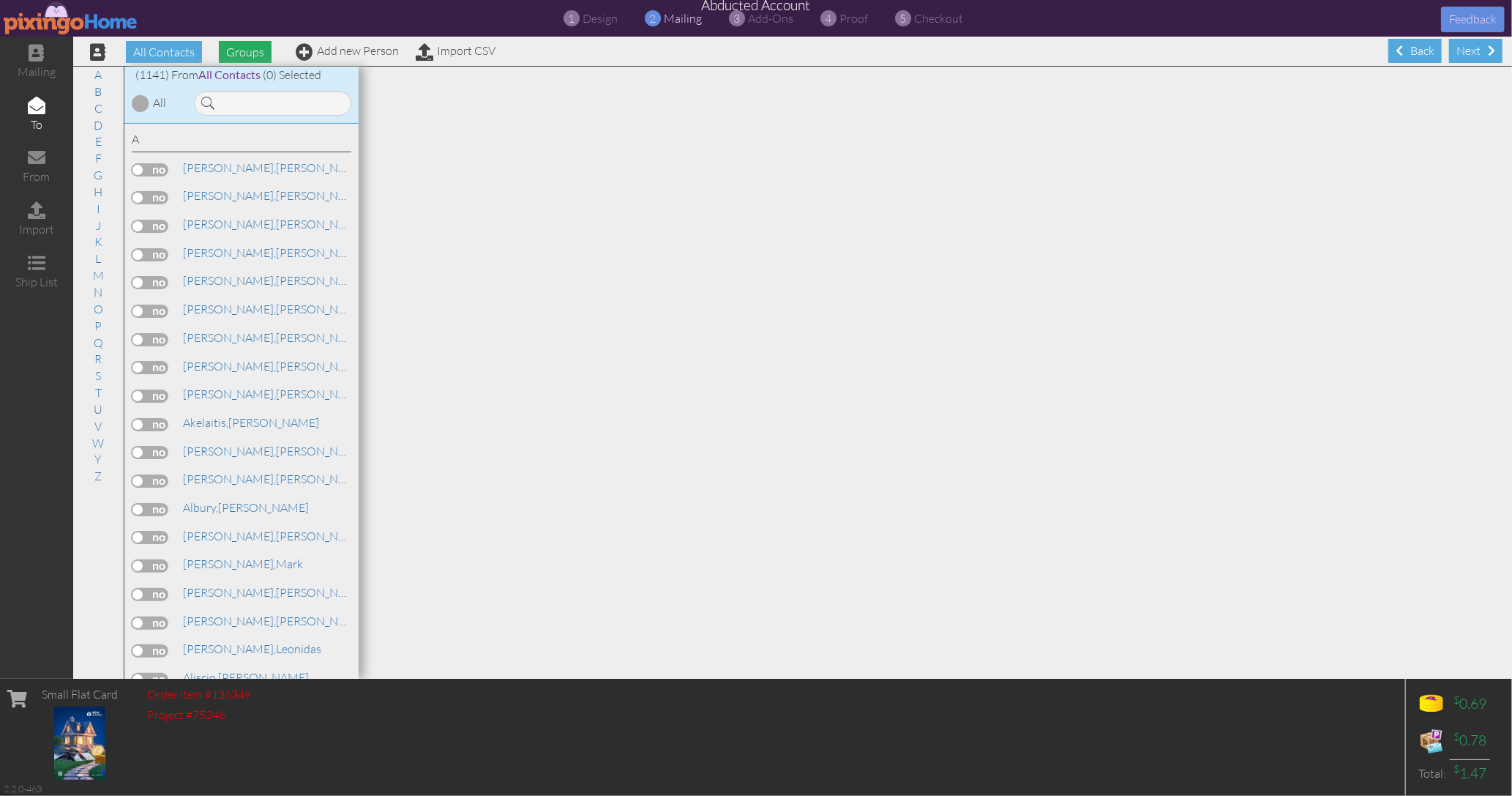
click at [255, 53] on span "Groups" at bounding box center [245, 52] width 53 height 22
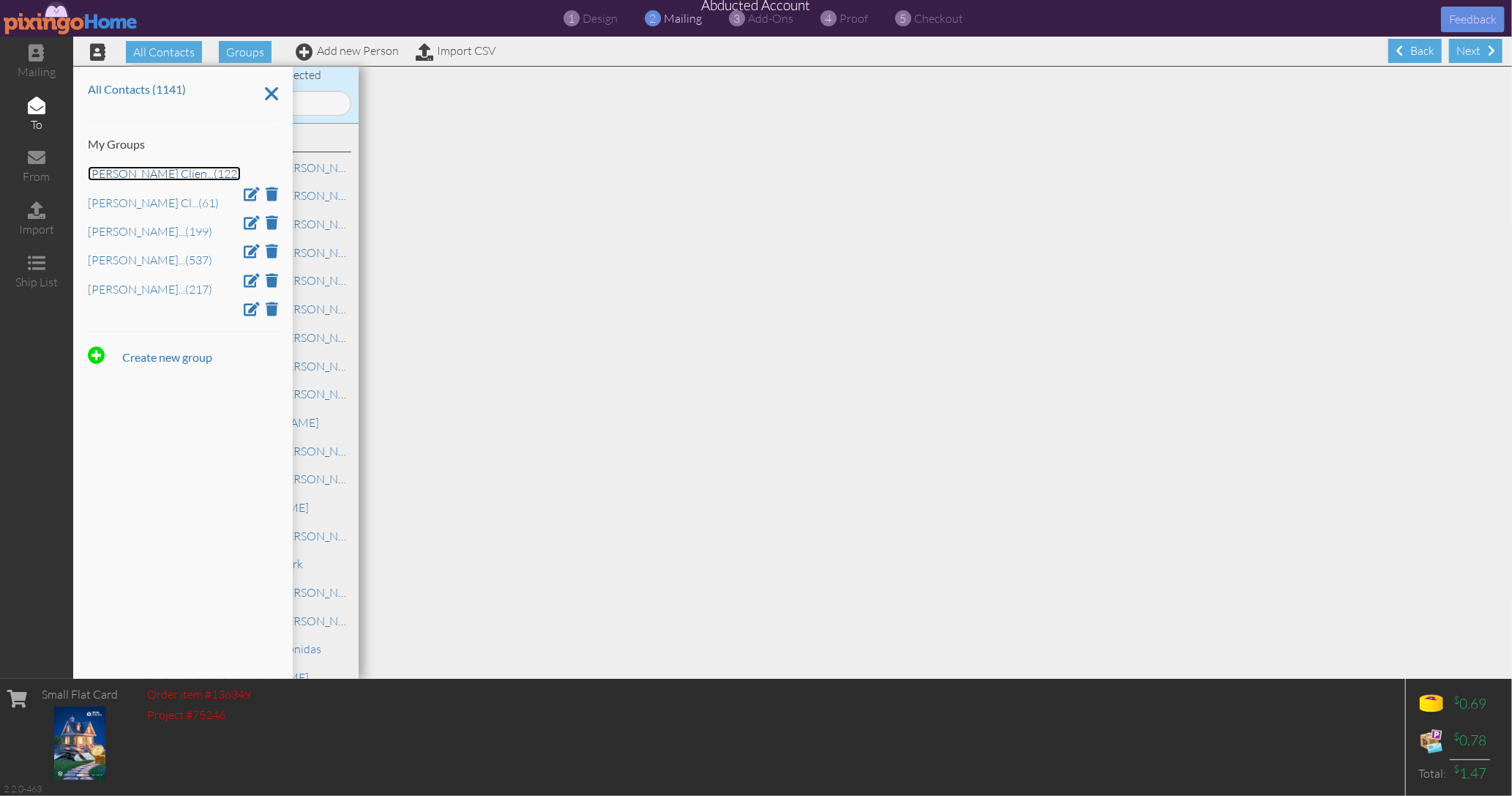
click at [143, 169] on link "Jon Turla Clien ... (122)" at bounding box center [164, 173] width 153 height 14
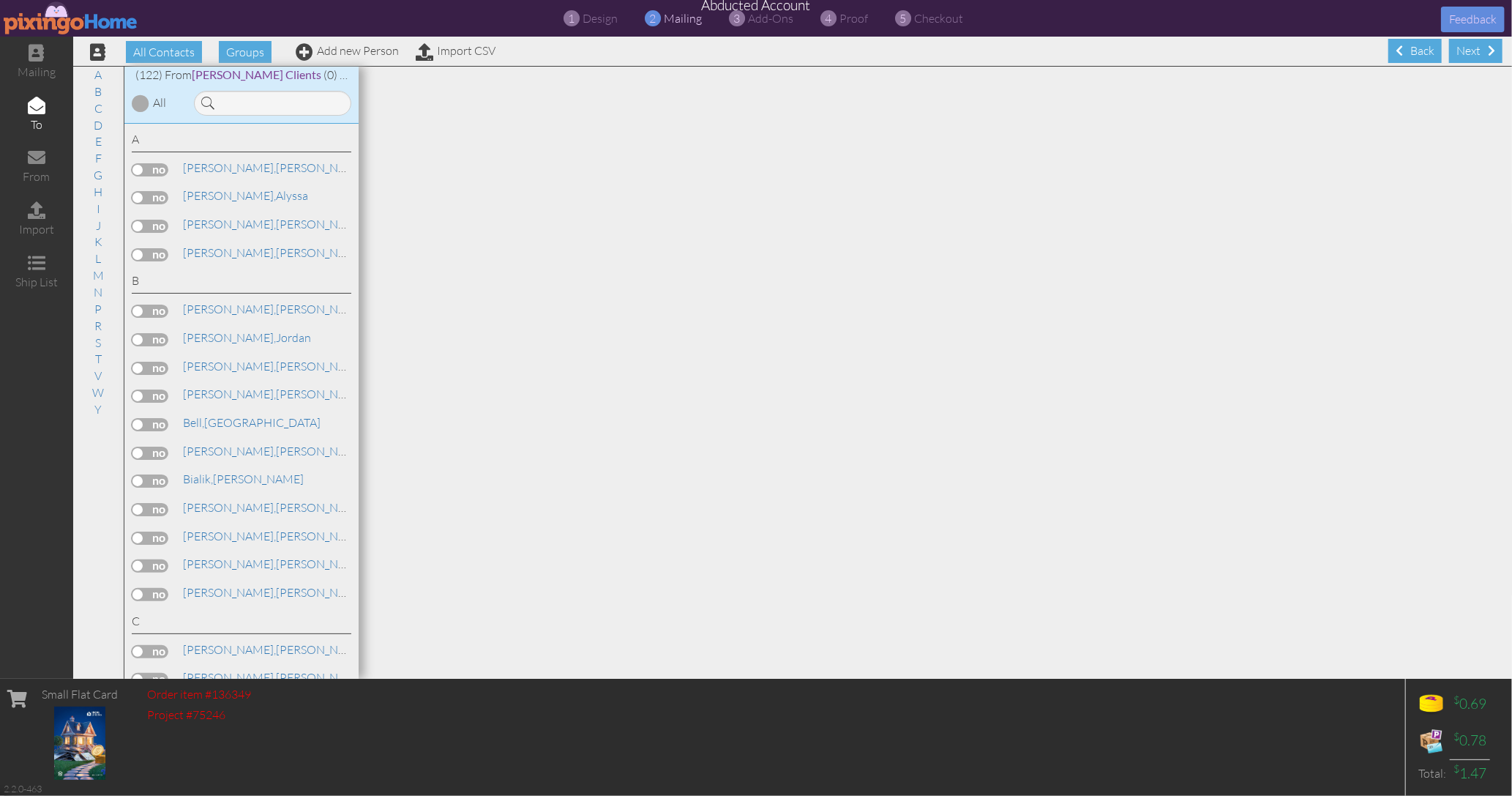
click at [142, 103] on div at bounding box center [140, 103] width 18 height 18
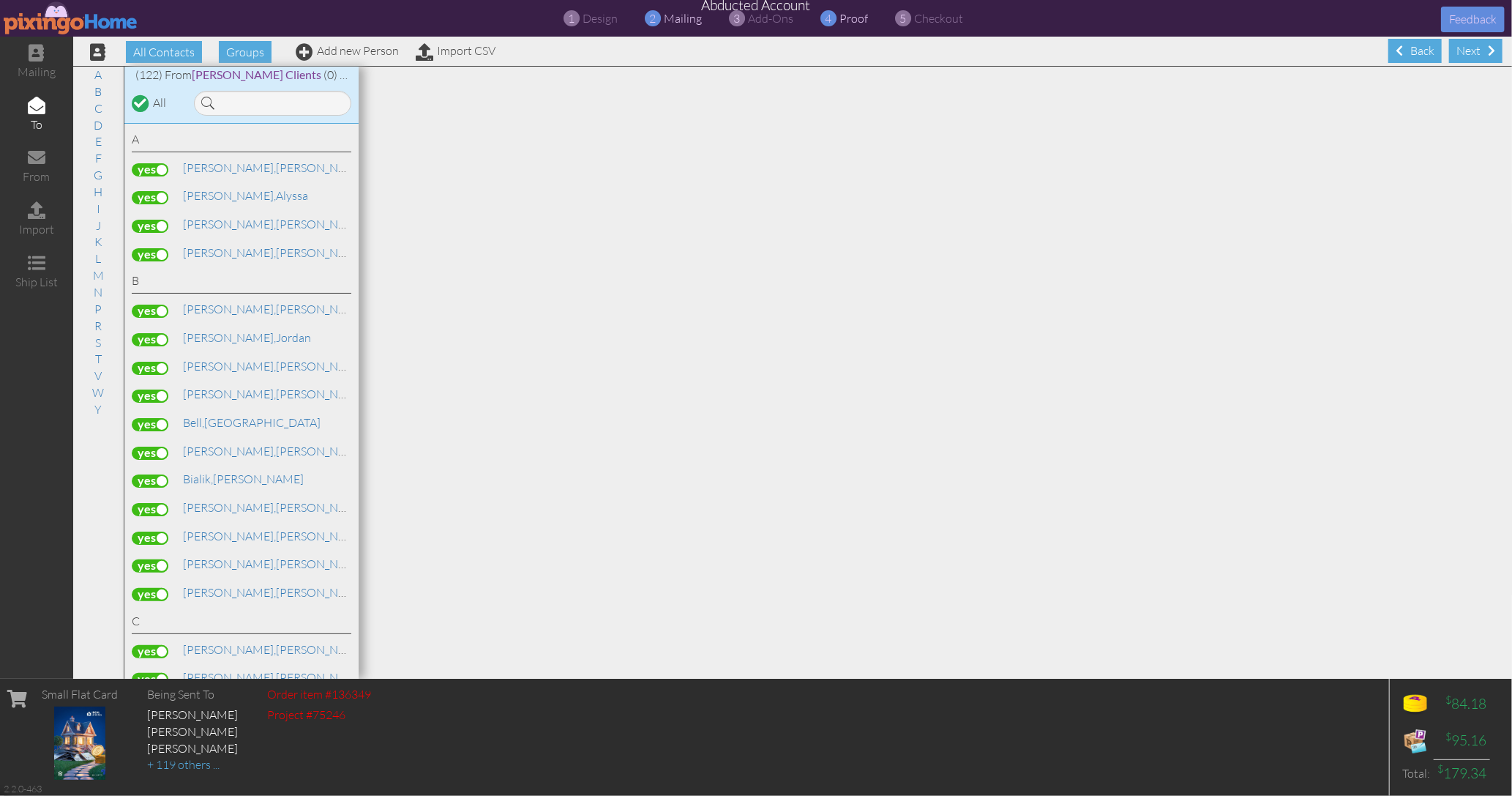
click at [852, 24] on span "proof" at bounding box center [854, 18] width 28 height 14
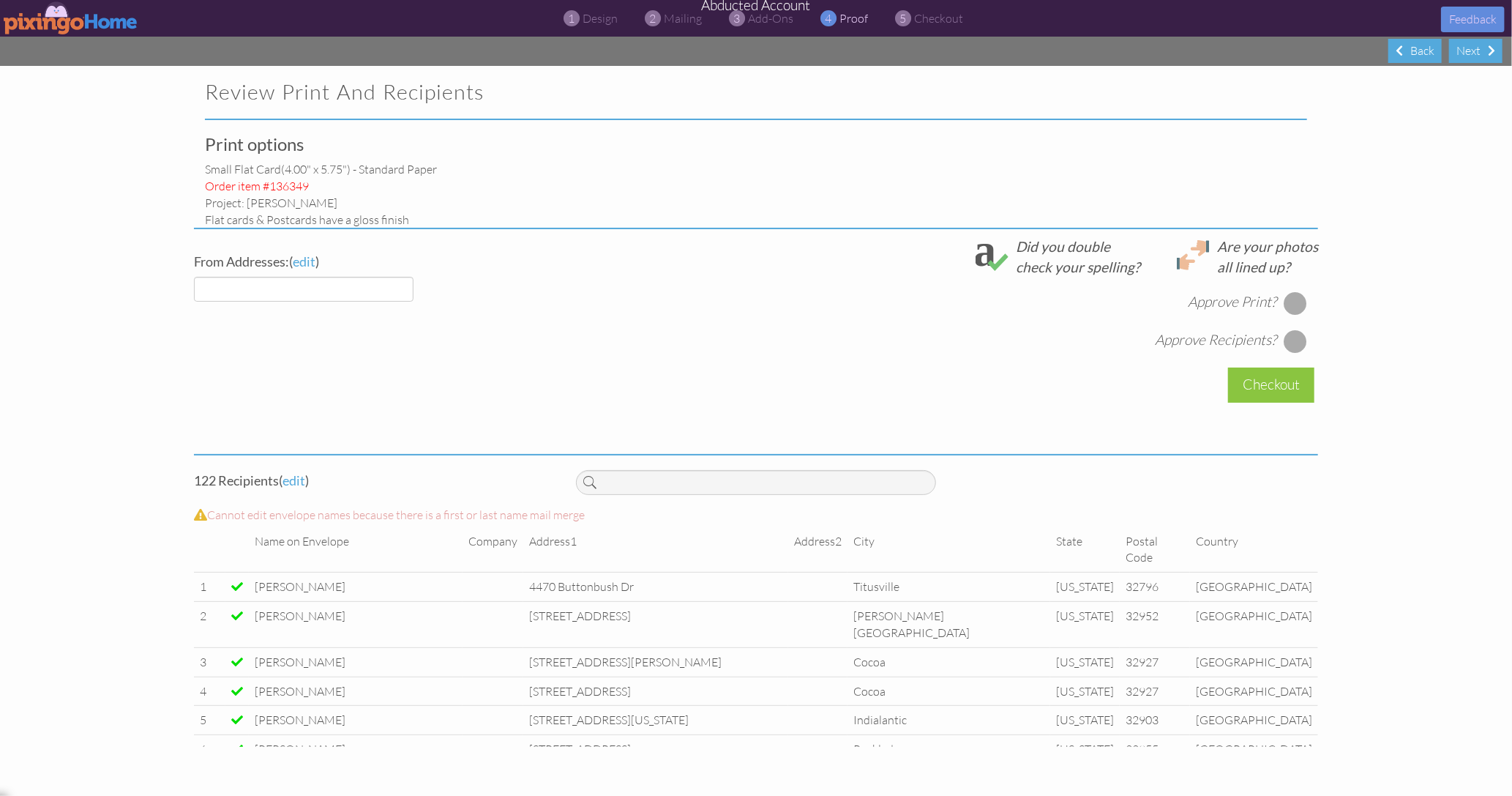
select select "object:35160"
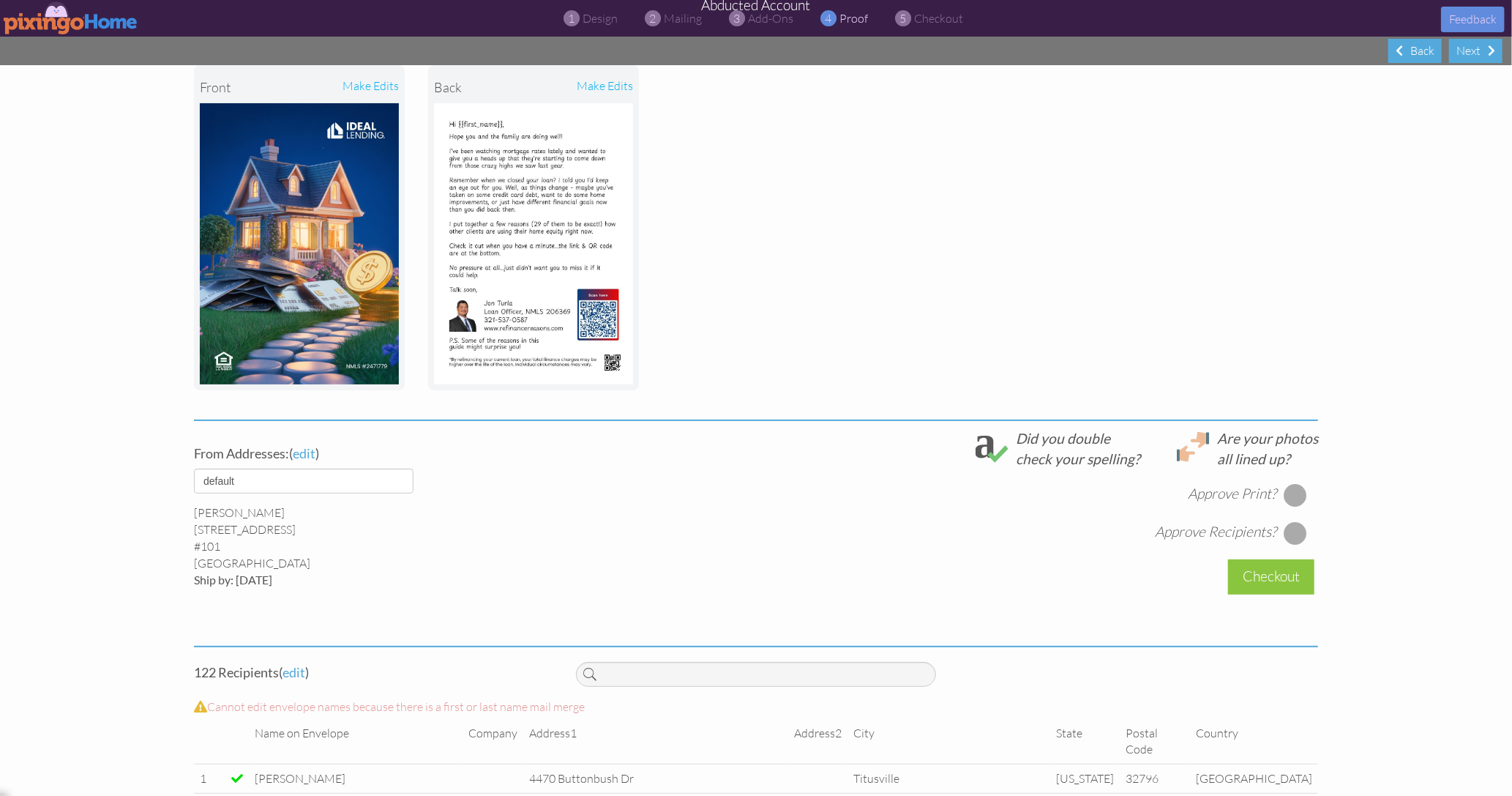
scroll to position [194, 0]
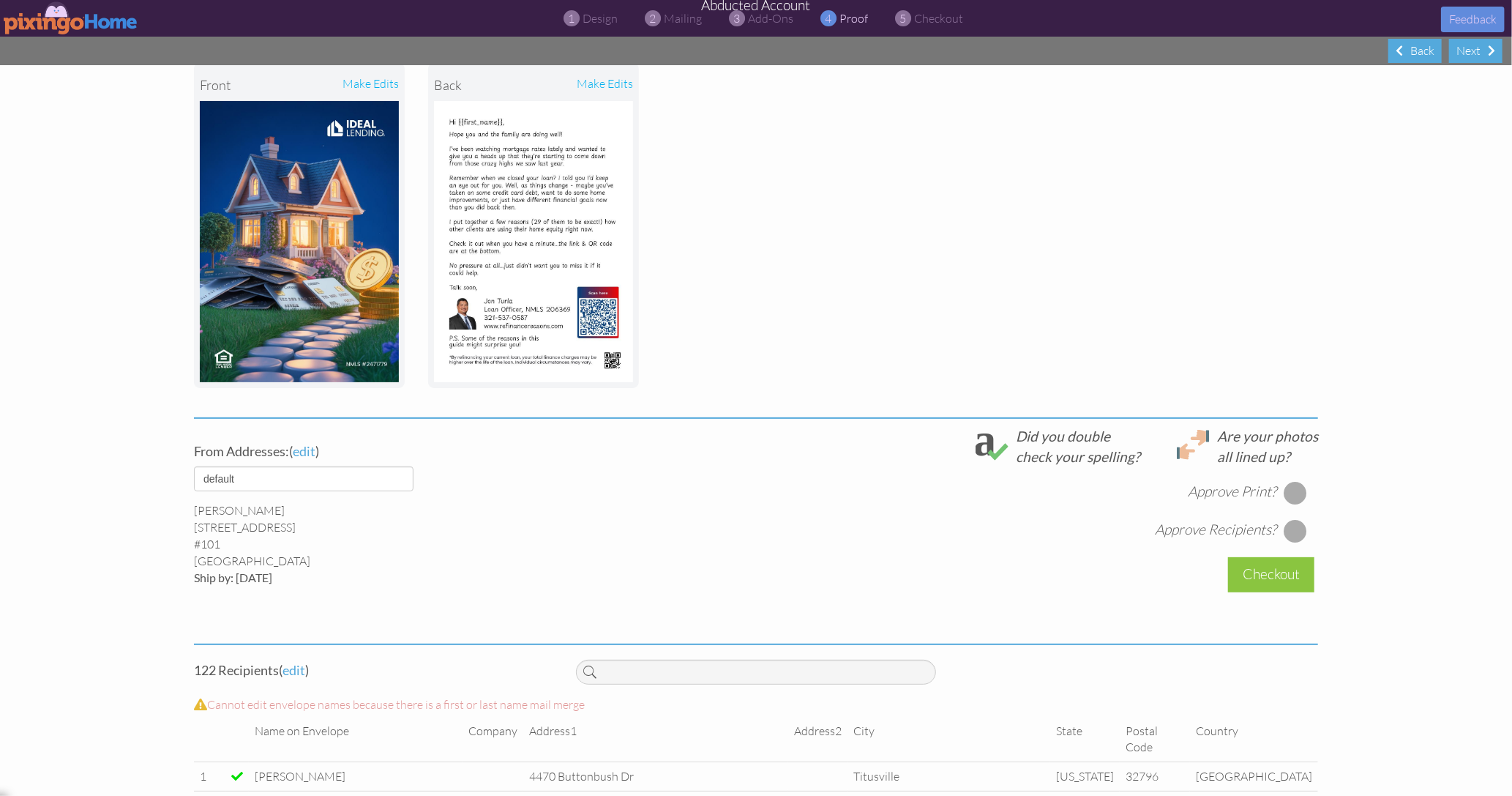
click at [1296, 486] on div at bounding box center [1296, 493] width 24 height 24
click at [1295, 523] on div at bounding box center [1296, 531] width 24 height 24
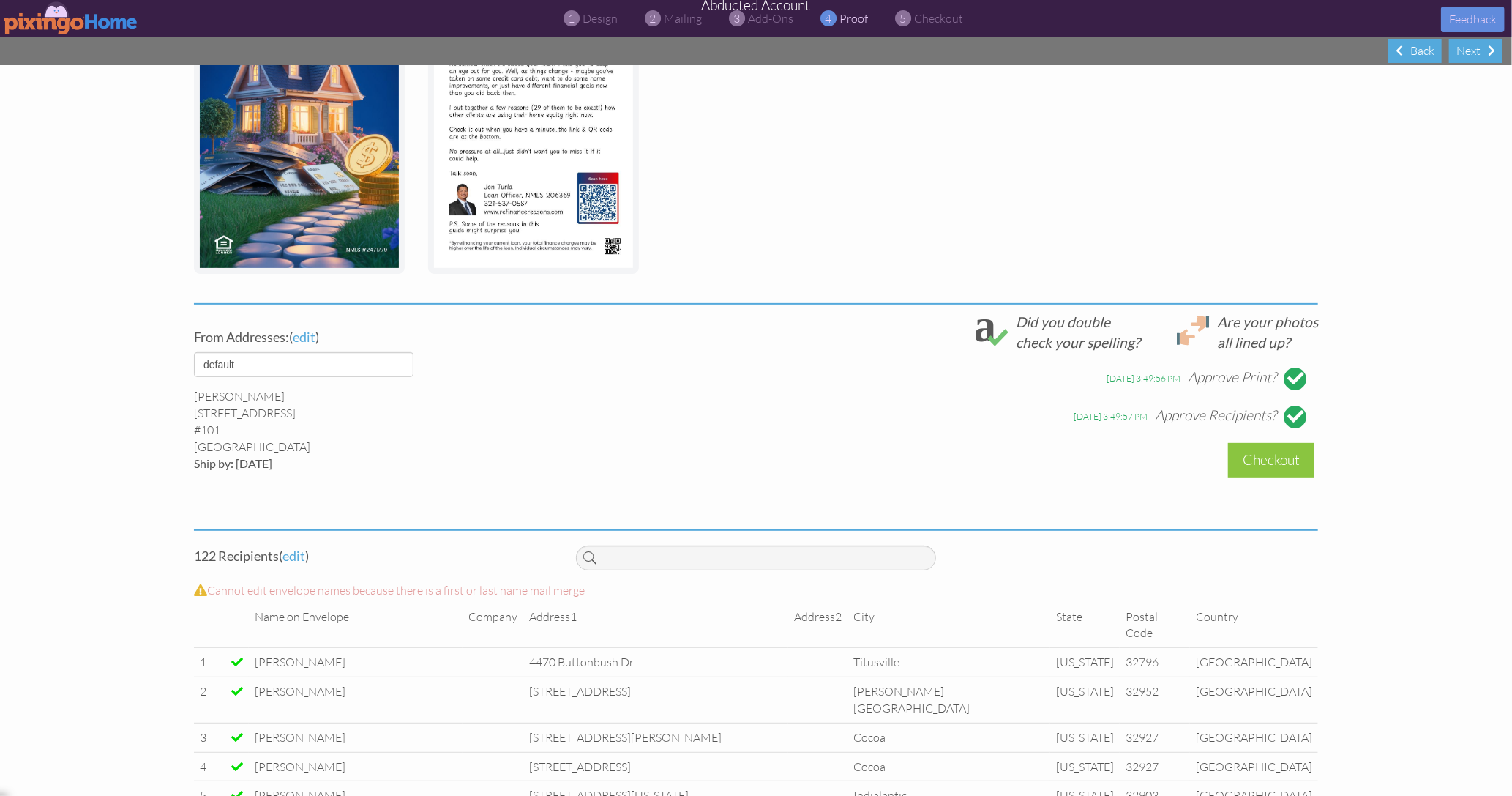
scroll to position [348, 0]
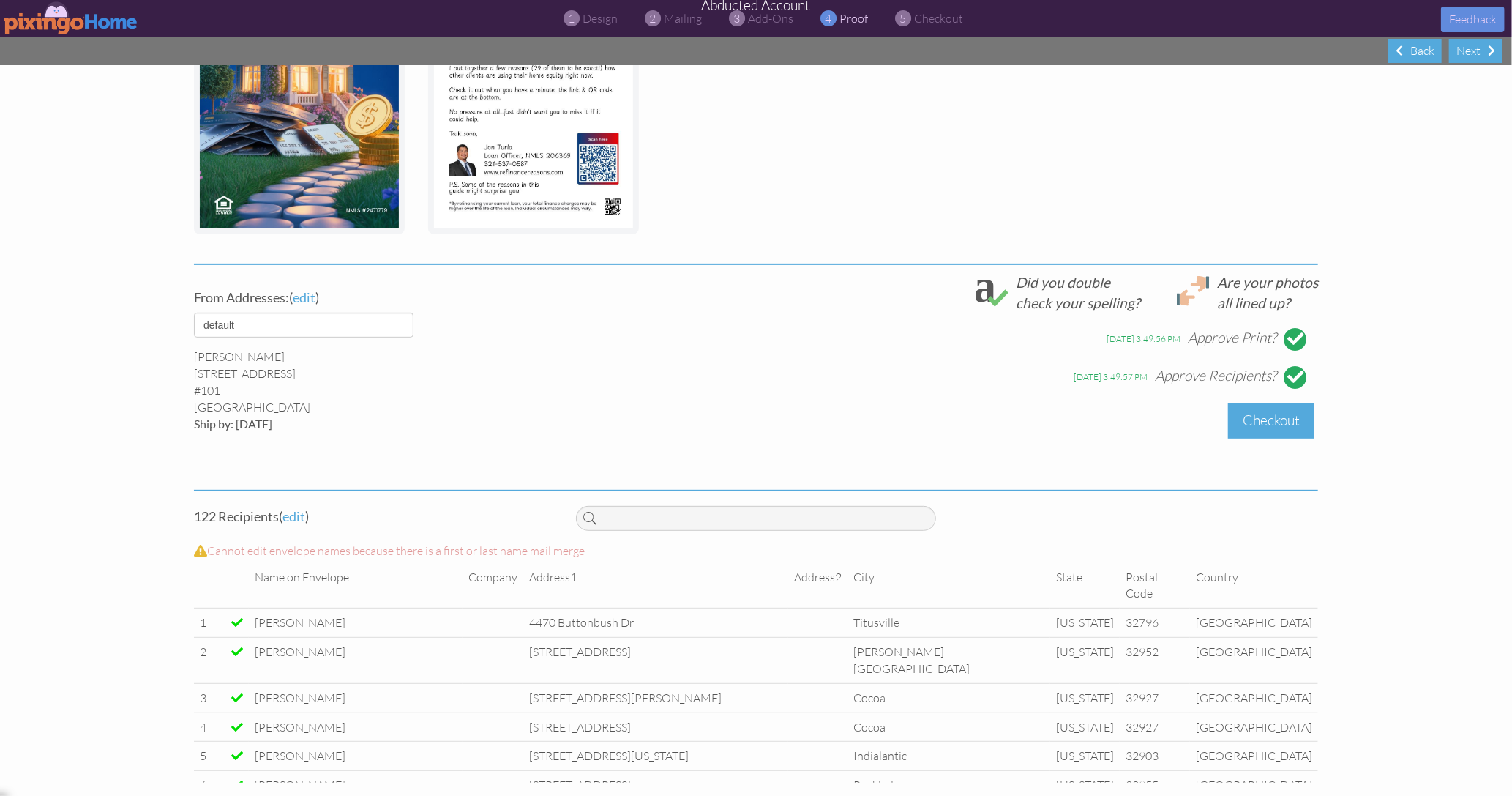
click at [1255, 423] on div "Checkout" at bounding box center [1271, 420] width 86 height 34
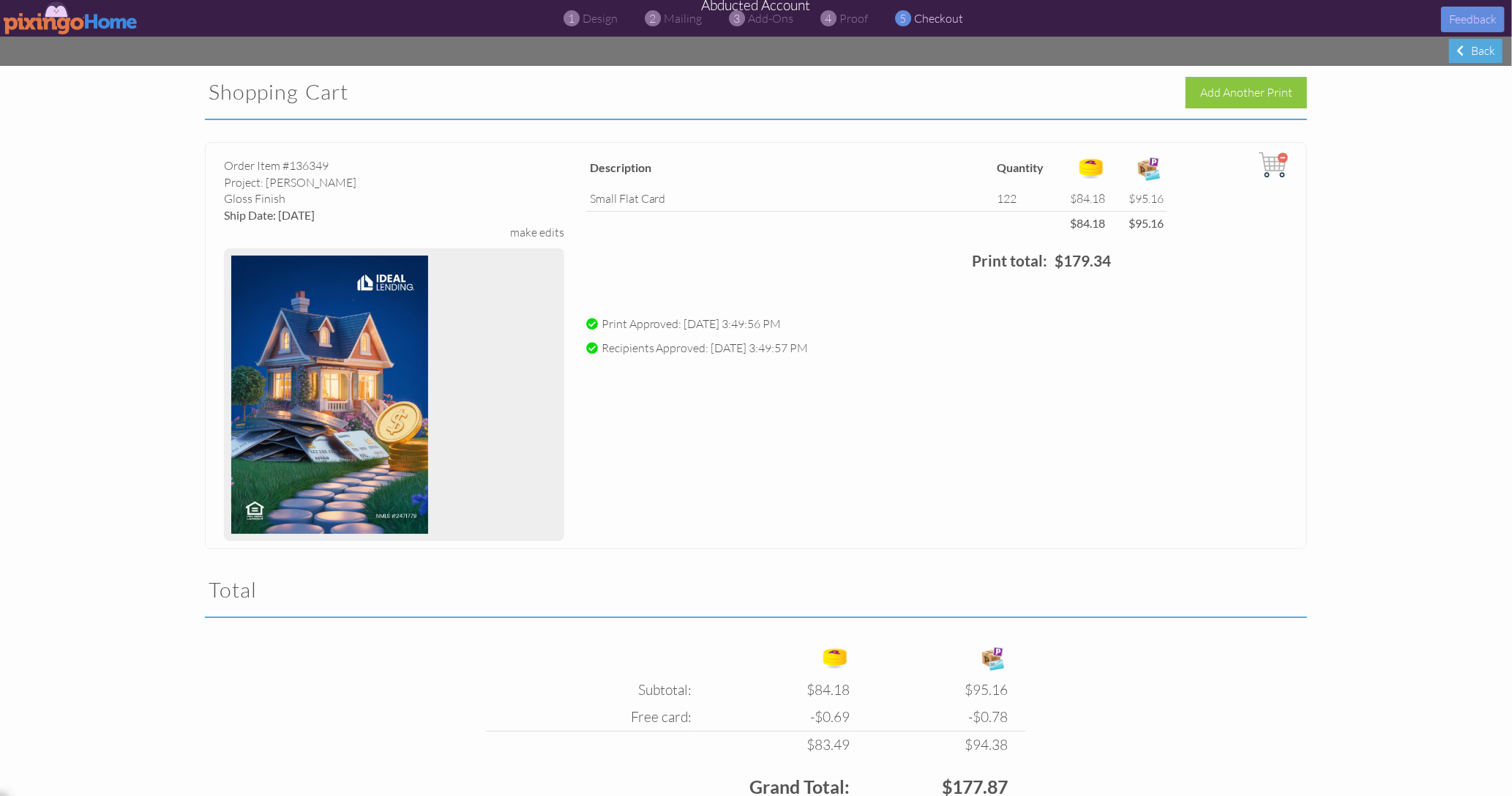
click at [67, 24] on img at bounding box center [71, 18] width 135 height 33
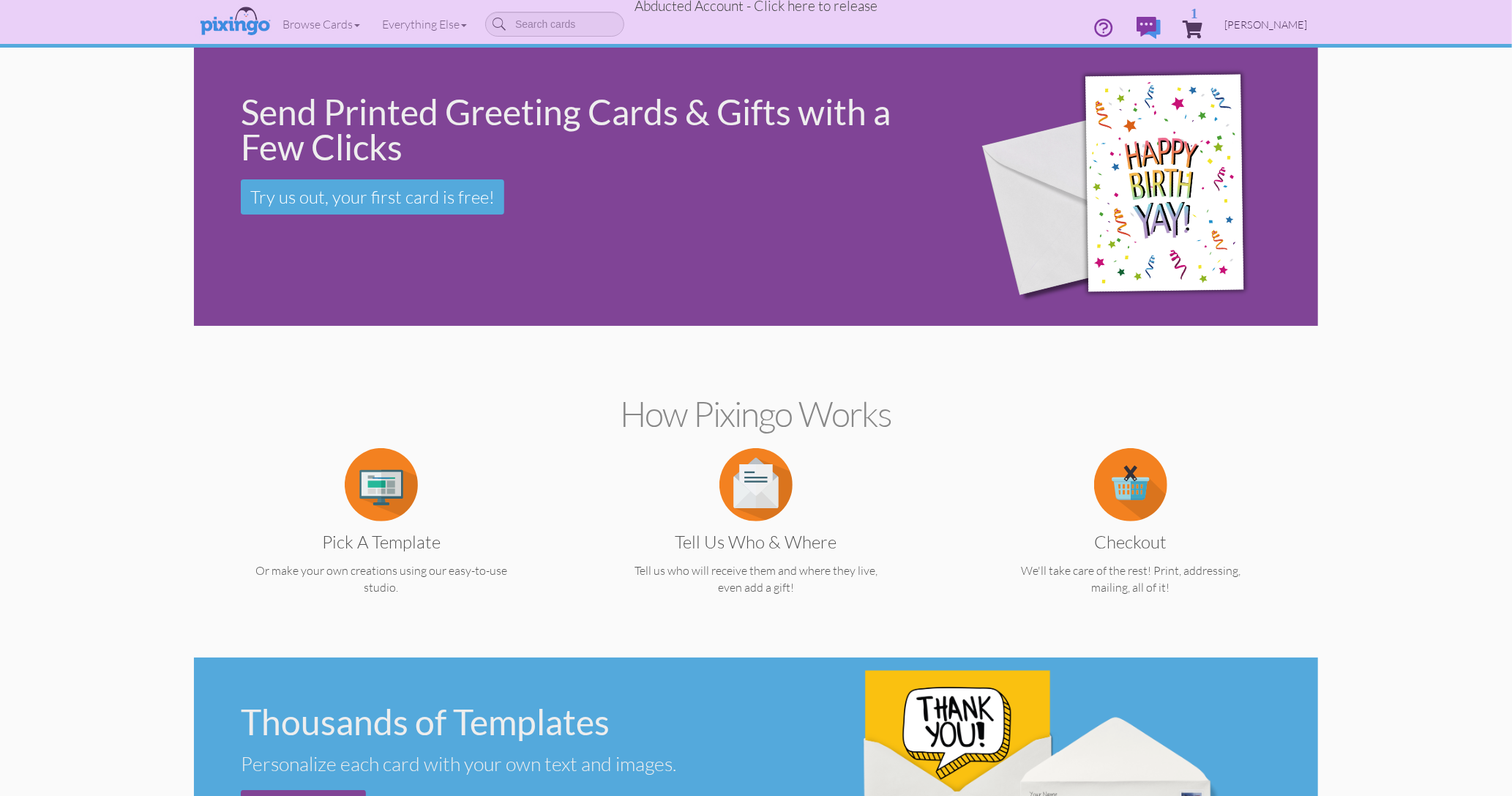
click at [1264, 30] on span "[PERSON_NAME]" at bounding box center [1266, 24] width 83 height 12
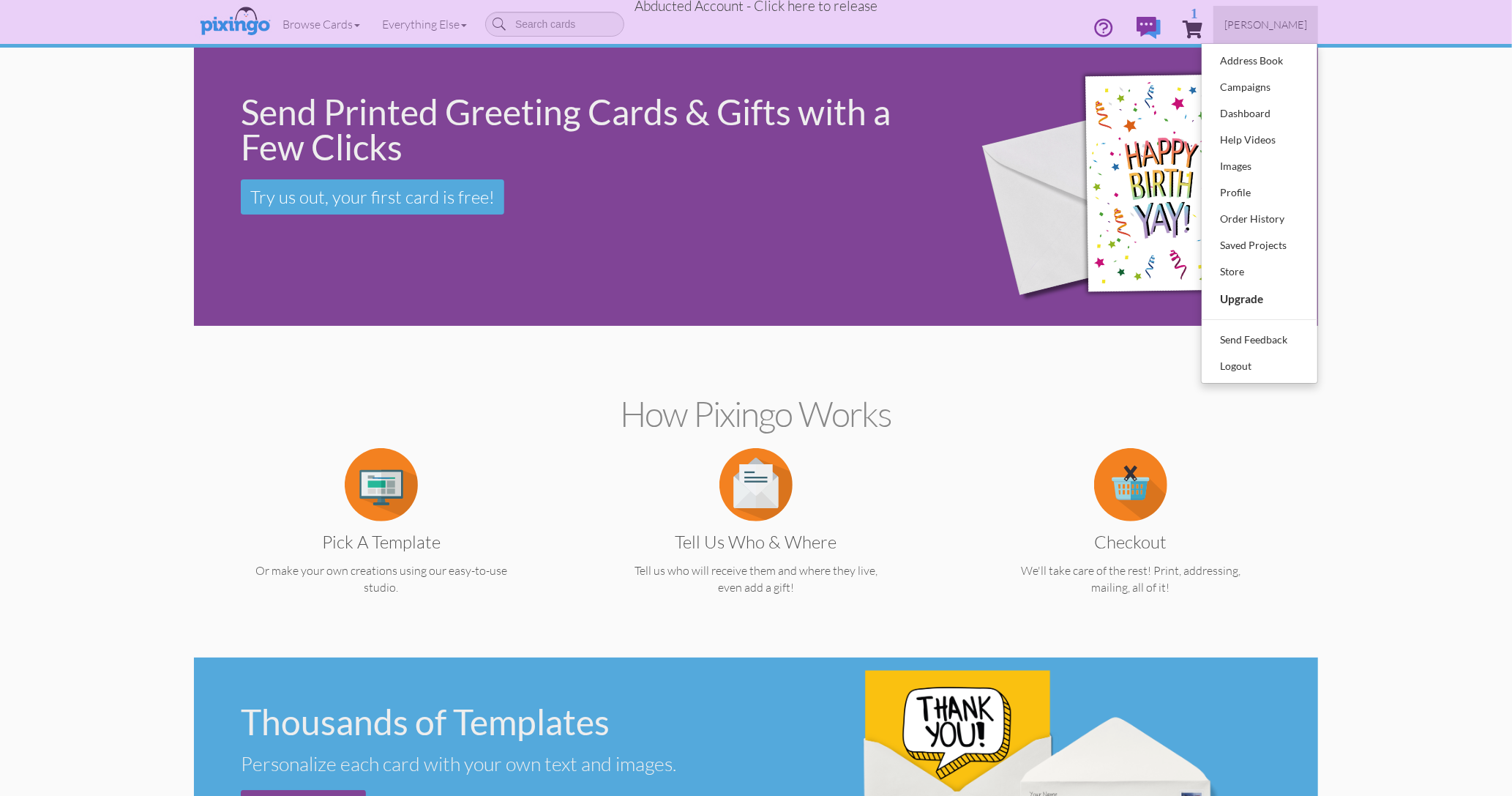
click at [738, 5] on span "Abducted Account - Click here to release" at bounding box center [756, 5] width 243 height 18
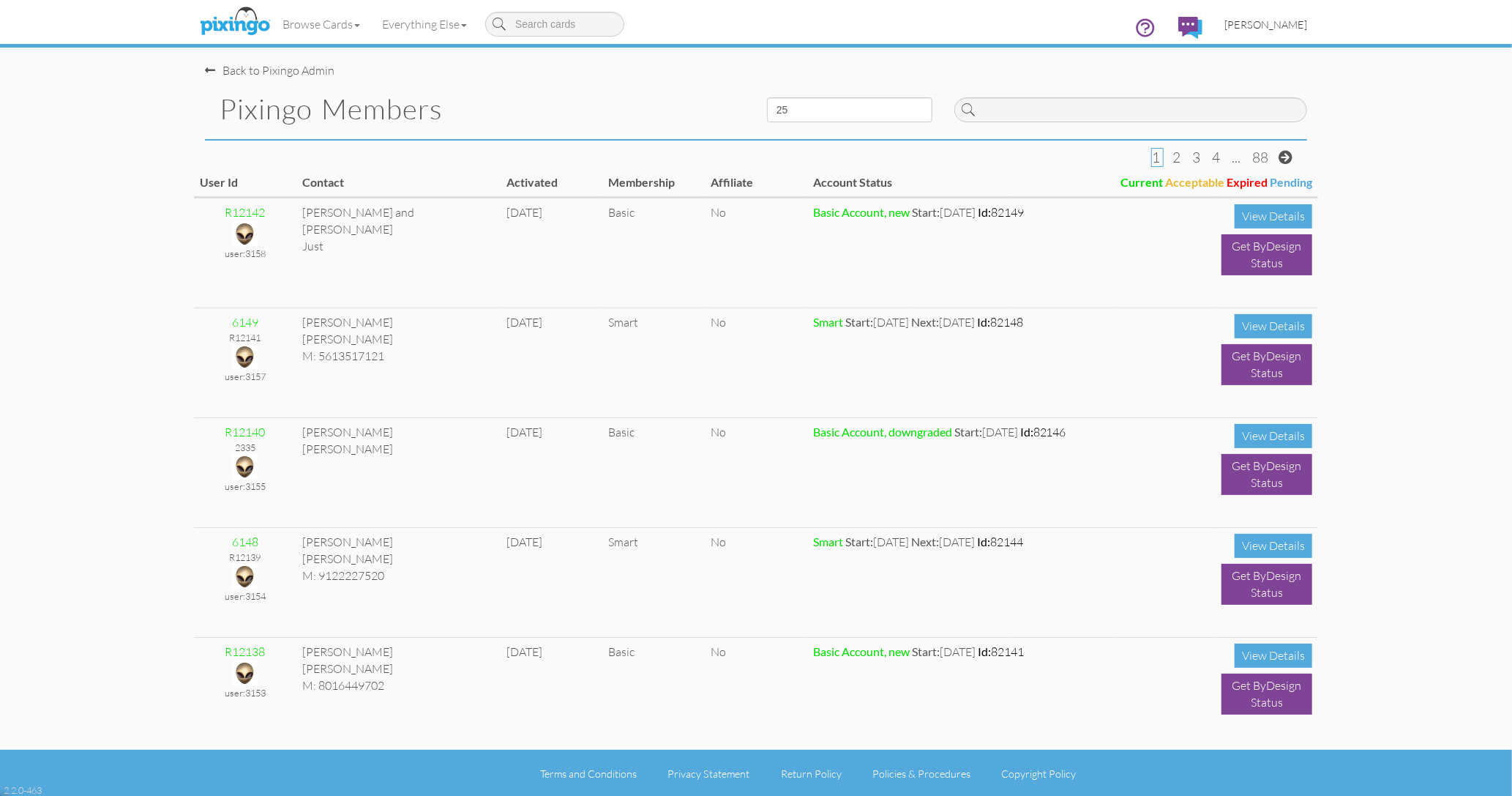
click at [1271, 22] on span "[PERSON_NAME]" at bounding box center [1266, 24] width 83 height 12
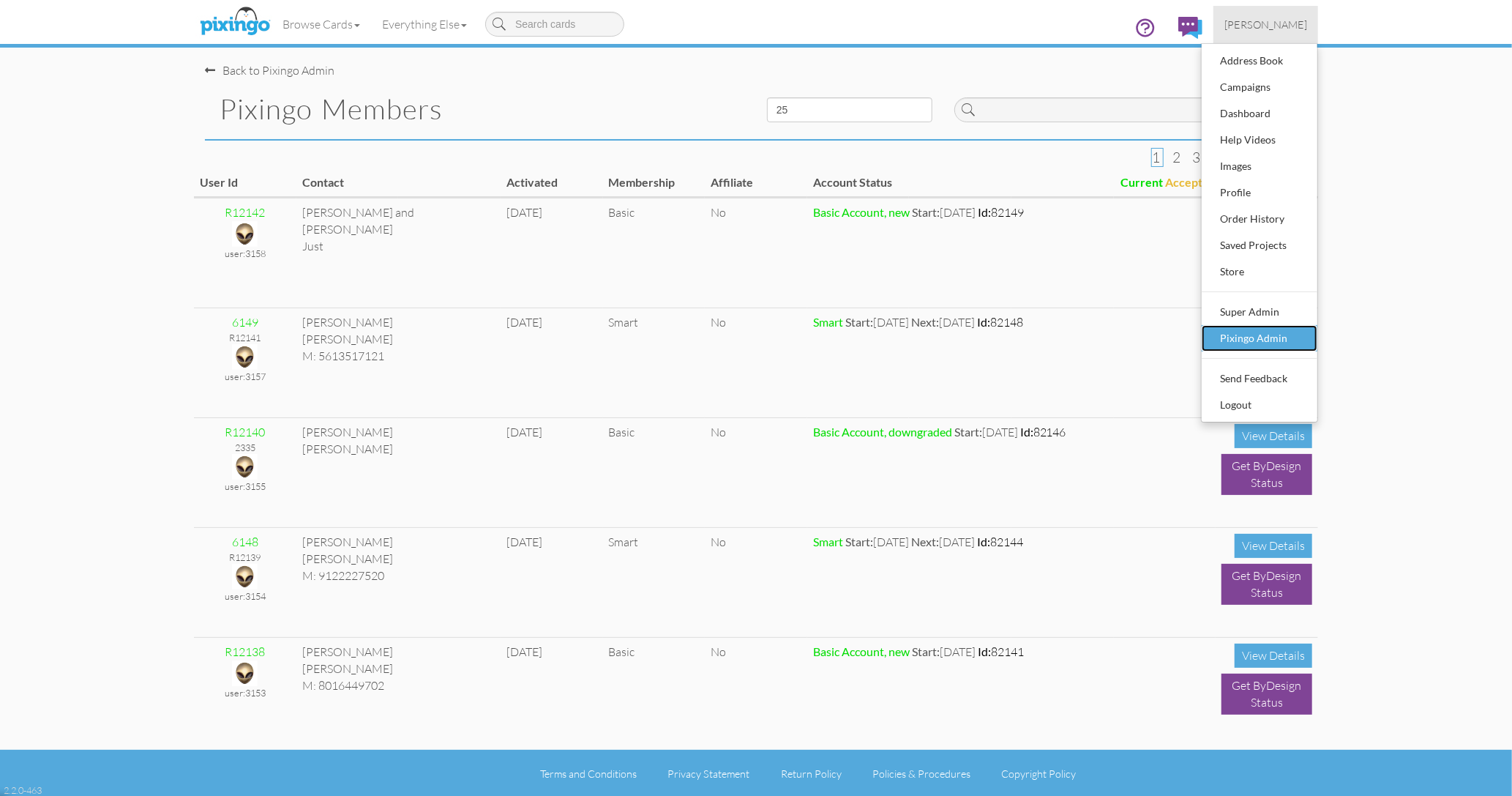
click at [1274, 334] on div "Pixingo Admin" at bounding box center [1259, 338] width 86 height 22
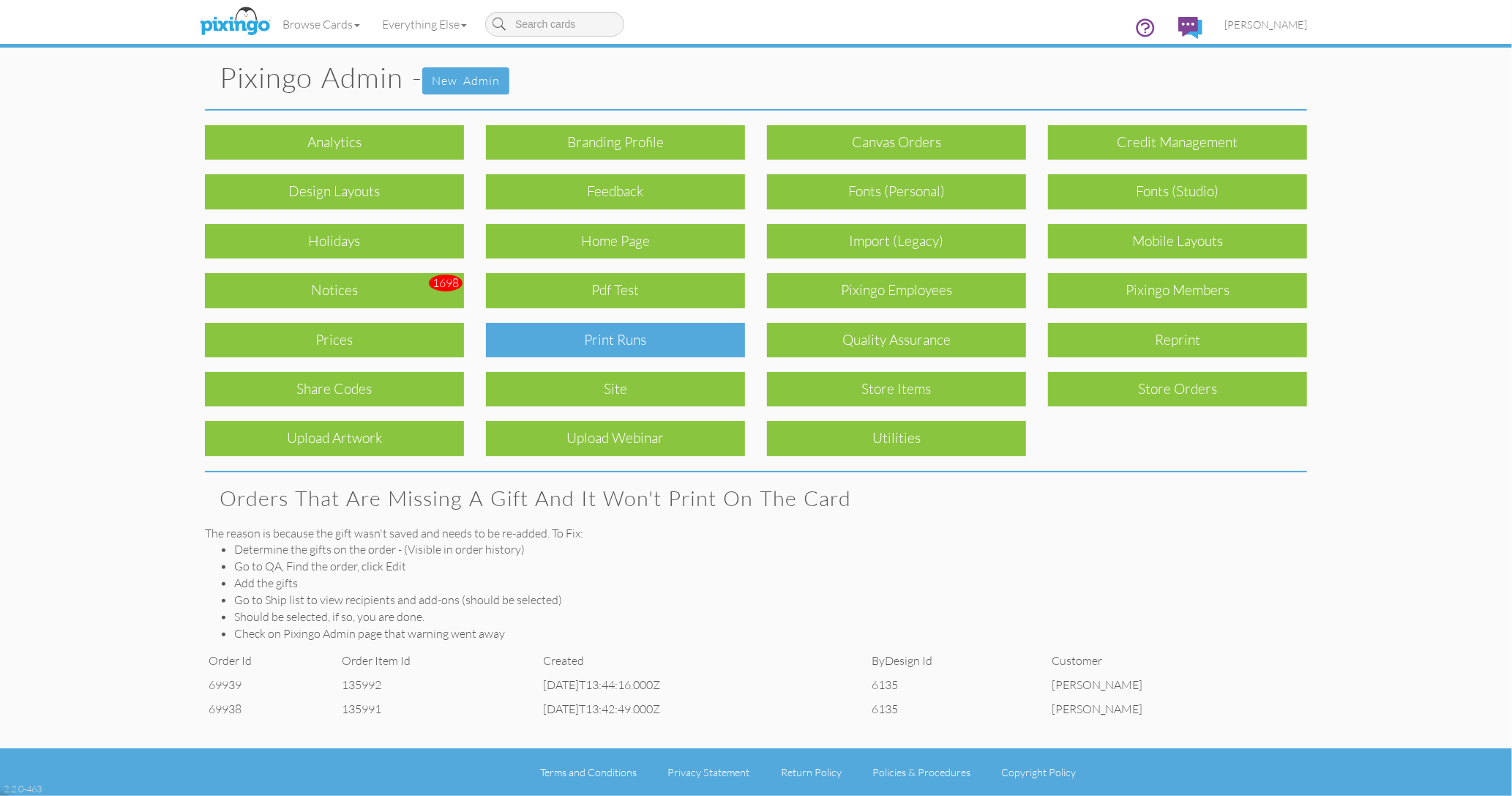
click at [687, 335] on div "Print Runs" at bounding box center [616, 340] width 259 height 34
